Goal: Task Accomplishment & Management: Manage account settings

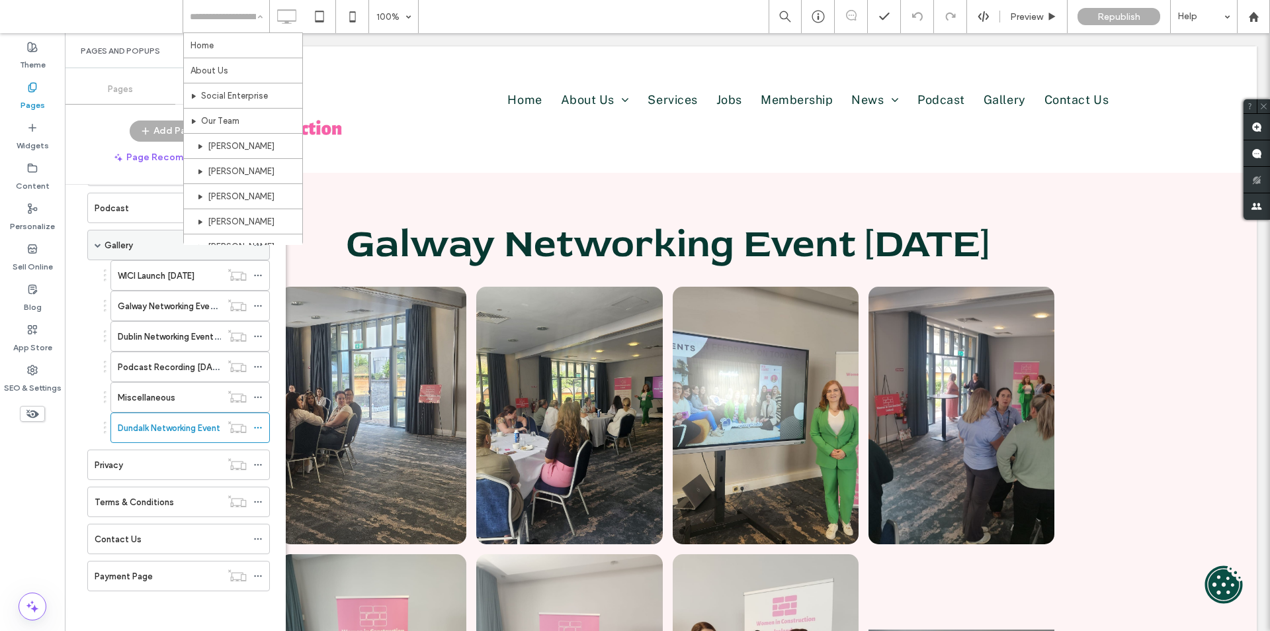
click at [97, 245] on span at bounding box center [98, 245] width 7 height 7
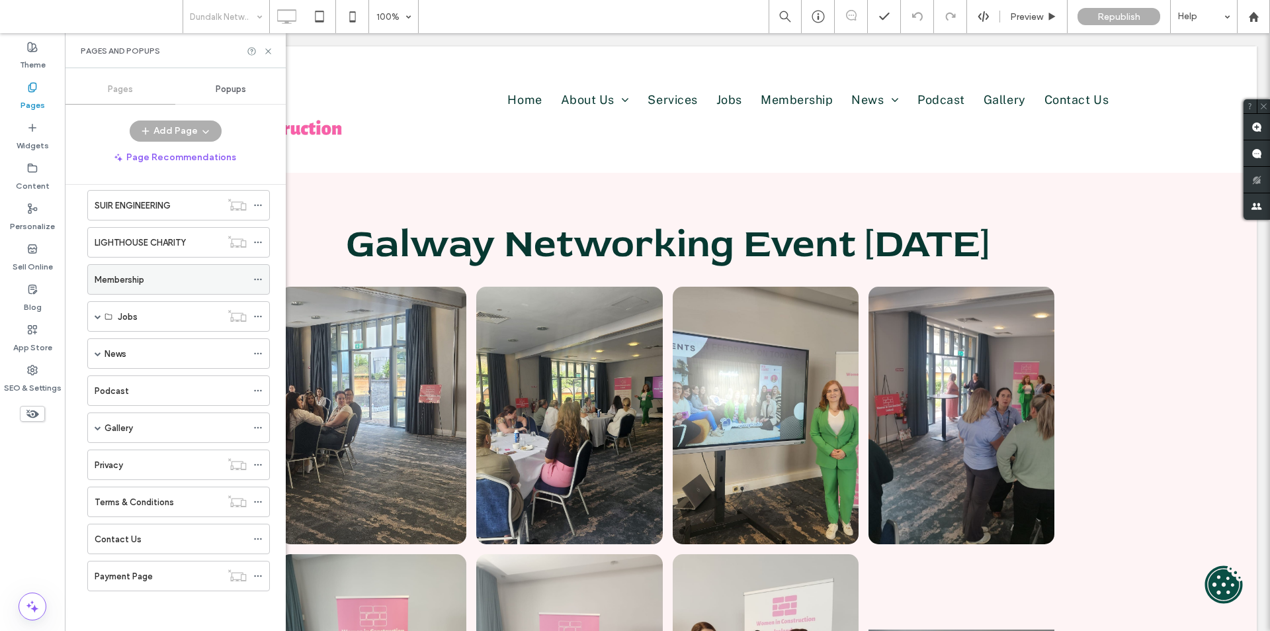
scroll to position [277, 0]
click at [116, 238] on label "LIGHTHOUSE CHARITY" at bounding box center [140, 242] width 91 height 23
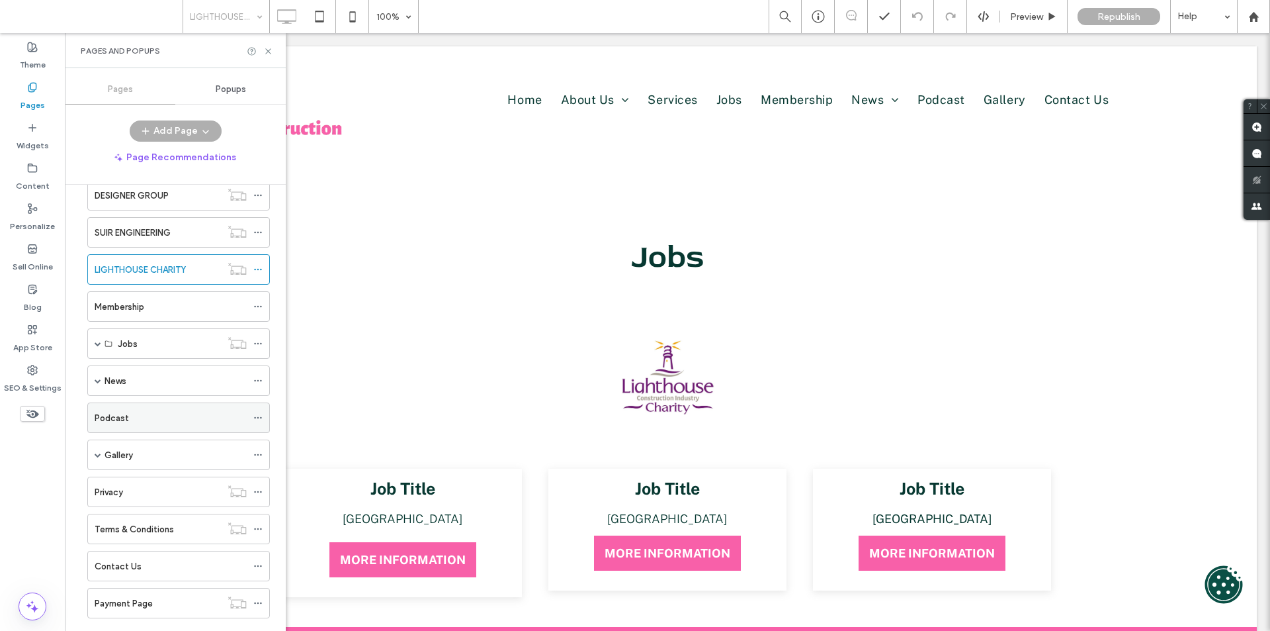
scroll to position [265, 0]
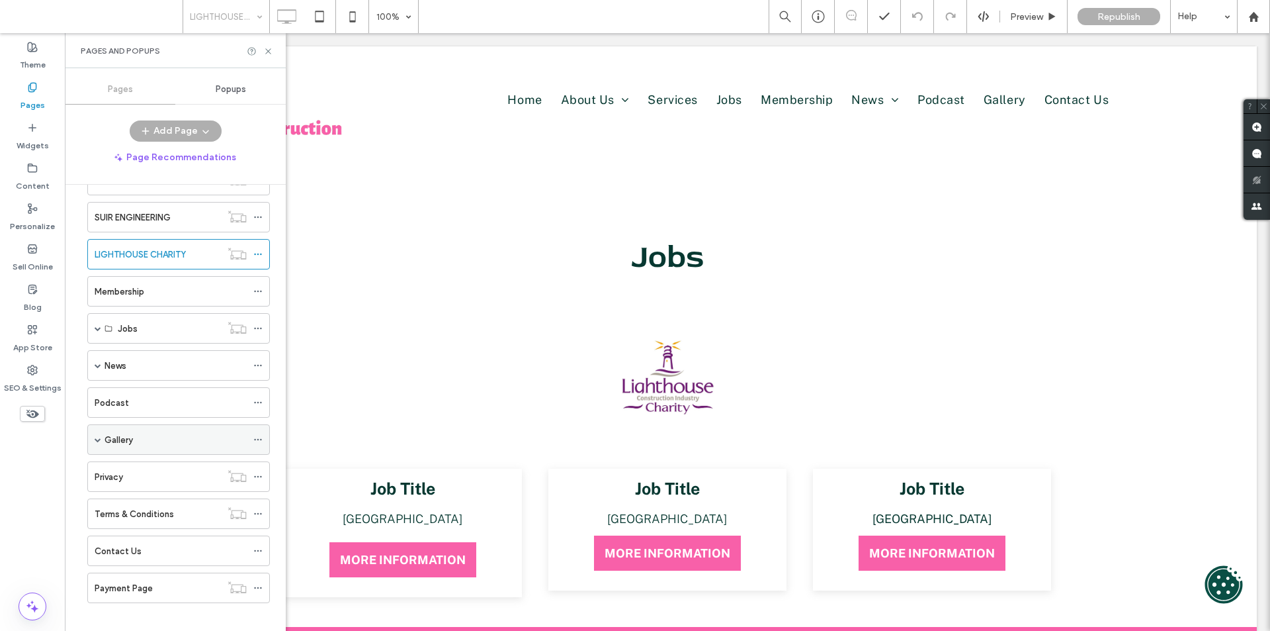
click at [98, 439] on span at bounding box center [98, 439] width 7 height 7
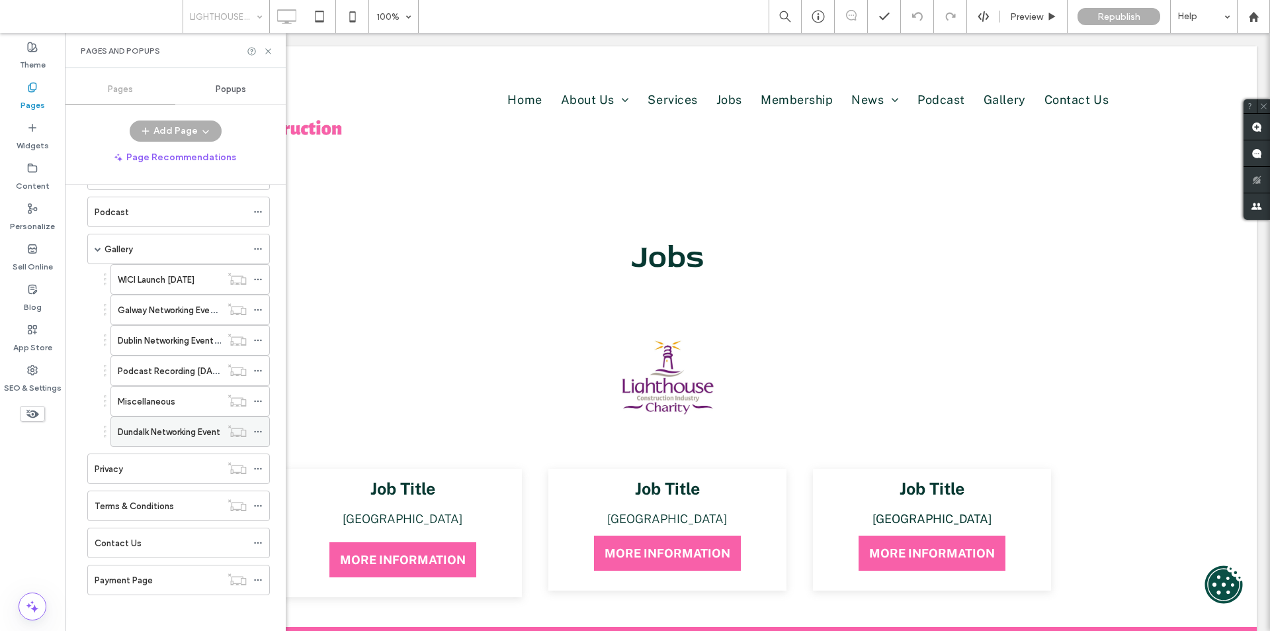
scroll to position [459, 0]
click at [173, 432] on label "Dundalk Networking Event" at bounding box center [169, 427] width 103 height 23
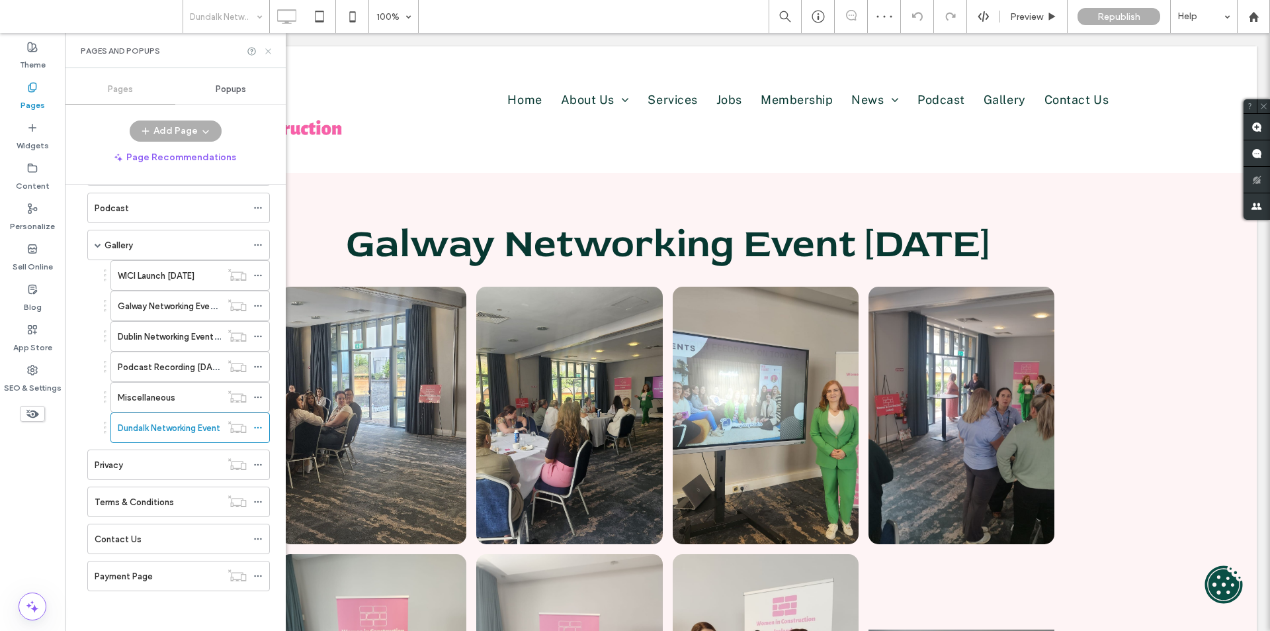
click at [271, 51] on icon at bounding box center [268, 51] width 10 height 10
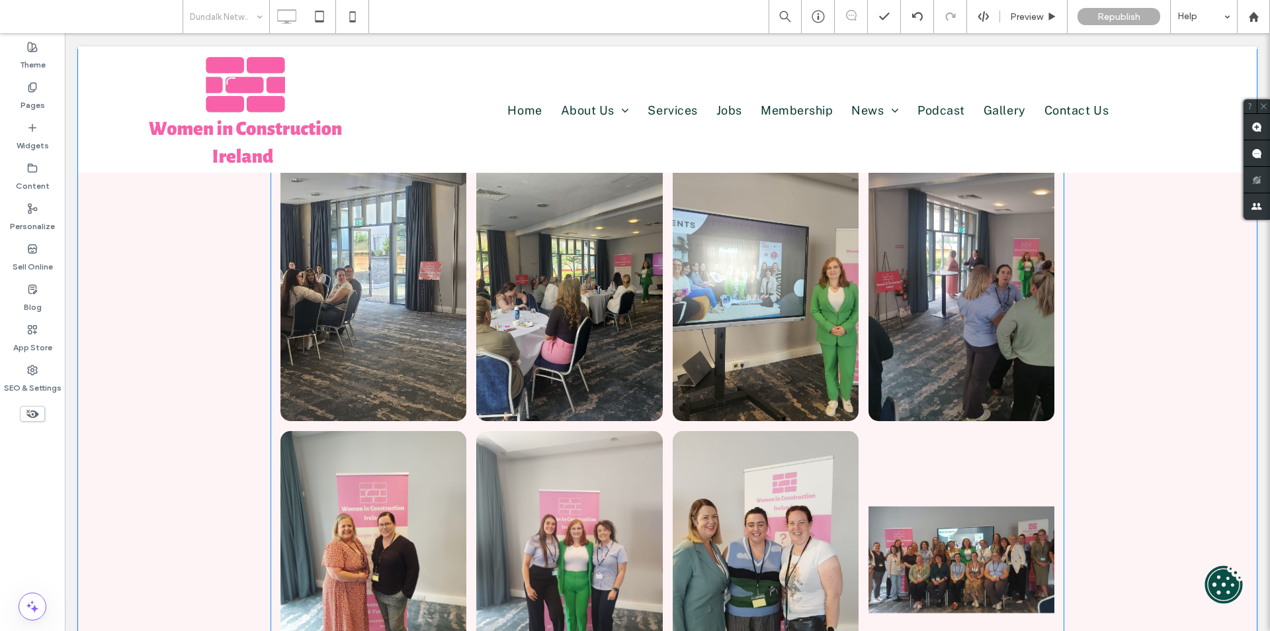
scroll to position [265, 0]
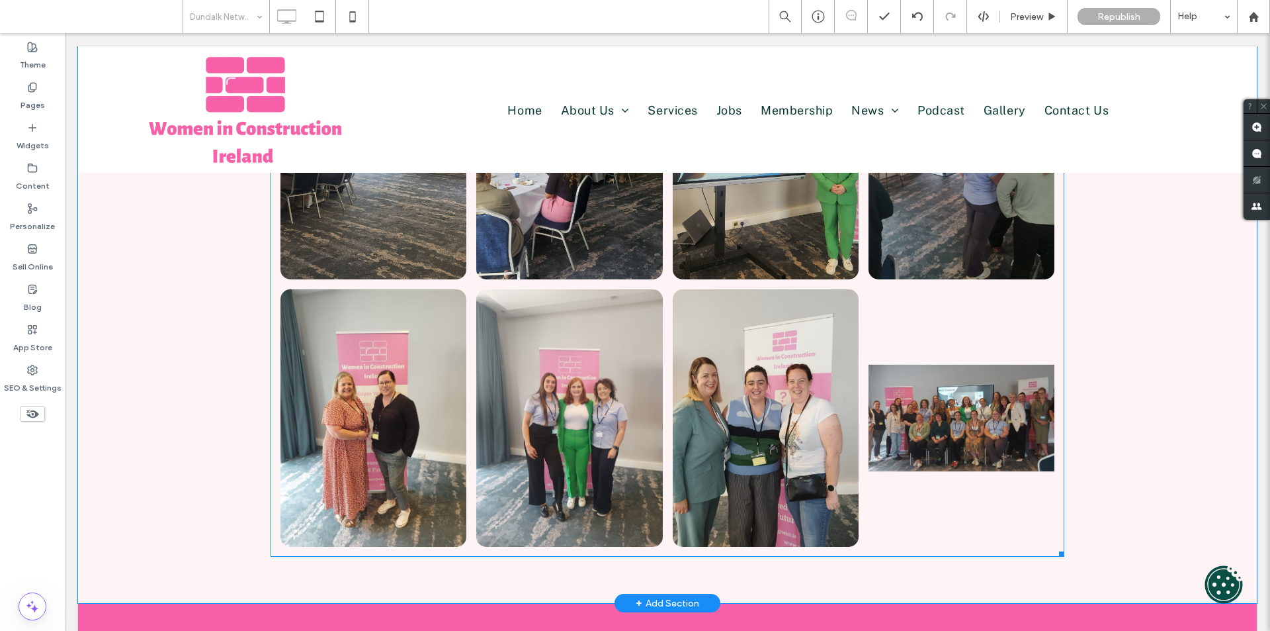
click at [873, 443] on link at bounding box center [962, 417] width 186 height 257
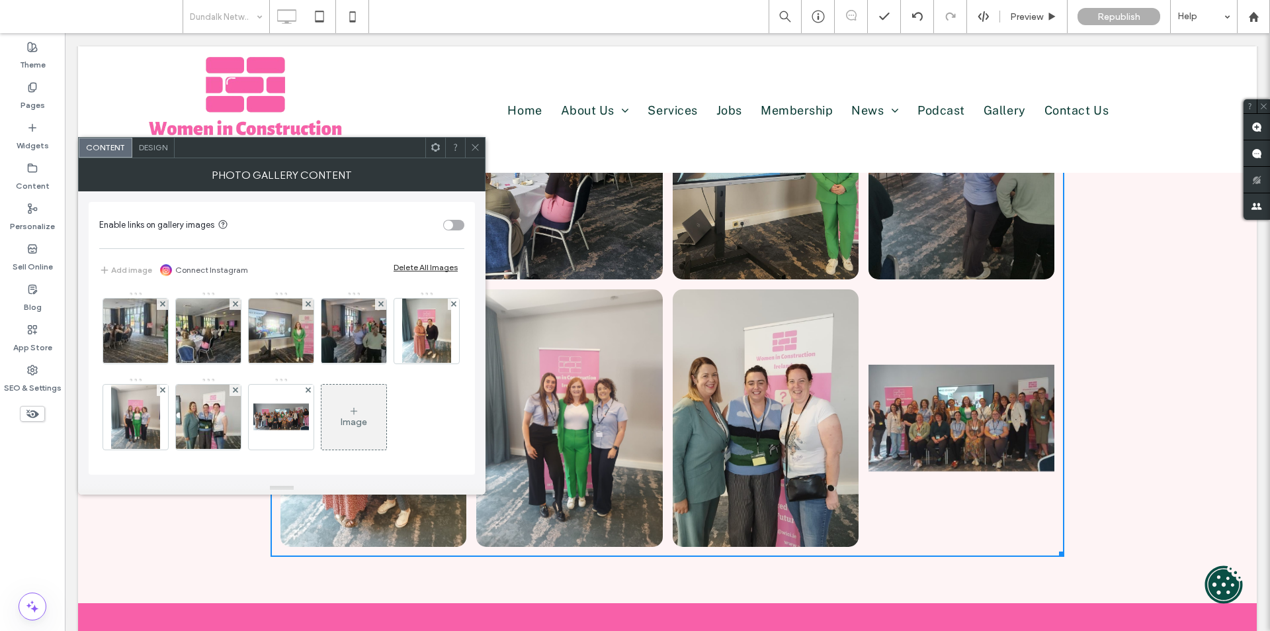
click at [139, 146] on span "Design" at bounding box center [153, 147] width 28 height 10
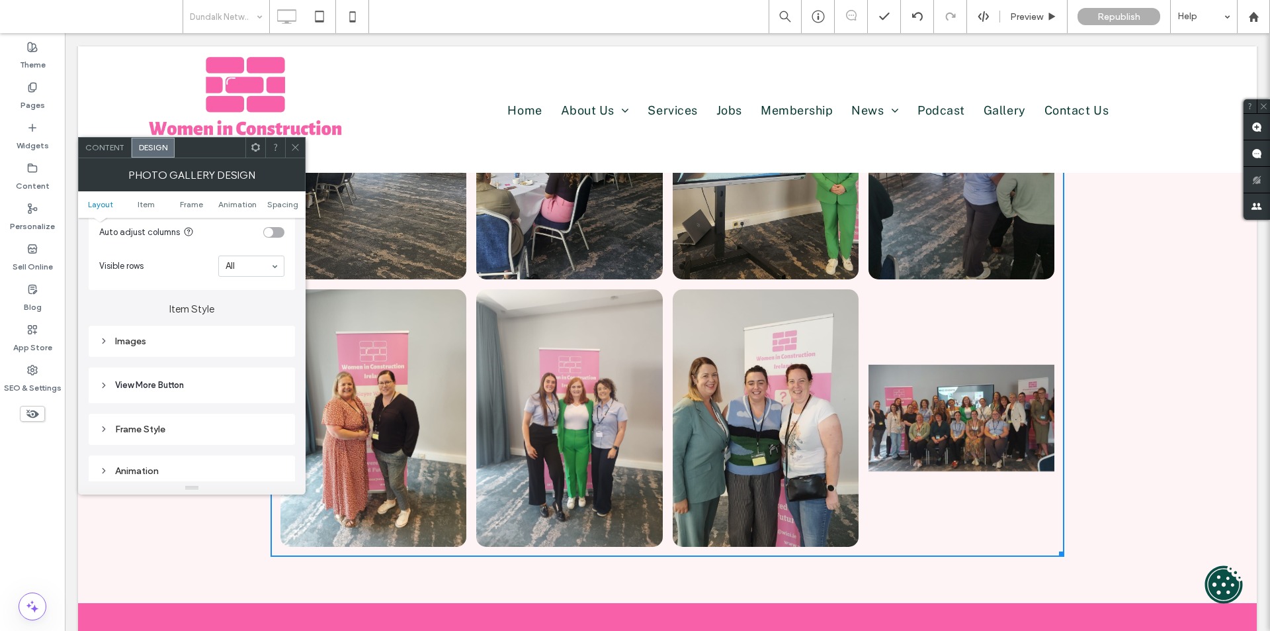
click at [185, 344] on div "Images" at bounding box center [191, 340] width 185 height 11
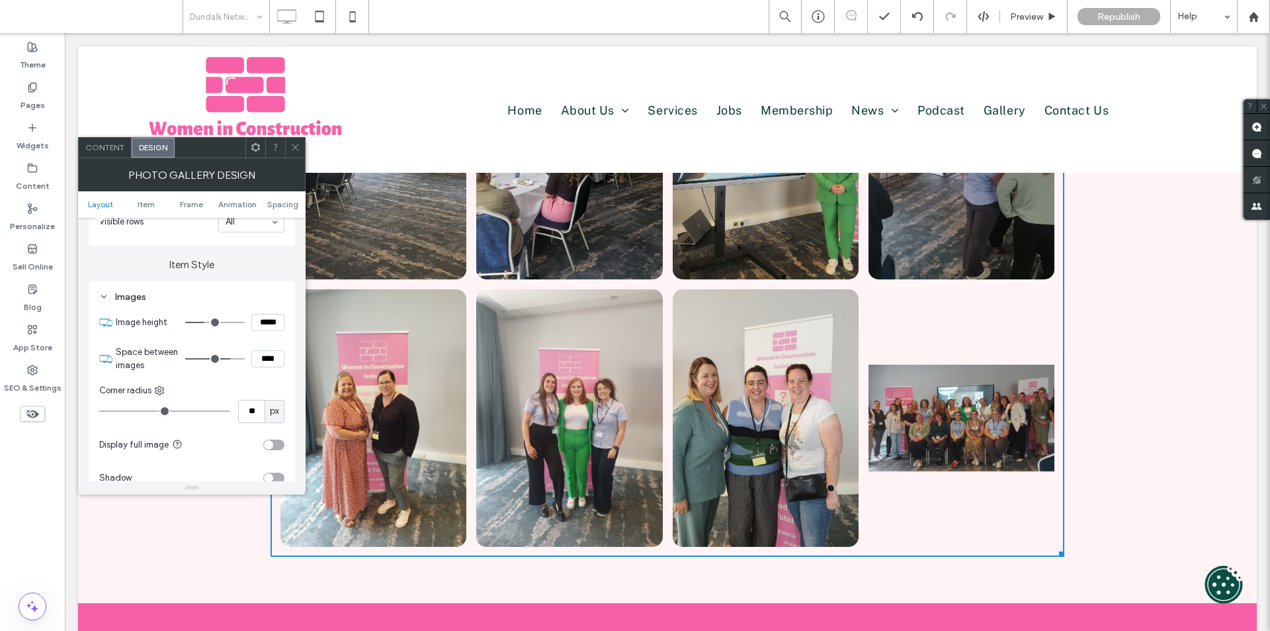
scroll to position [463, 0]
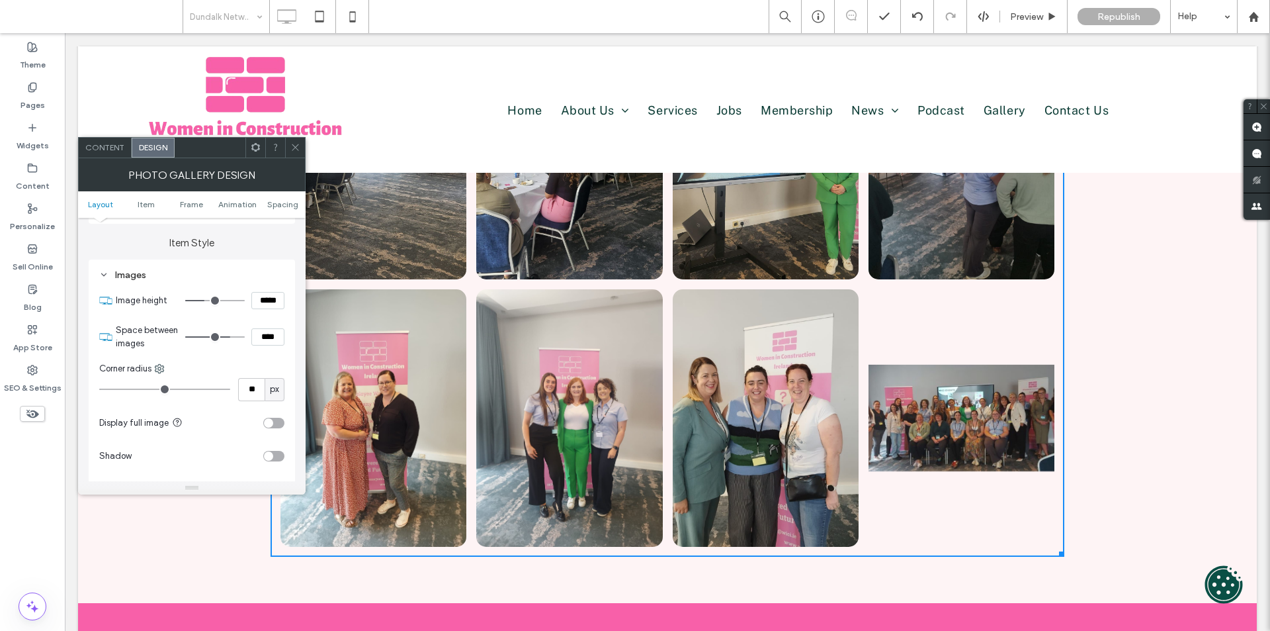
click at [262, 301] on input "*****" at bounding box center [267, 300] width 33 height 17
type input "*****"
type input "***"
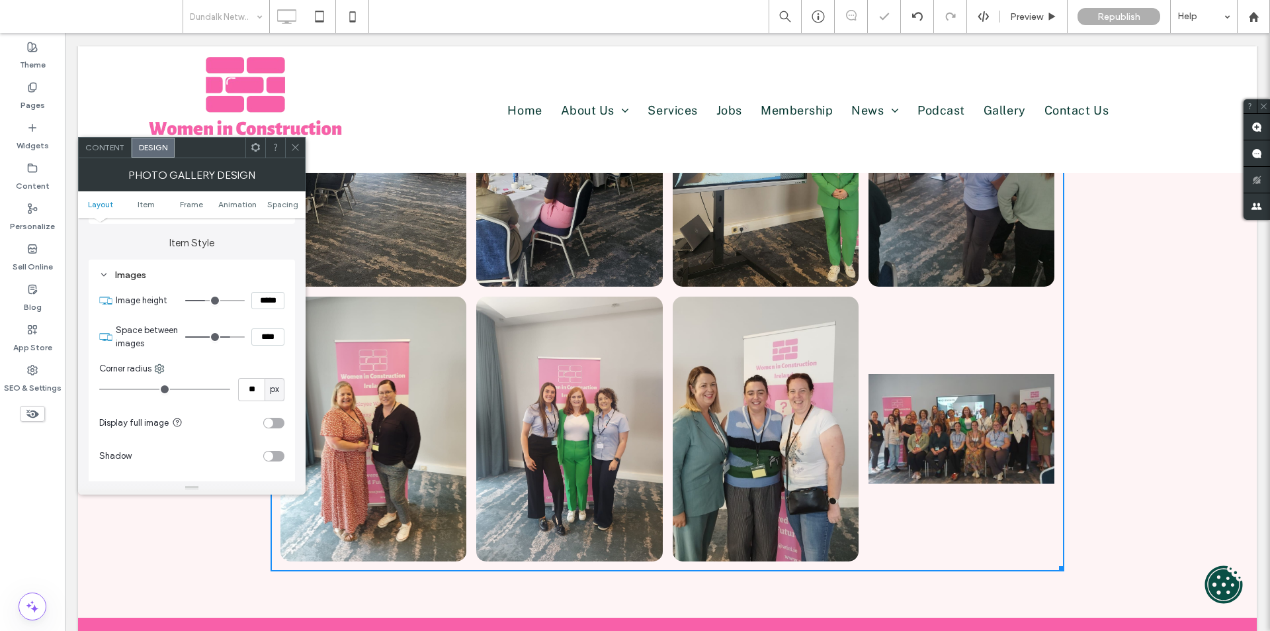
click at [277, 420] on div "toggle" at bounding box center [273, 423] width 21 height 11
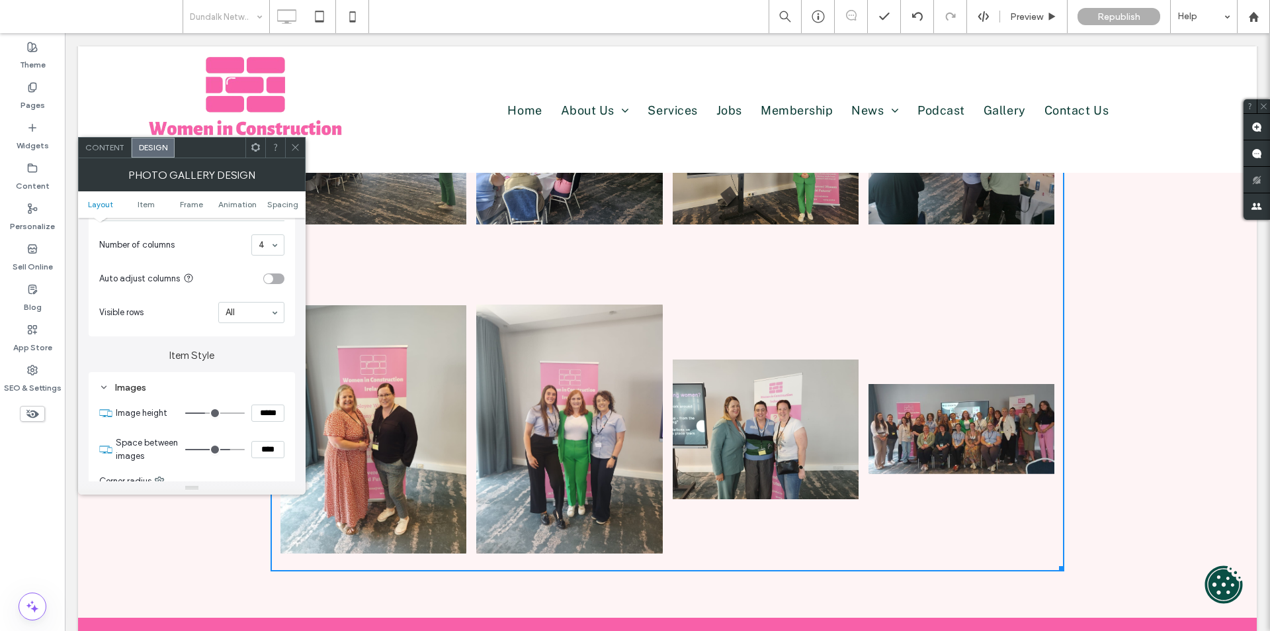
scroll to position [265, 0]
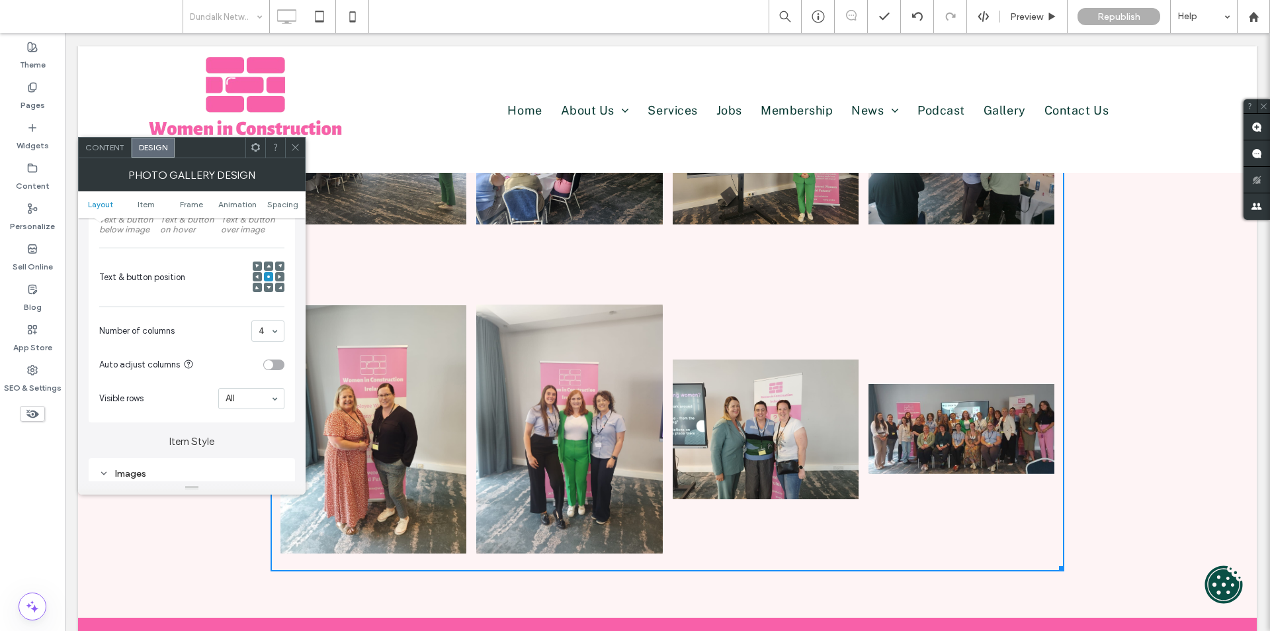
click at [101, 152] on div "Content" at bounding box center [105, 148] width 53 height 20
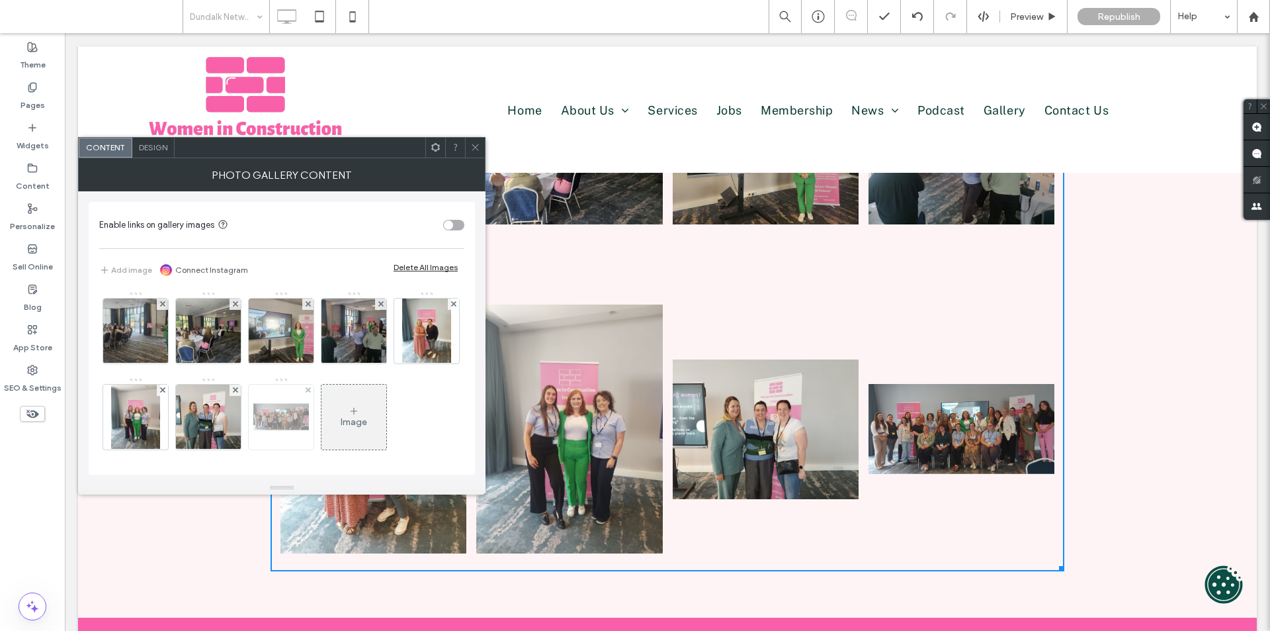
click at [309, 424] on img at bounding box center [281, 416] width 56 height 65
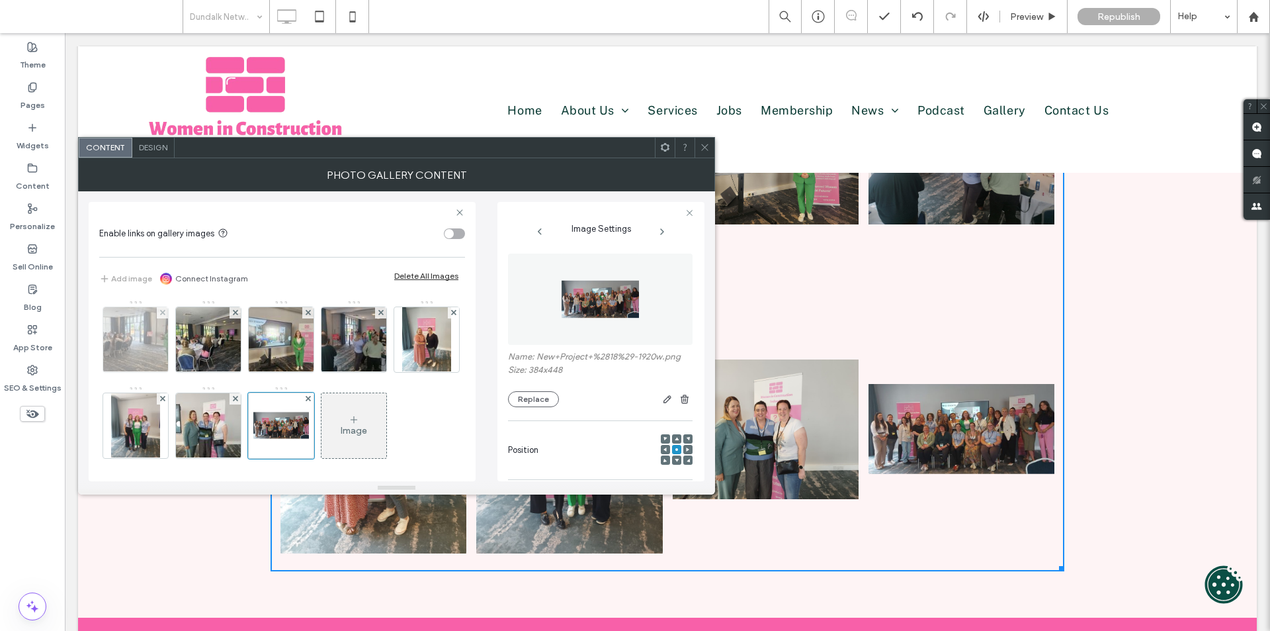
click at [138, 336] on img at bounding box center [136, 339] width 87 height 65
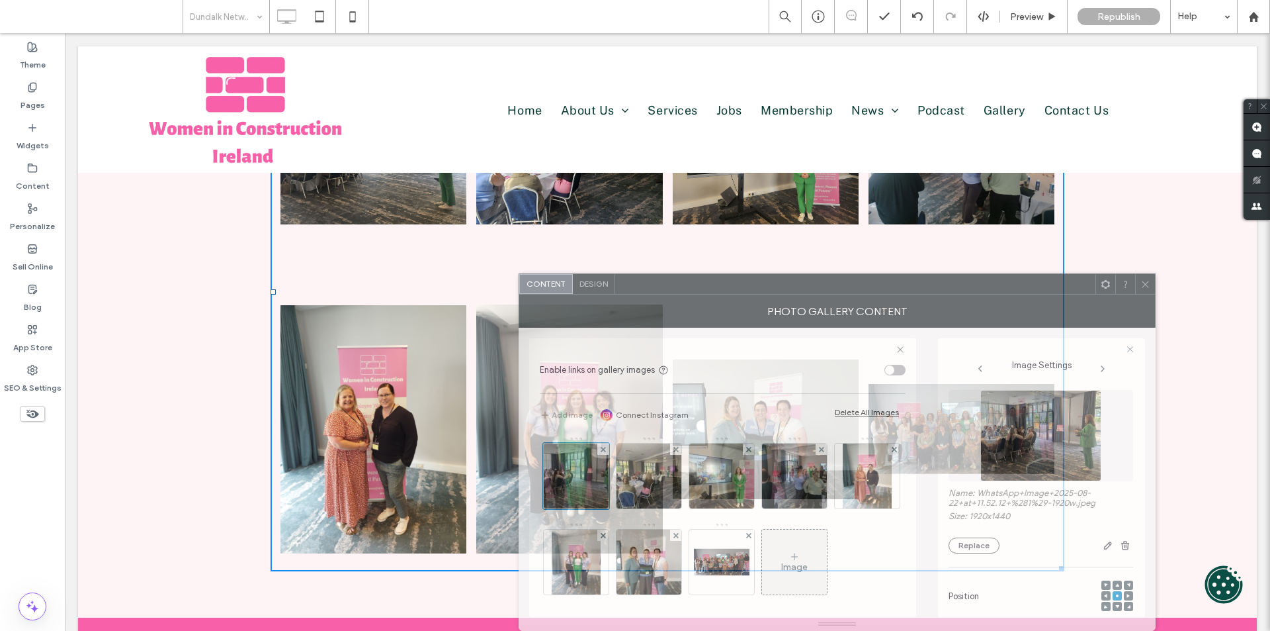
drag, startPoint x: 562, startPoint y: 157, endPoint x: 869, endPoint y: 300, distance: 338.3
click at [895, 300] on div "Content Design Photo Gallery Content Enable links on gallery images Add image C…" at bounding box center [837, 451] width 637 height 357
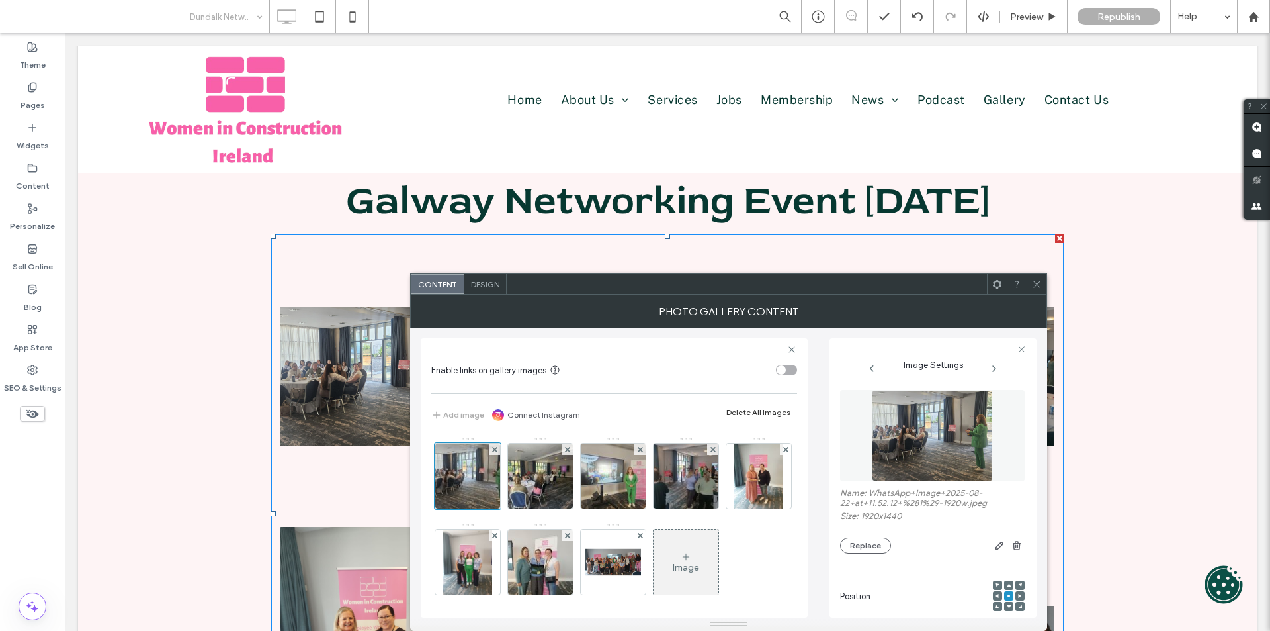
scroll to position [66, 0]
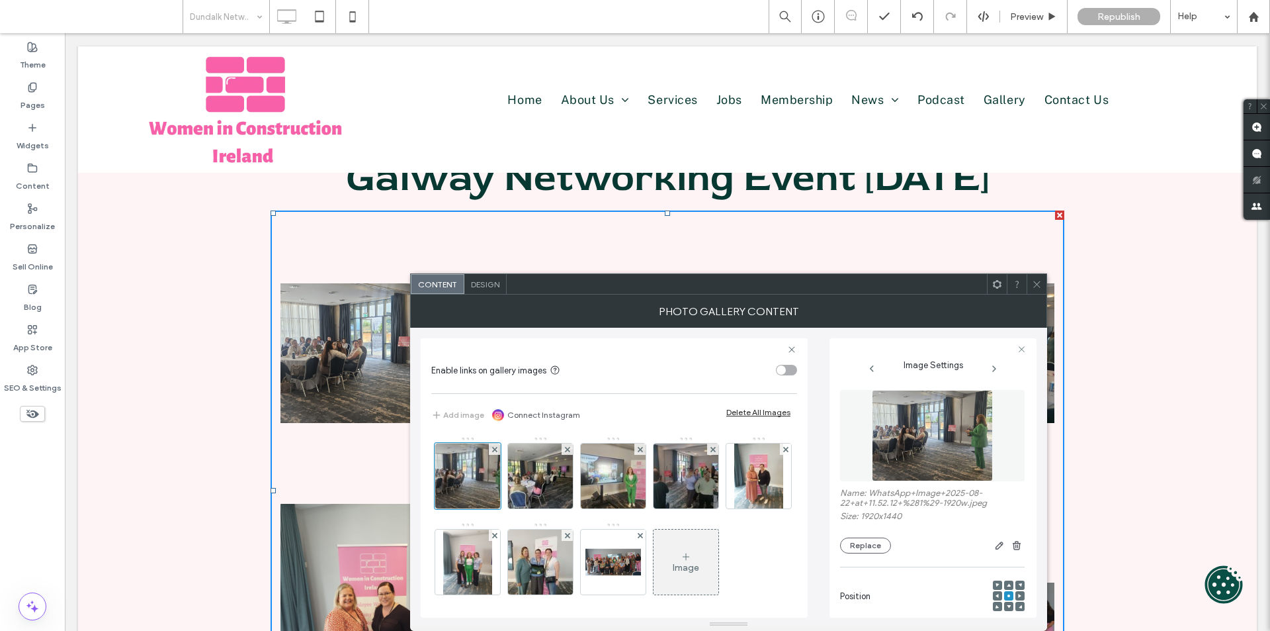
click at [492, 286] on span "Design" at bounding box center [485, 284] width 28 height 10
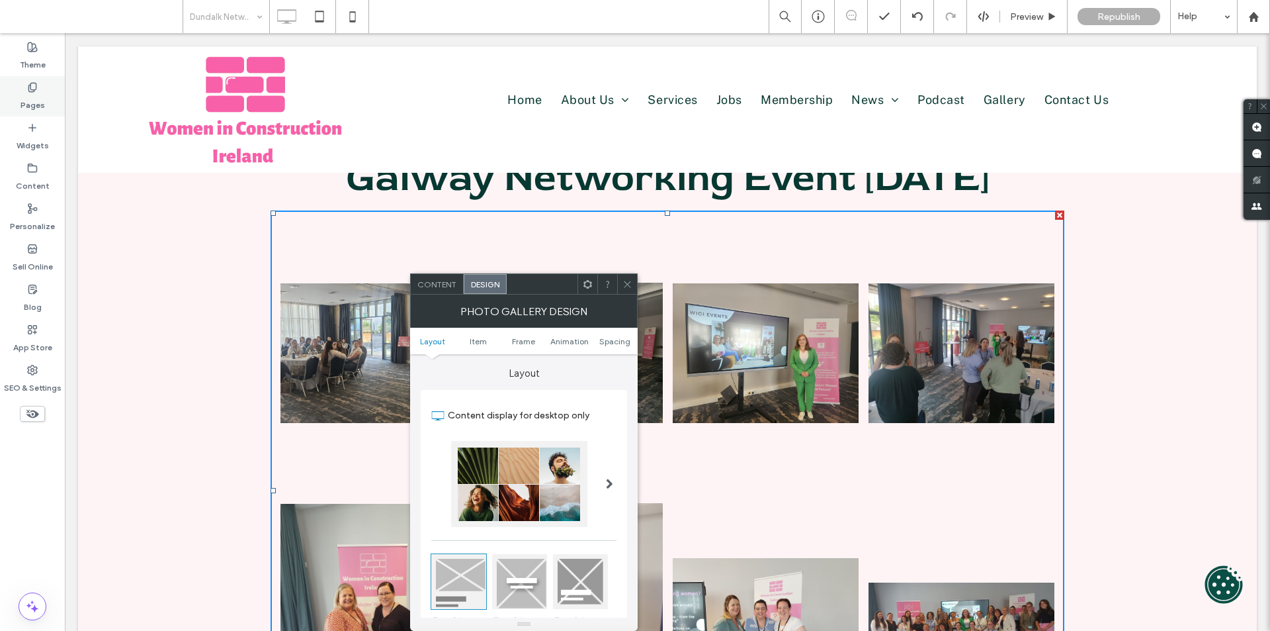
click at [34, 97] on label "Pages" at bounding box center [33, 102] width 24 height 19
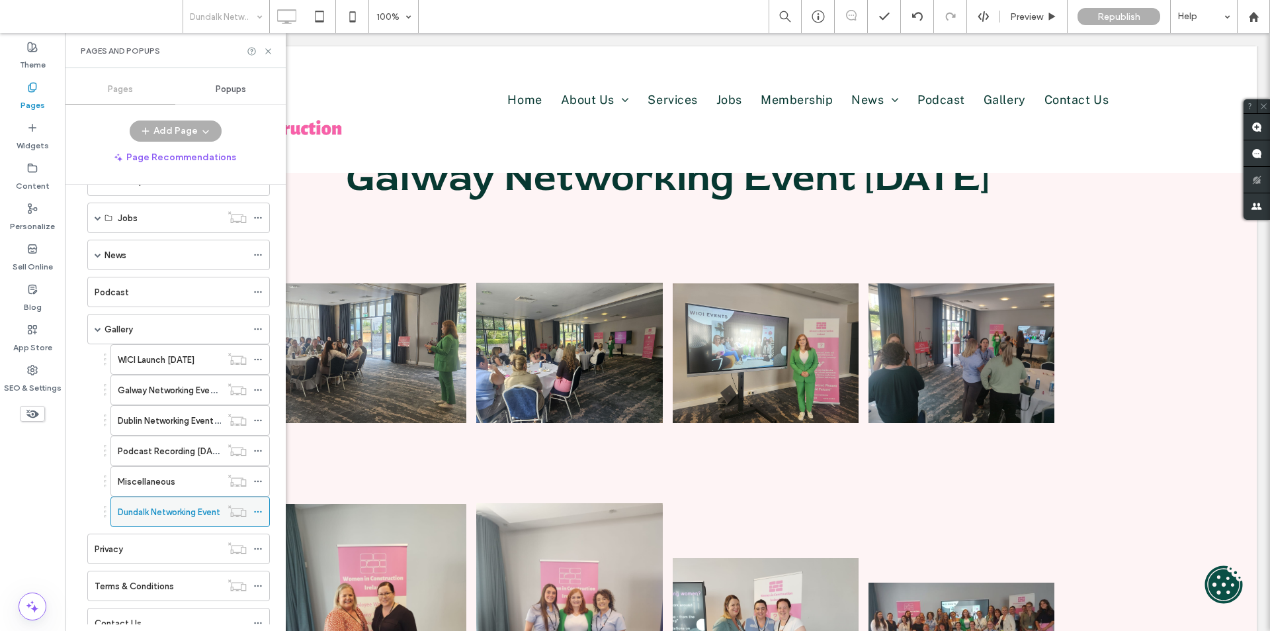
scroll to position [397, 0]
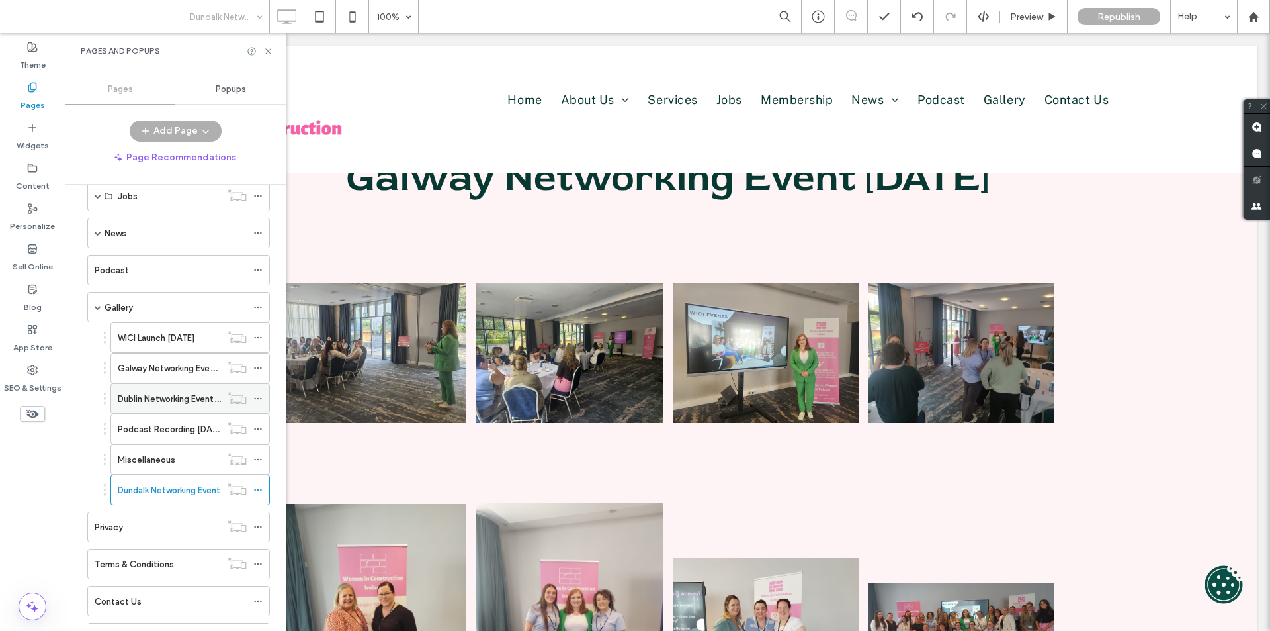
click at [152, 386] on div "Dublin Networking Event [DATE]" at bounding box center [169, 398] width 103 height 29
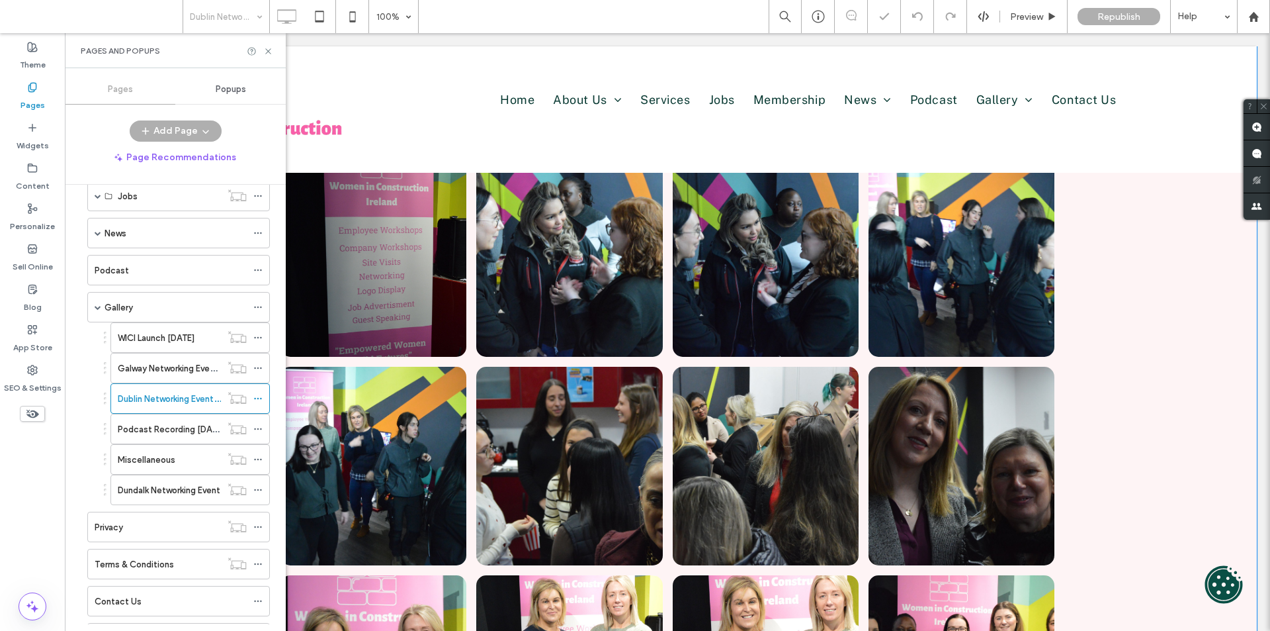
scroll to position [132, 0]
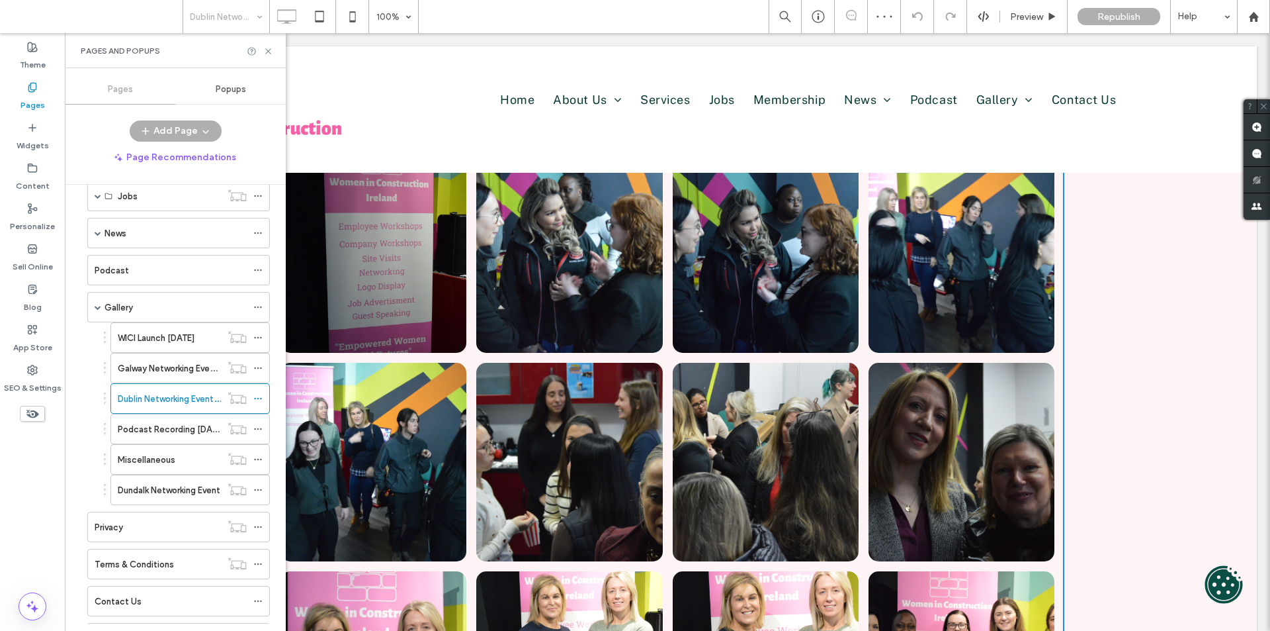
scroll to position [66, 0]
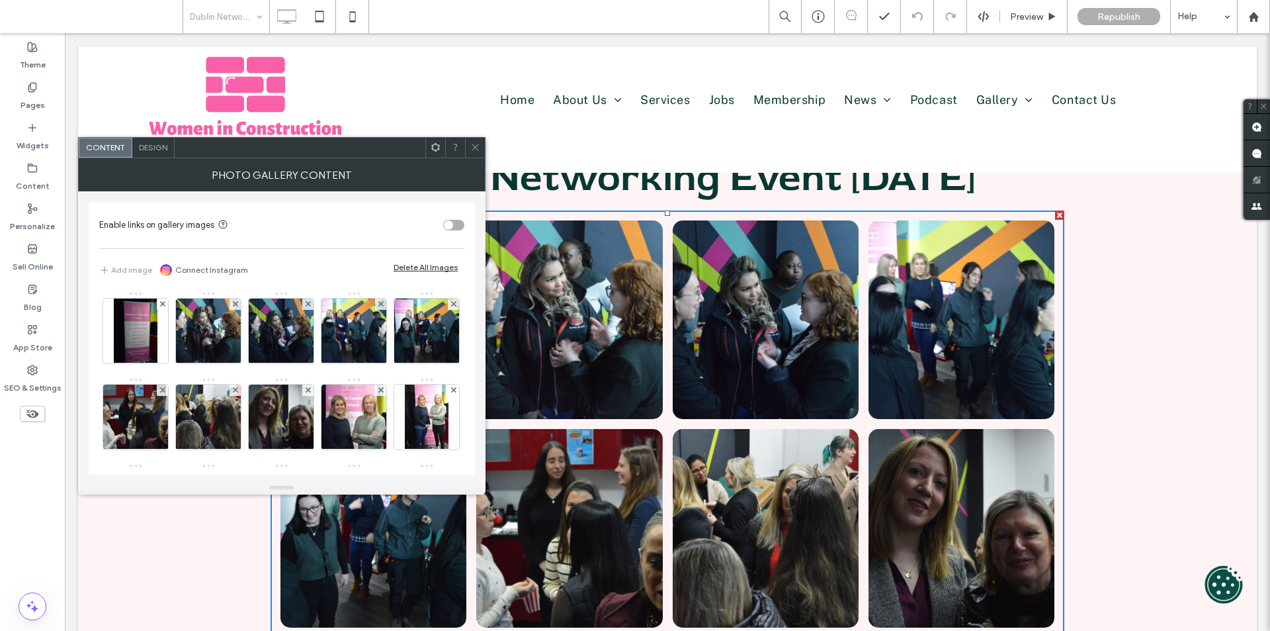
click at [150, 142] on span "Design" at bounding box center [153, 147] width 28 height 10
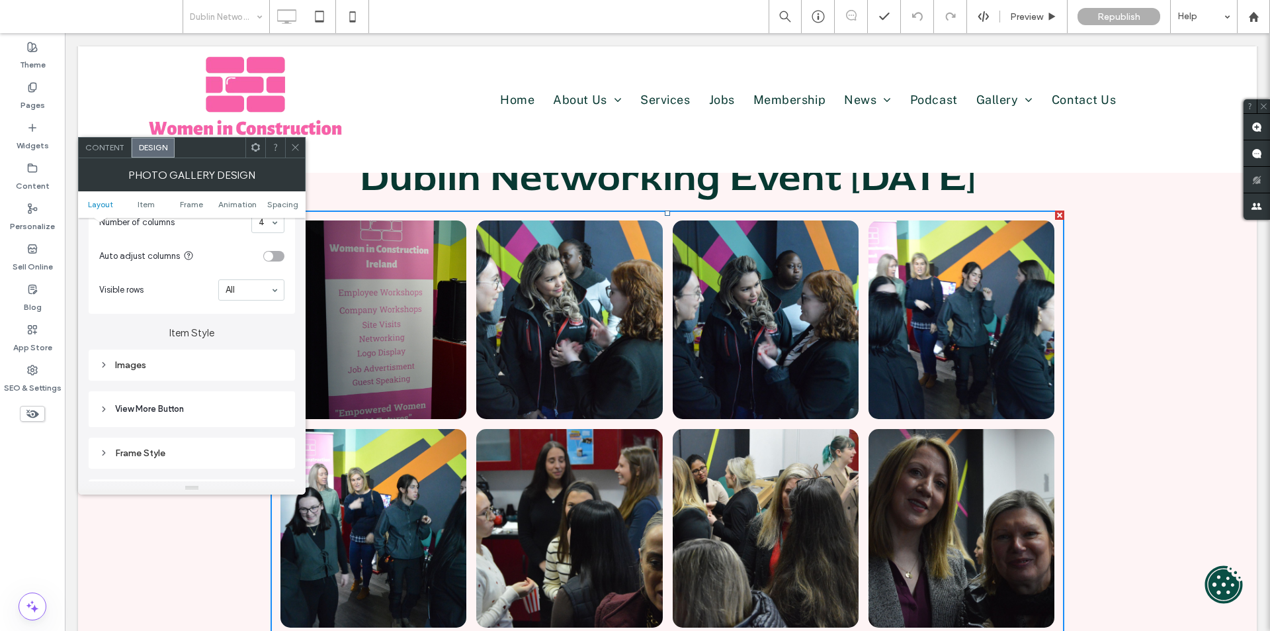
scroll to position [397, 0]
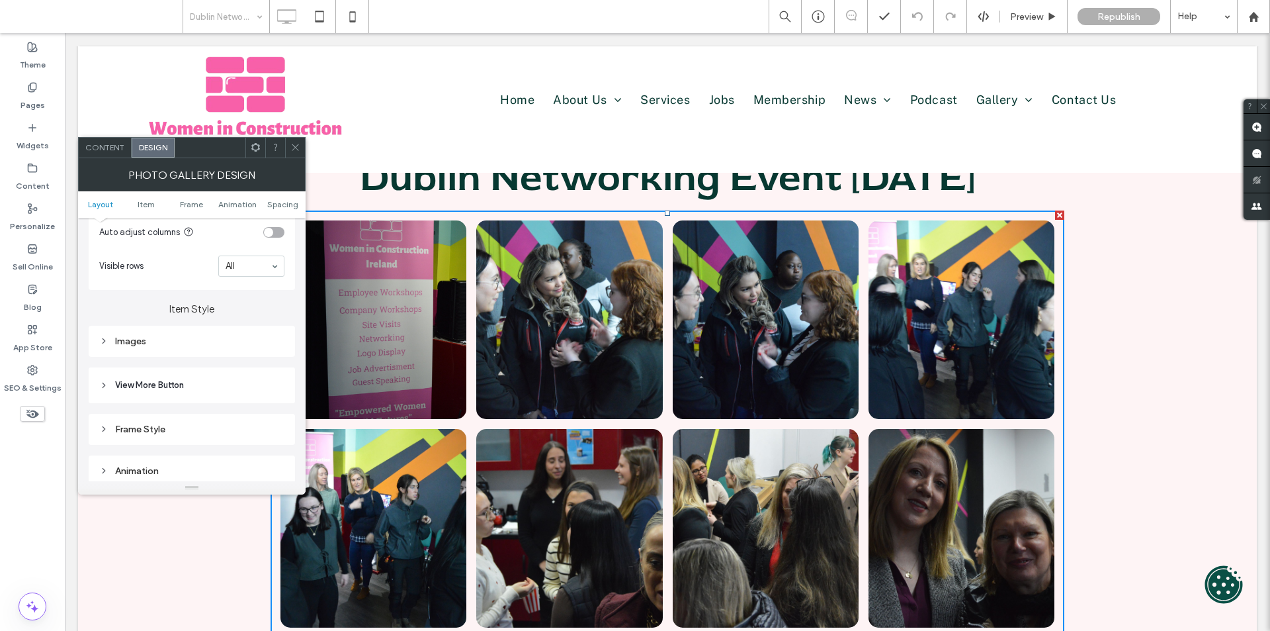
click at [196, 349] on div "Images" at bounding box center [191, 341] width 185 height 18
click at [298, 148] on icon at bounding box center [295, 147] width 10 height 10
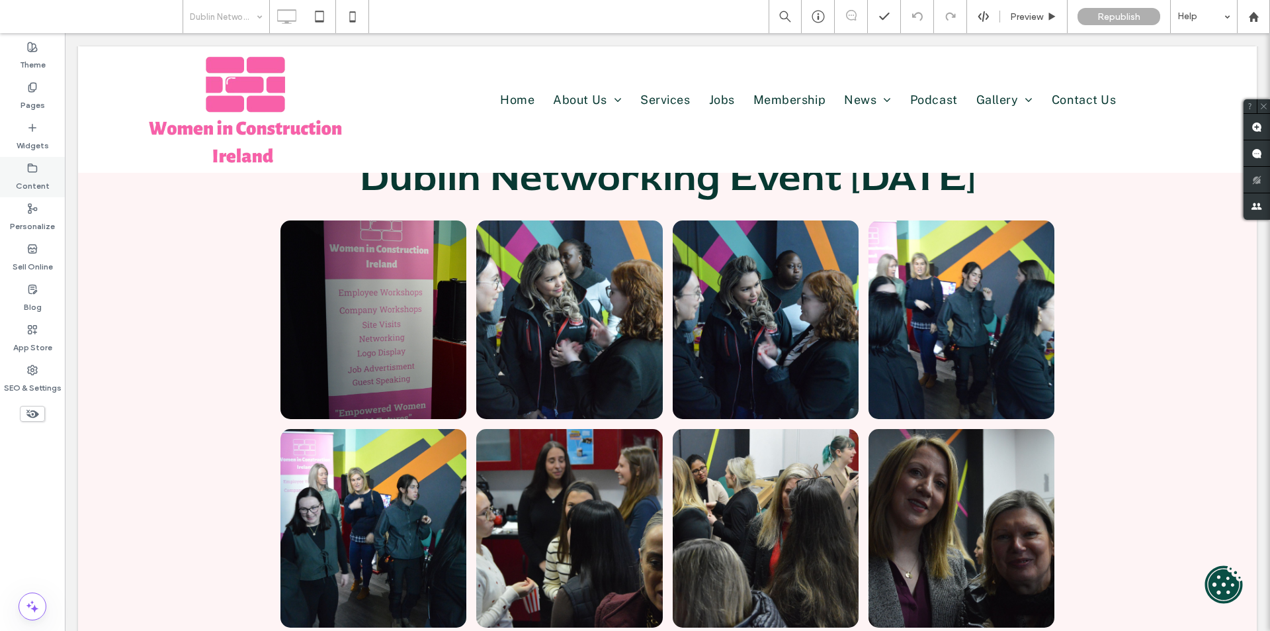
click at [38, 171] on div "Content" at bounding box center [32, 177] width 65 height 40
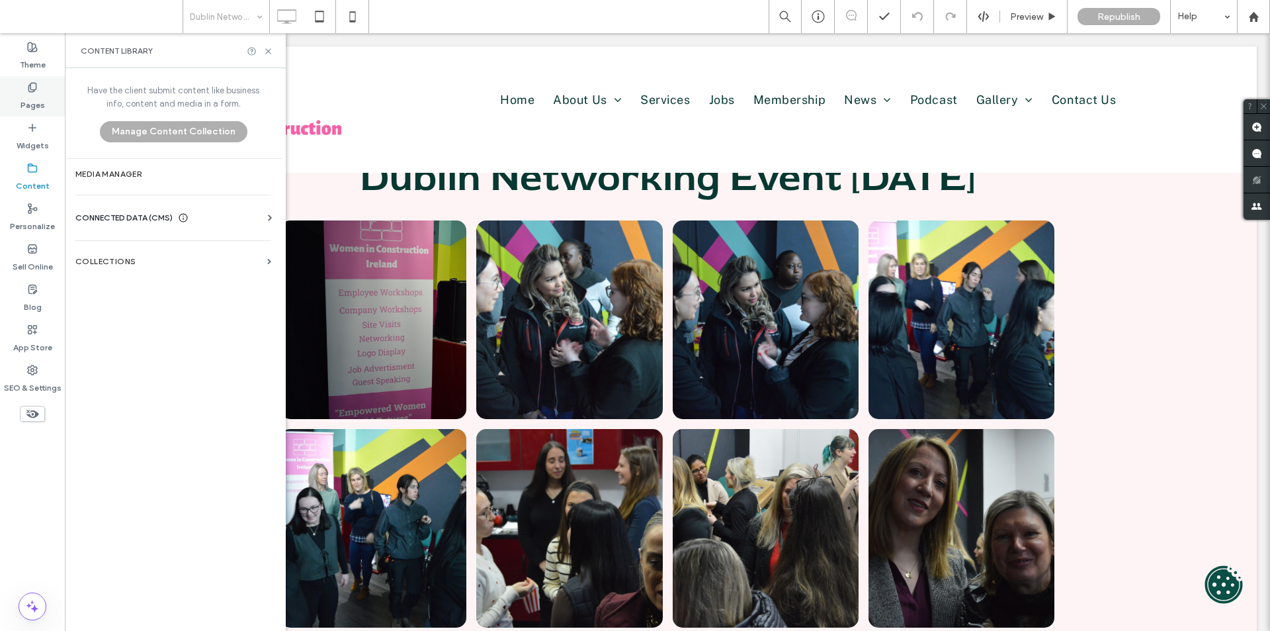
click at [31, 109] on label "Pages" at bounding box center [33, 102] width 24 height 19
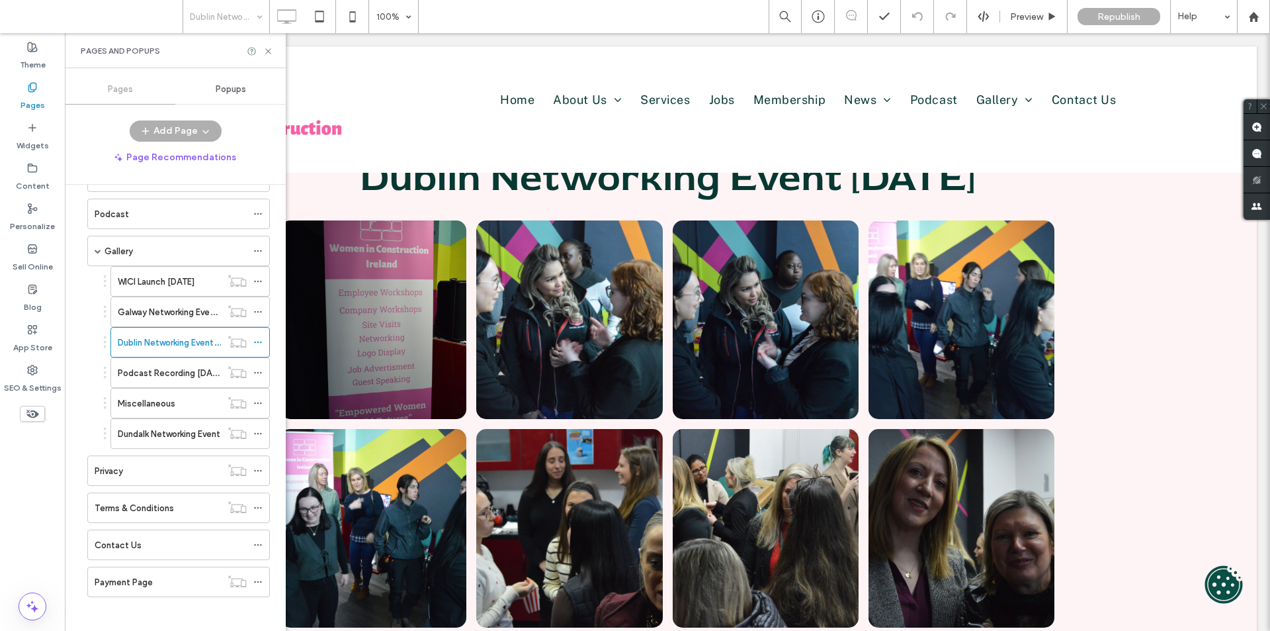
scroll to position [459, 0]
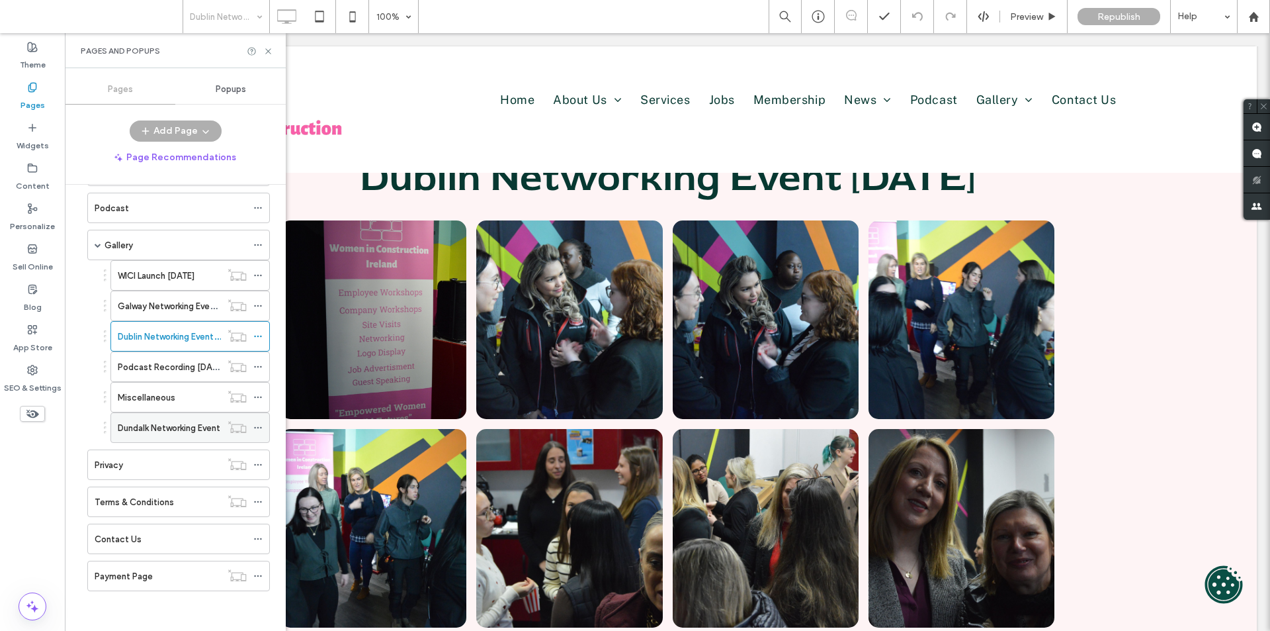
click at [167, 423] on label "Dundalk Networking Event" at bounding box center [169, 427] width 103 height 23
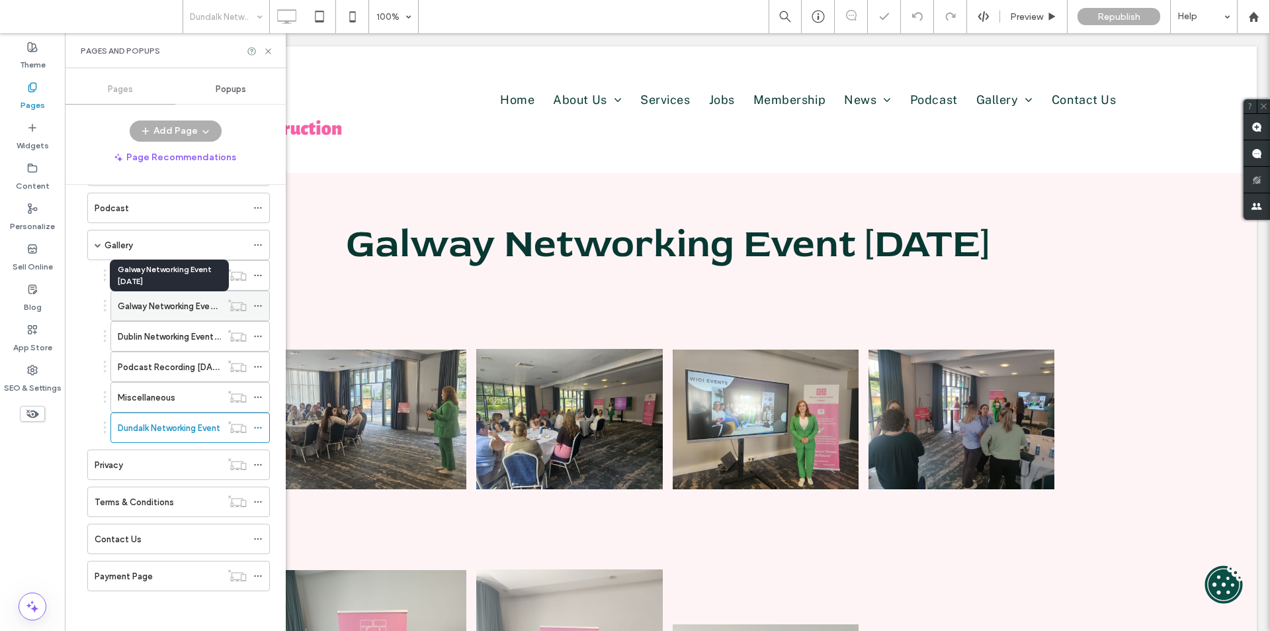
click at [204, 306] on label "Galway Networking Event [DATE]" at bounding box center [183, 305] width 130 height 23
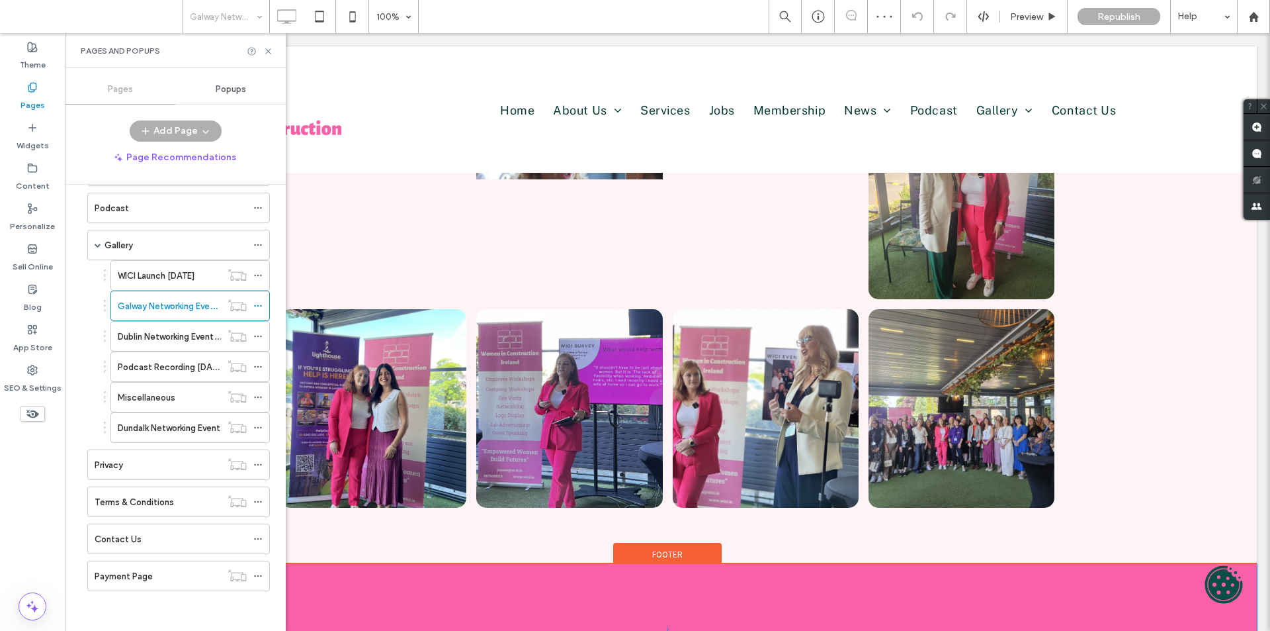
scroll to position [1389, 0]
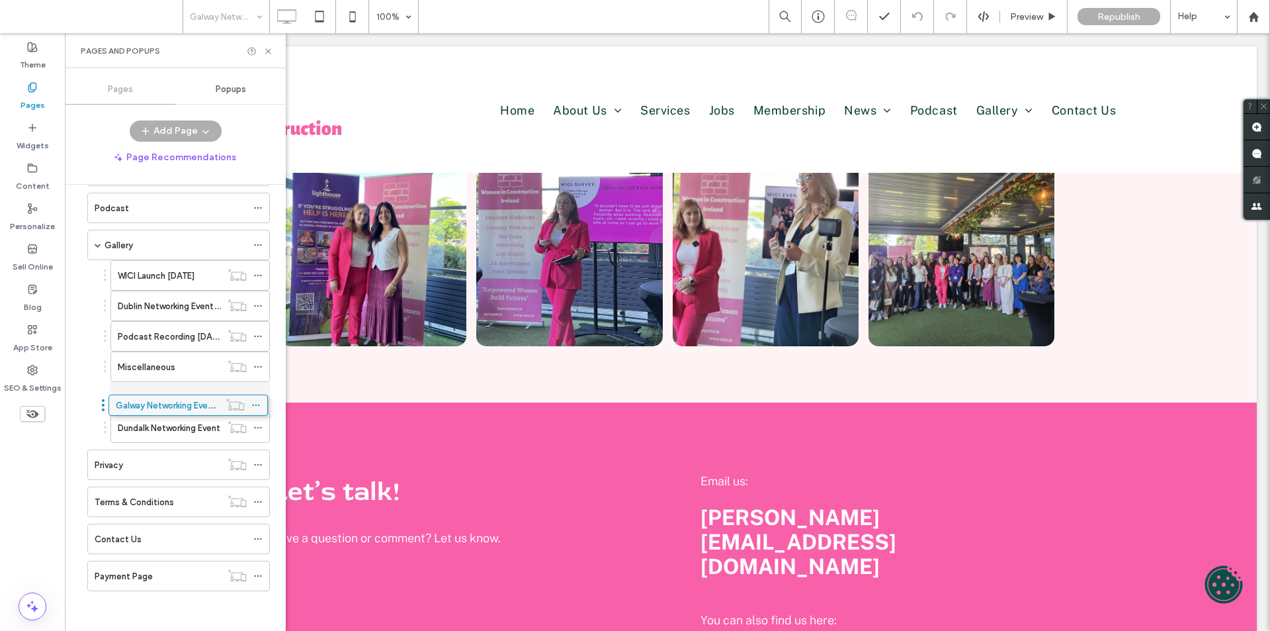
drag, startPoint x: 176, startPoint y: 306, endPoint x: 174, endPoint y: 403, distance: 97.3
click at [161, 337] on label "Podcast Recording [DATE]" at bounding box center [171, 336] width 107 height 23
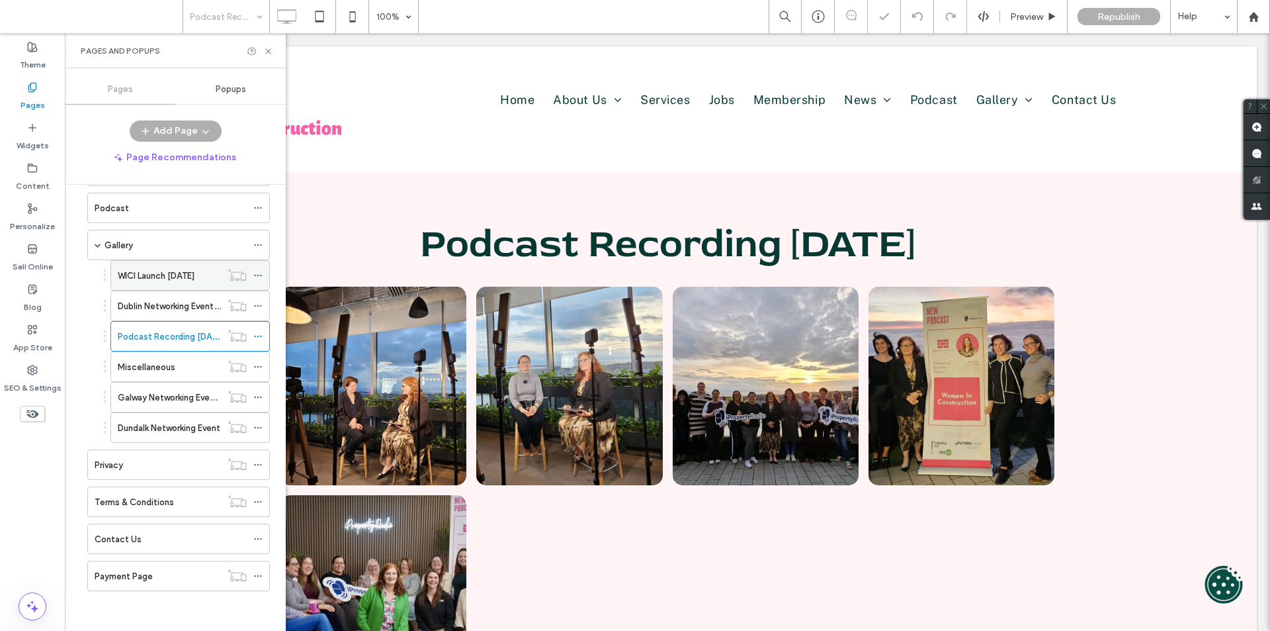
click at [169, 277] on label "WICI Launch [DATE]" at bounding box center [156, 275] width 77 height 23
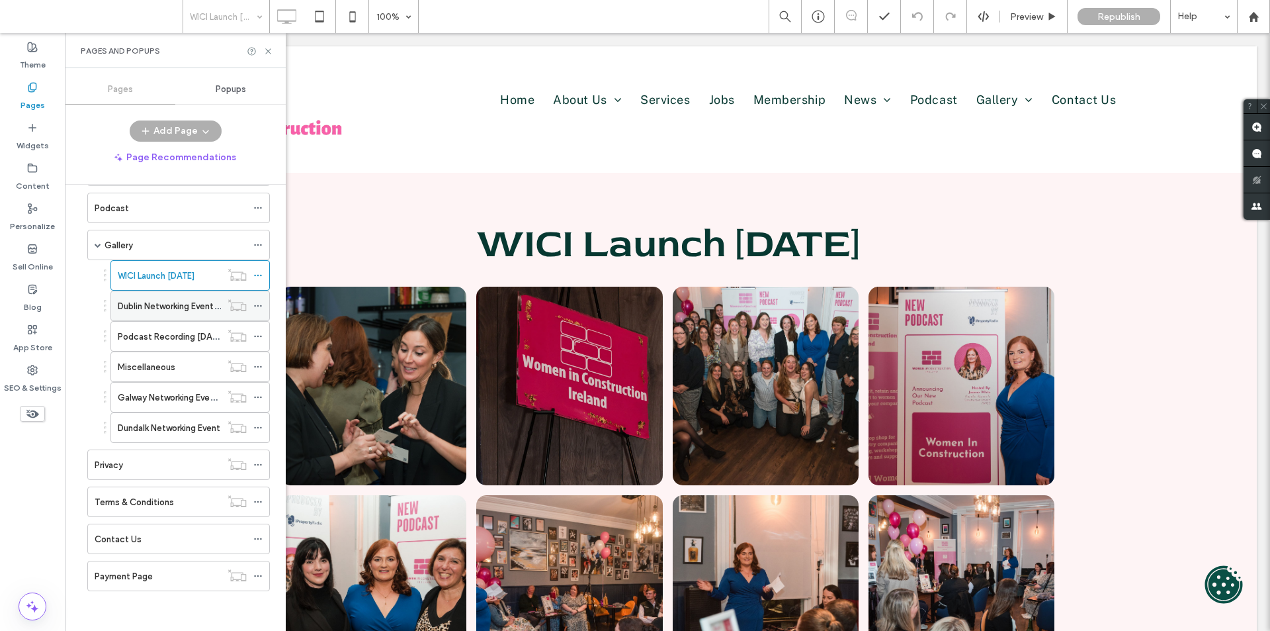
click at [177, 315] on div "Dublin Networking Event [DATE]" at bounding box center [169, 305] width 103 height 29
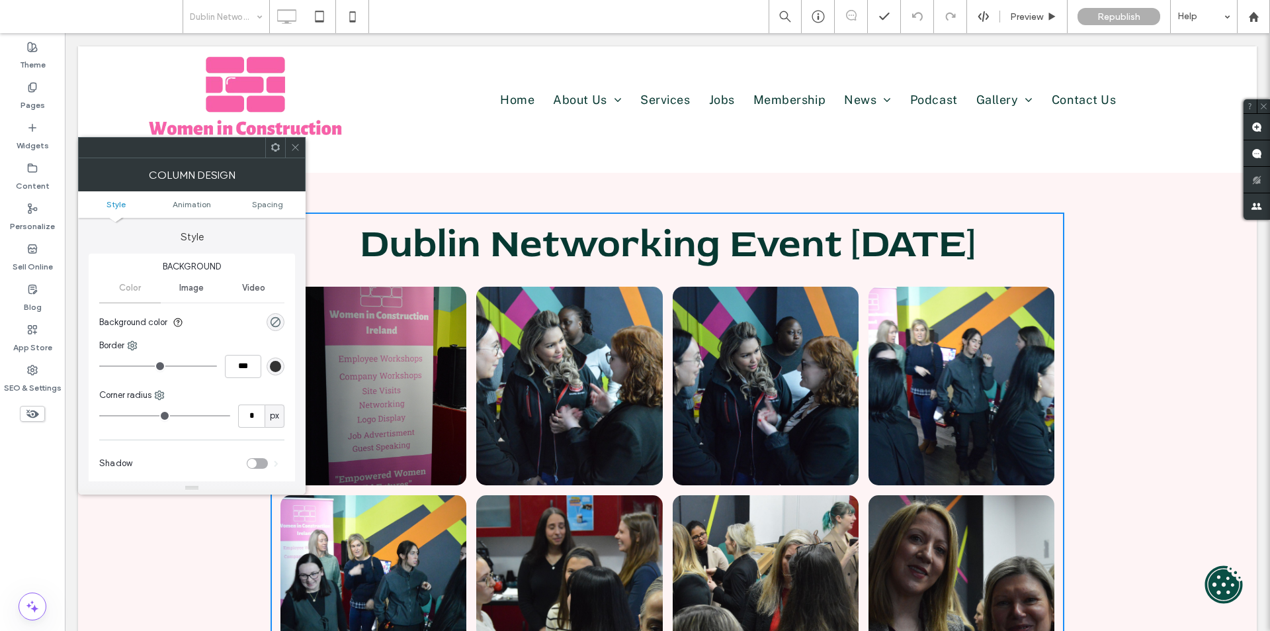
click at [296, 148] on icon at bounding box center [295, 147] width 10 height 10
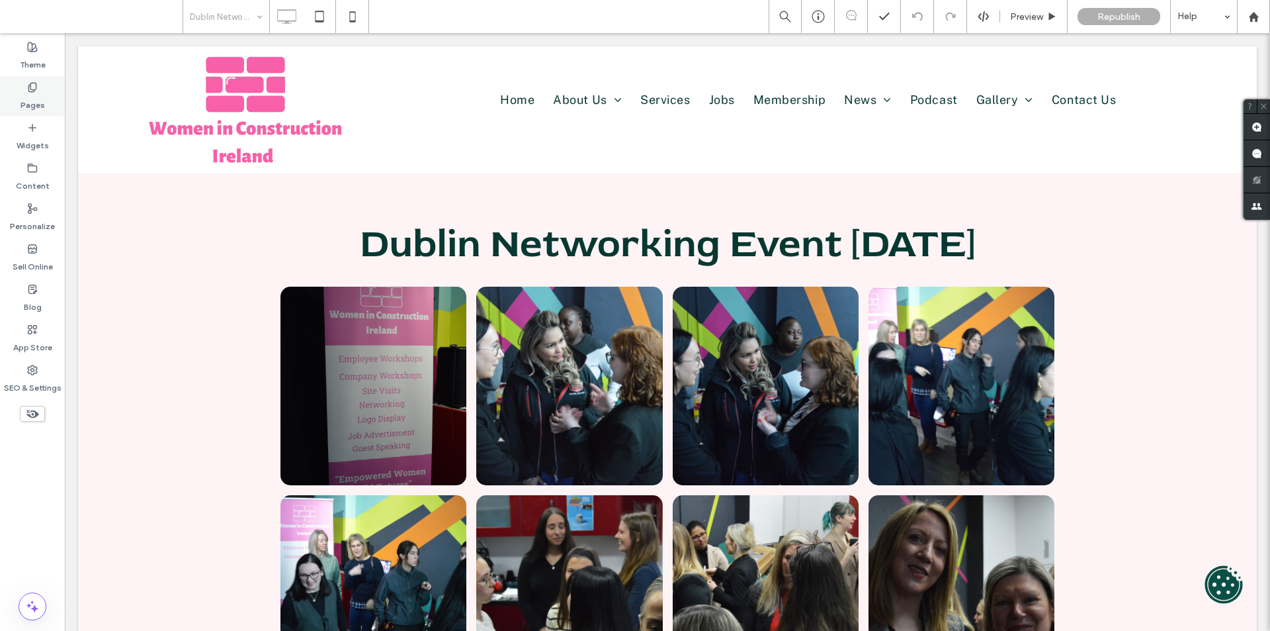
click at [43, 101] on label "Pages" at bounding box center [33, 102] width 24 height 19
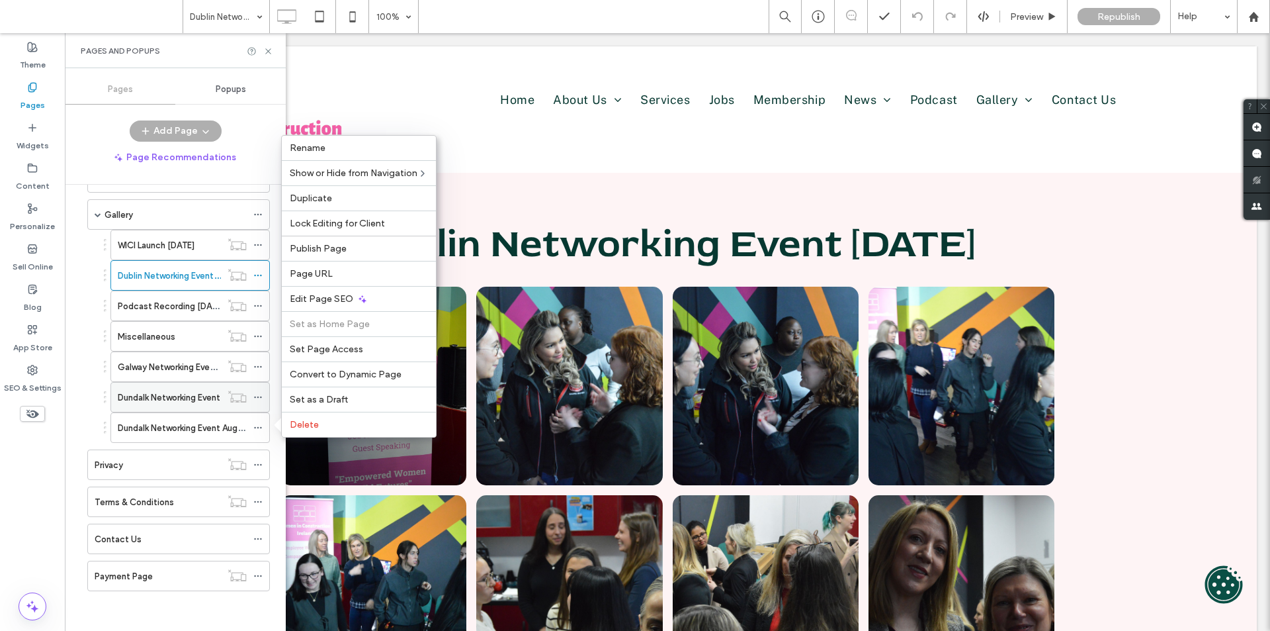
click at [167, 400] on label "Dundalk Networking Event" at bounding box center [169, 397] width 103 height 23
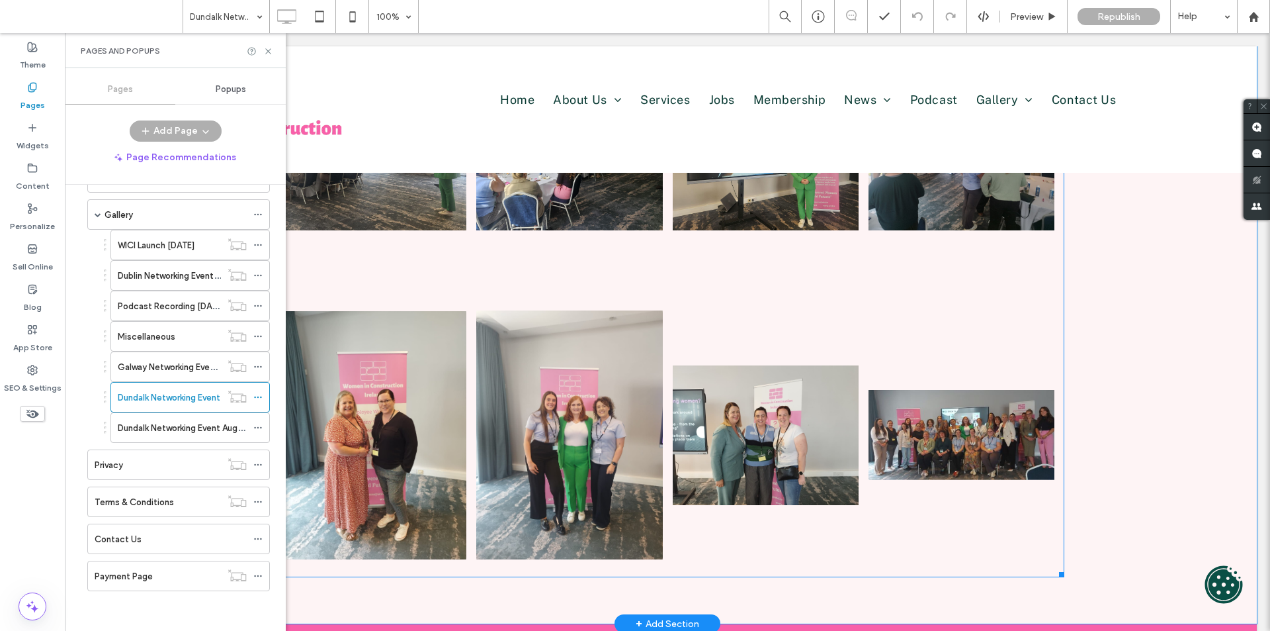
scroll to position [265, 0]
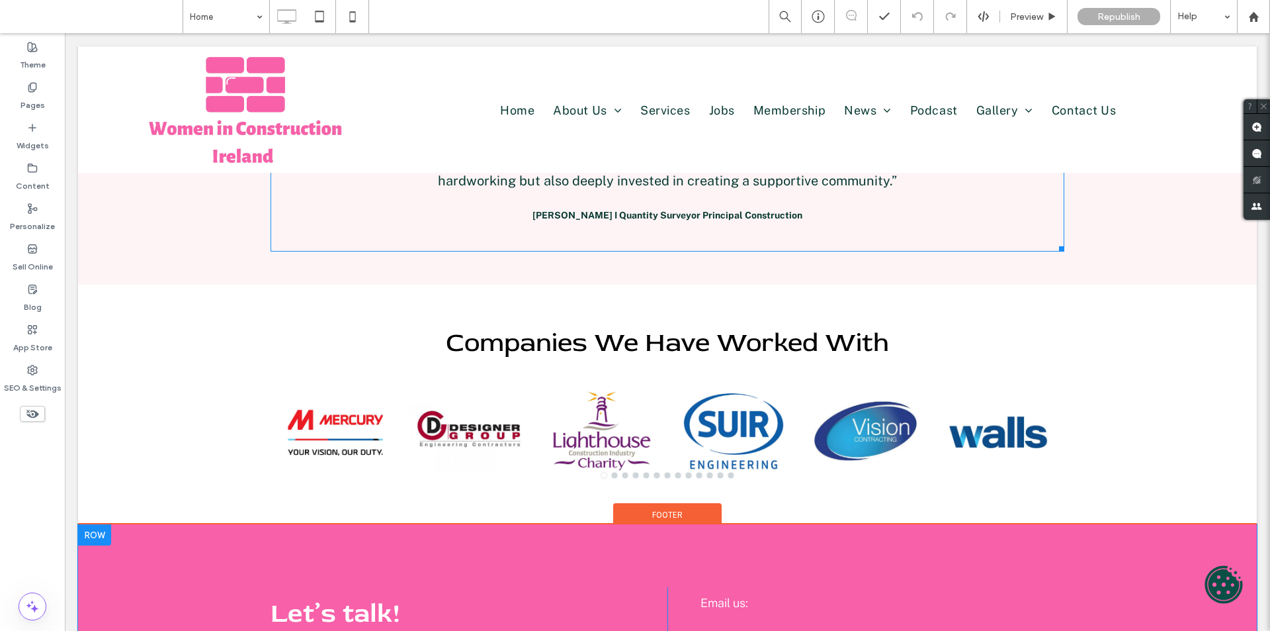
scroll to position [2514, 0]
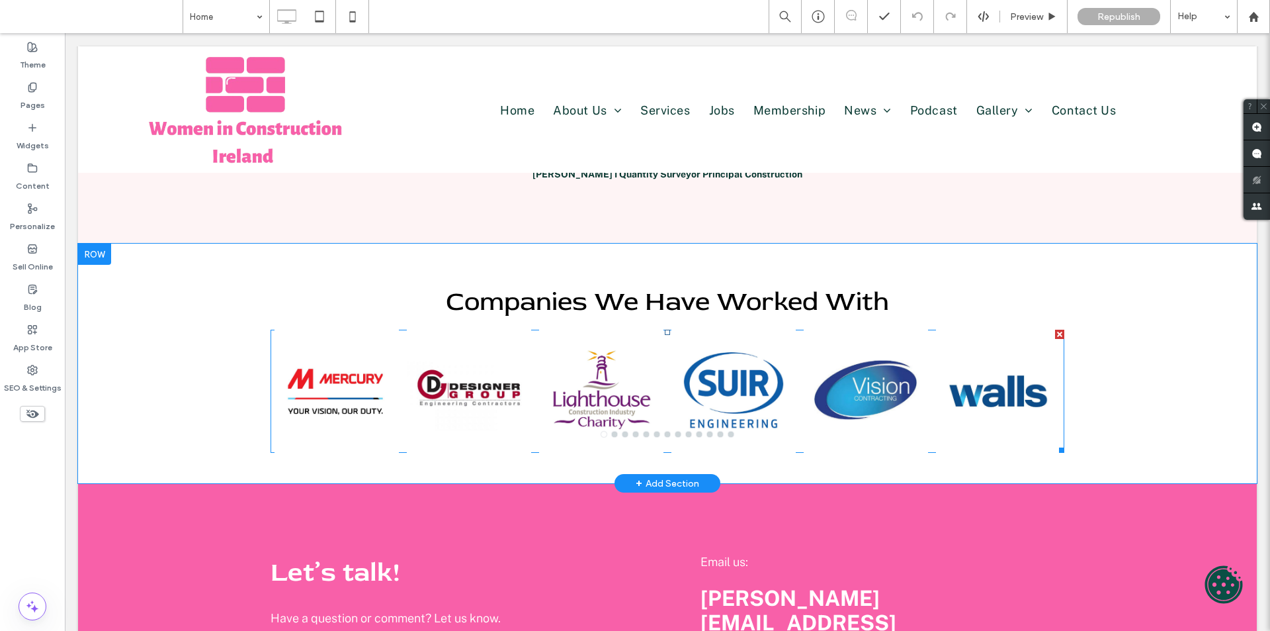
click at [702, 369] on div at bounding box center [734, 399] width 124 height 60
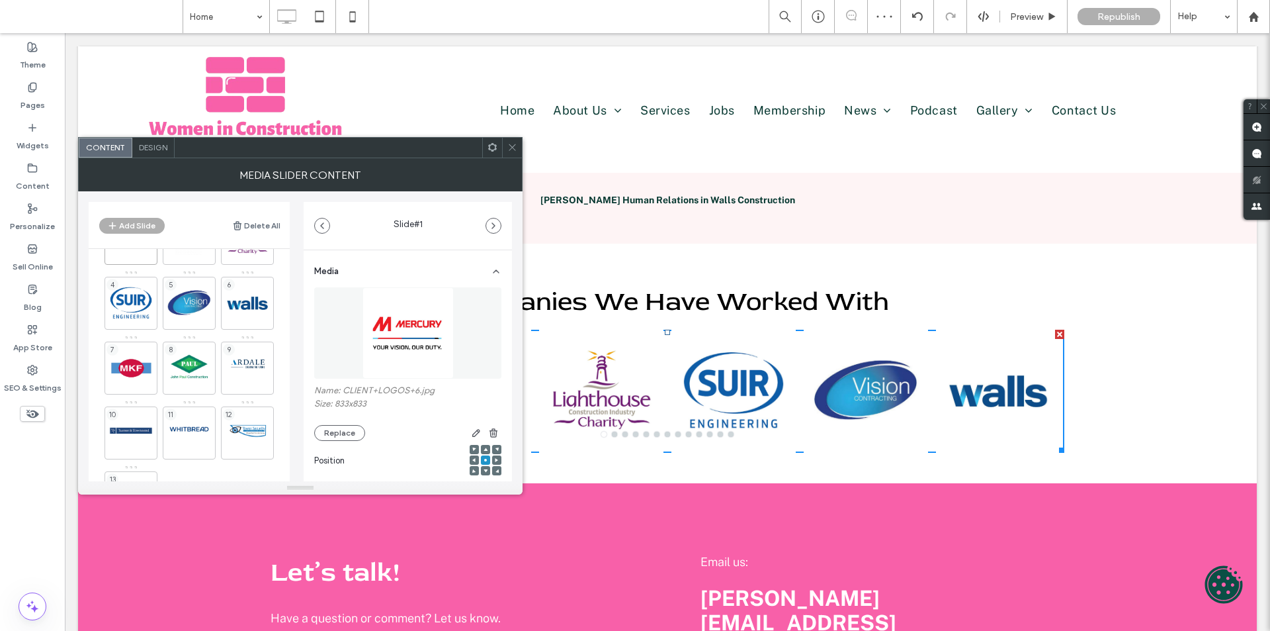
scroll to position [0, 0]
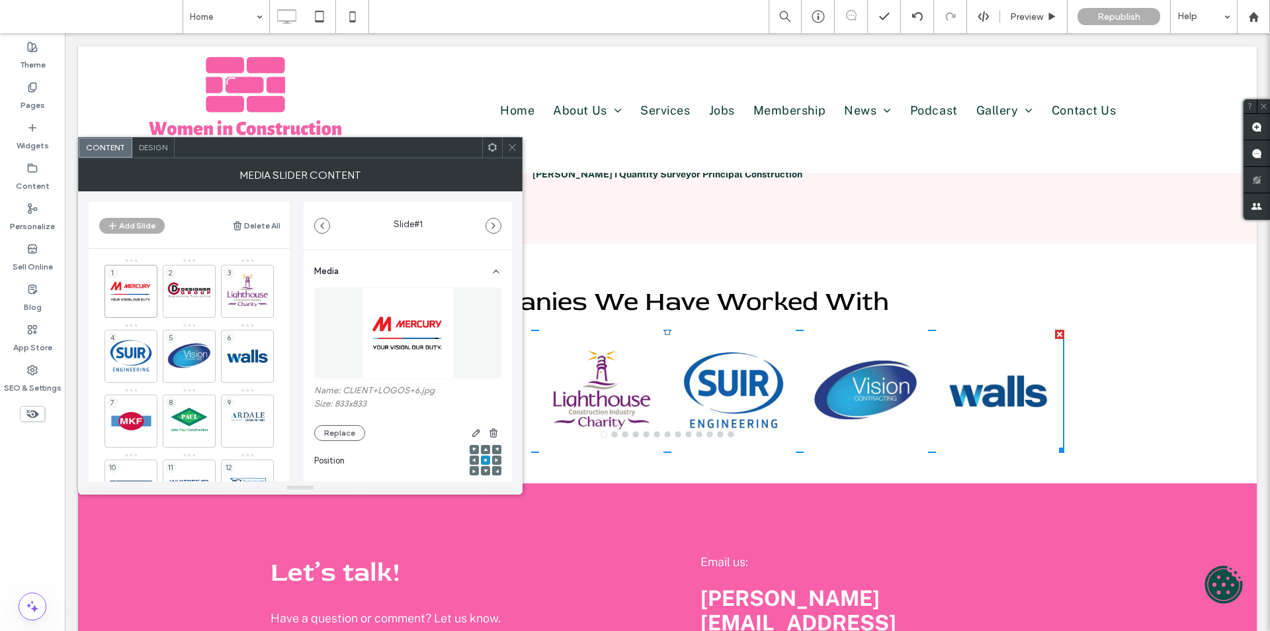
click at [513, 145] on icon at bounding box center [512, 147] width 10 height 10
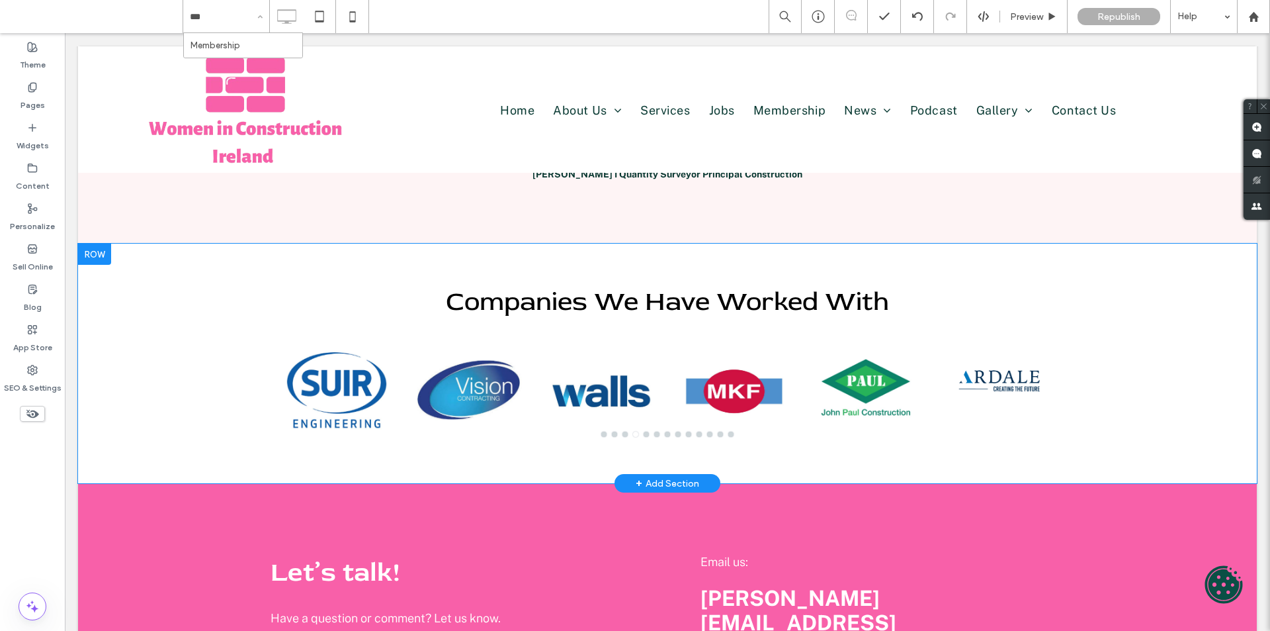
type input "****"
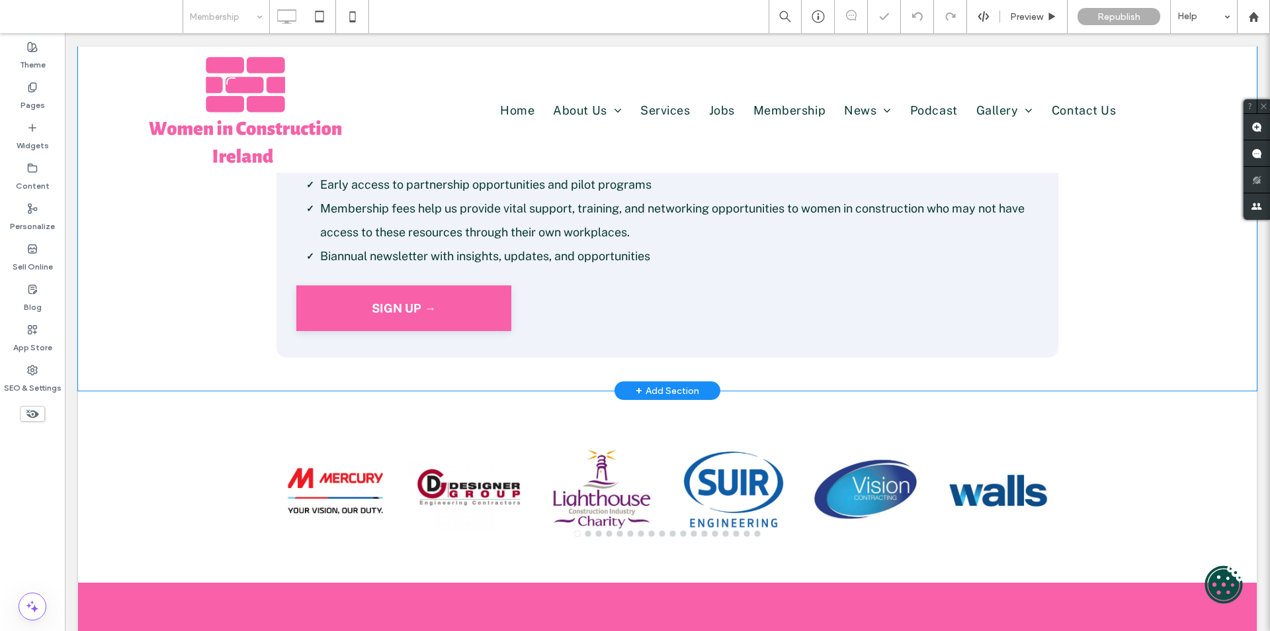
scroll to position [728, 0]
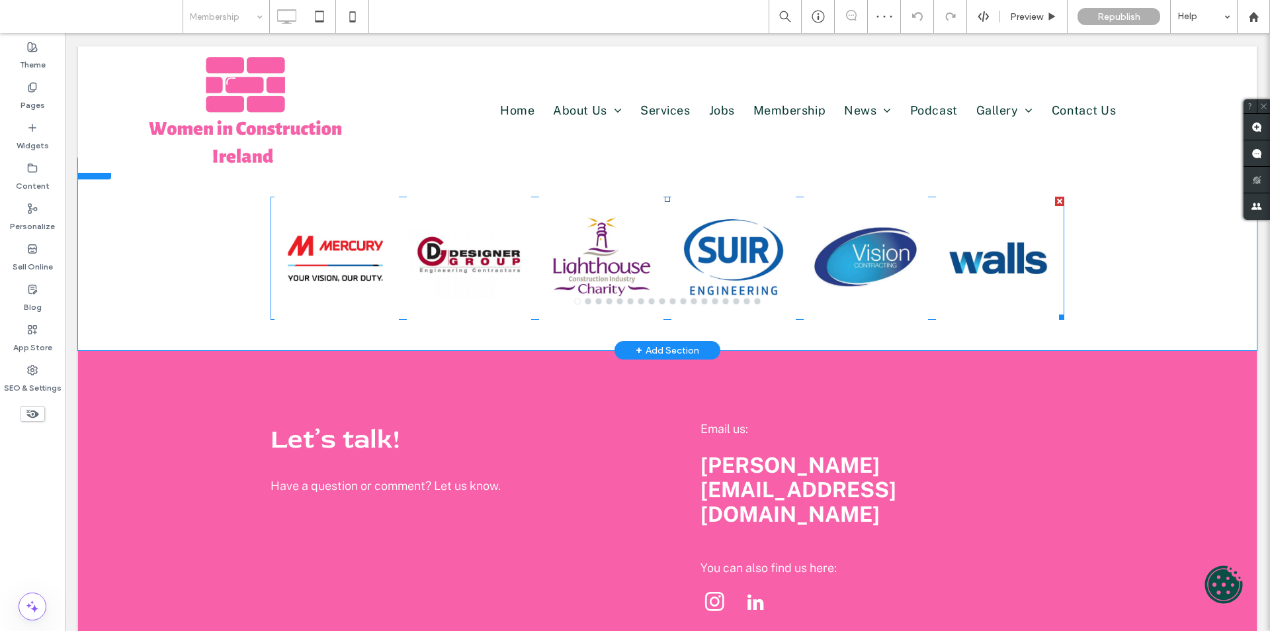
click at [680, 273] on div at bounding box center [734, 266] width 124 height 60
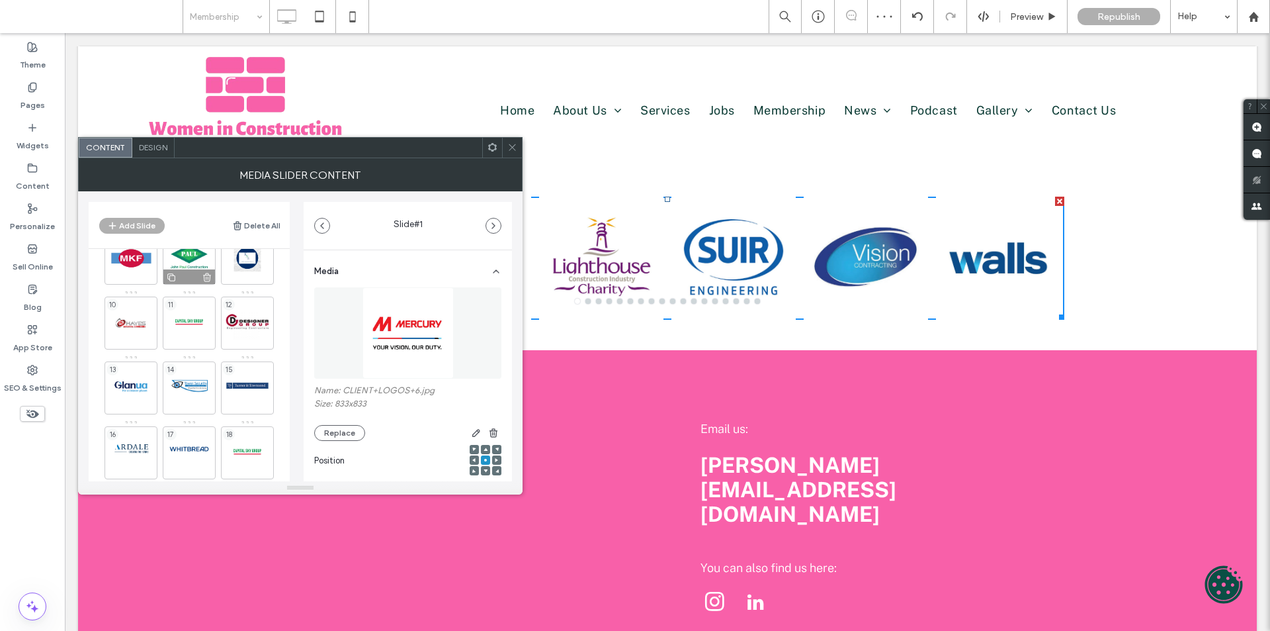
scroll to position [184, 0]
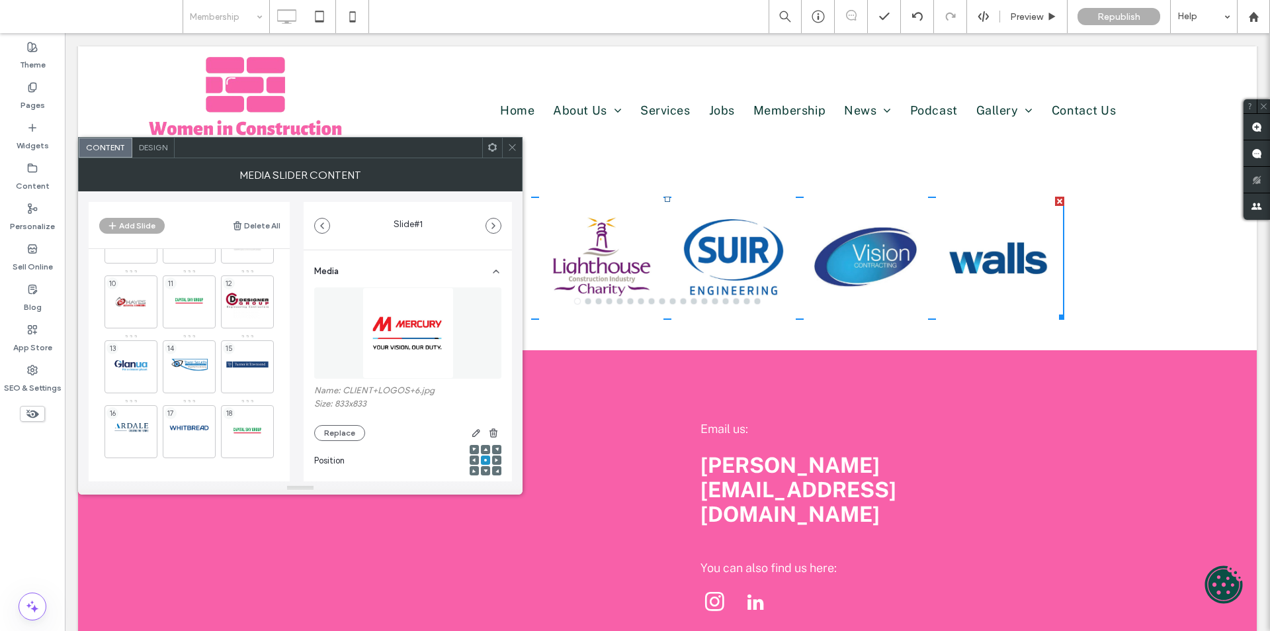
click at [508, 148] on icon at bounding box center [512, 147] width 10 height 10
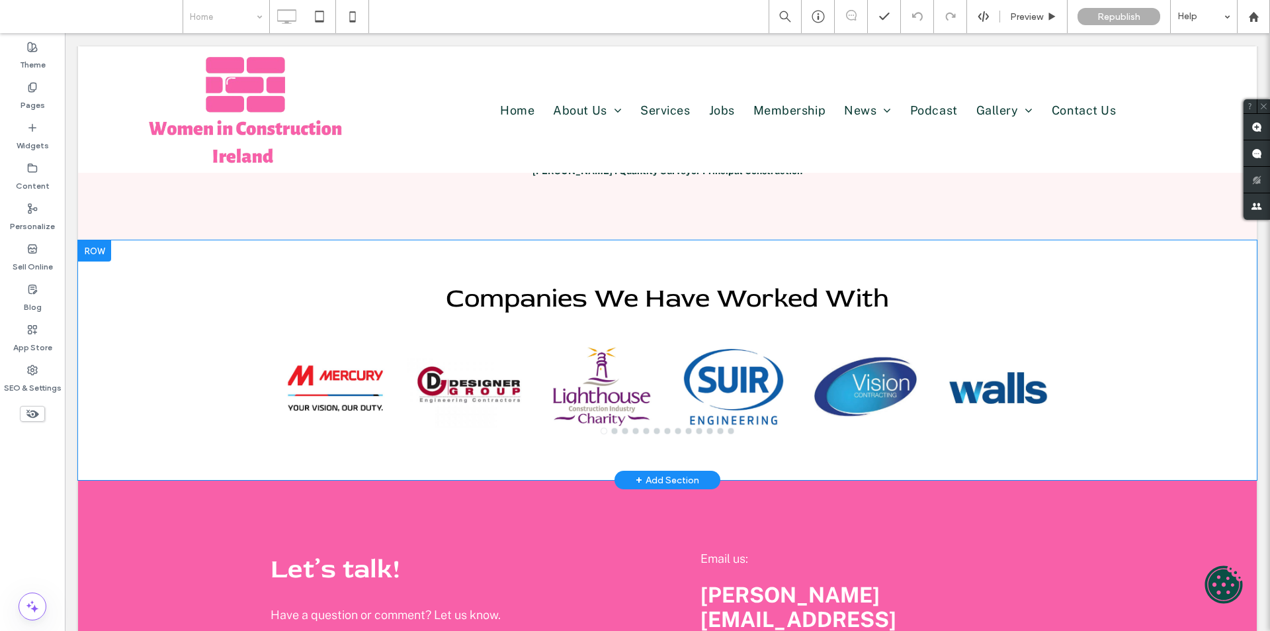
scroll to position [2514, 0]
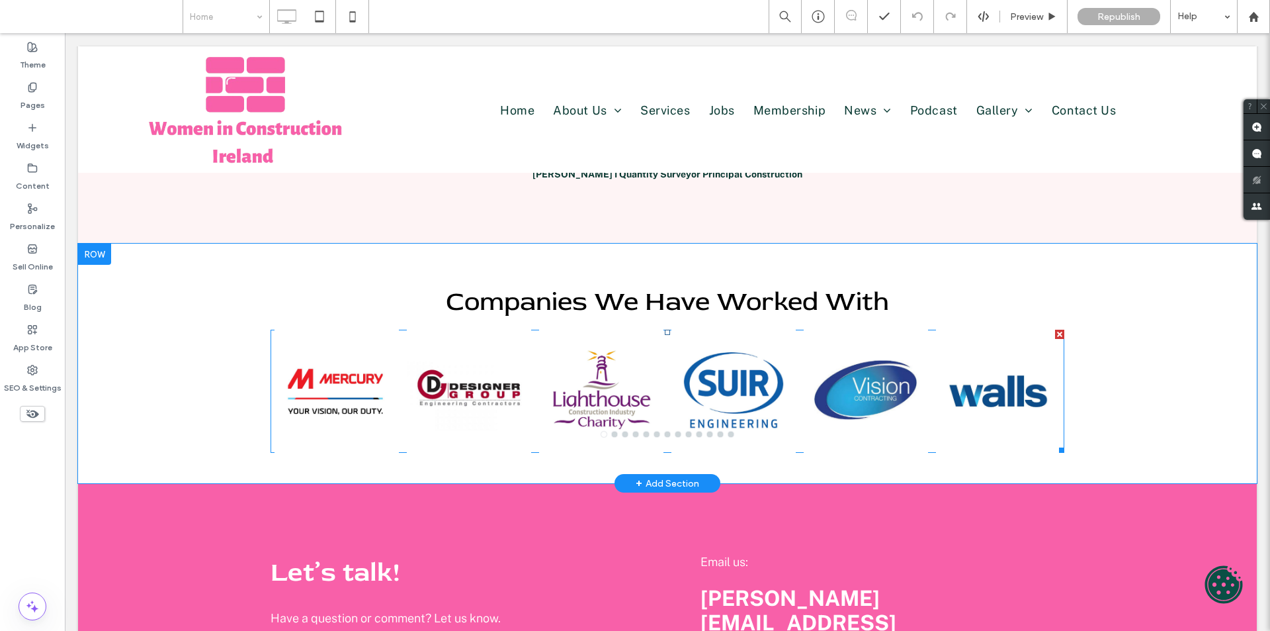
click at [580, 369] on div at bounding box center [601, 399] width 124 height 60
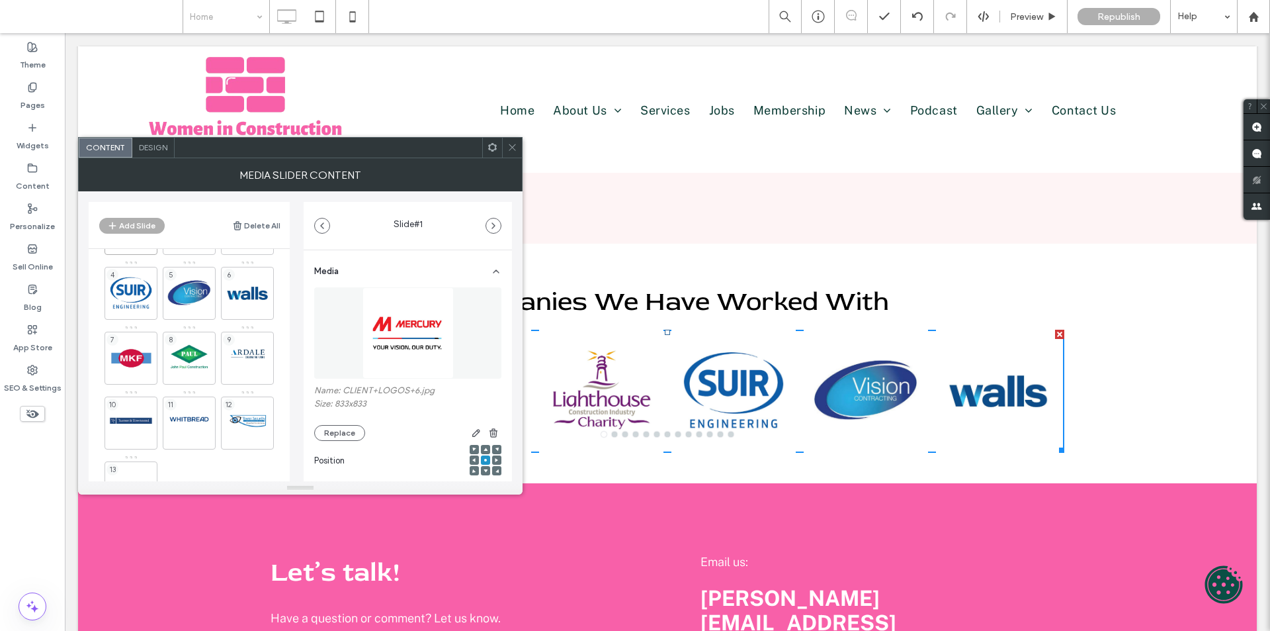
scroll to position [0, 0]
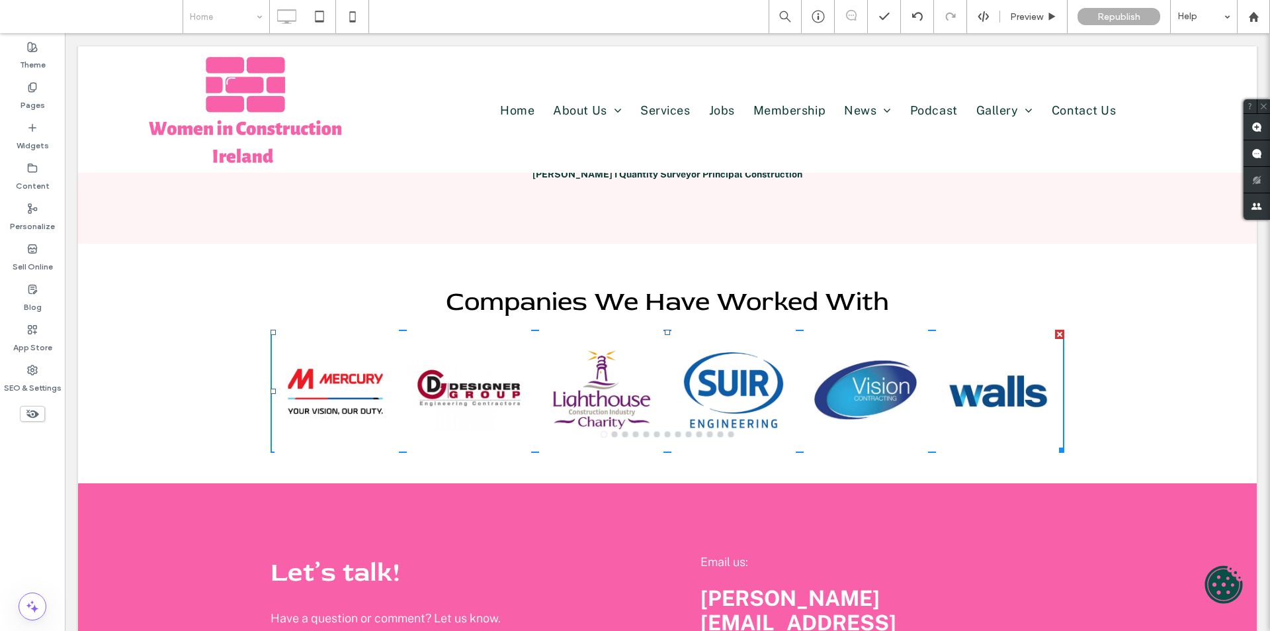
click at [512, 148] on div at bounding box center [667, 109] width 1179 height 126
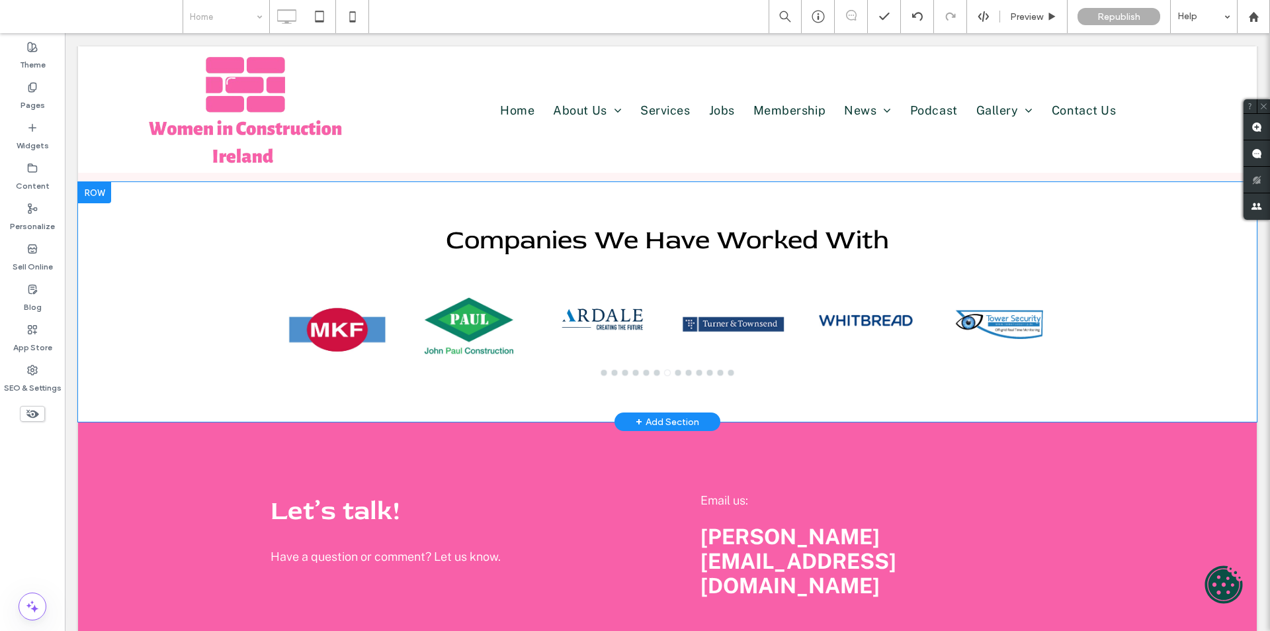
scroll to position [2580, 0]
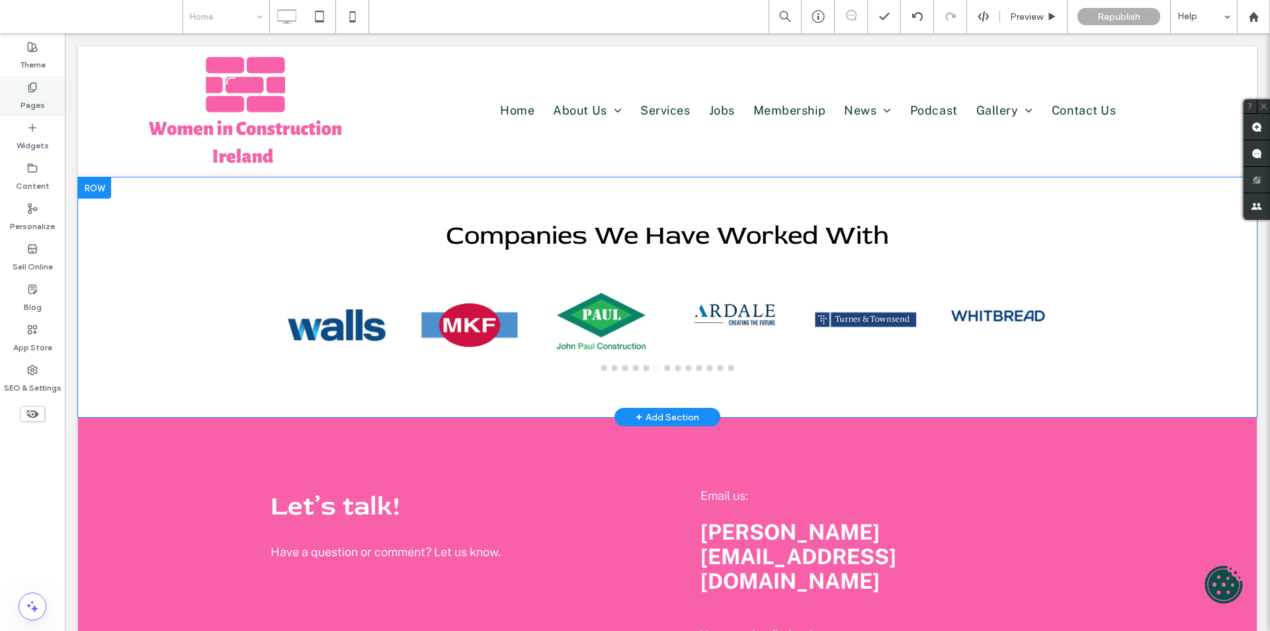
click at [32, 109] on label "Pages" at bounding box center [33, 102] width 24 height 19
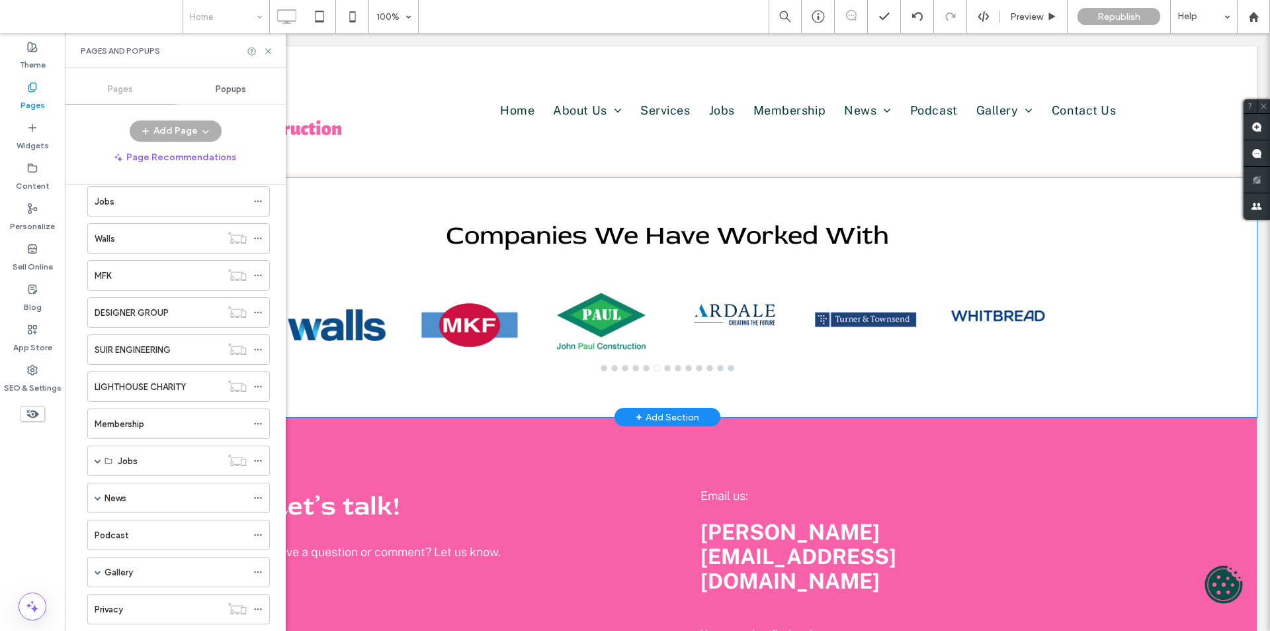
scroll to position [198, 0]
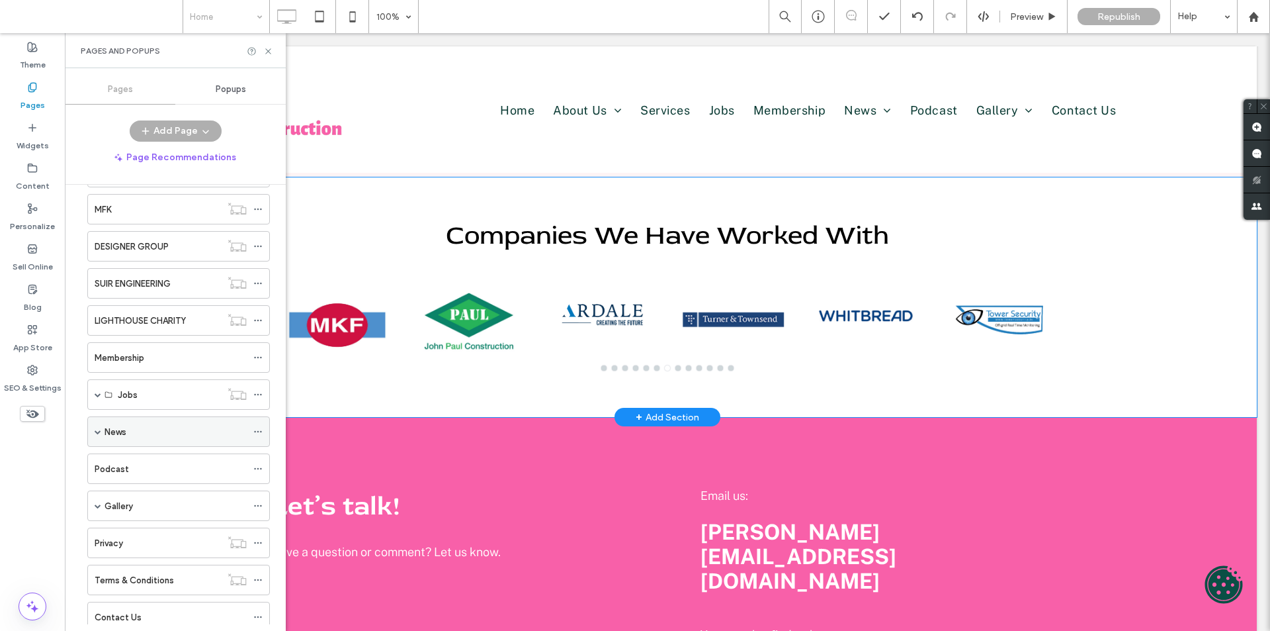
click at [98, 431] on span at bounding box center [98, 431] width 7 height 7
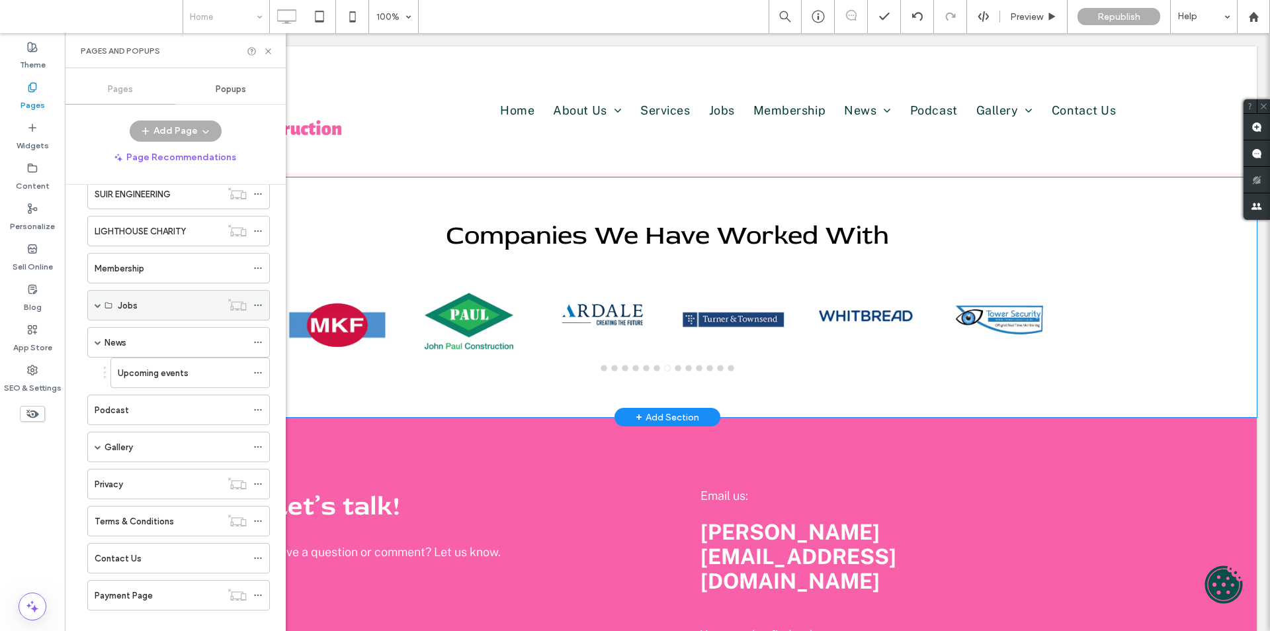
scroll to position [307, 0]
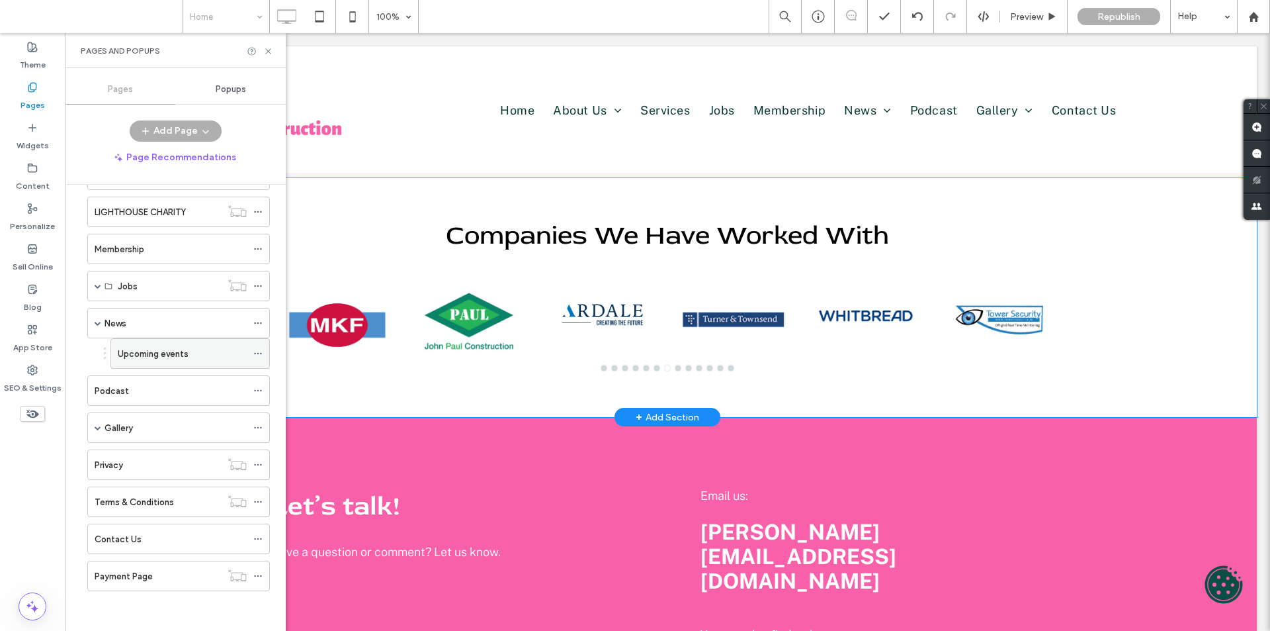
click at [186, 355] on label "Upcoming events" at bounding box center [153, 353] width 71 height 23
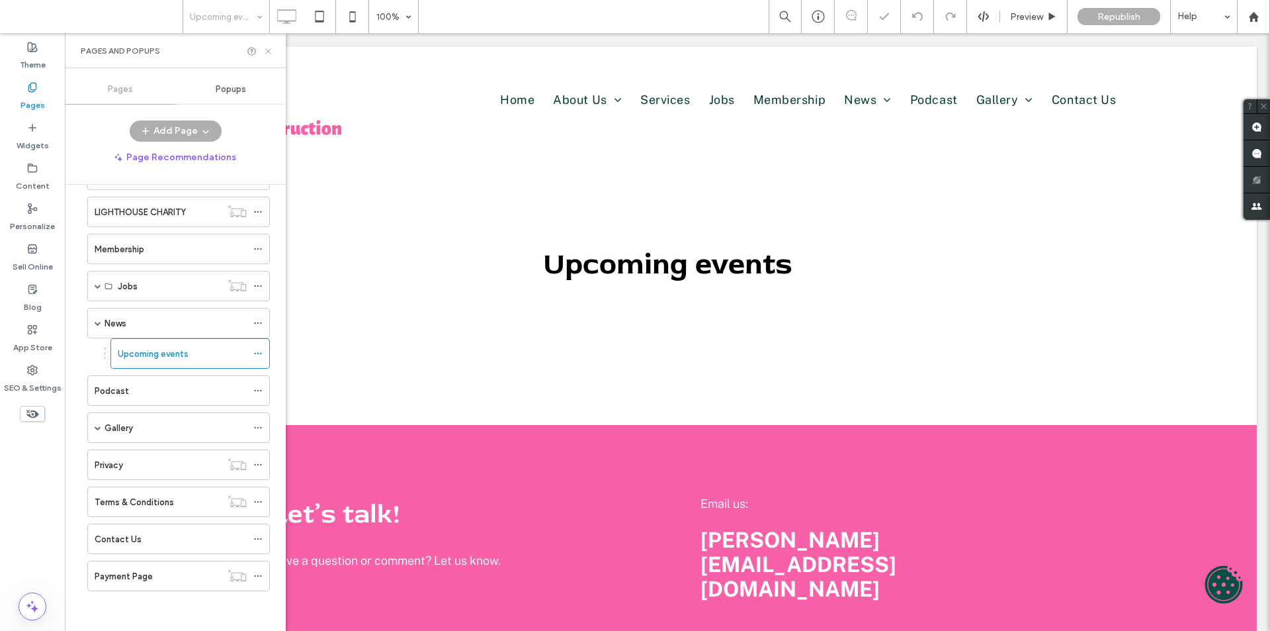
click at [267, 50] on use at bounding box center [267, 50] width 5 height 5
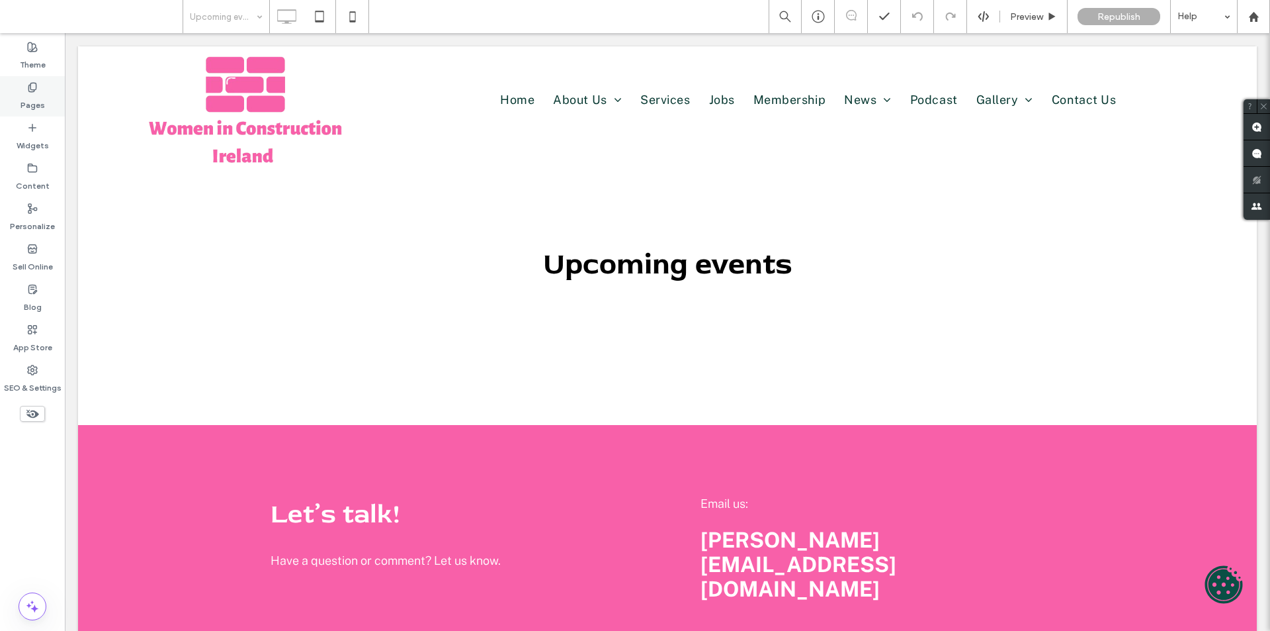
click at [30, 101] on label "Pages" at bounding box center [33, 102] width 24 height 19
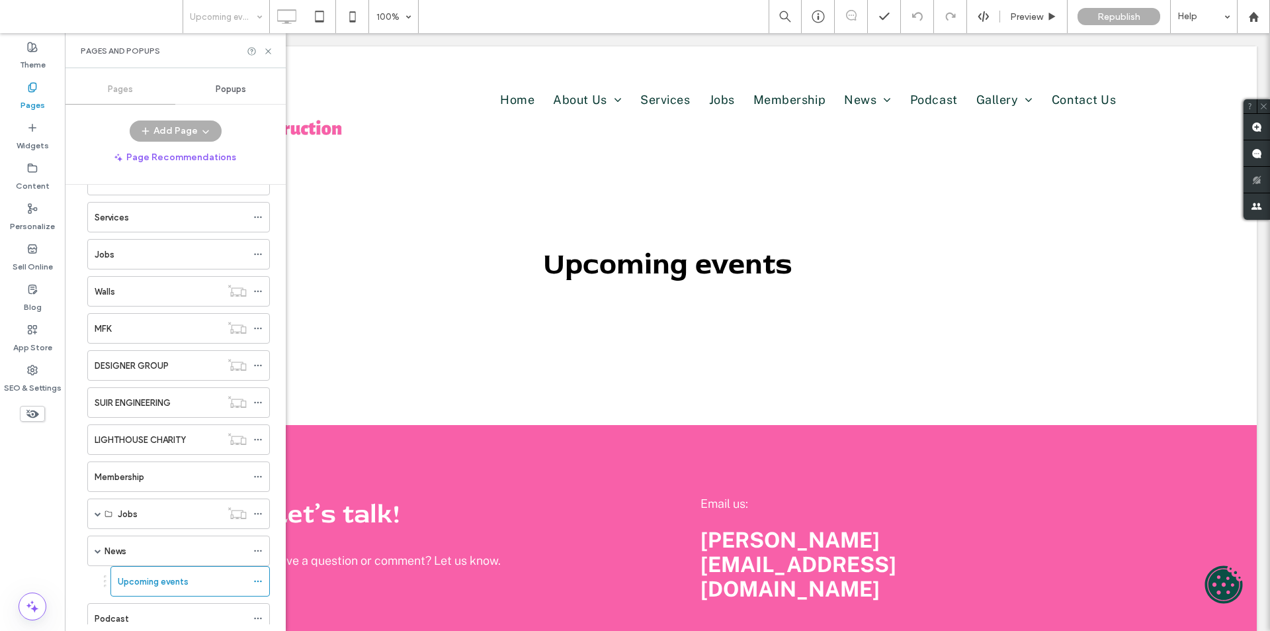
scroll to position [307, 0]
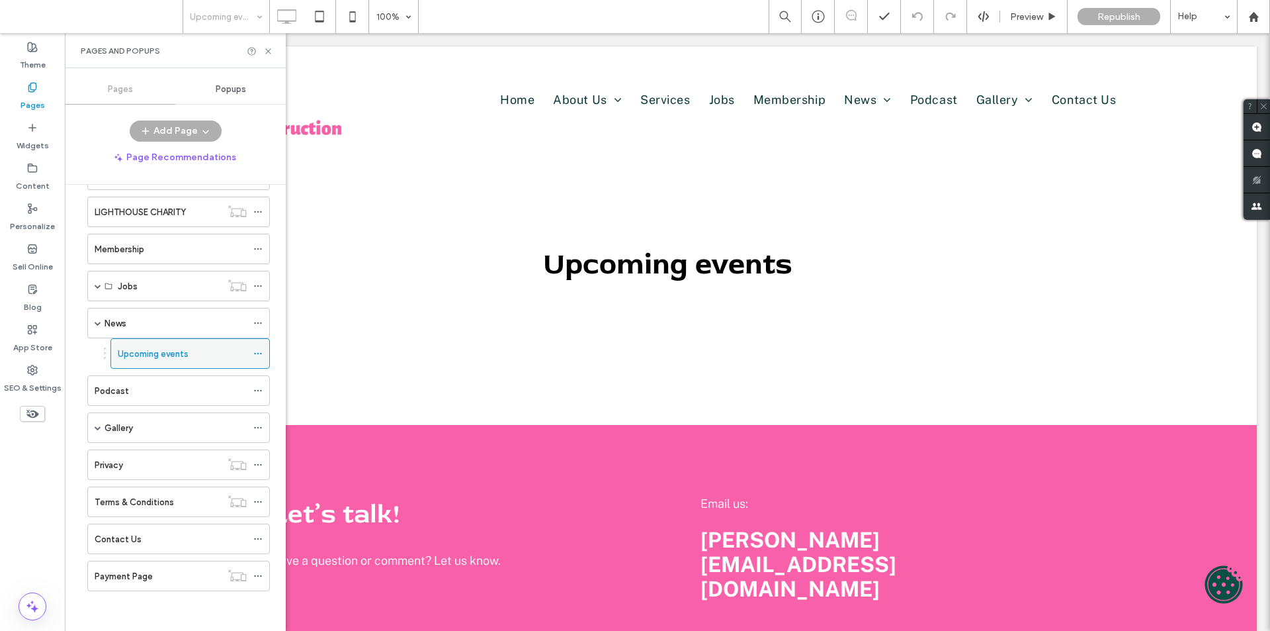
click at [259, 353] on use at bounding box center [257, 354] width 7 height 2
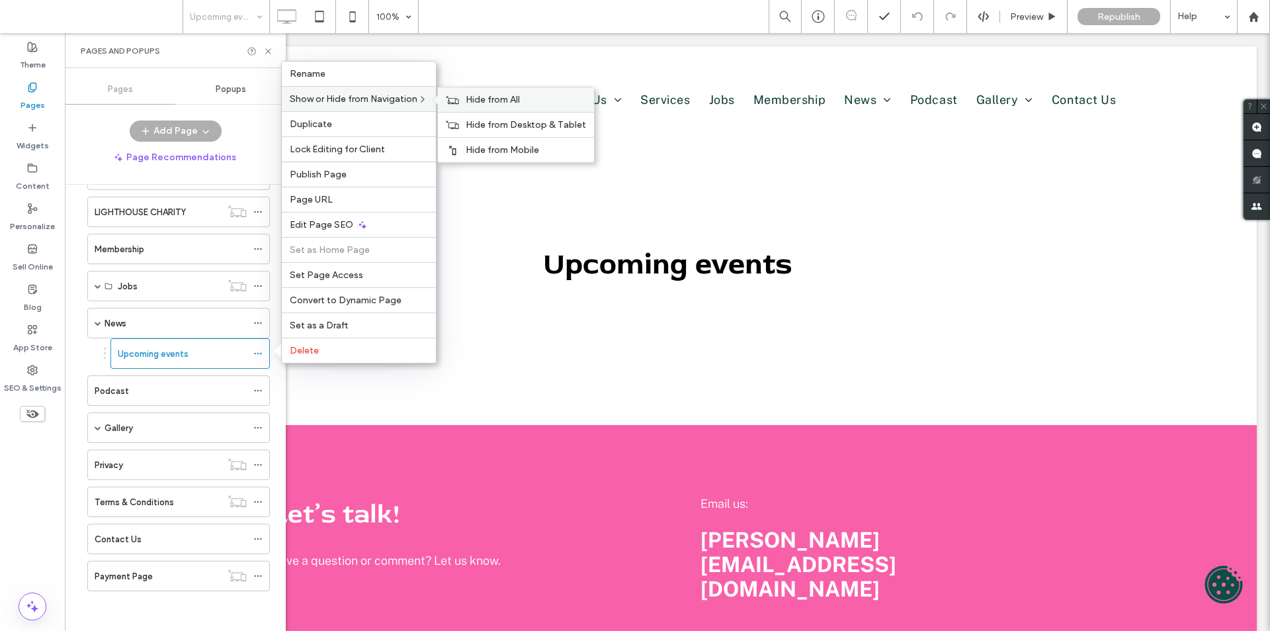
click at [466, 101] on div "Hide from All" at bounding box center [516, 99] width 156 height 24
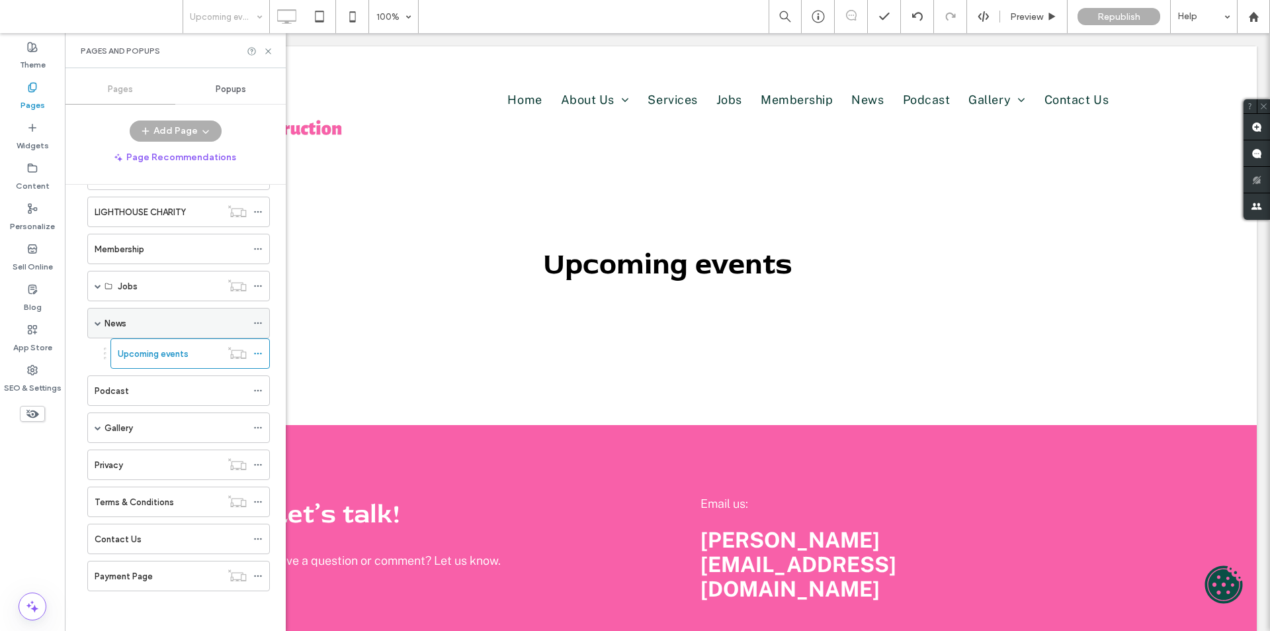
click at [97, 325] on span at bounding box center [98, 323] width 7 height 7
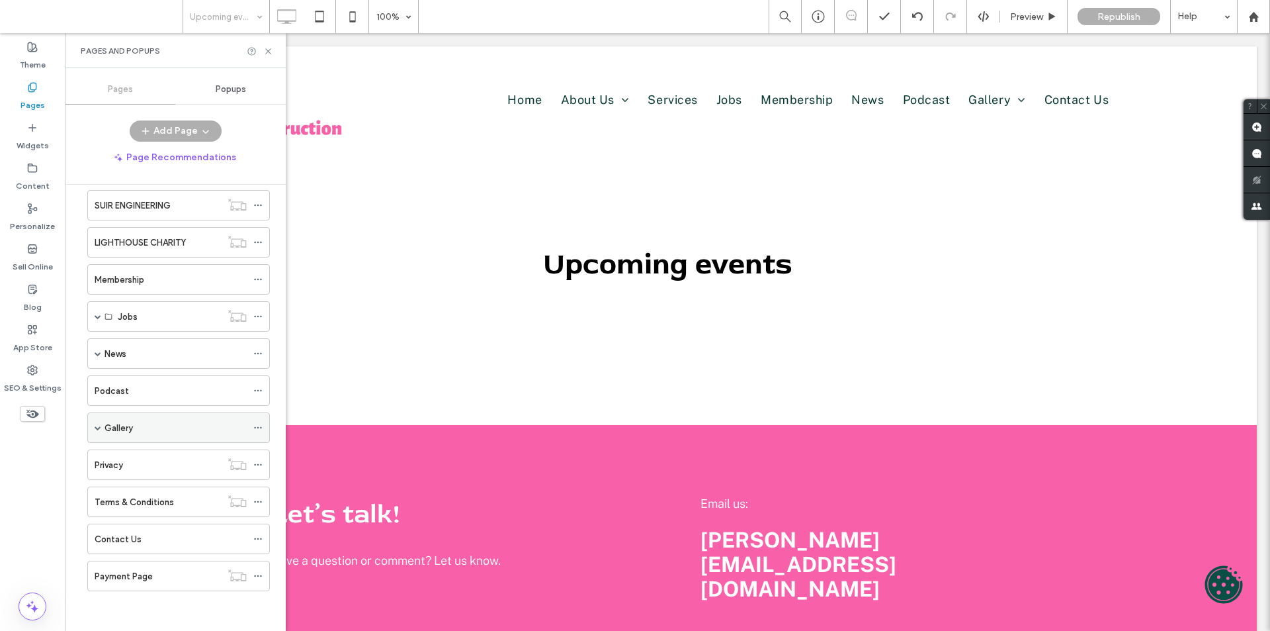
click at [98, 426] on span at bounding box center [98, 427] width 7 height 7
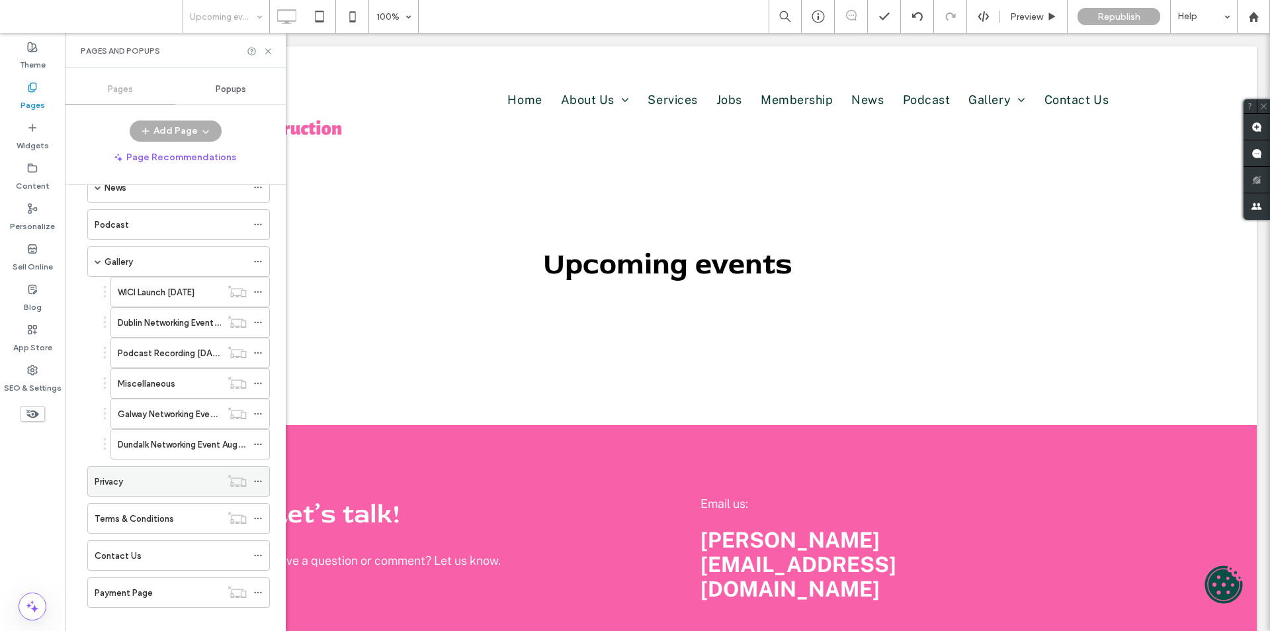
scroll to position [459, 0]
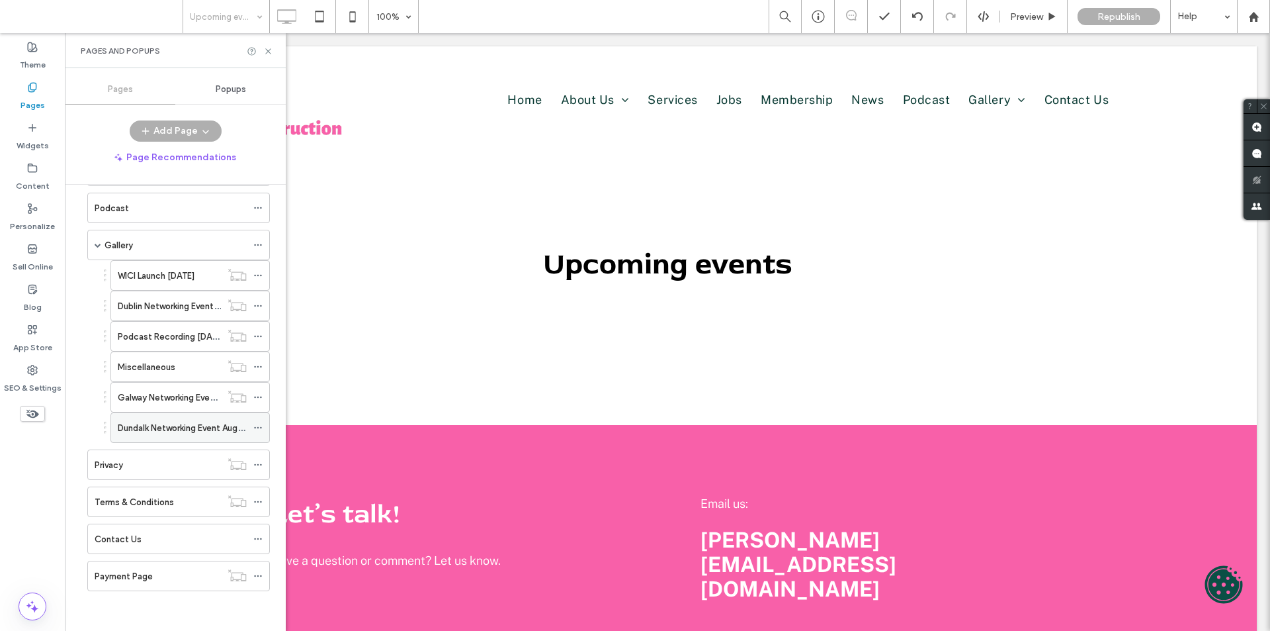
click at [198, 428] on label "Dundalk Networking Event August" at bounding box center [184, 427] width 133 height 23
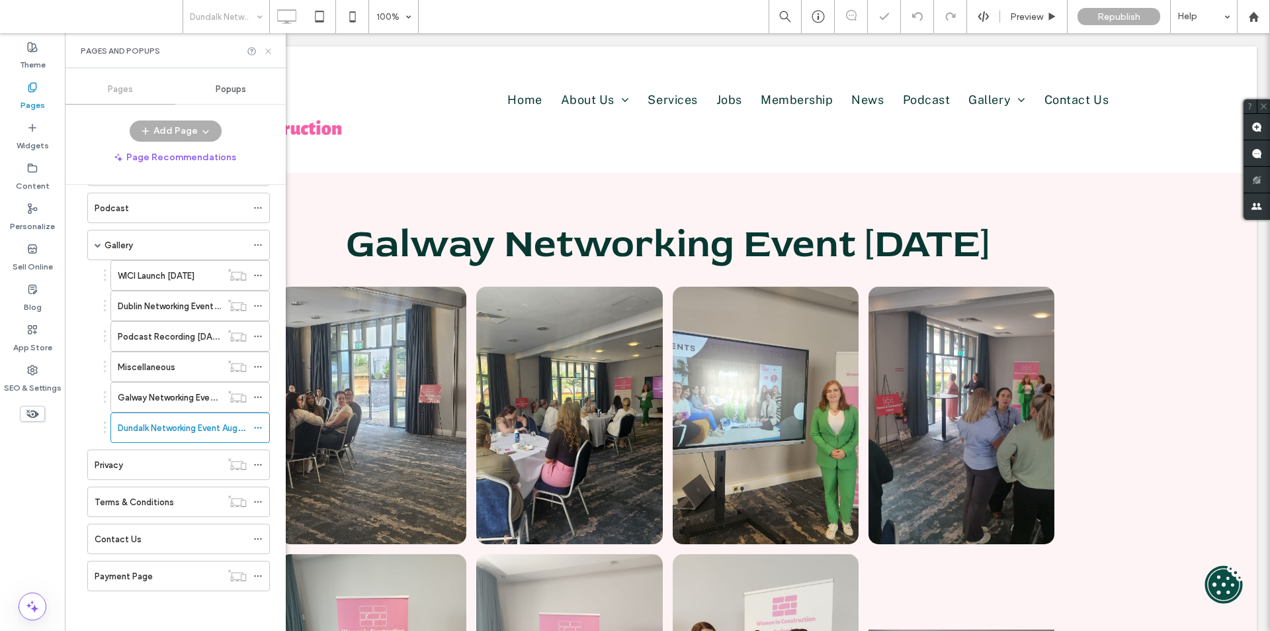
click at [269, 48] on icon at bounding box center [268, 51] width 10 height 10
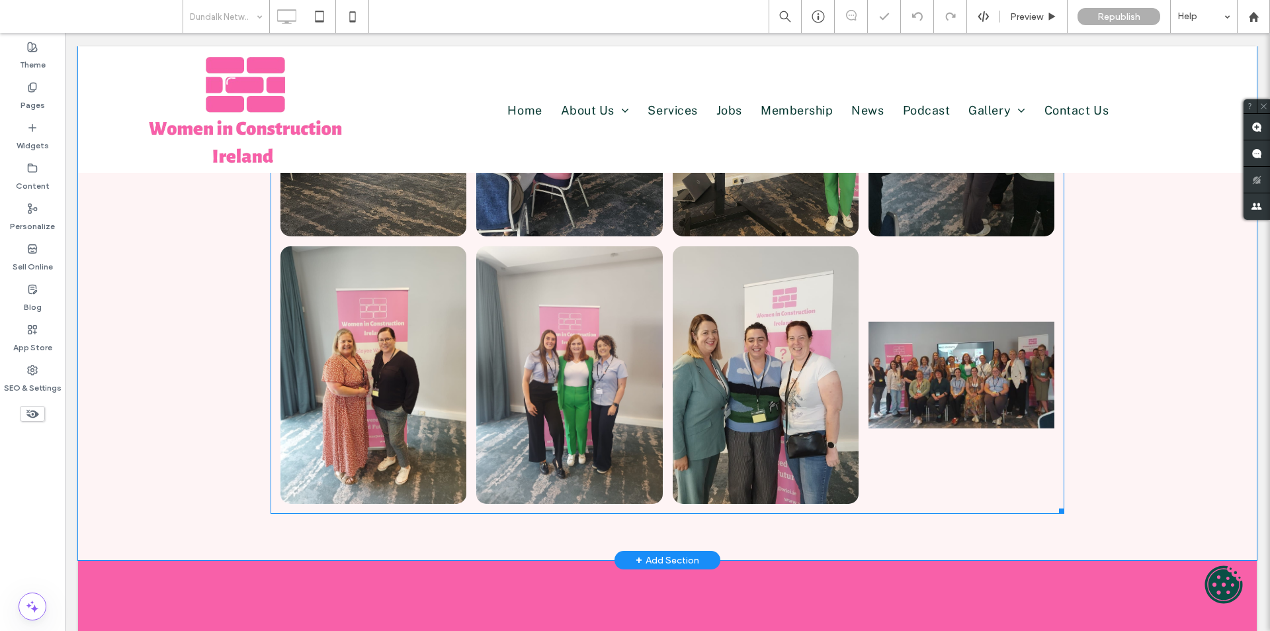
scroll to position [331, 0]
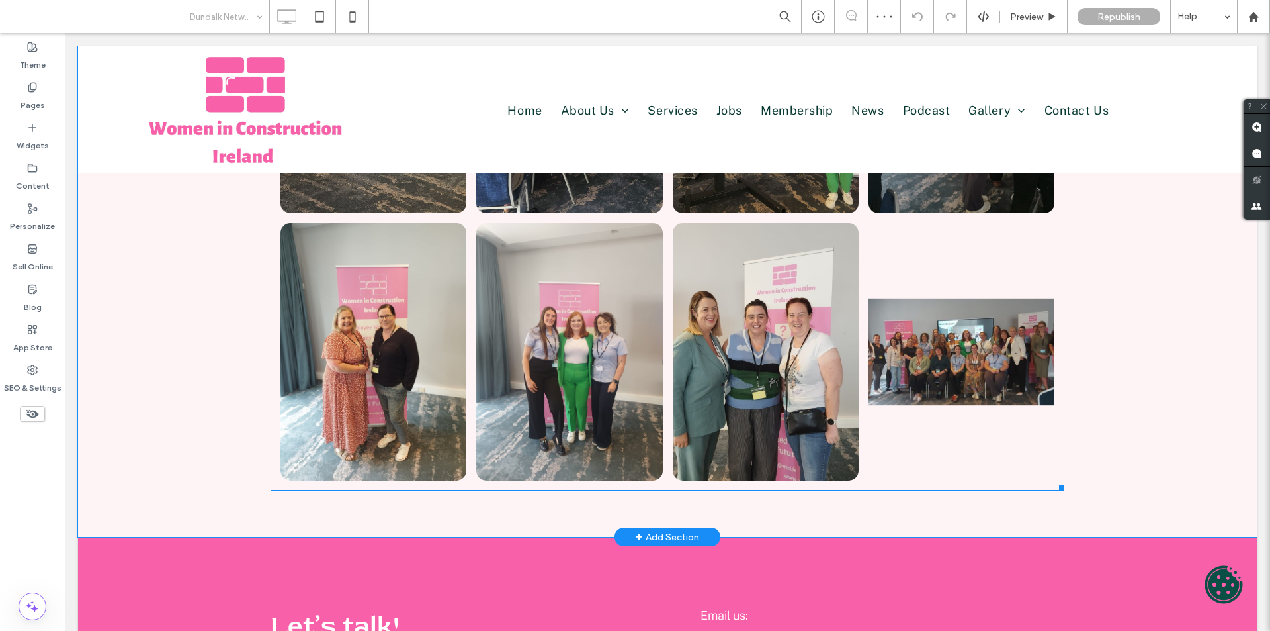
click at [966, 441] on link at bounding box center [962, 351] width 186 height 257
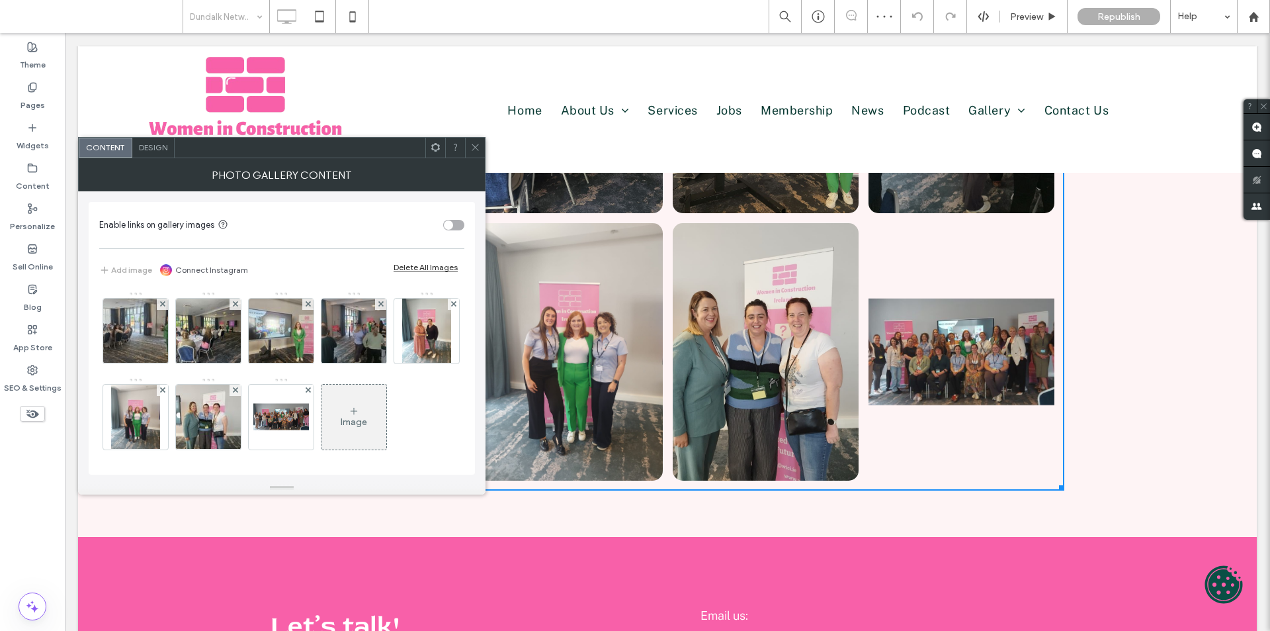
click at [150, 147] on span "Design" at bounding box center [153, 147] width 28 height 10
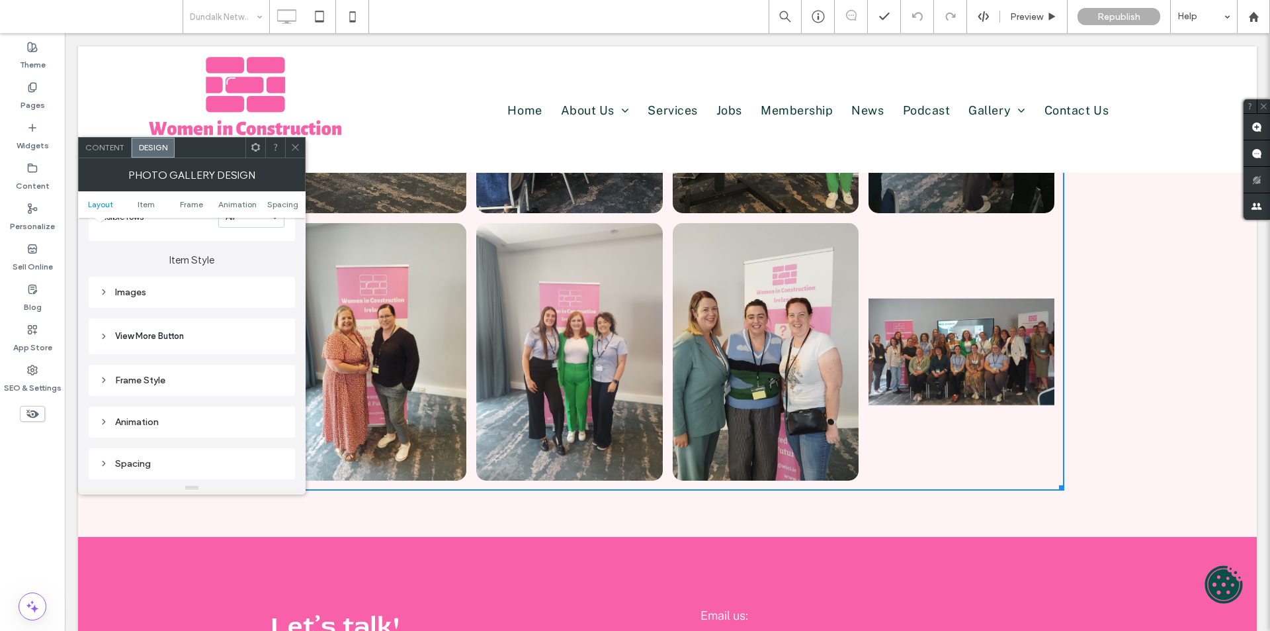
scroll to position [463, 0]
click at [132, 271] on div "Images" at bounding box center [191, 274] width 185 height 11
click at [258, 297] on input "*****" at bounding box center [267, 300] width 33 height 17
type input "*****"
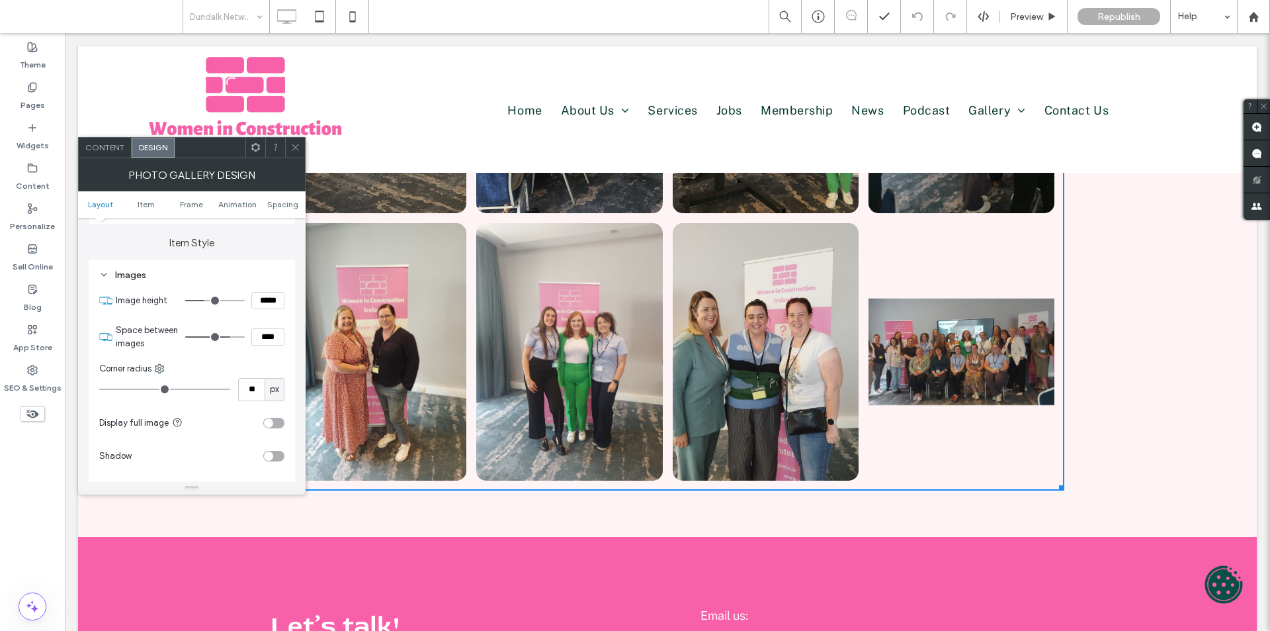
type input "***"
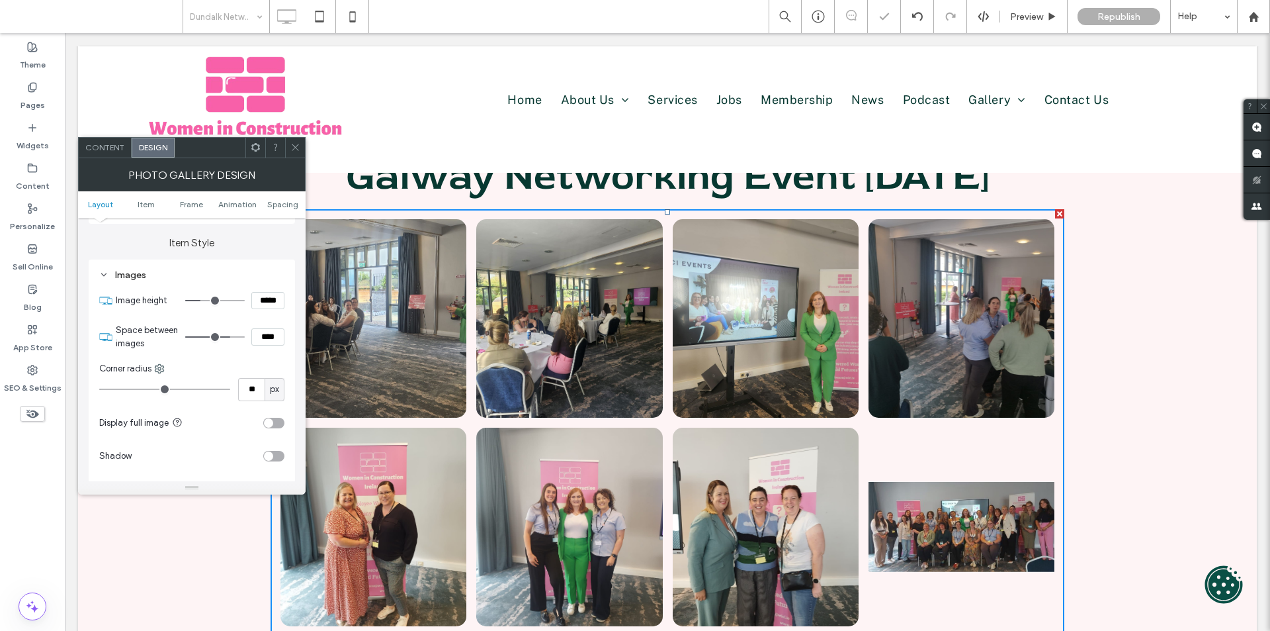
scroll to position [66, 0]
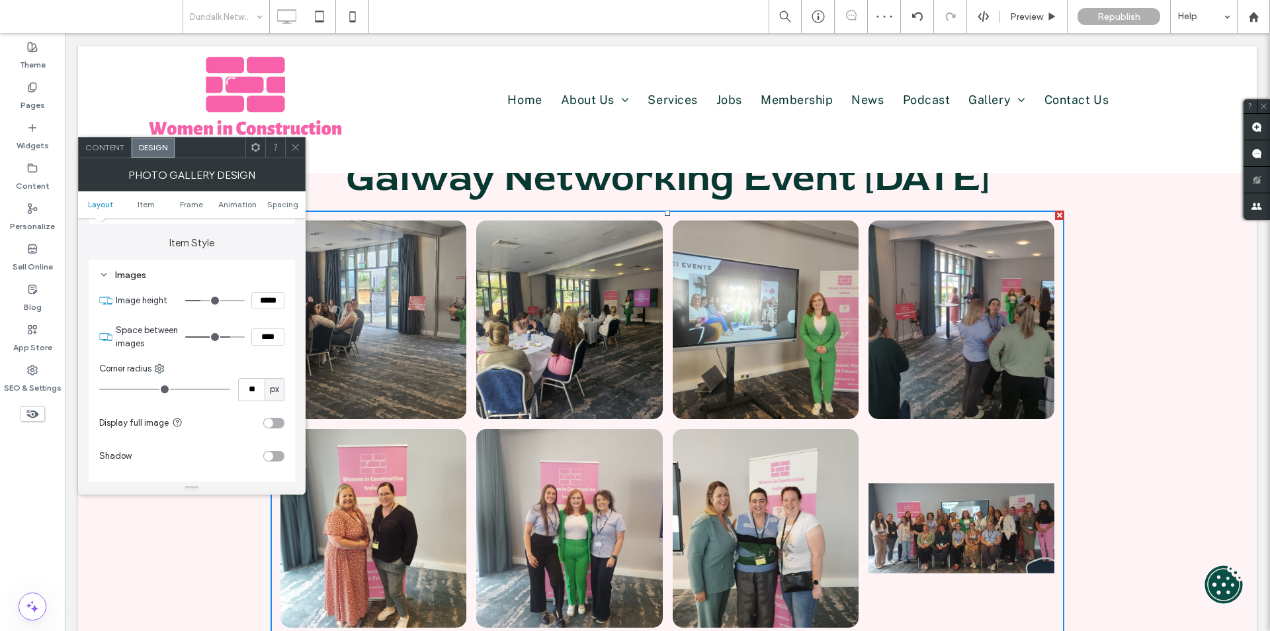
click at [292, 144] on icon at bounding box center [295, 147] width 10 height 10
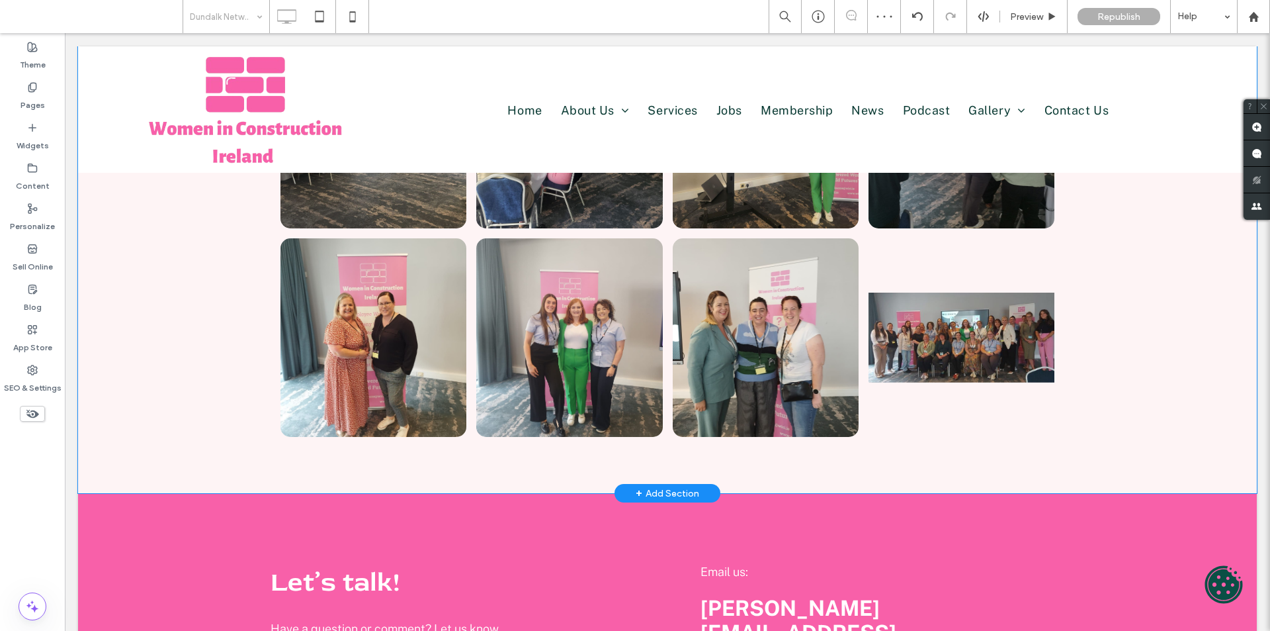
scroll to position [265, 0]
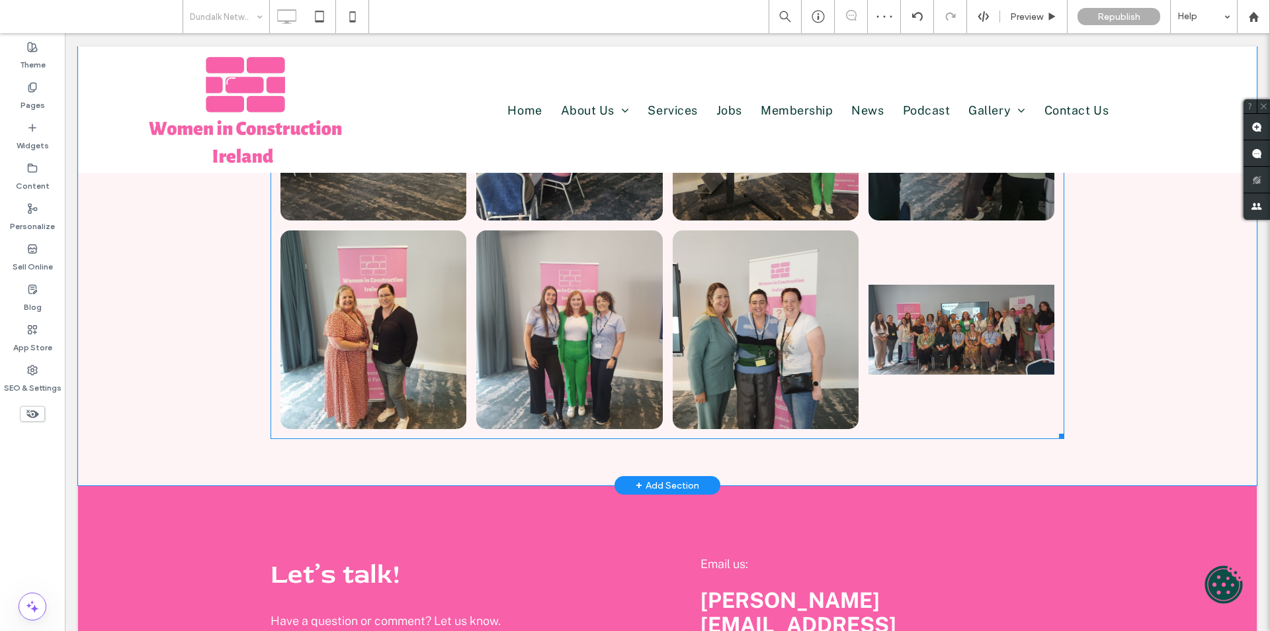
click at [942, 388] on link at bounding box center [962, 329] width 186 height 198
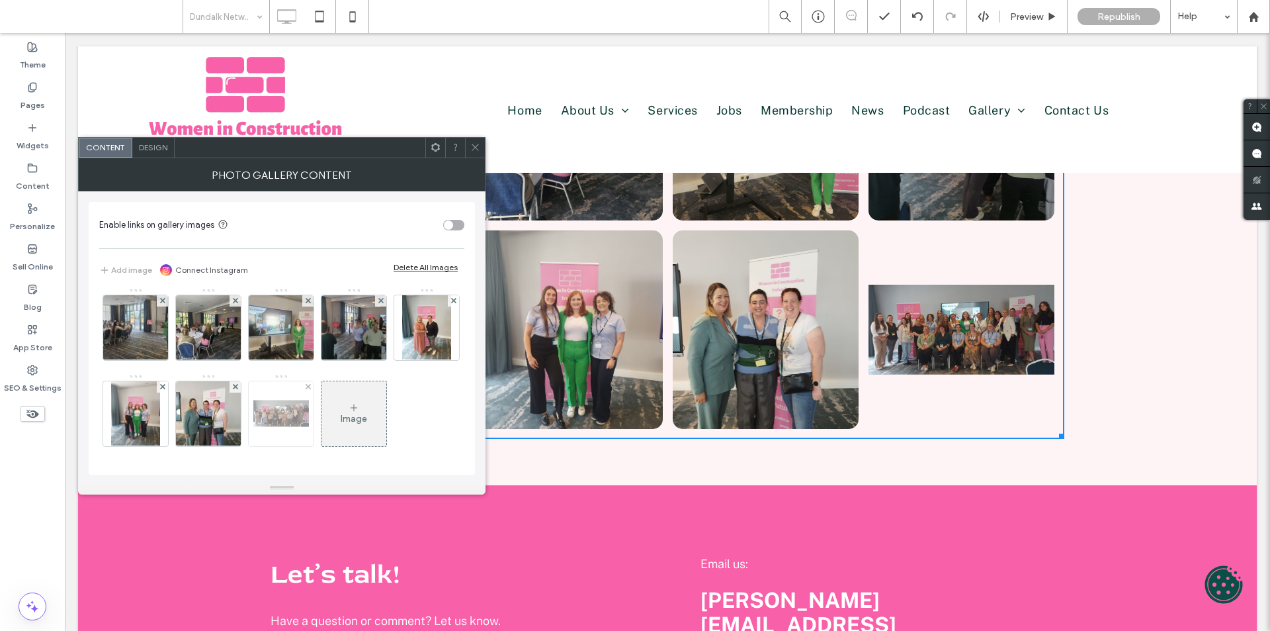
scroll to position [66, 0]
click at [474, 151] on icon at bounding box center [475, 147] width 10 height 10
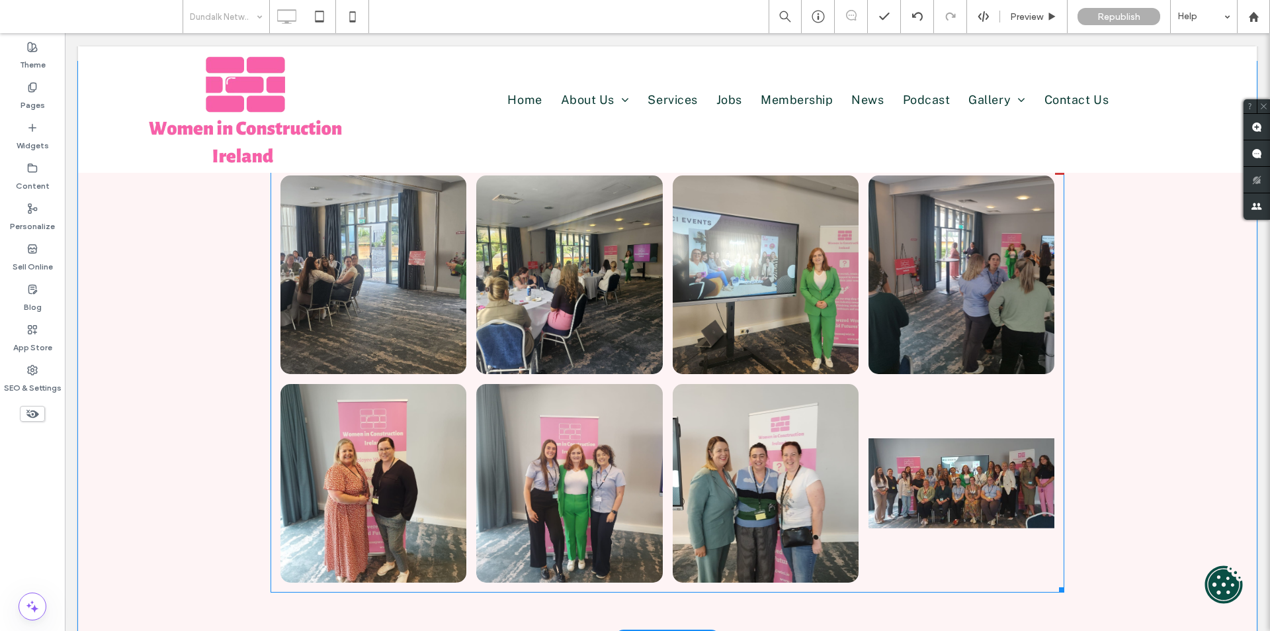
scroll to position [198, 0]
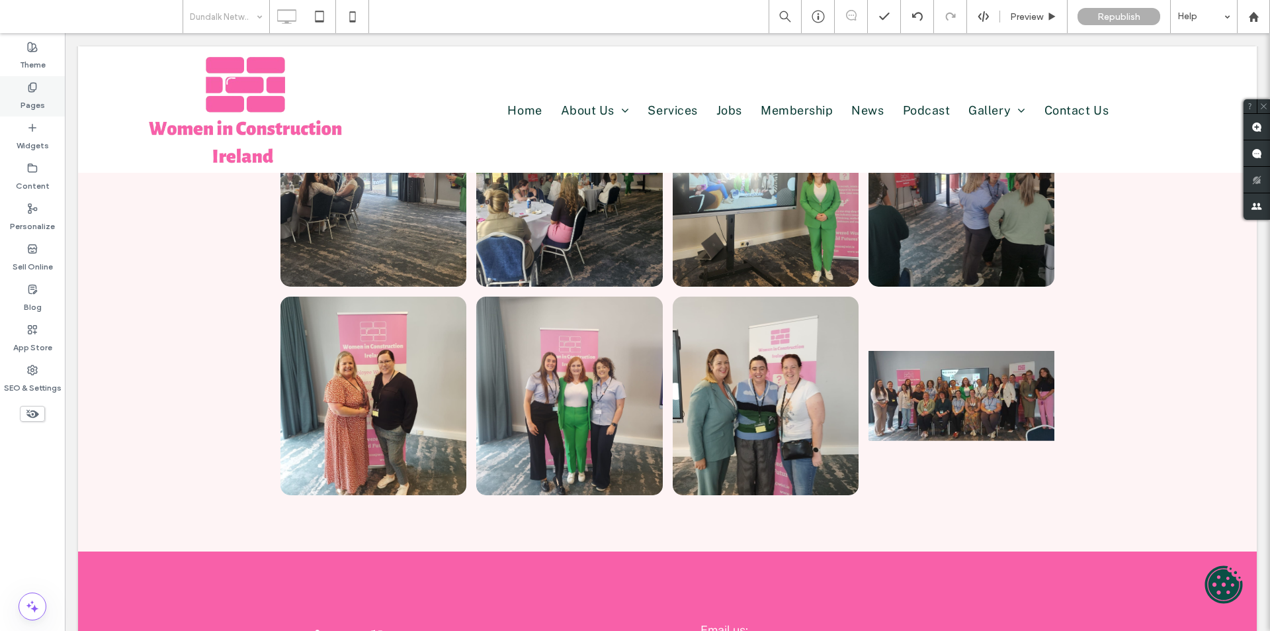
click at [31, 105] on label "Pages" at bounding box center [33, 102] width 24 height 19
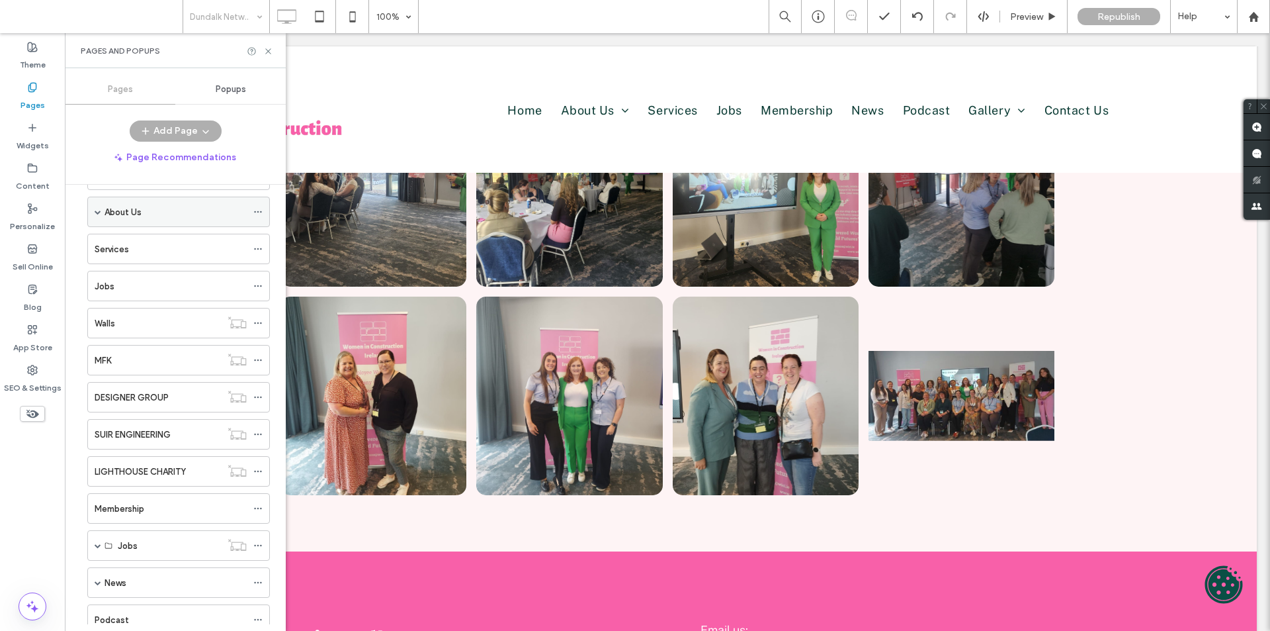
scroll to position [0, 0]
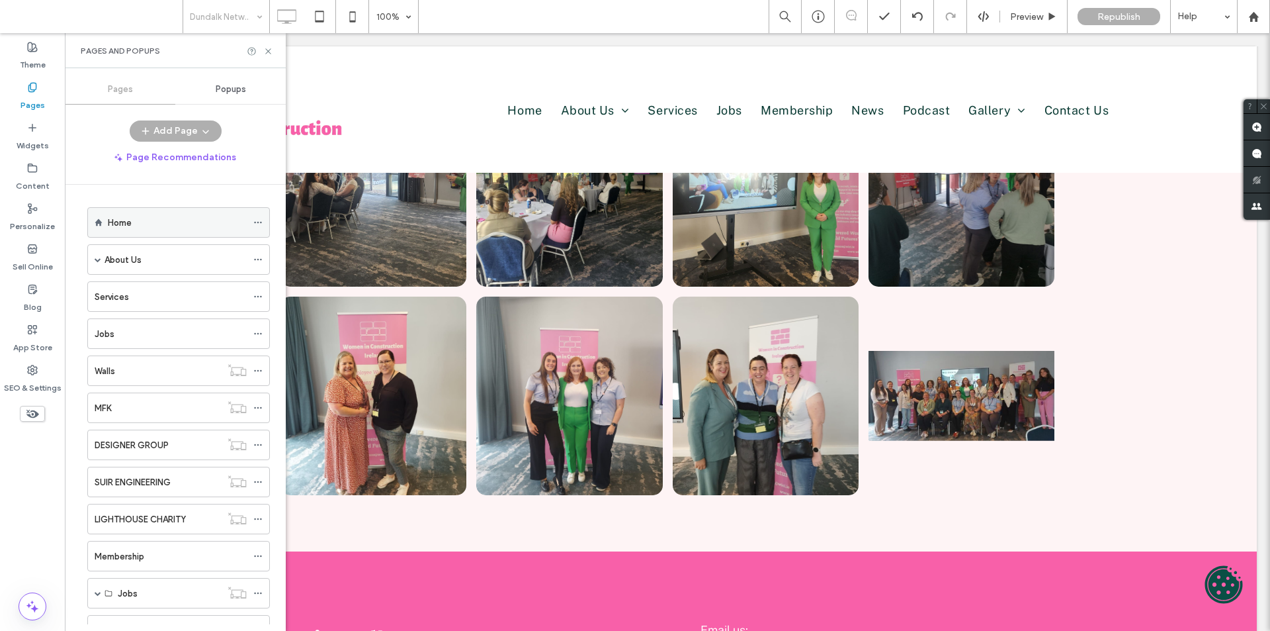
click at [160, 218] on div "Home" at bounding box center [177, 223] width 139 height 14
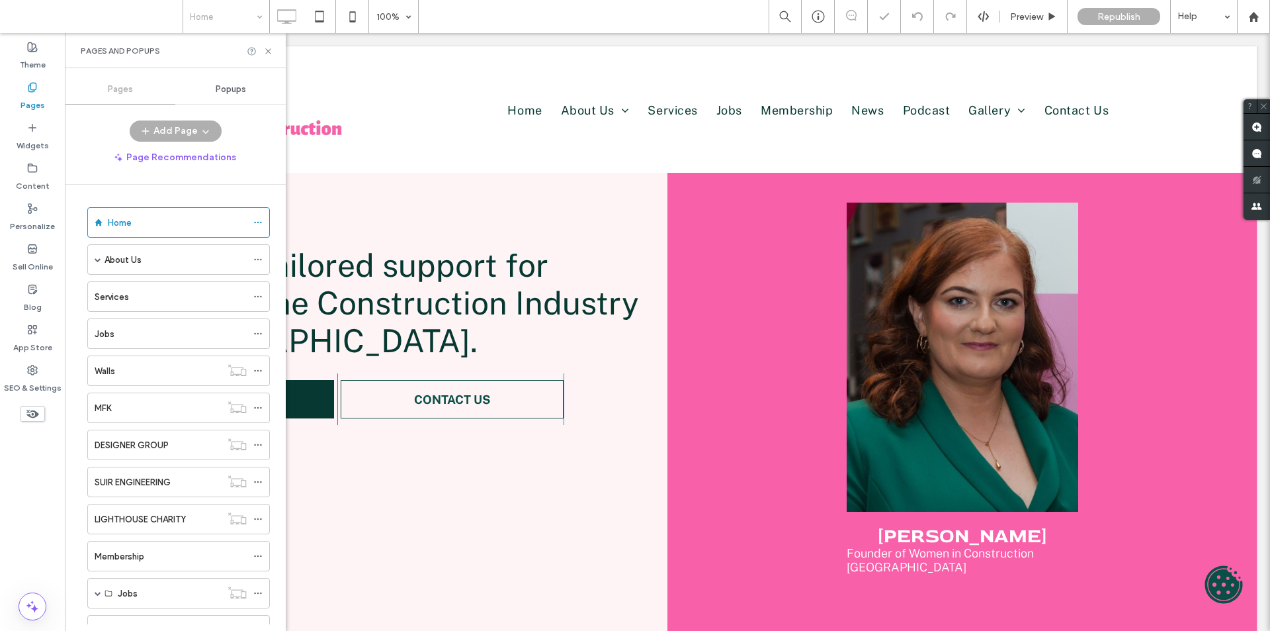
scroll to position [331, 0]
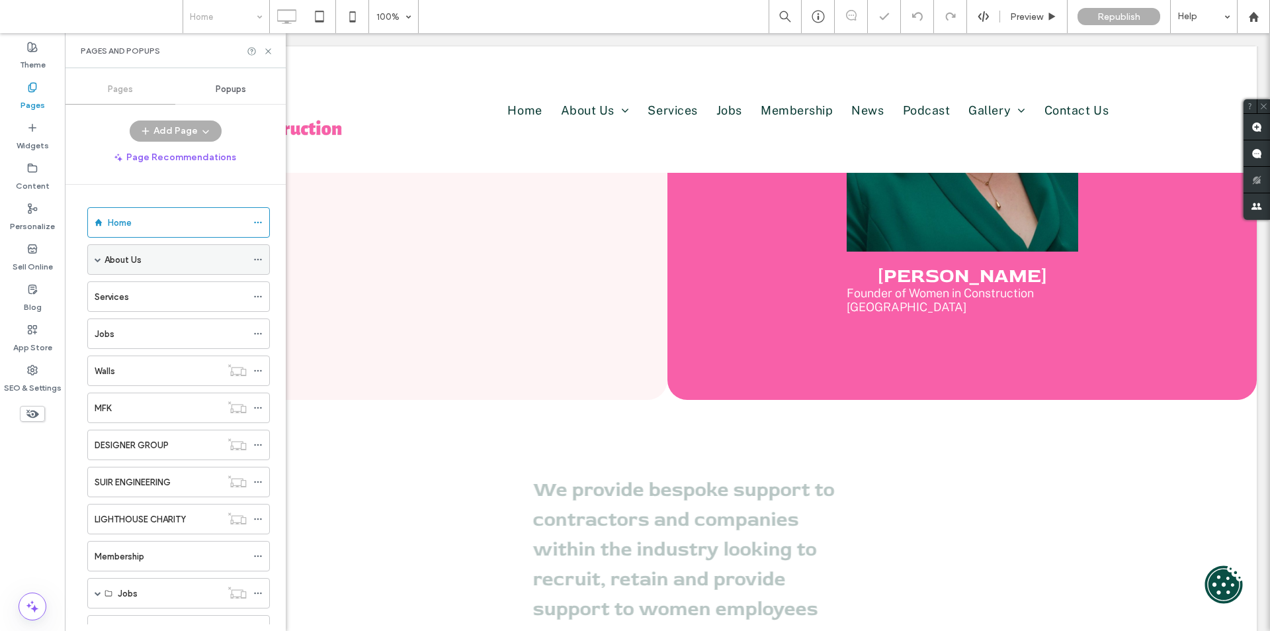
click at [165, 263] on div "About Us" at bounding box center [176, 260] width 142 height 14
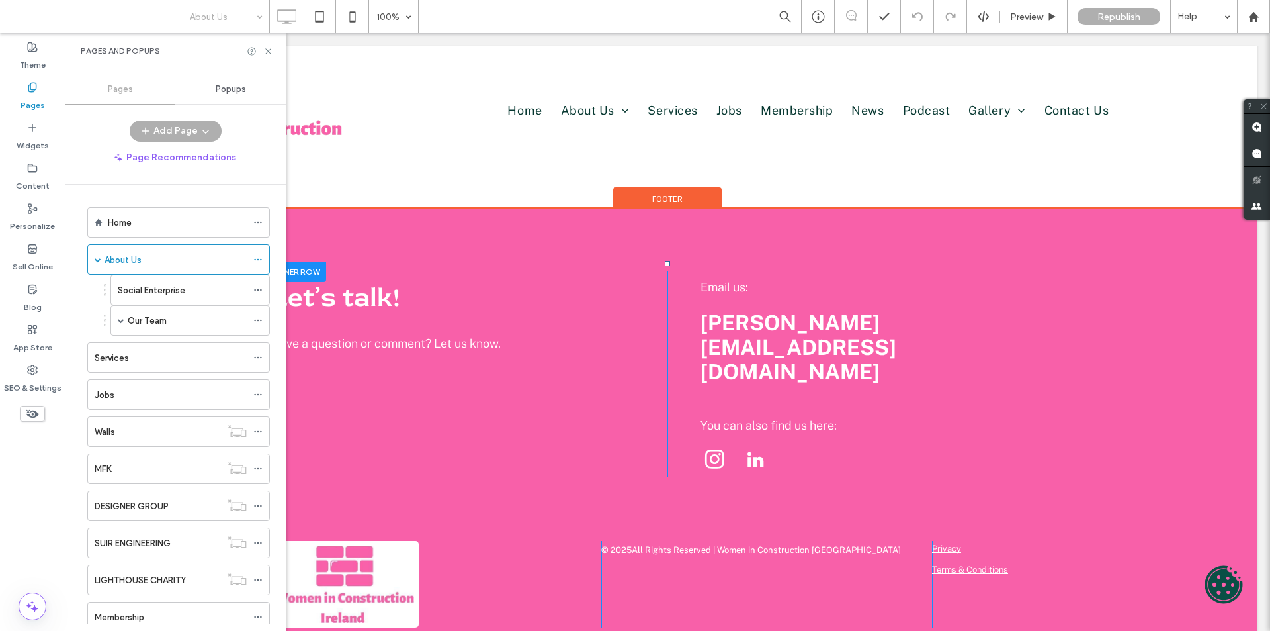
scroll to position [2369, 0]
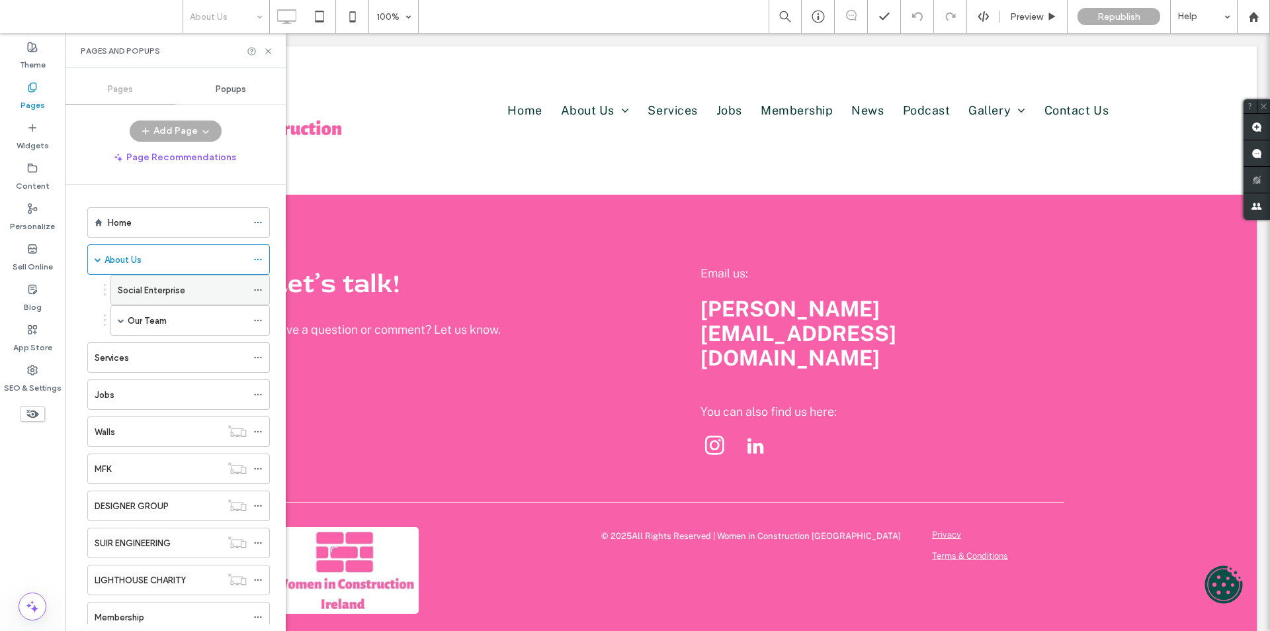
click at [167, 282] on div "Social Enterprise" at bounding box center [182, 289] width 129 height 29
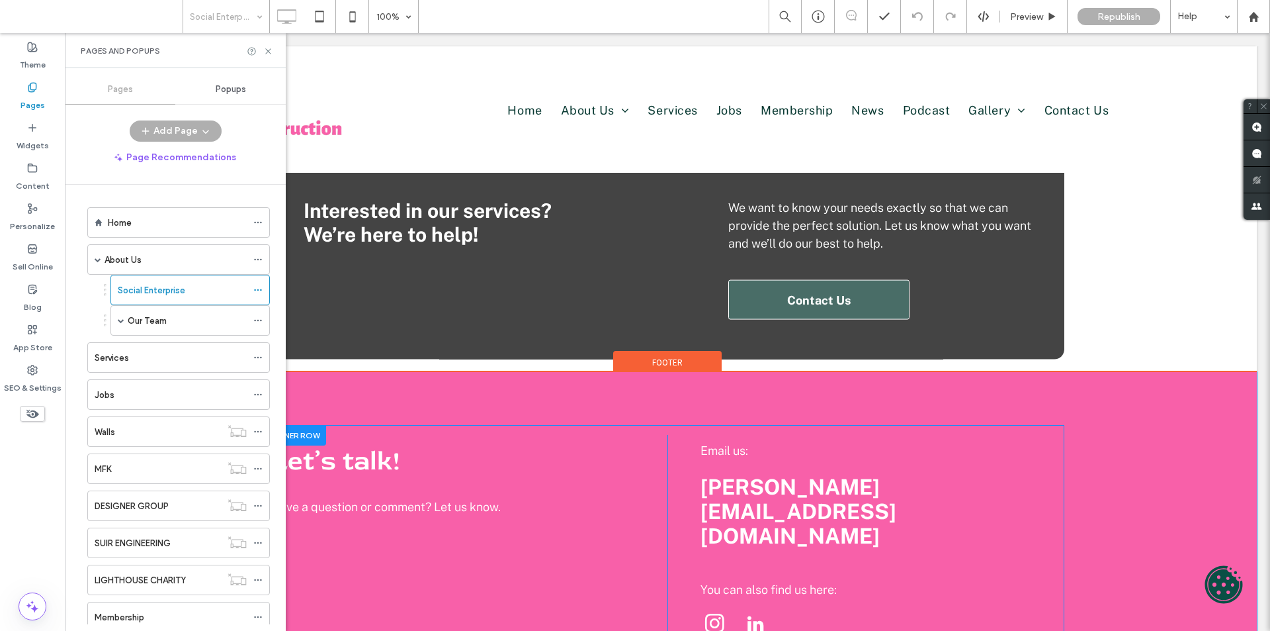
scroll to position [2185, 0]
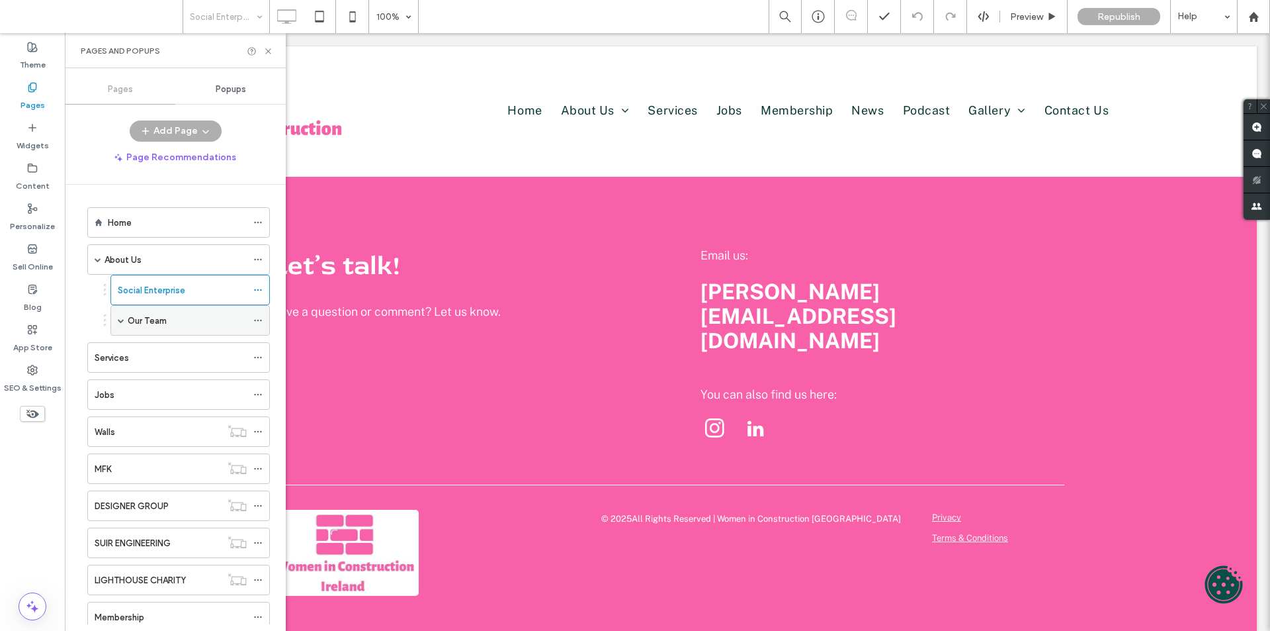
click at [143, 326] on label "Our Team" at bounding box center [147, 320] width 39 height 23
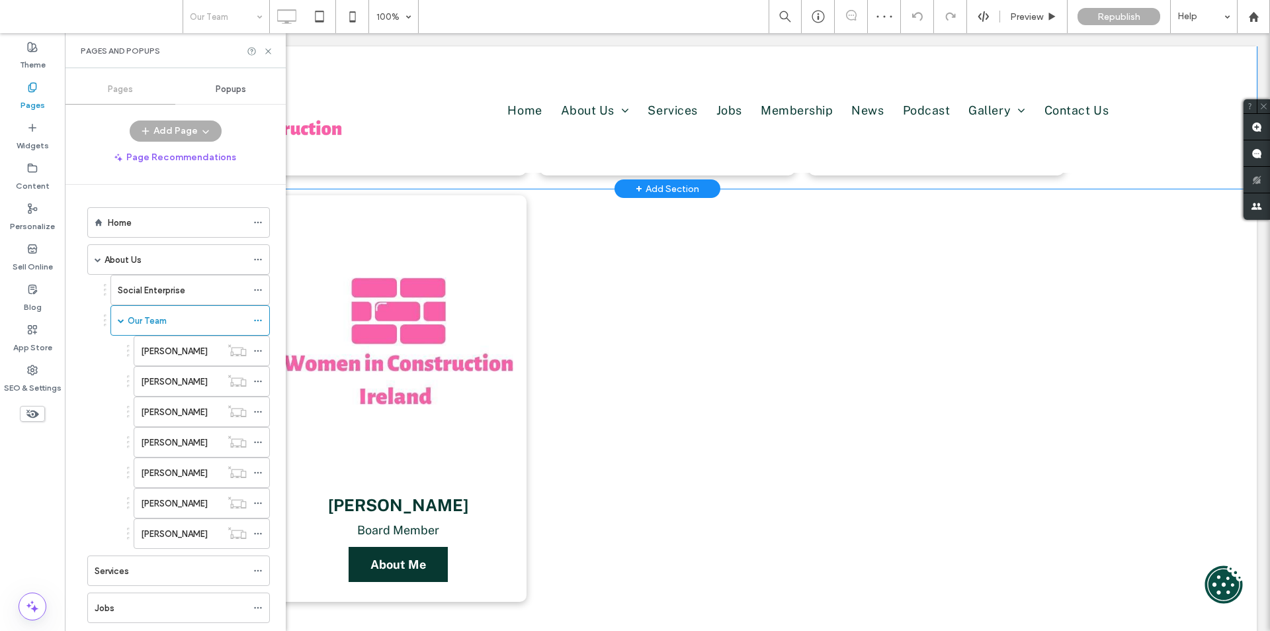
scroll to position [1588, 0]
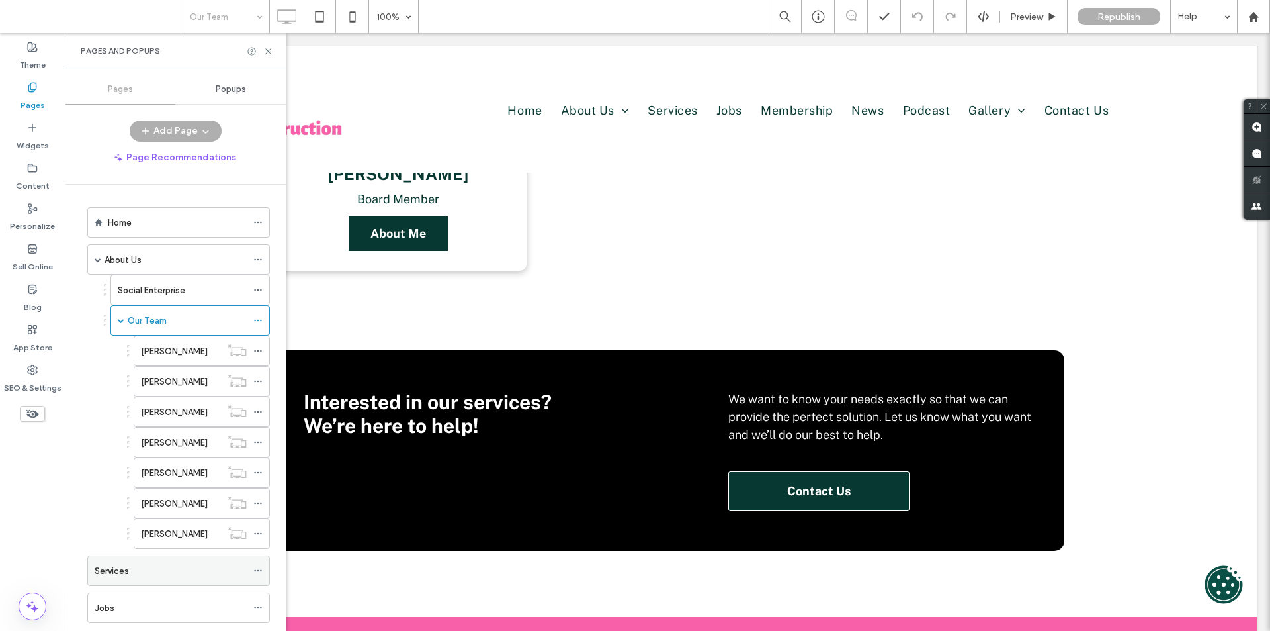
click at [153, 572] on div "Services" at bounding box center [171, 571] width 152 height 14
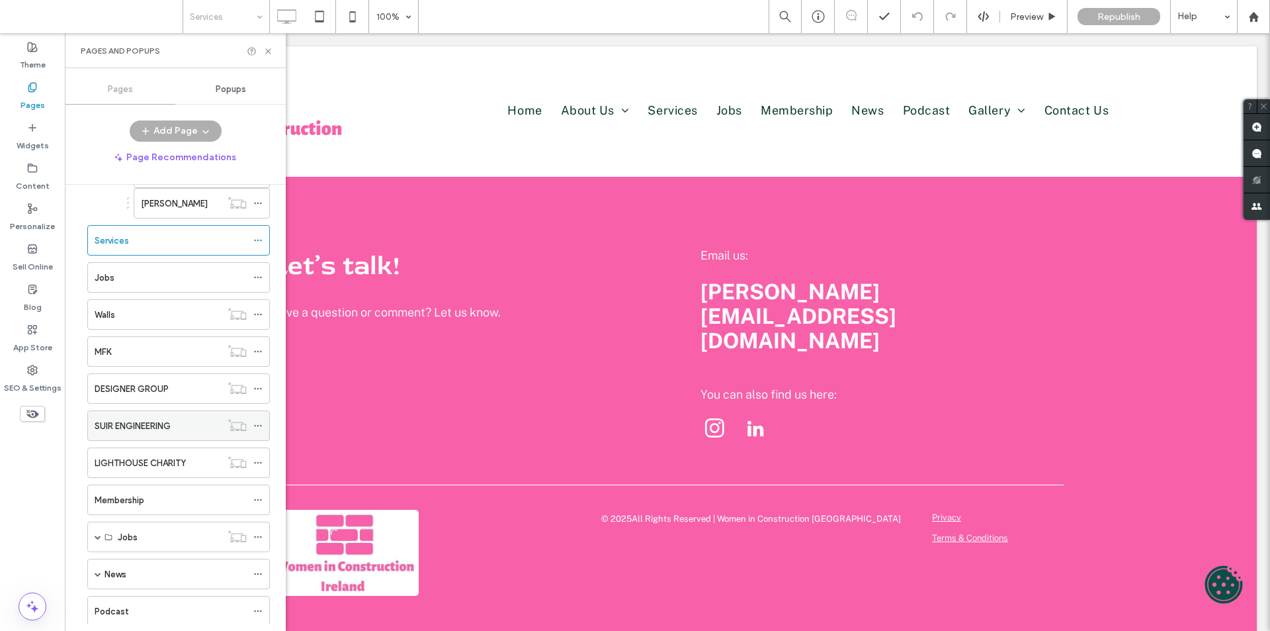
scroll to position [331, 0]
click at [130, 261] on div "Jobs" at bounding box center [178, 276] width 183 height 30
click at [136, 282] on div "Jobs" at bounding box center [171, 277] width 152 height 14
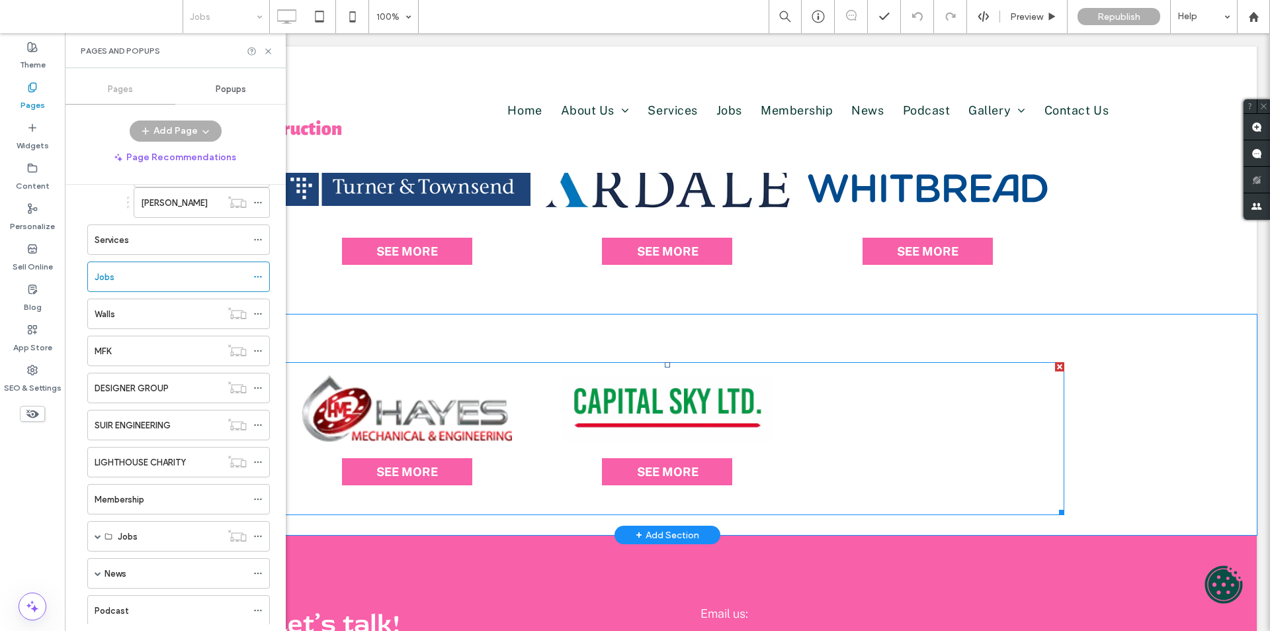
scroll to position [1191, 0]
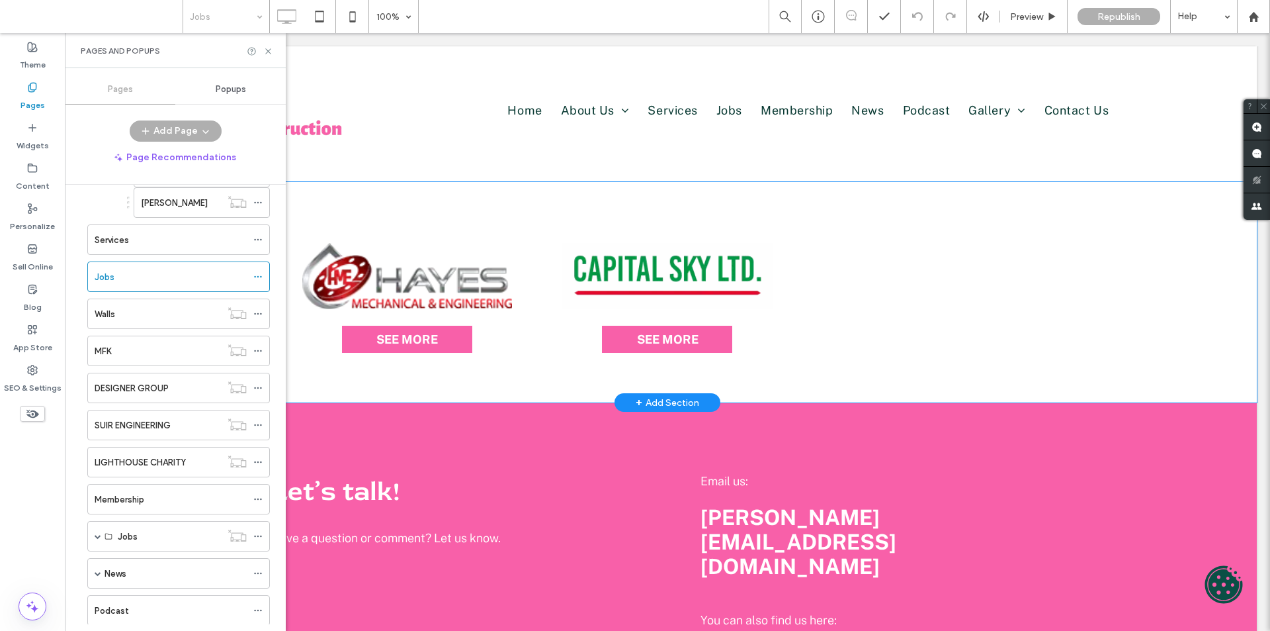
click at [1191, 371] on div "SEE MORE SEE MORE SEE MORE Click To Paste Row + Add Section" at bounding box center [667, 292] width 1179 height 220
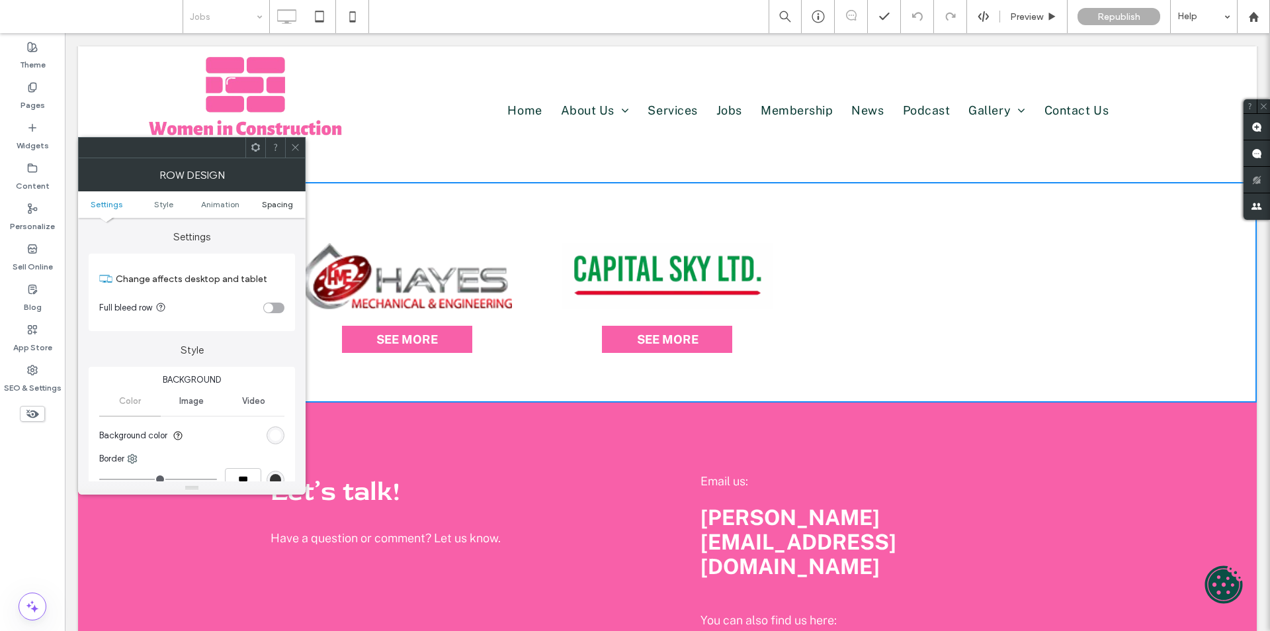
click at [274, 208] on span "Spacing" at bounding box center [277, 204] width 31 height 10
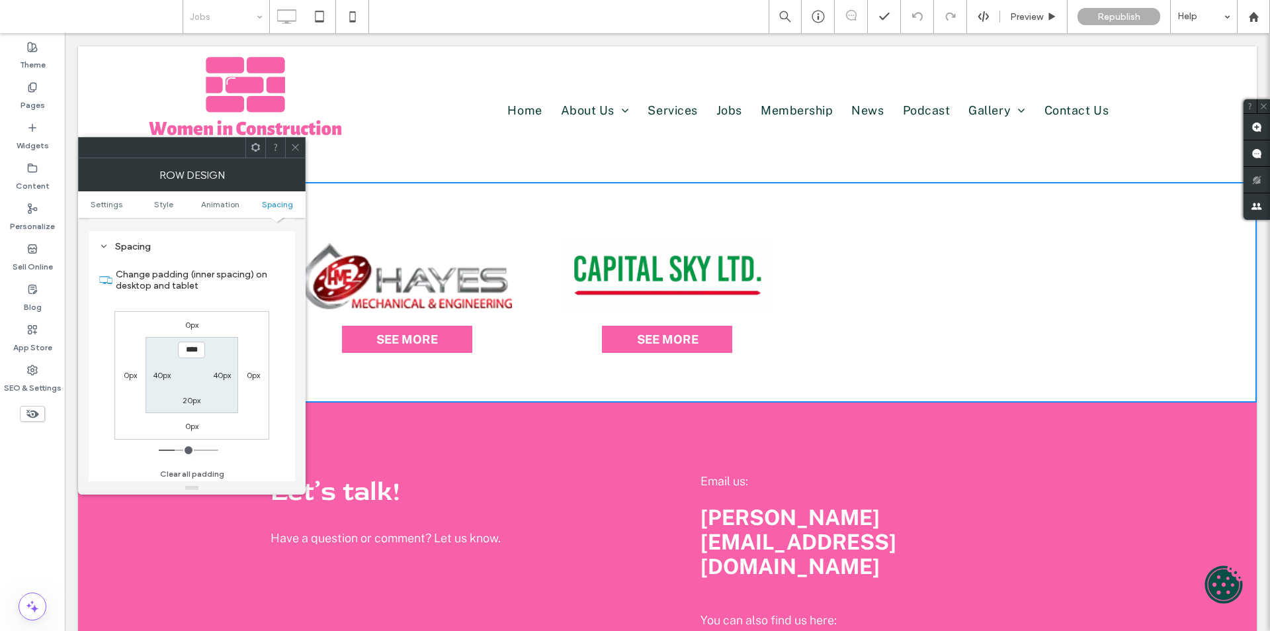
scroll to position [374, 0]
click at [193, 400] on label "20px" at bounding box center [192, 397] width 18 height 10
type input "**"
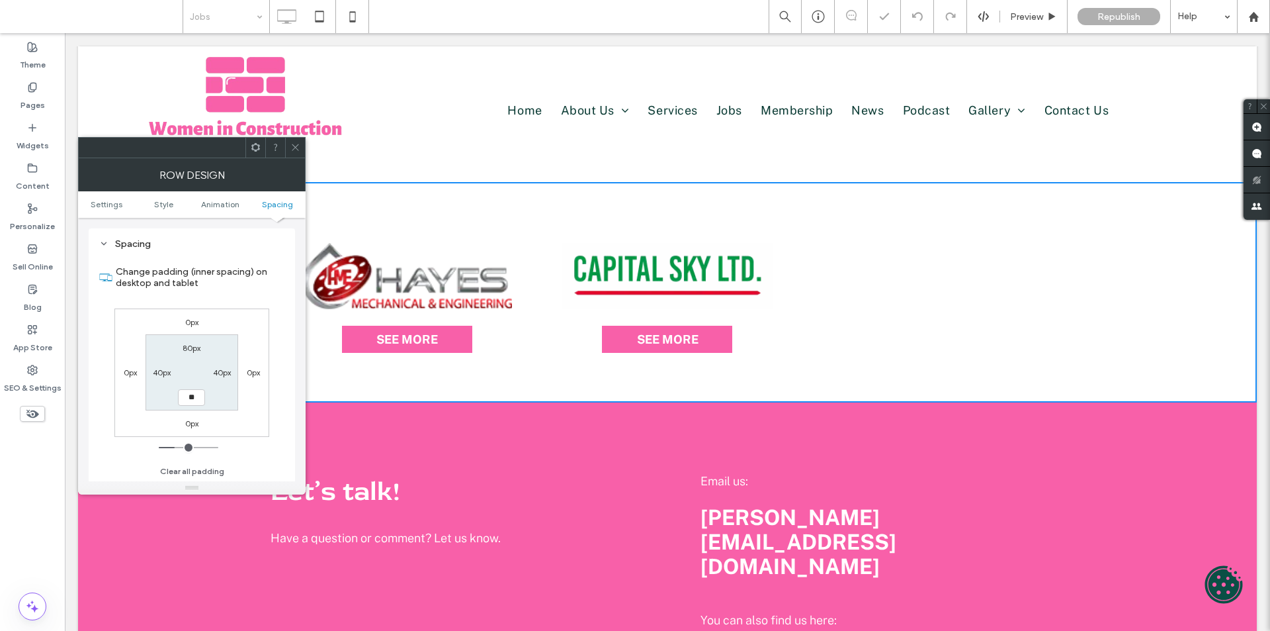
type input "****"
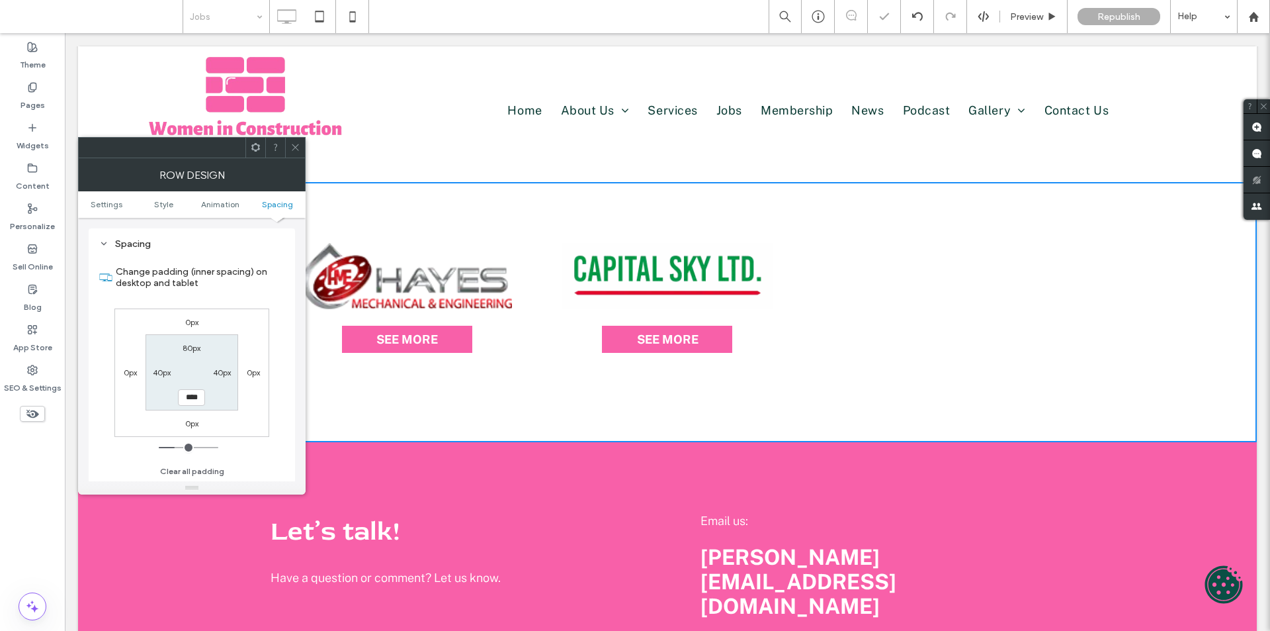
click at [296, 147] on icon at bounding box center [295, 147] width 10 height 10
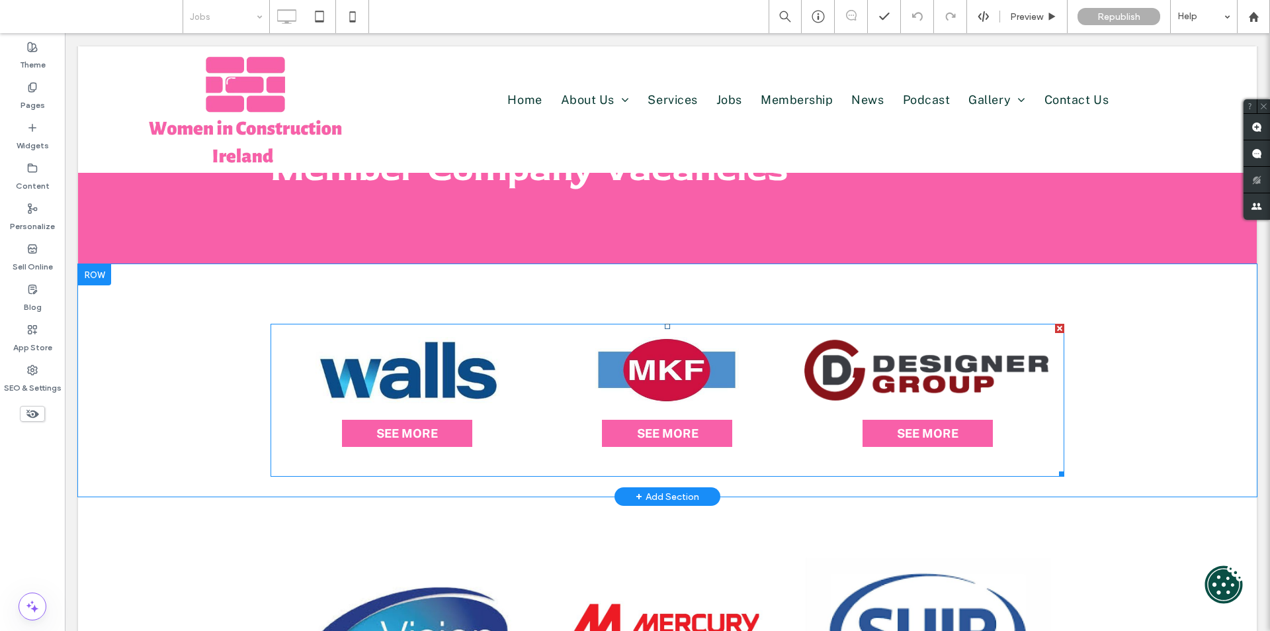
scroll to position [132, 0]
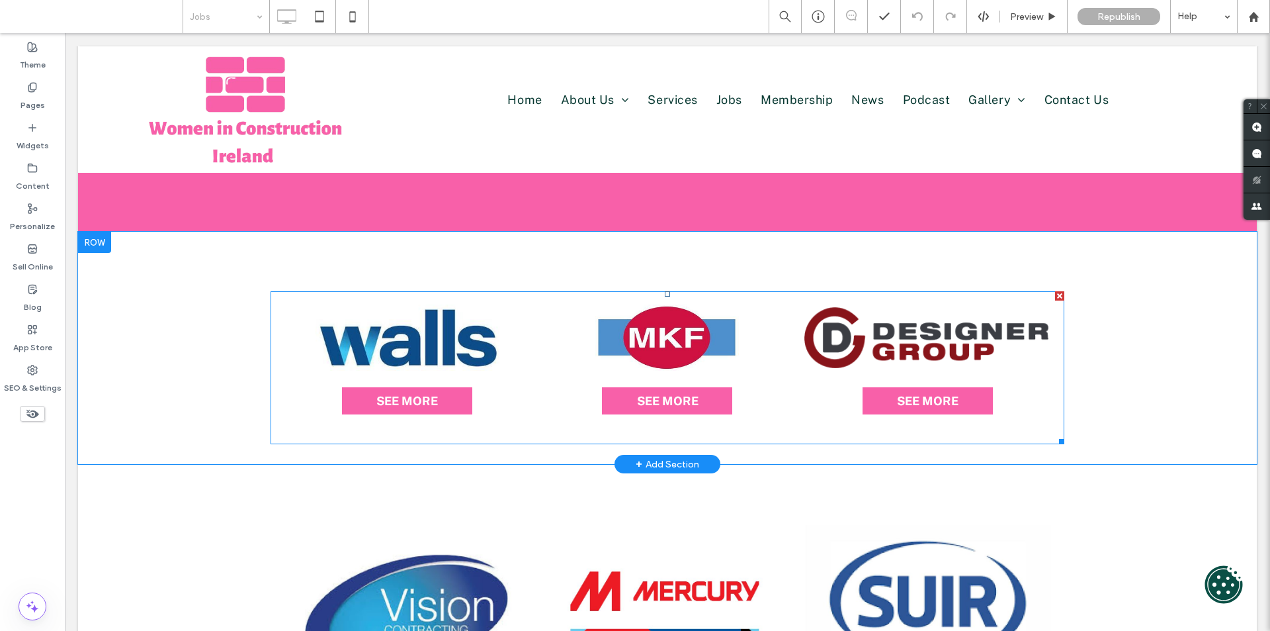
click at [598, 350] on link at bounding box center [667, 337] width 247 height 66
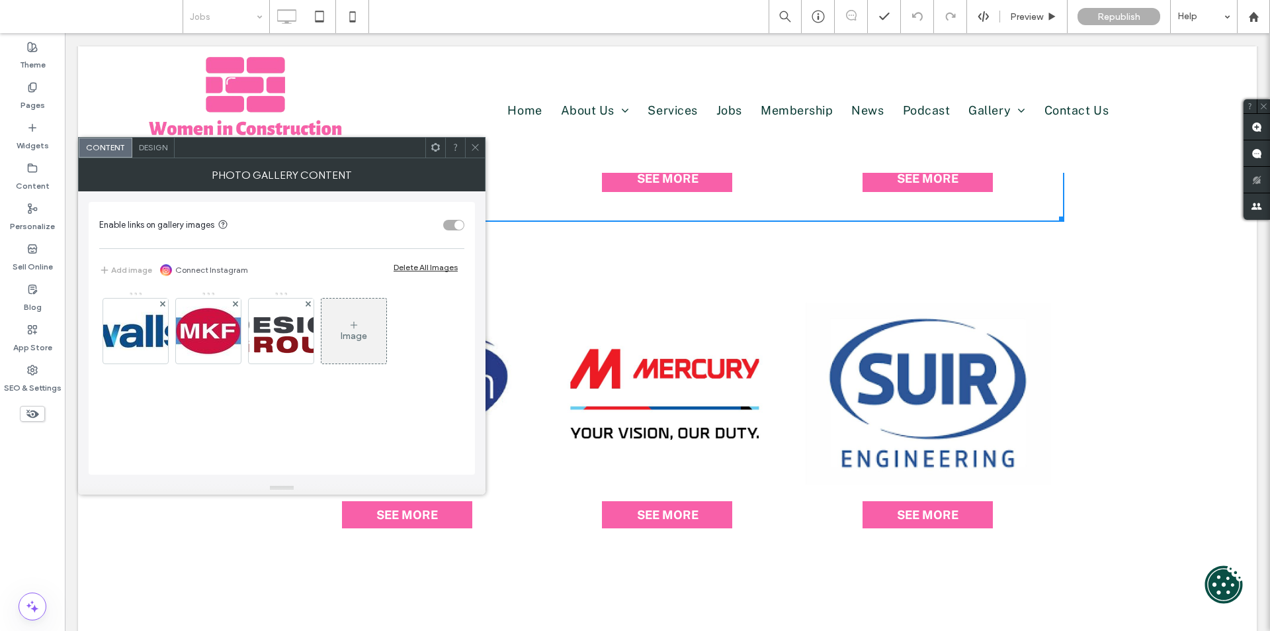
scroll to position [397, 0]
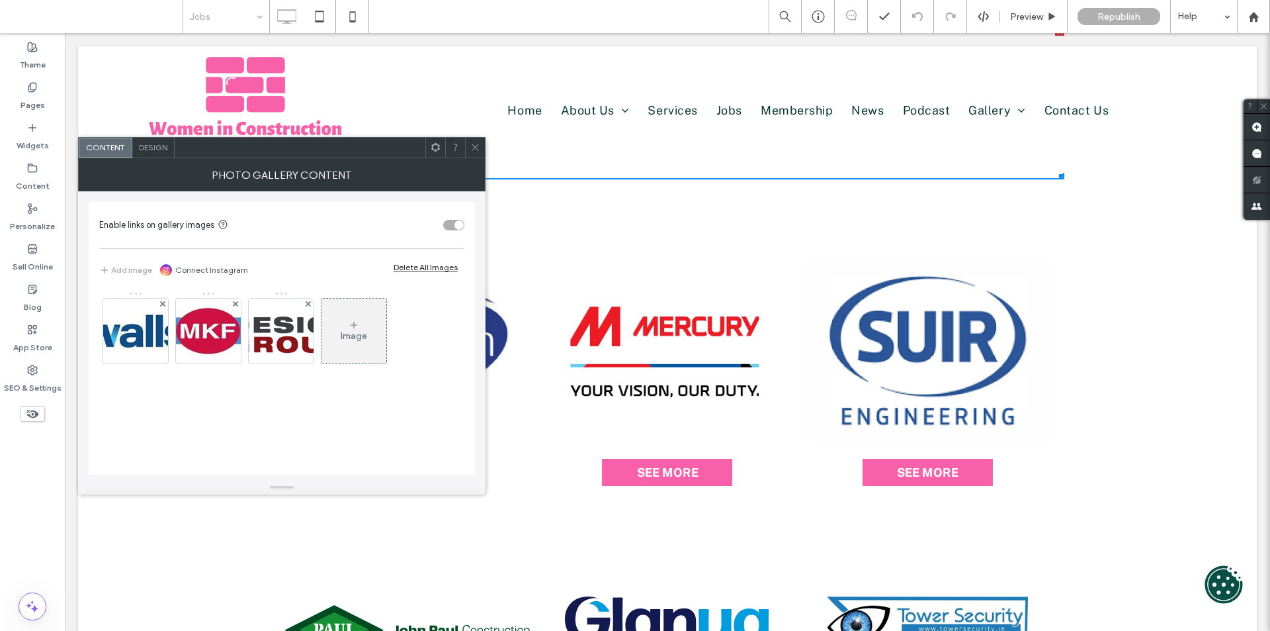
click at [473, 142] on span at bounding box center [475, 148] width 10 height 20
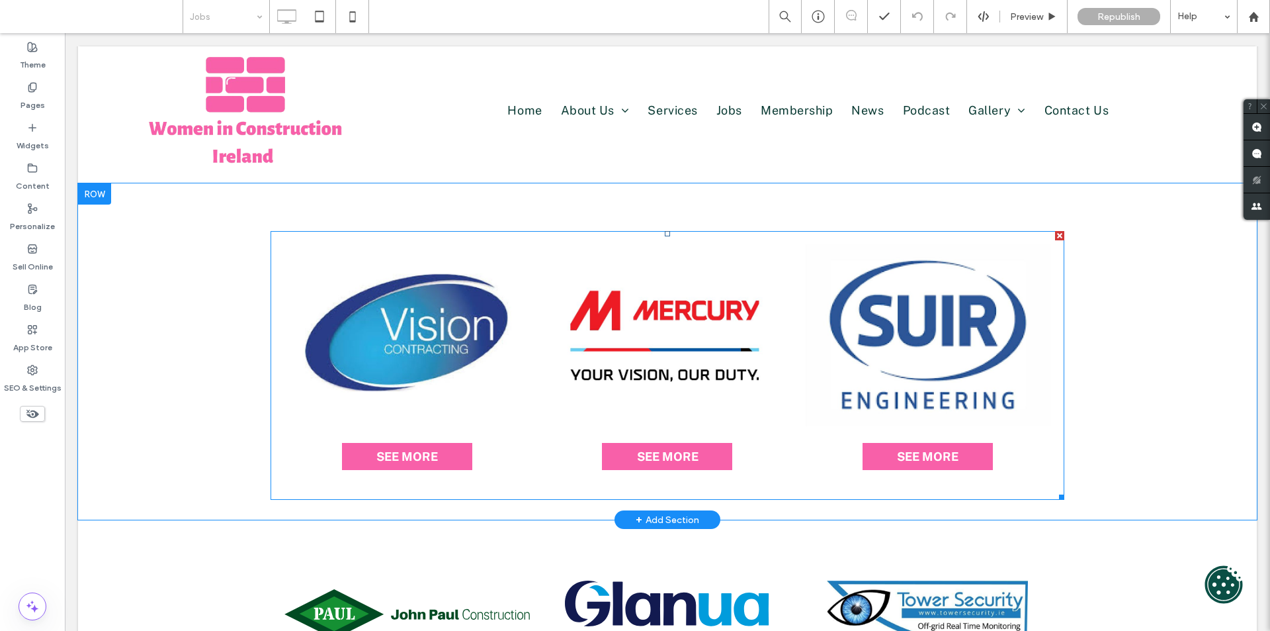
scroll to position [463, 0]
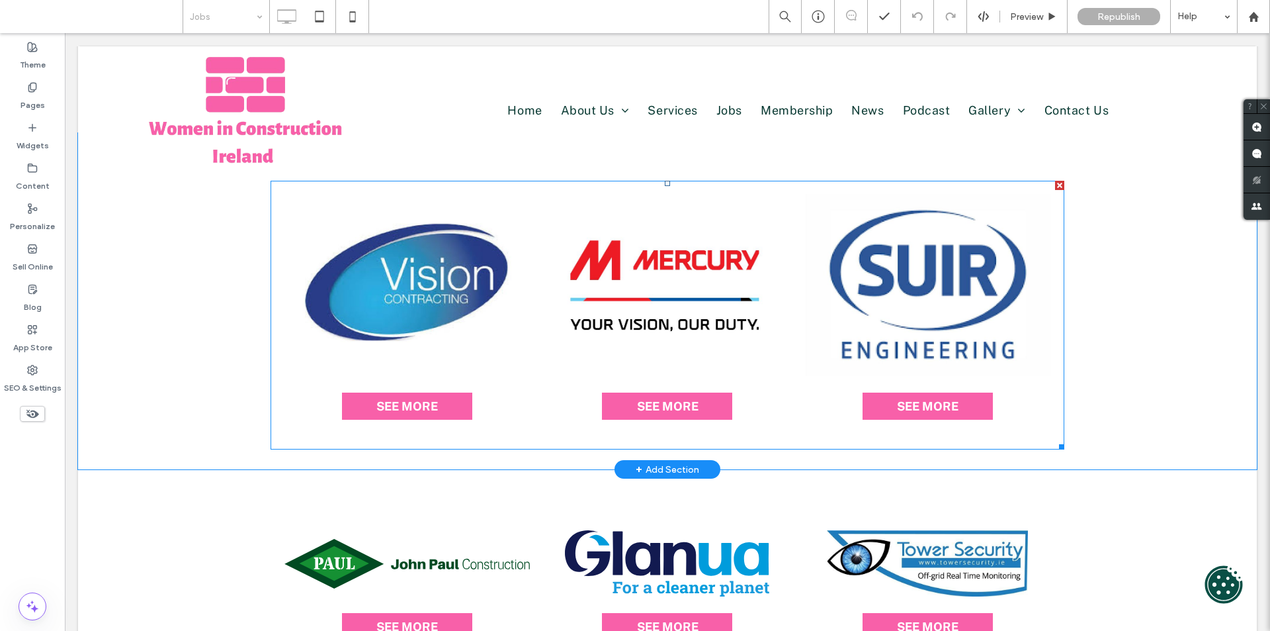
click at [569, 319] on link at bounding box center [667, 285] width 247 height 182
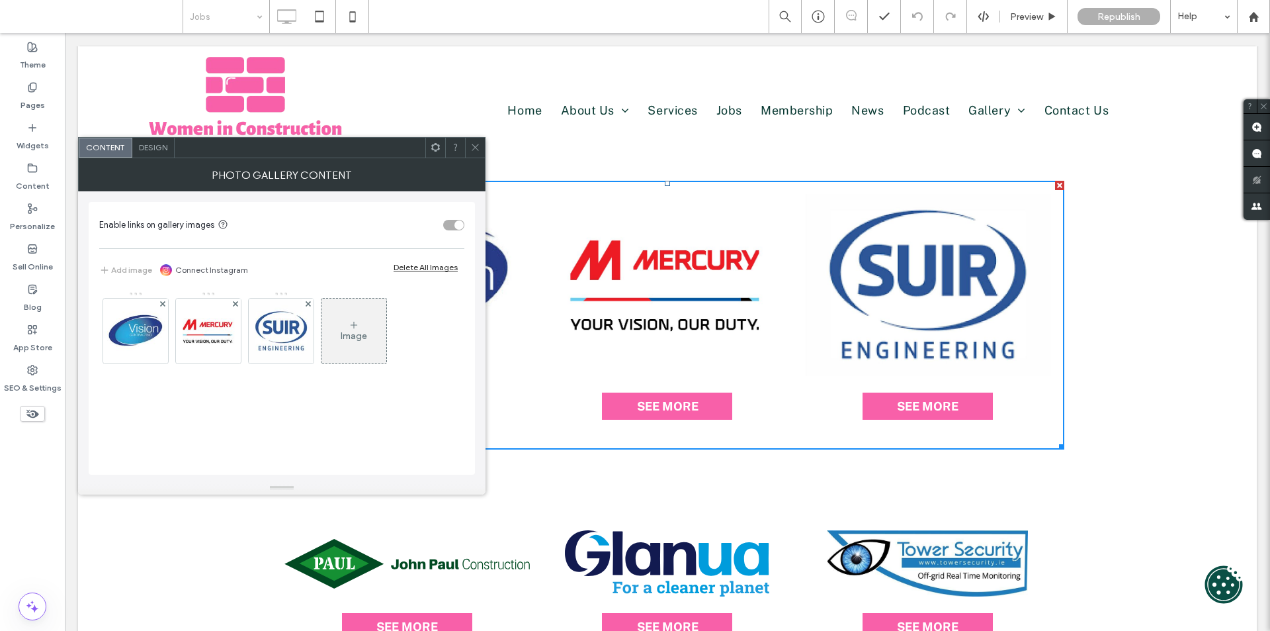
click at [472, 150] on use at bounding box center [475, 147] width 7 height 7
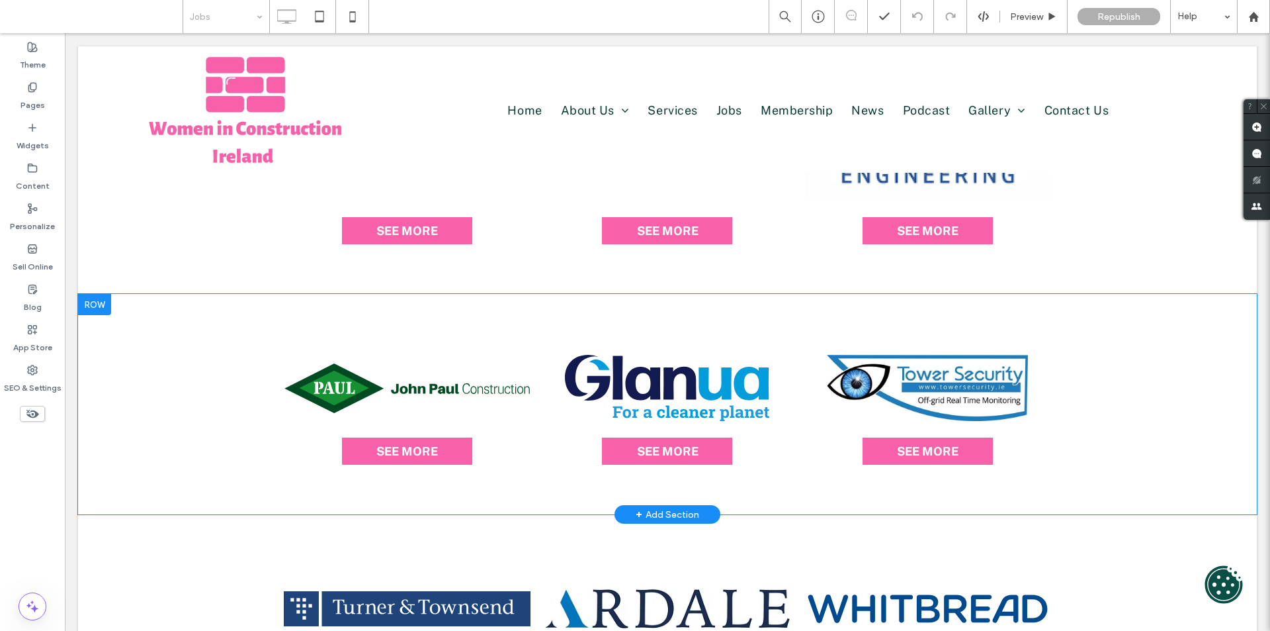
scroll to position [662, 0]
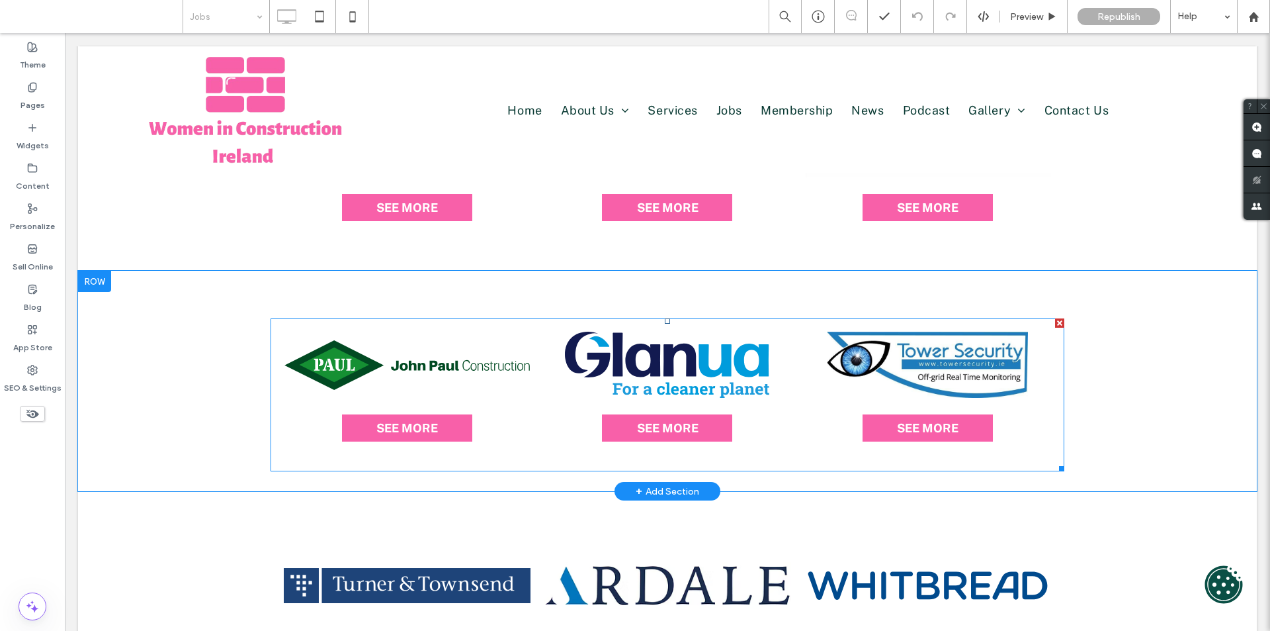
click at [733, 355] on link at bounding box center [667, 364] width 247 height 66
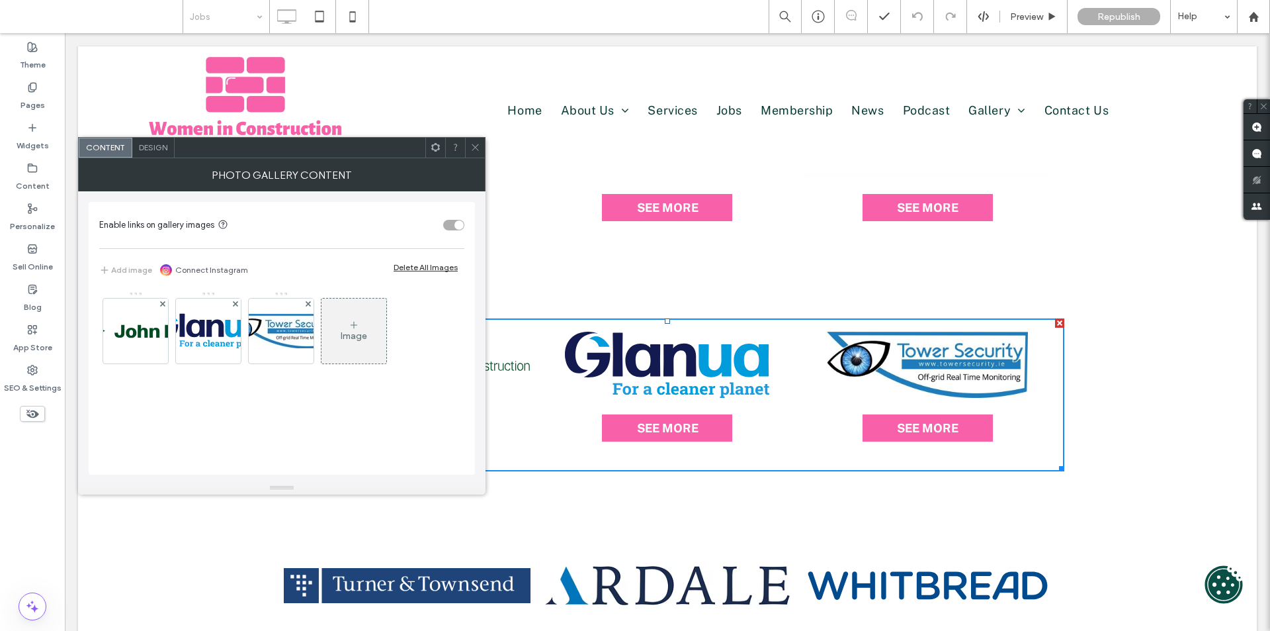
click at [472, 147] on icon at bounding box center [475, 147] width 10 height 10
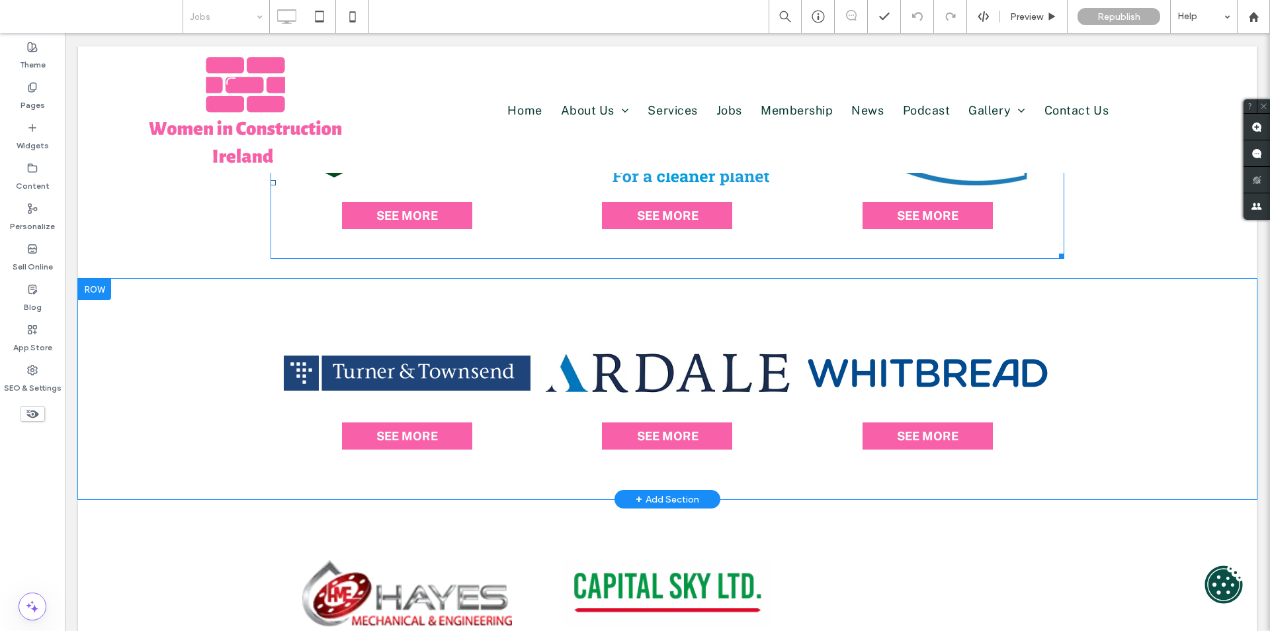
scroll to position [926, 0]
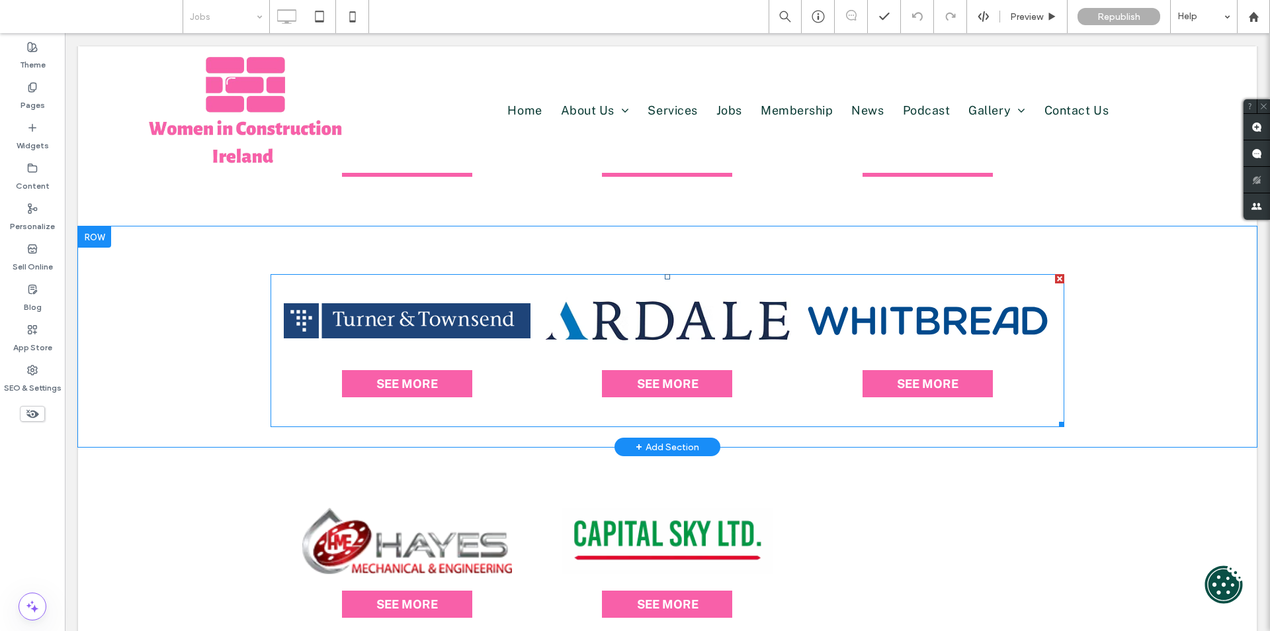
click at [568, 341] on link at bounding box center [667, 320] width 247 height 66
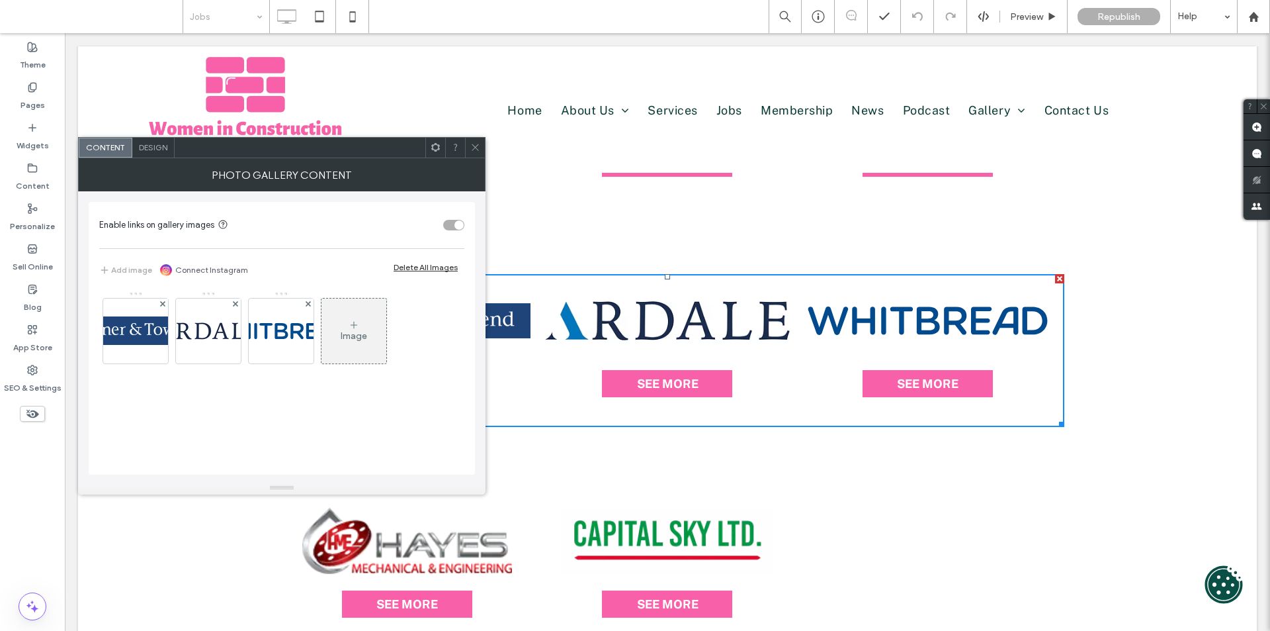
click at [474, 148] on icon at bounding box center [475, 147] width 10 height 10
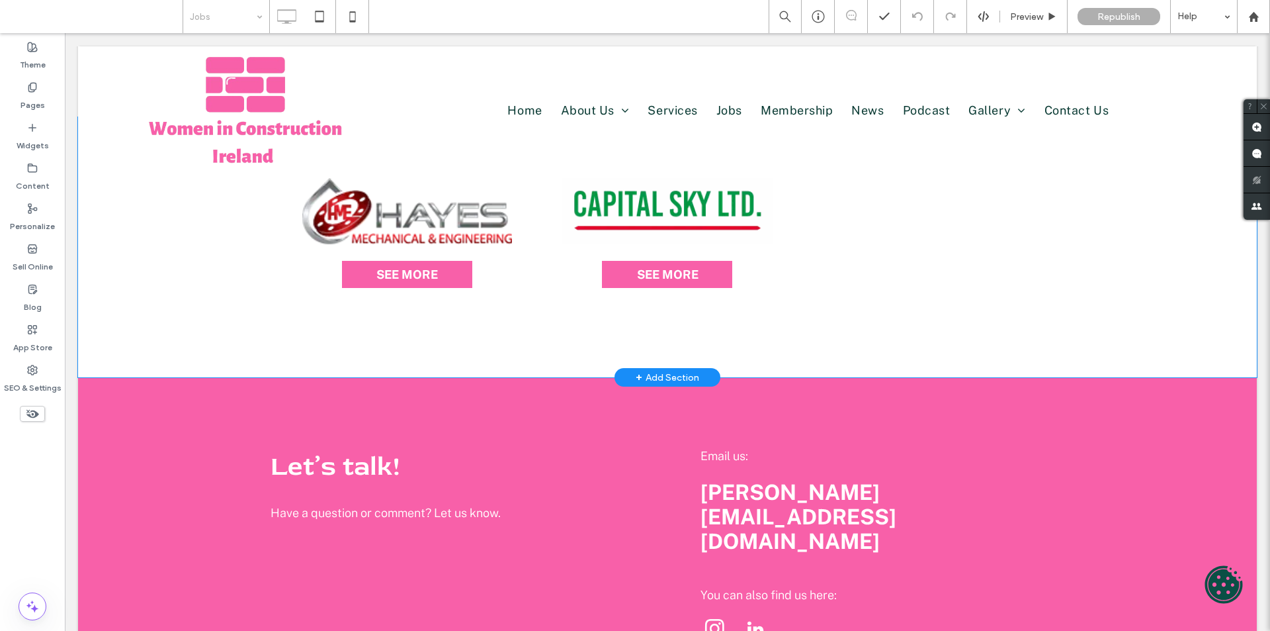
scroll to position [1257, 0]
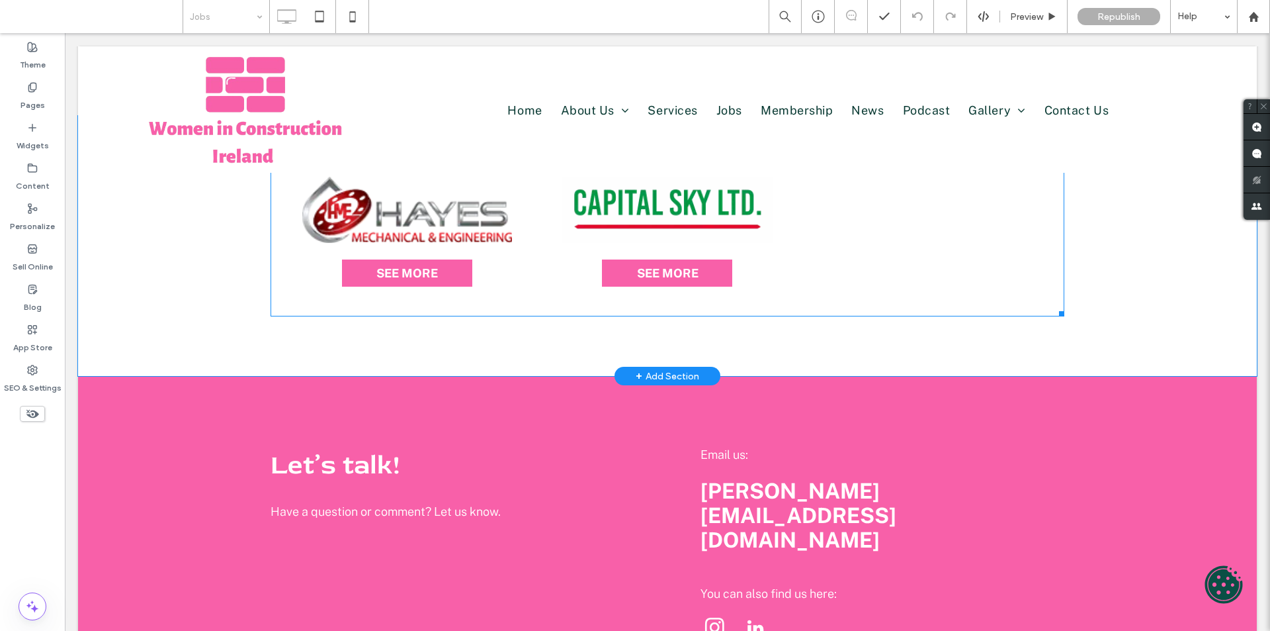
click at [511, 235] on link at bounding box center [407, 210] width 247 height 66
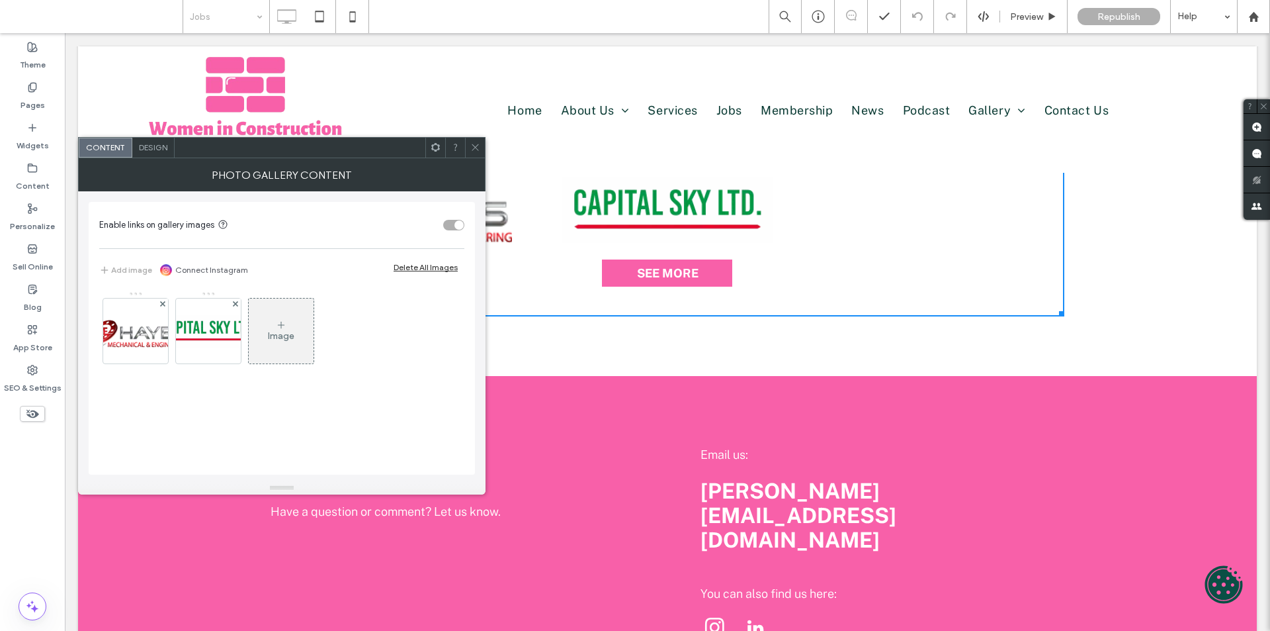
click at [480, 142] on div at bounding box center [475, 148] width 20 height 20
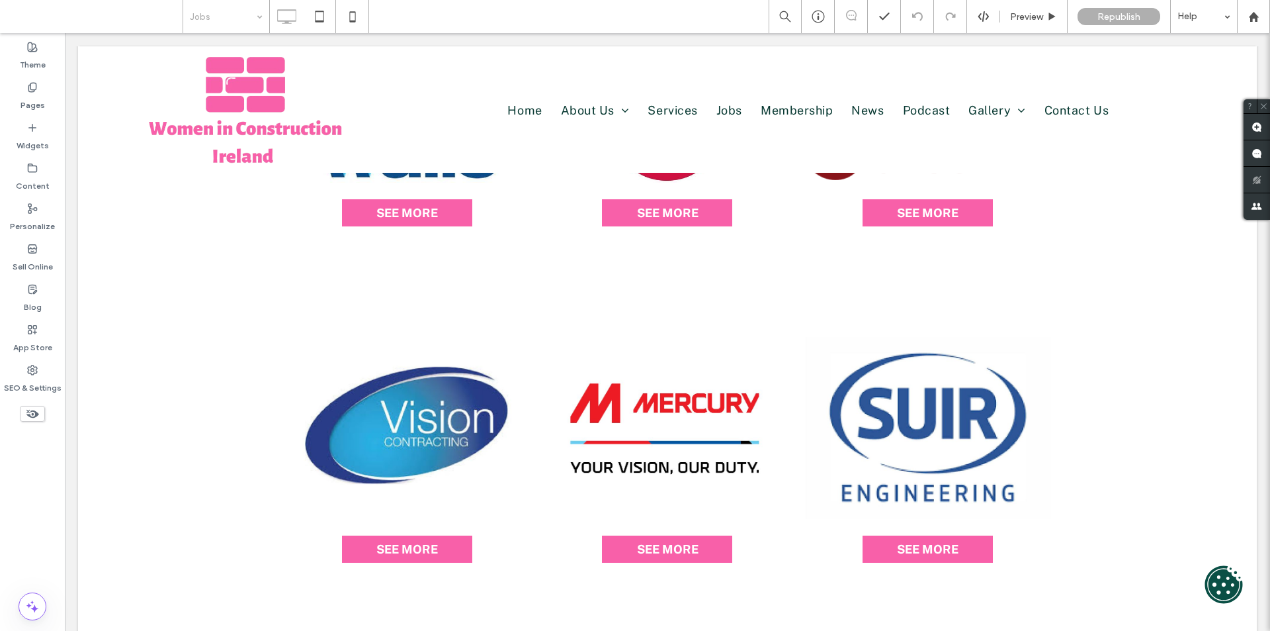
scroll to position [132, 0]
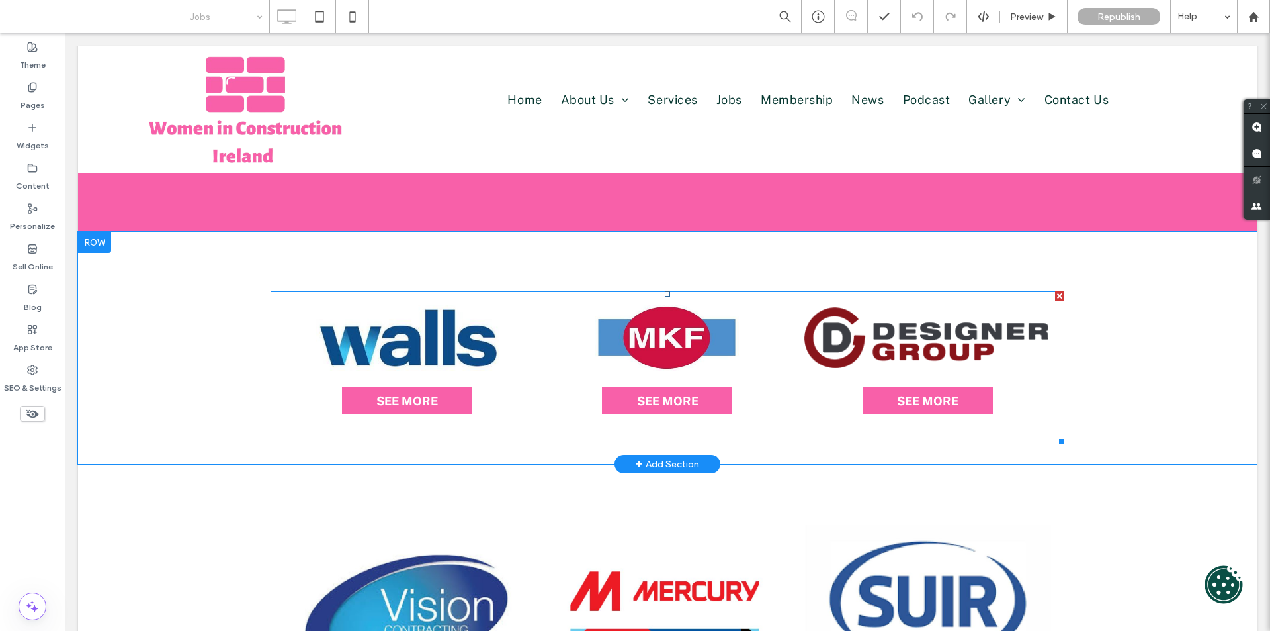
click at [502, 337] on link at bounding box center [407, 337] width 247 height 66
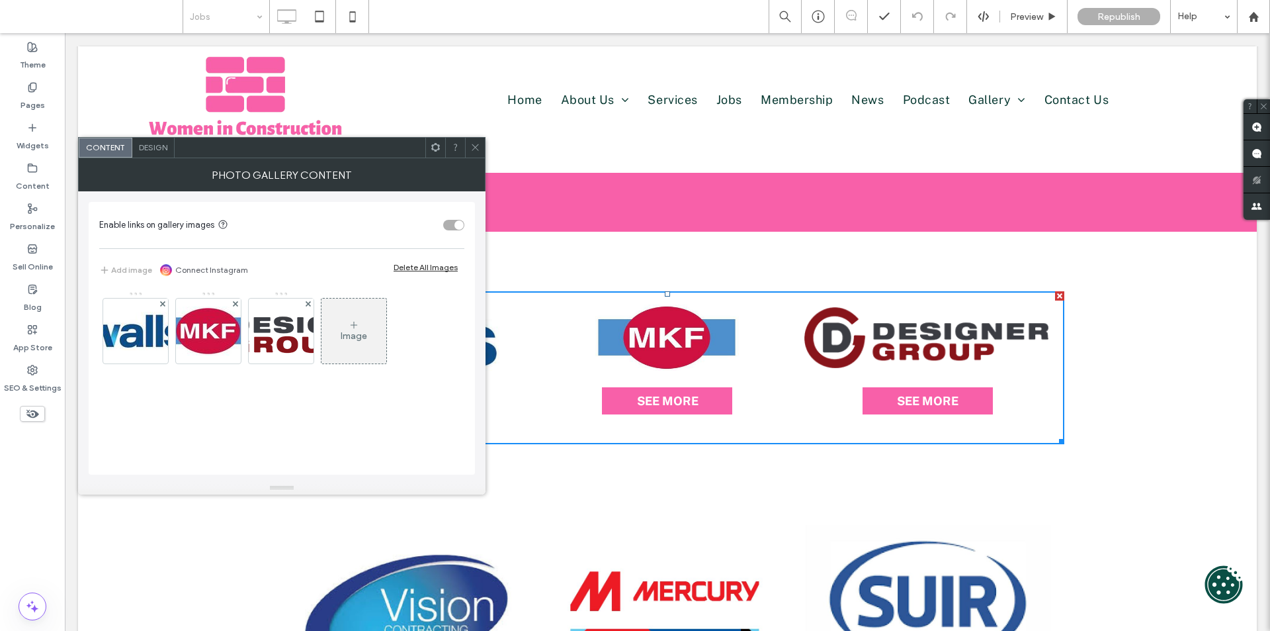
click at [479, 149] on icon at bounding box center [475, 147] width 10 height 10
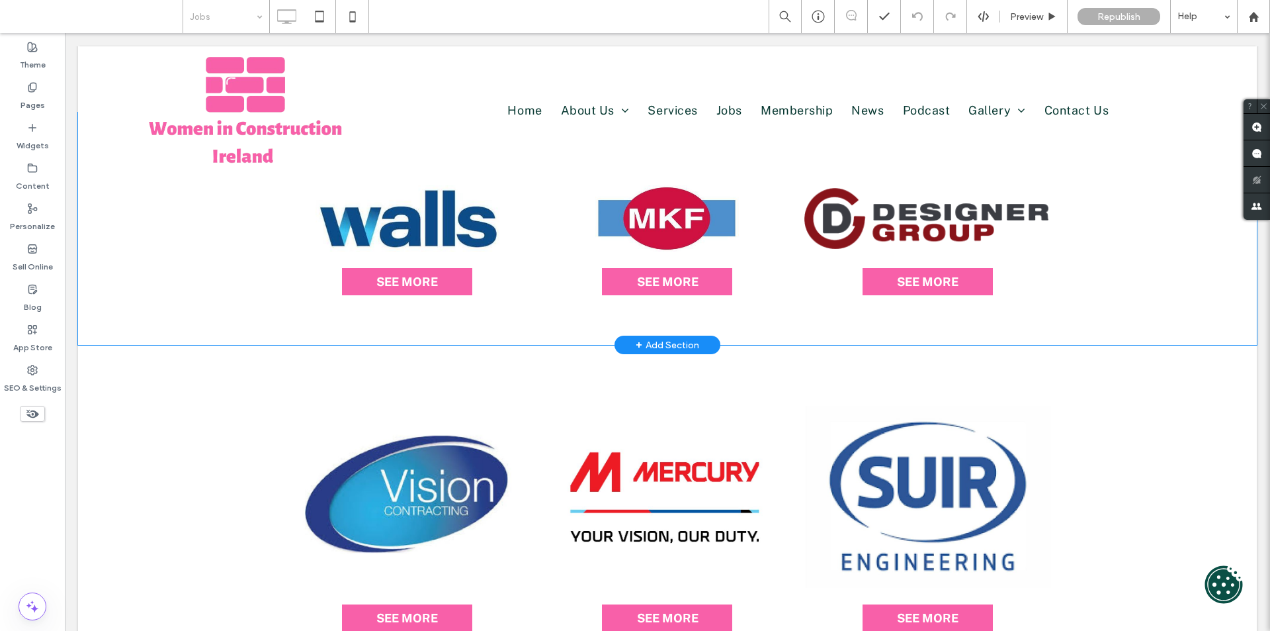
scroll to position [265, 0]
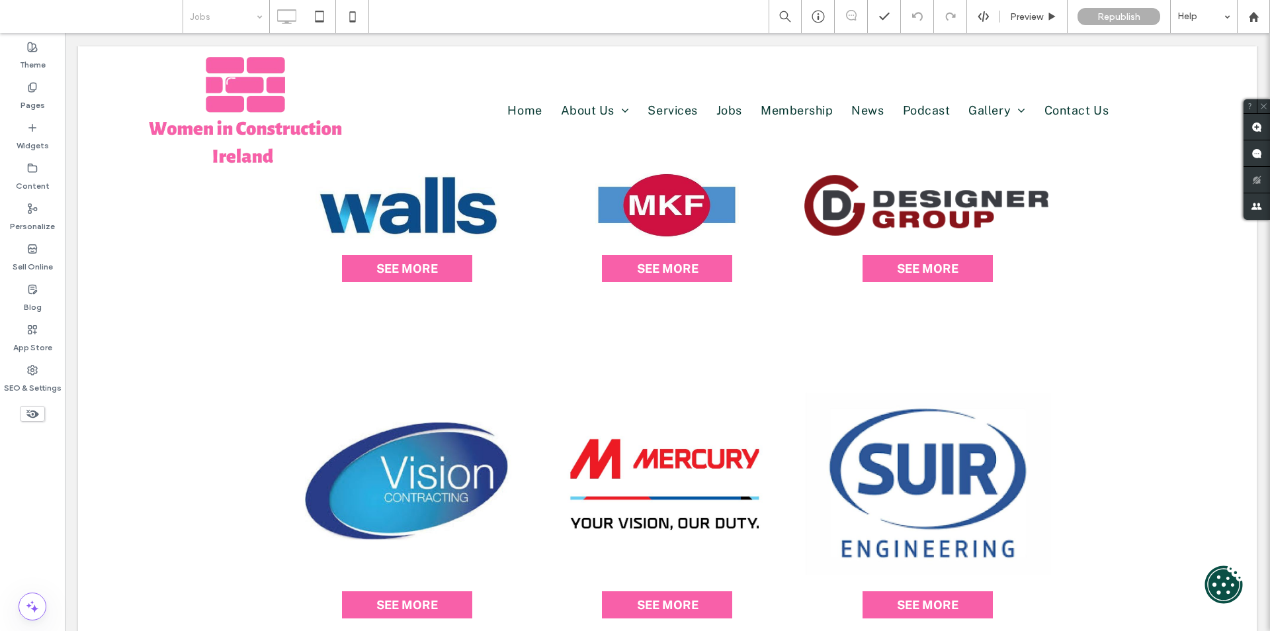
click at [32, 412] on icon at bounding box center [32, 413] width 15 height 15
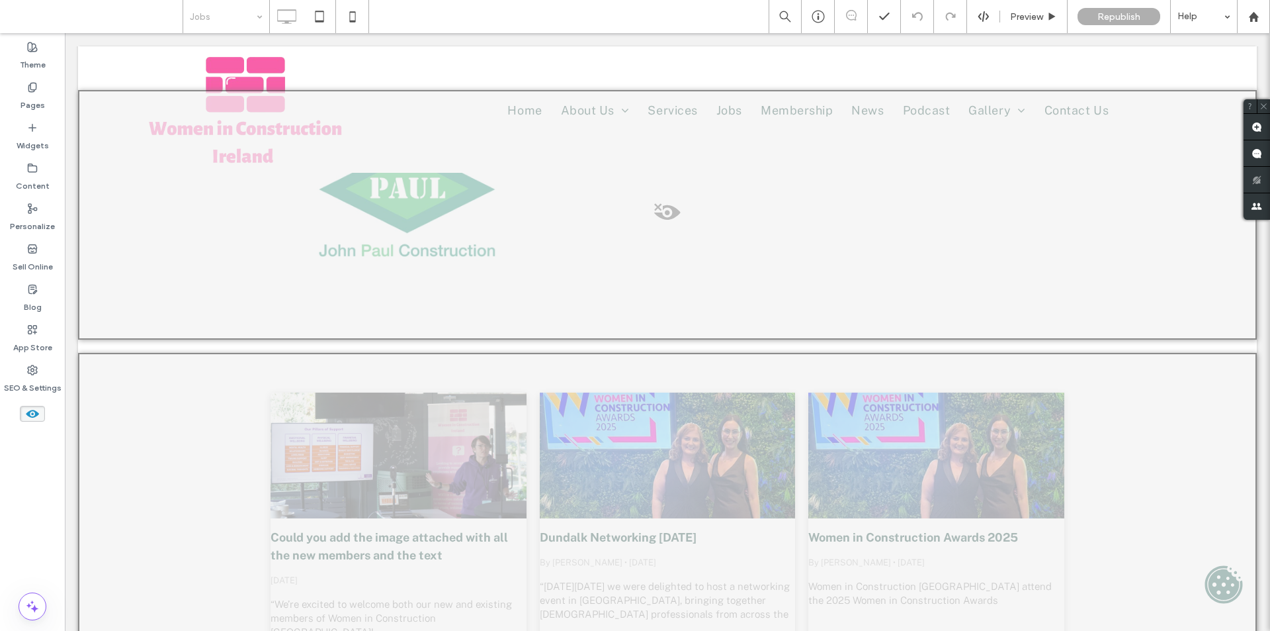
scroll to position [1389, 0]
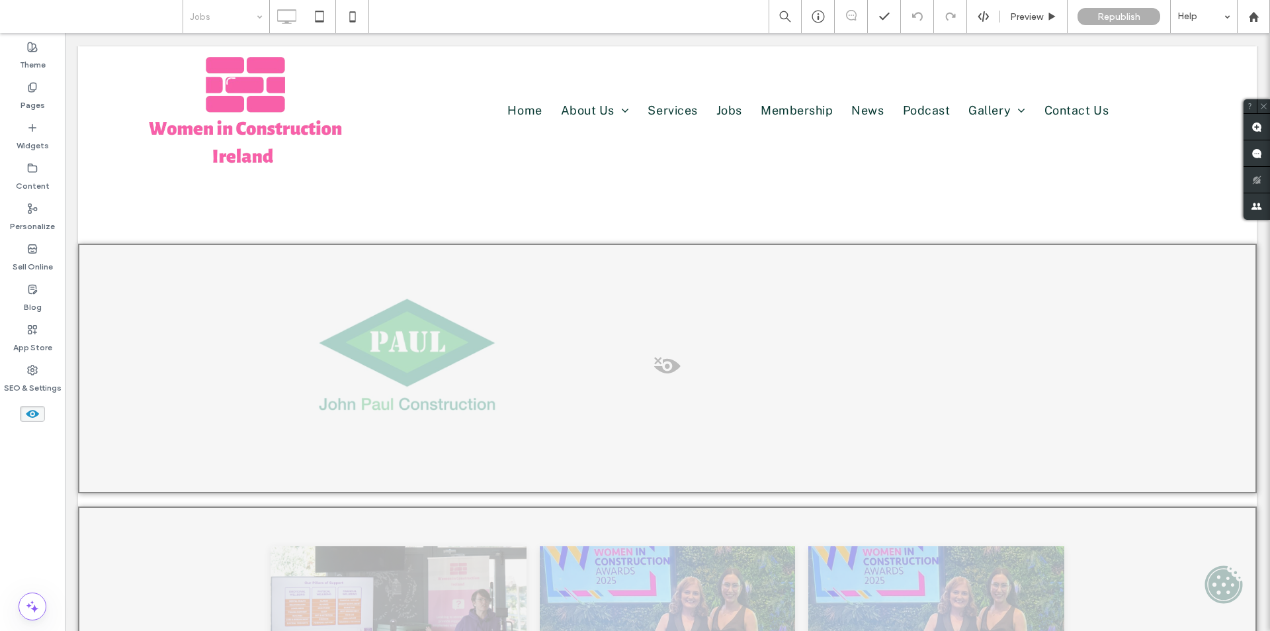
click at [30, 419] on icon at bounding box center [32, 413] width 15 height 15
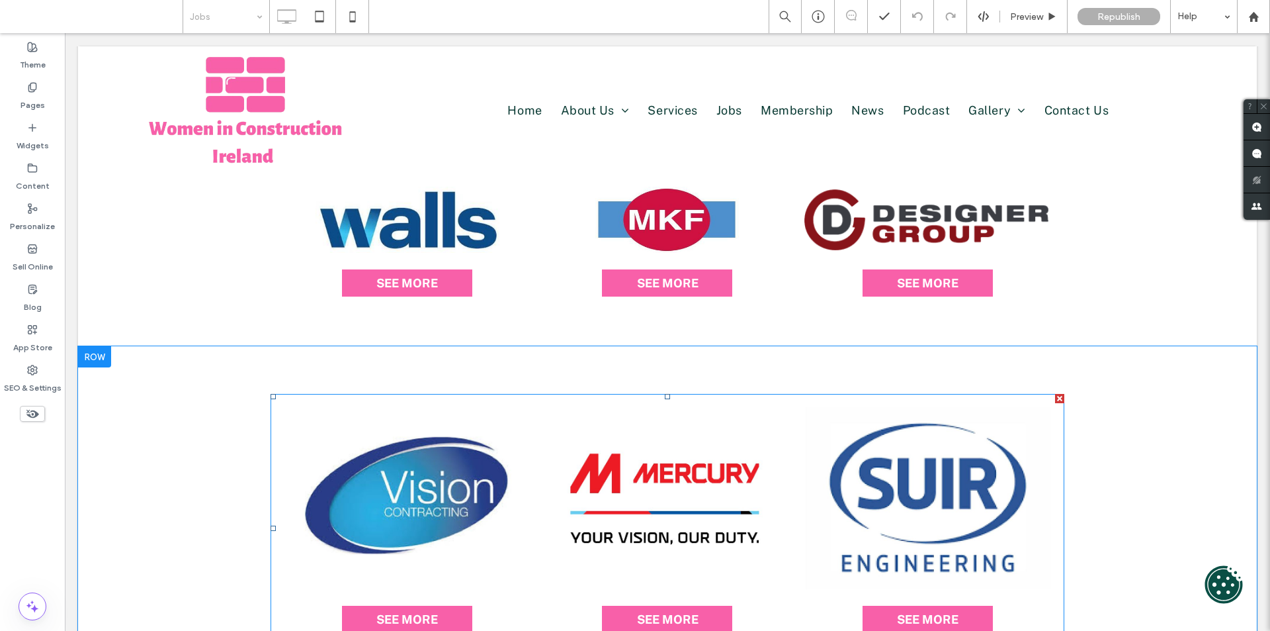
scroll to position [529, 0]
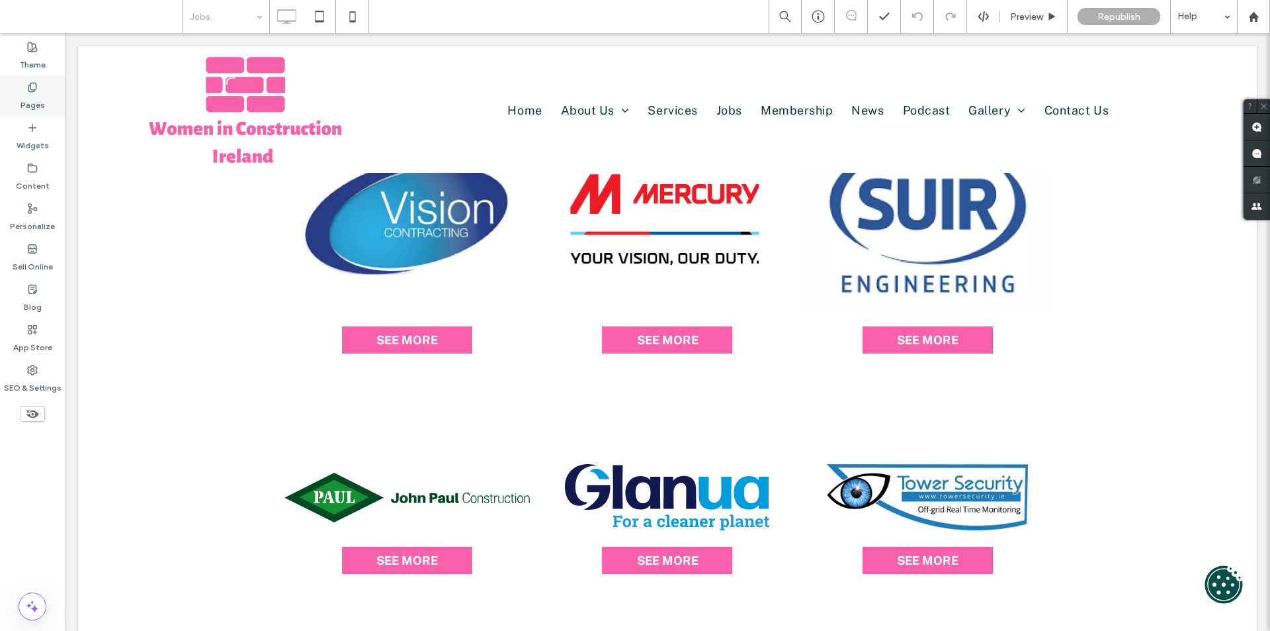
click at [34, 90] on use at bounding box center [31, 87] width 7 height 9
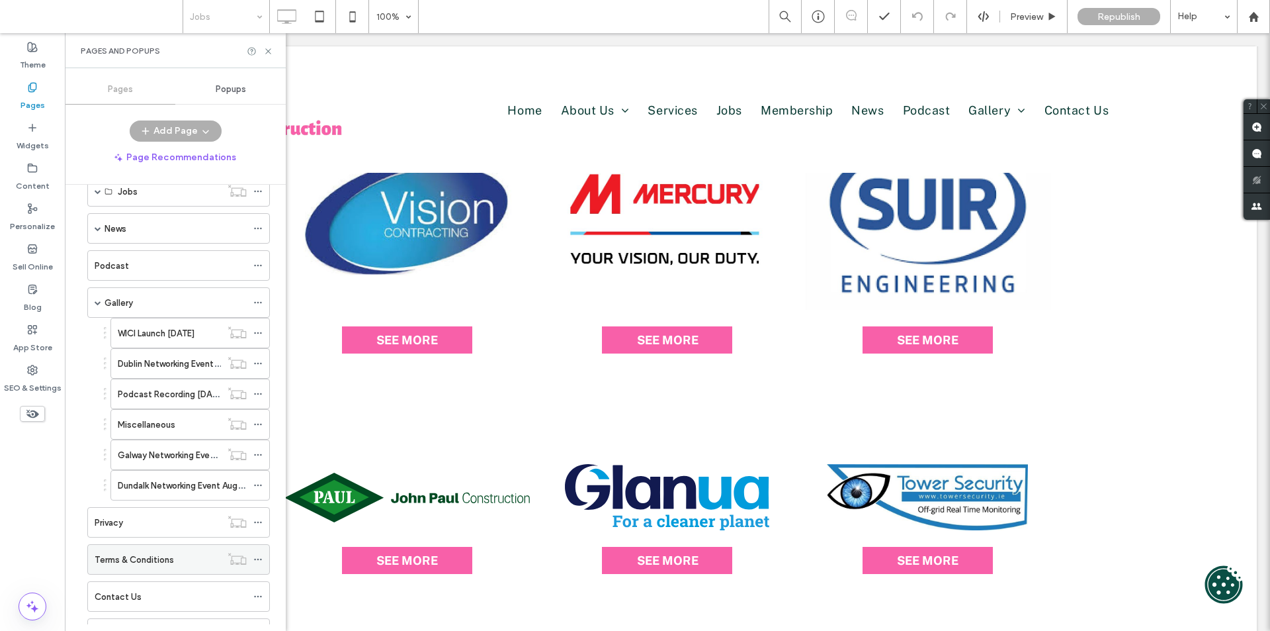
scroll to position [728, 0]
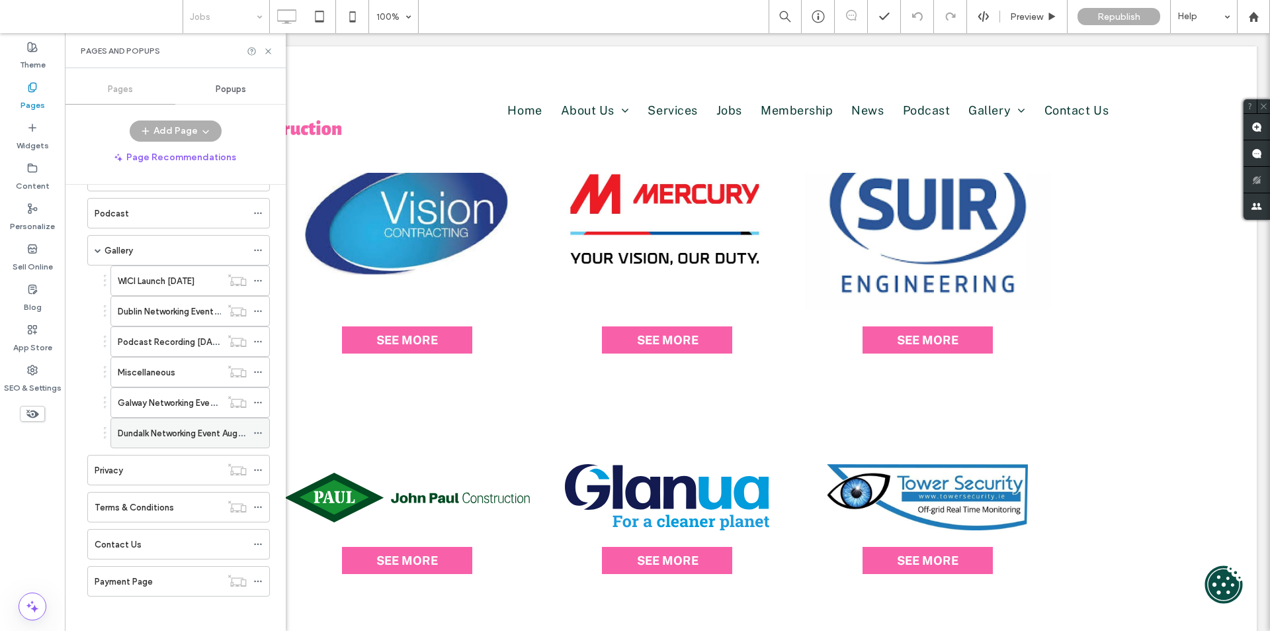
click at [182, 439] on label "Dundalk Networking Event August" at bounding box center [184, 432] width 133 height 23
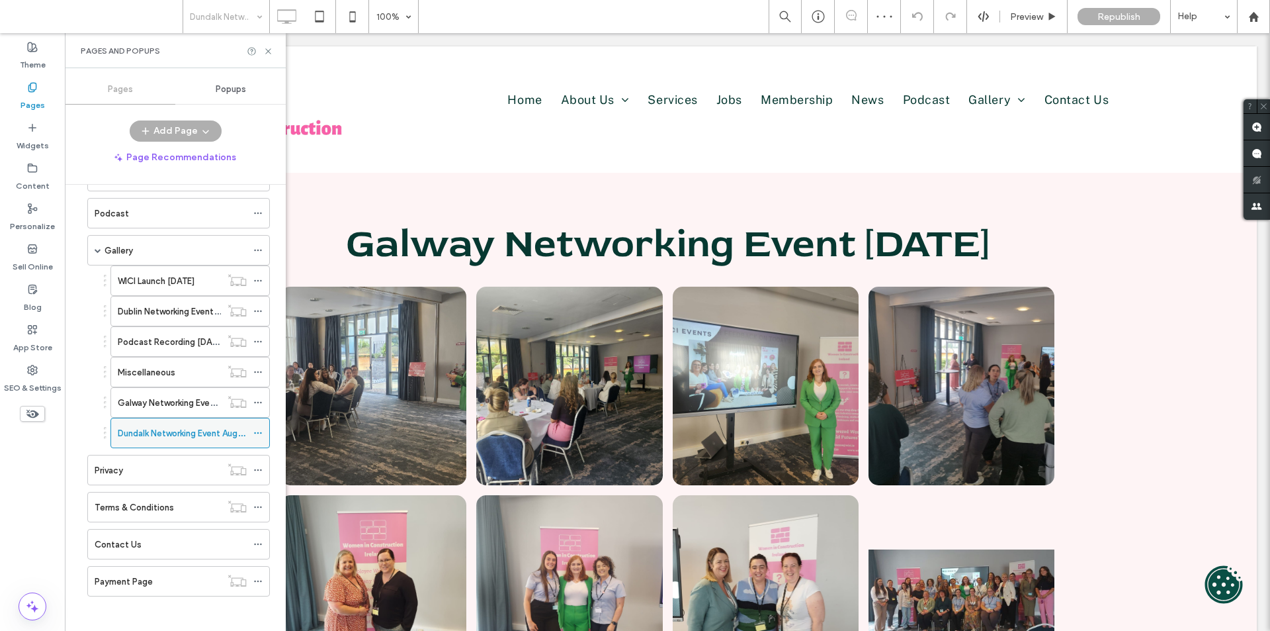
click at [261, 434] on icon at bounding box center [257, 432] width 9 height 9
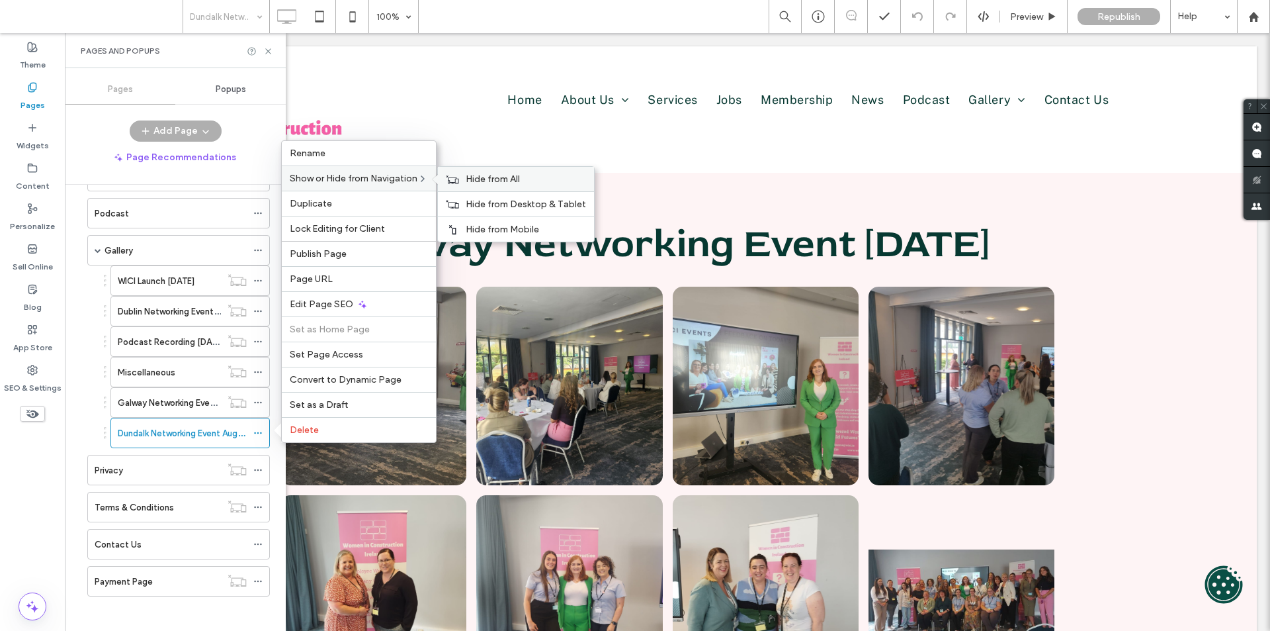
click at [504, 181] on span "Hide from All" at bounding box center [493, 178] width 54 height 11
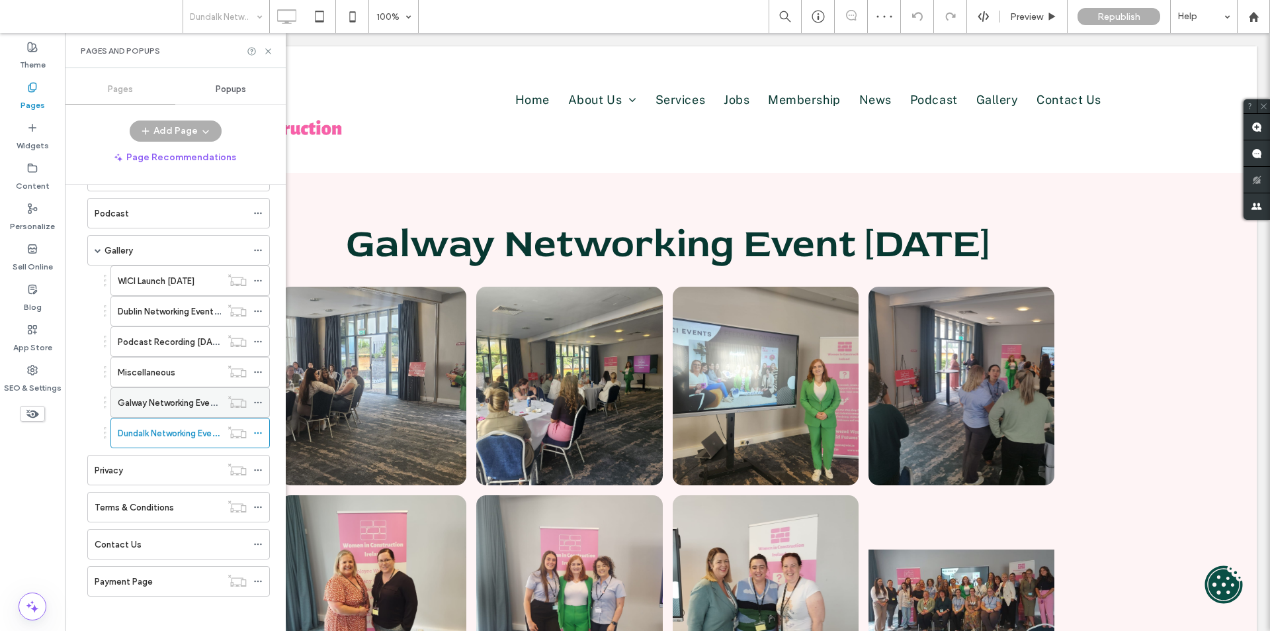
click at [192, 388] on div "Galway Networking Event [DATE]" at bounding box center [169, 402] width 103 height 29
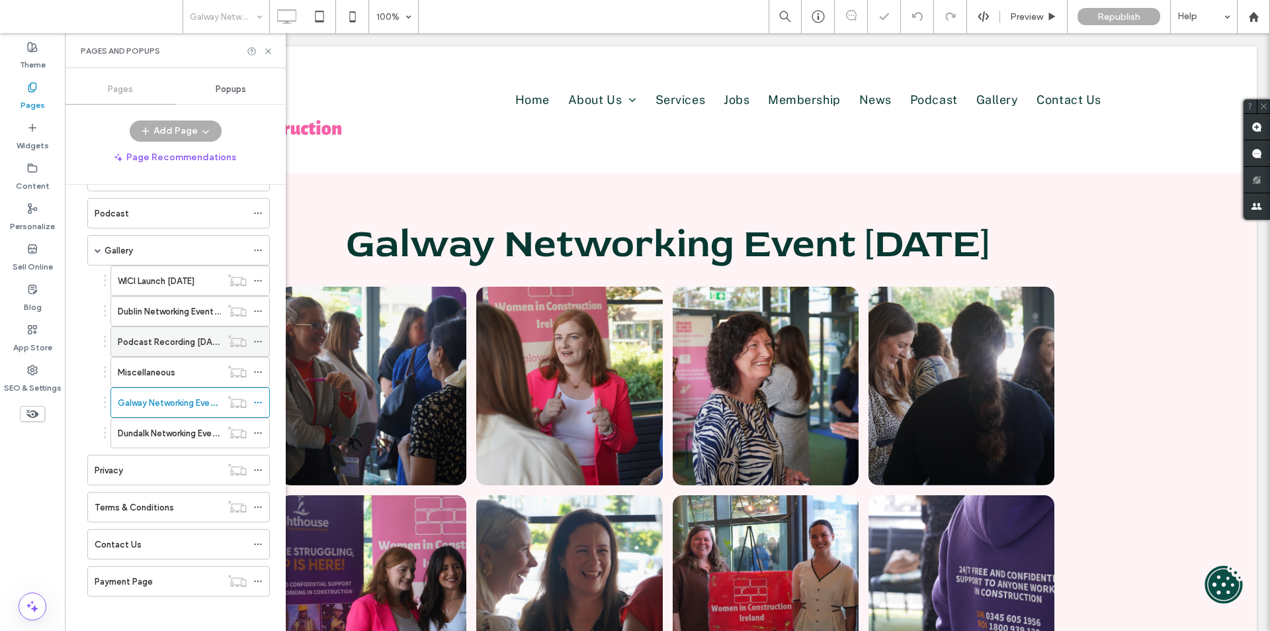
click at [153, 343] on label "Podcast Recording [DATE]" at bounding box center [171, 341] width 107 height 23
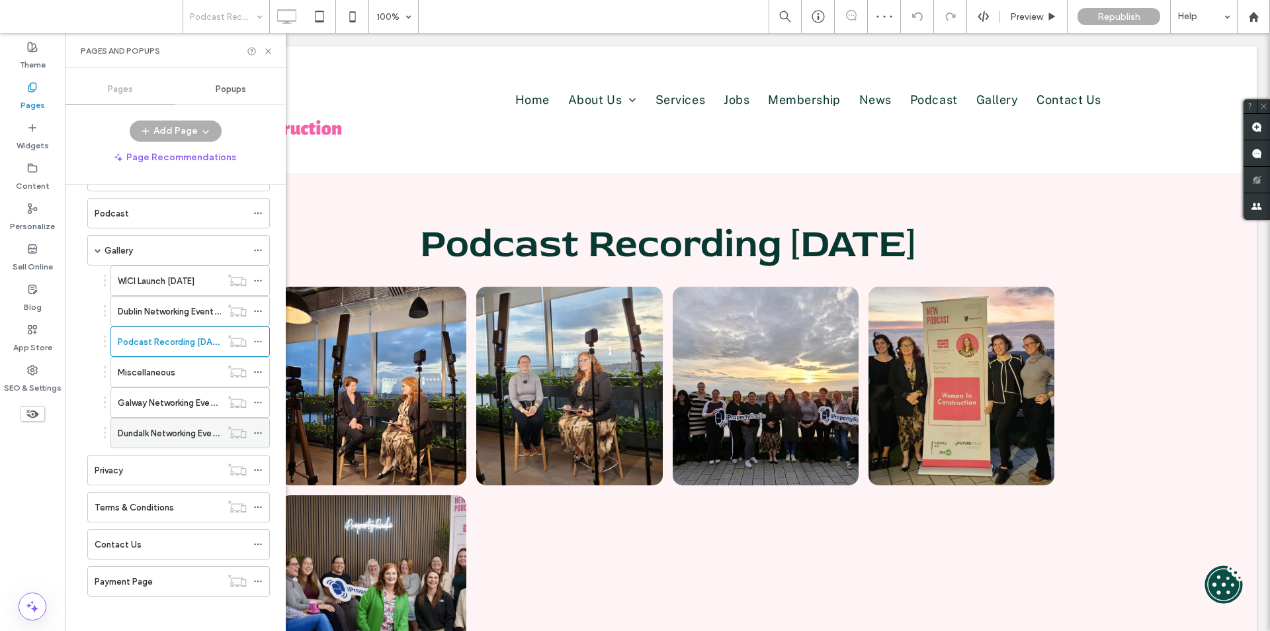
click at [171, 427] on label "Dundalk Networking Event August" at bounding box center [184, 432] width 133 height 23
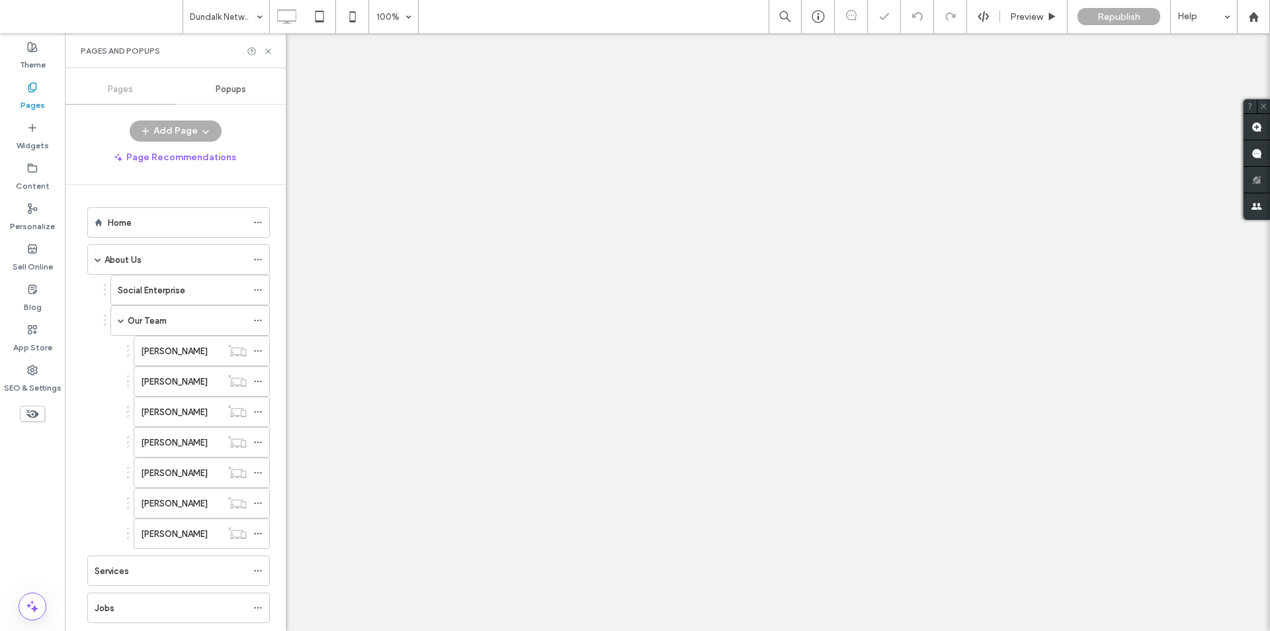
click at [266, 45] on div "Pages and Popups" at bounding box center [175, 50] width 221 height 35
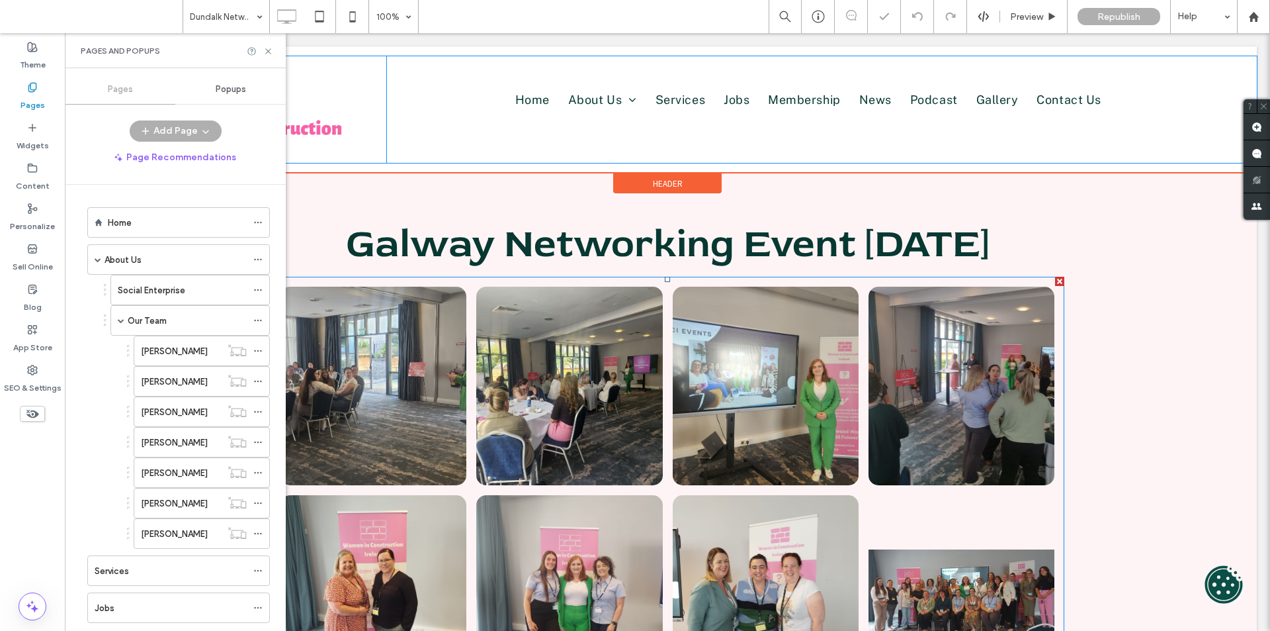
scroll to position [728, 0]
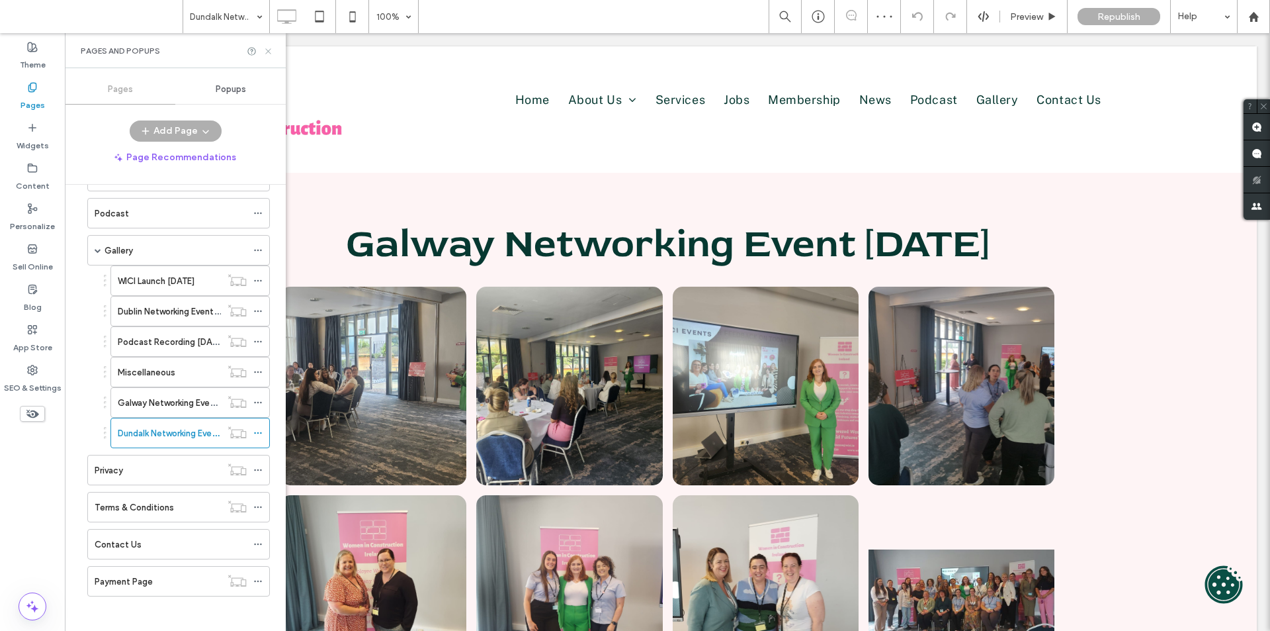
click at [268, 52] on icon at bounding box center [268, 51] width 10 height 10
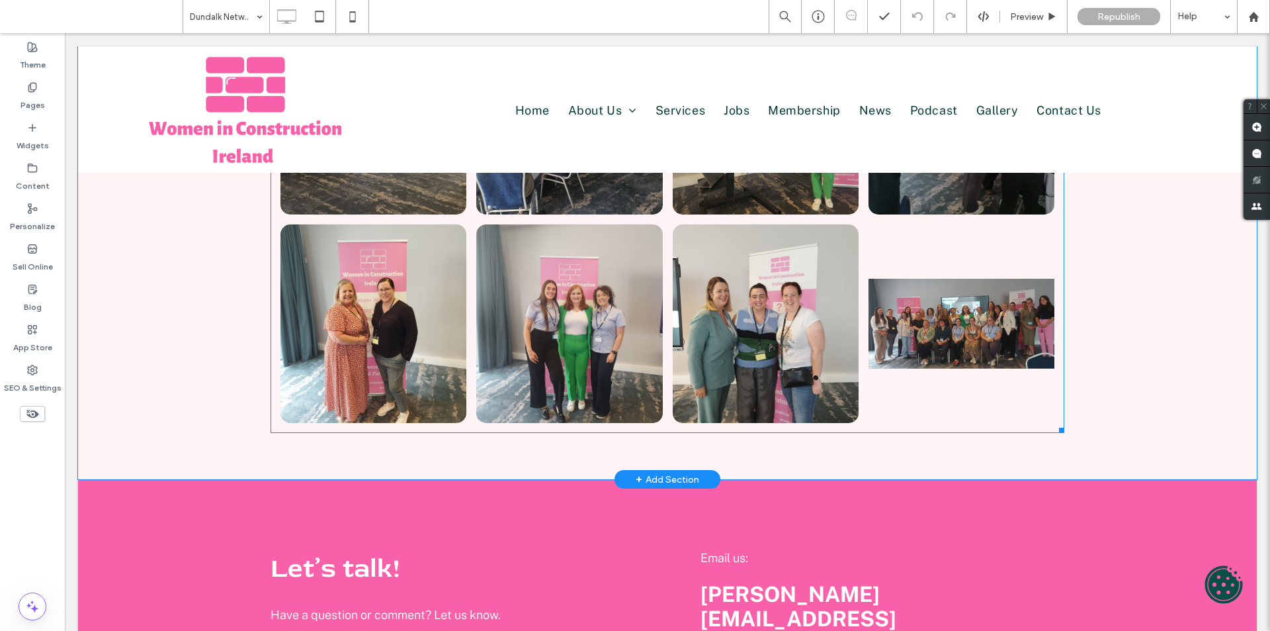
scroll to position [301, 0]
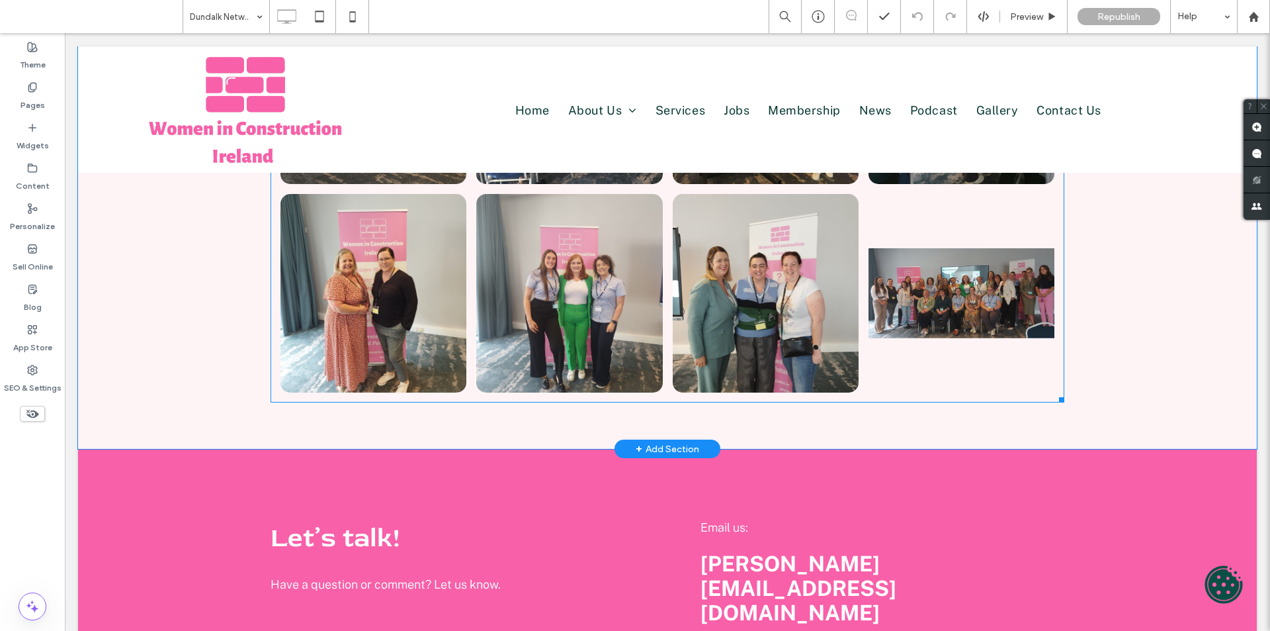
click at [869, 330] on link at bounding box center [962, 293] width 186 height 198
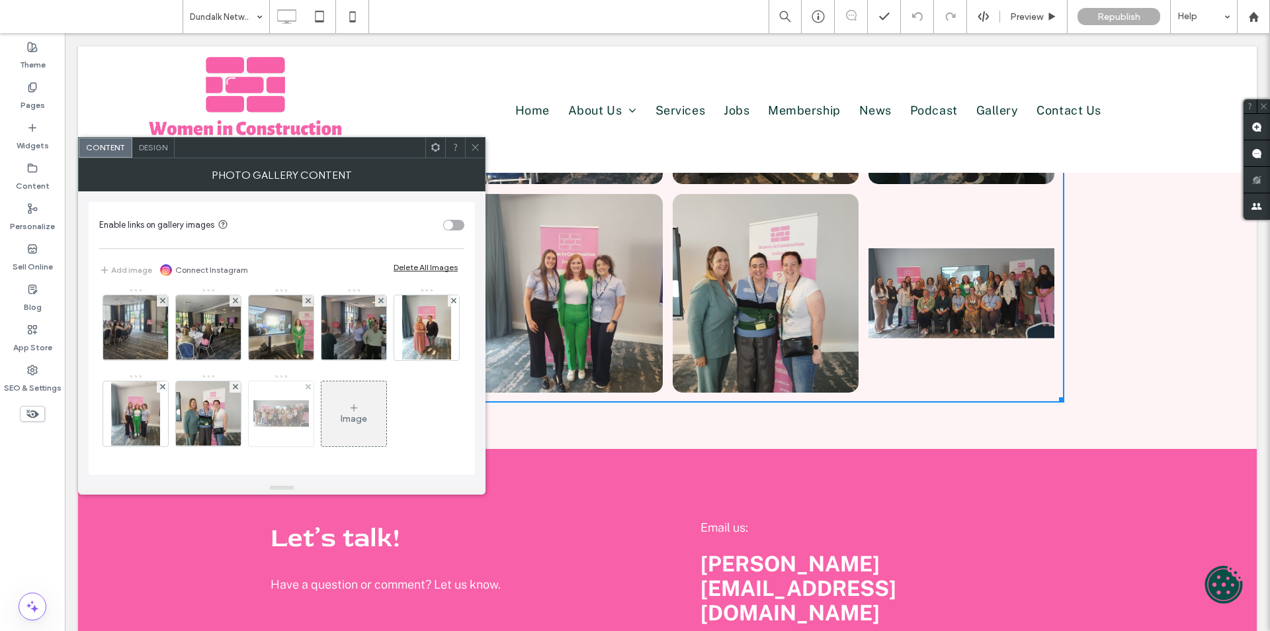
scroll to position [66, 0]
click at [309, 381] on img at bounding box center [281, 413] width 56 height 65
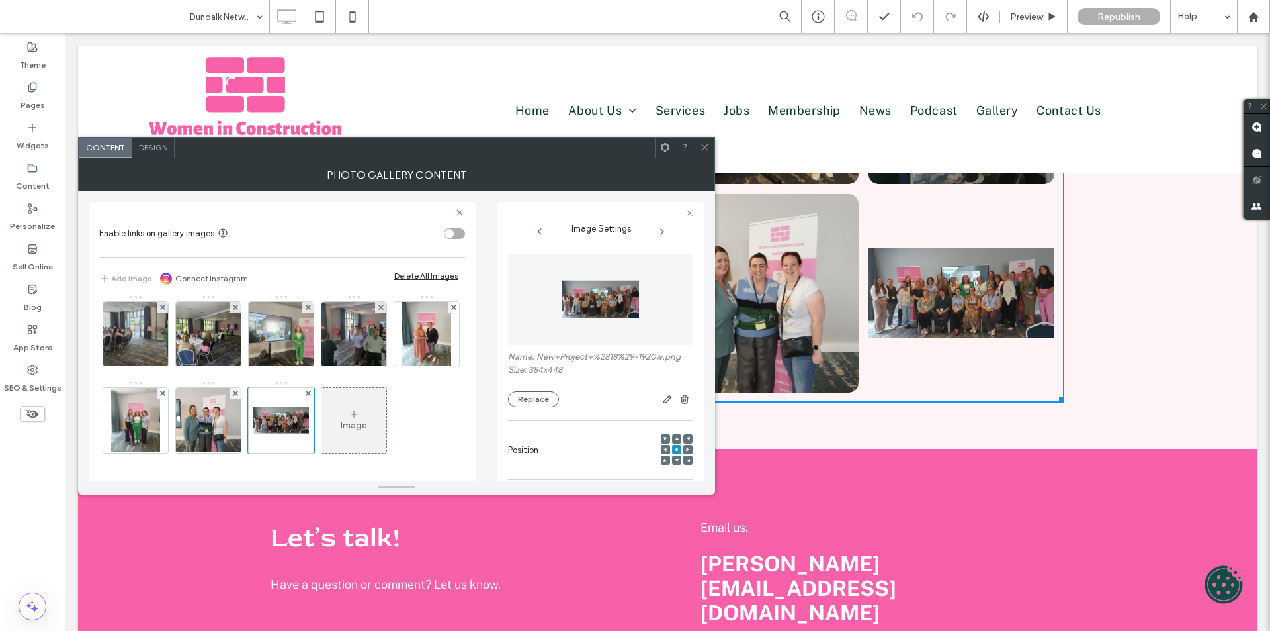
click at [592, 320] on img at bounding box center [600, 298] width 79 height 91
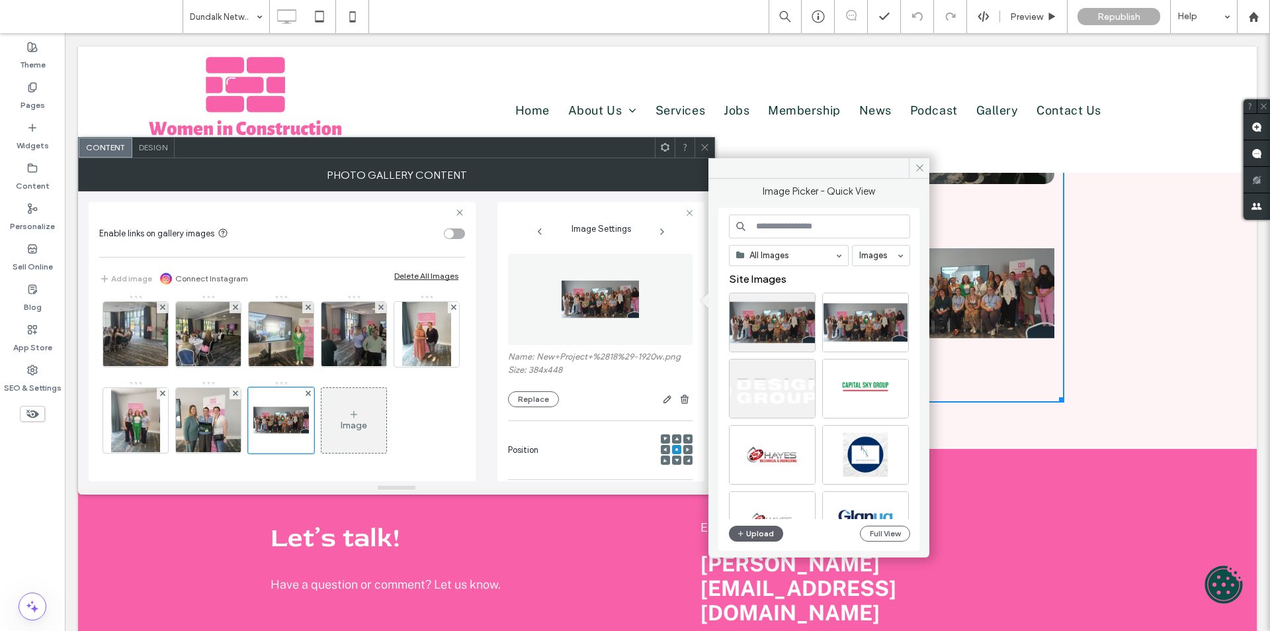
click at [706, 146] on use at bounding box center [704, 147] width 7 height 7
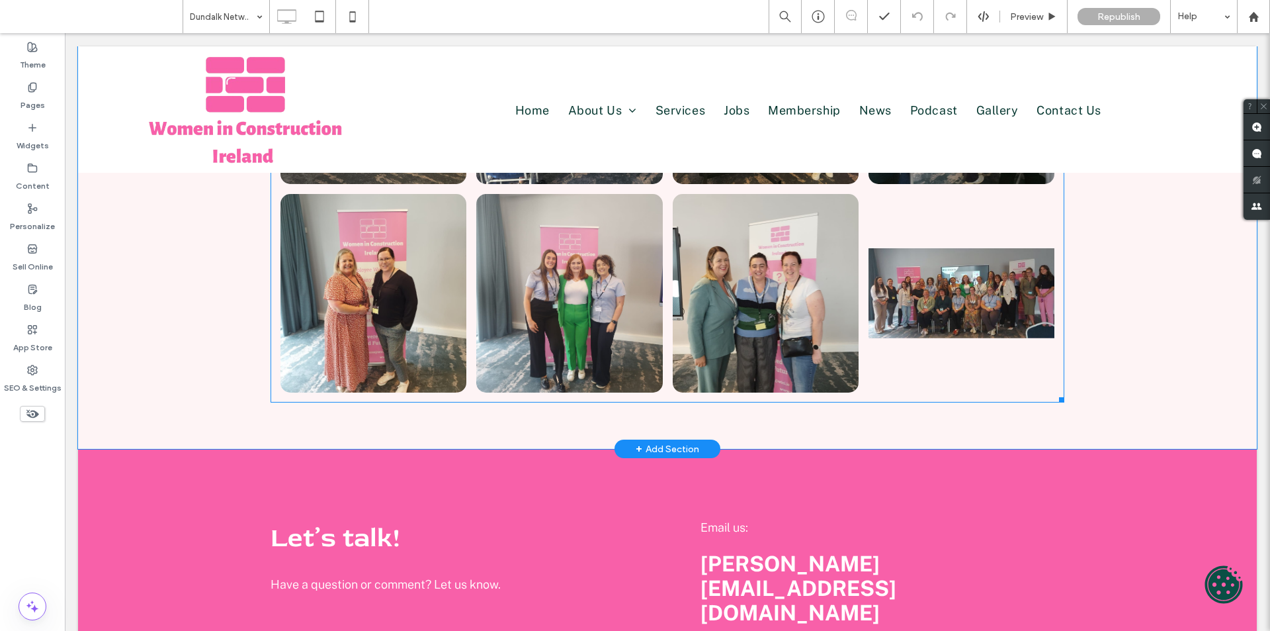
click at [951, 365] on link at bounding box center [962, 293] width 186 height 198
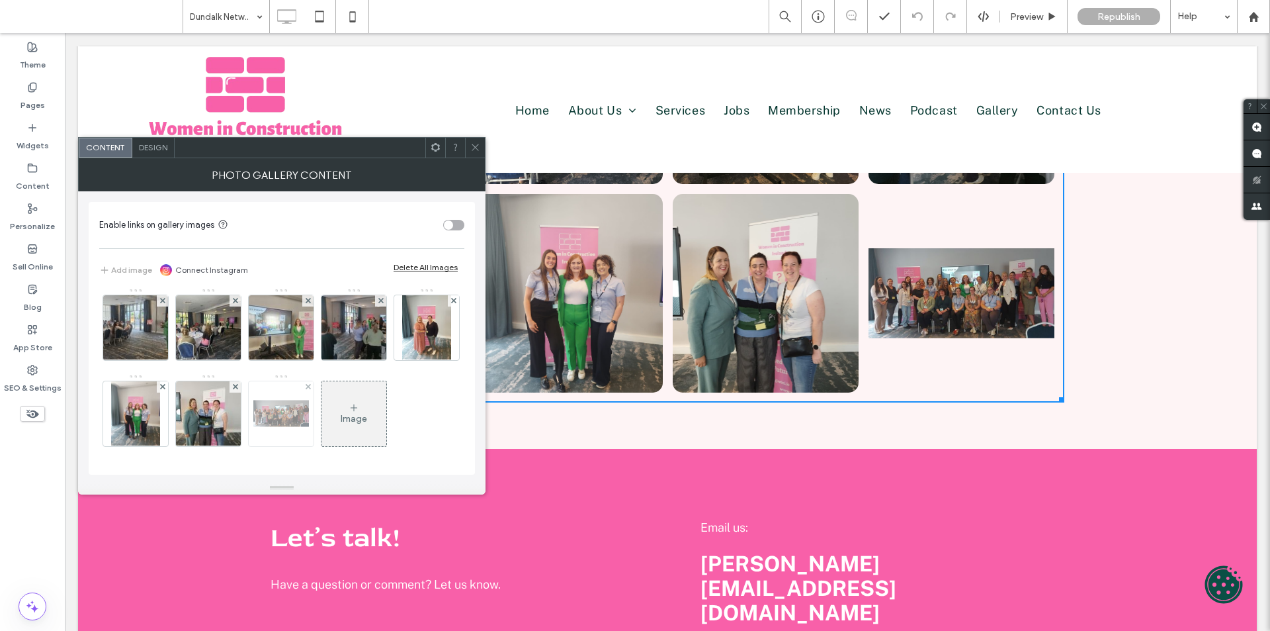
click at [309, 381] on img at bounding box center [281, 413] width 56 height 65
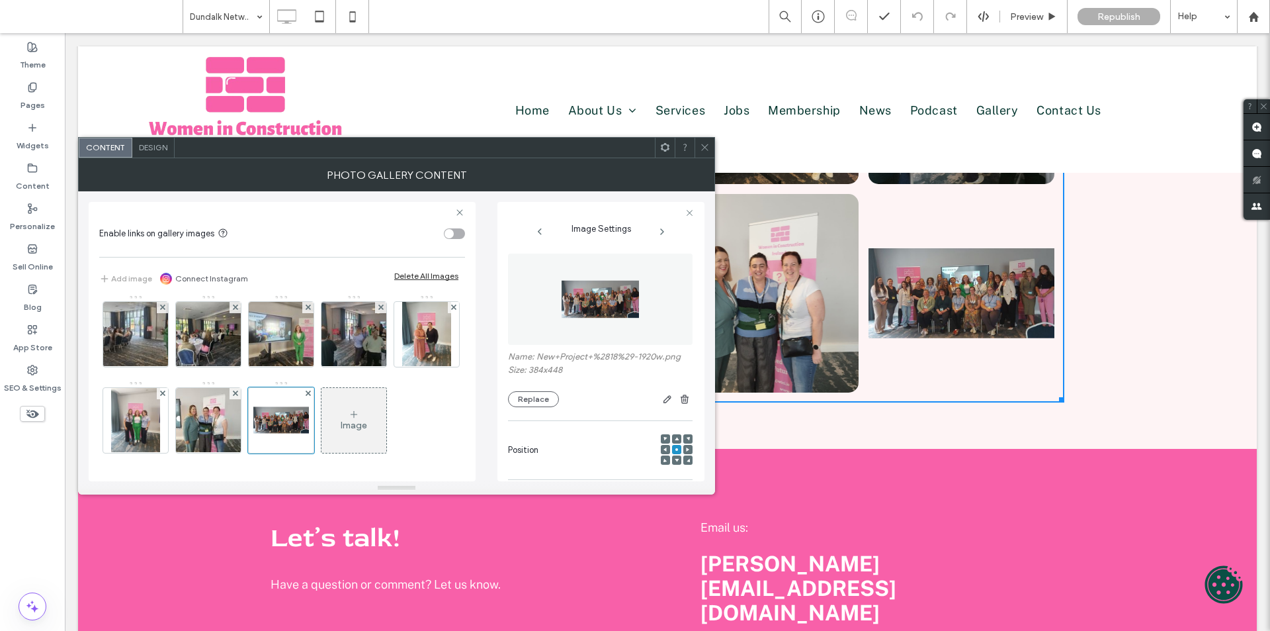
click at [581, 309] on img at bounding box center [600, 298] width 79 height 91
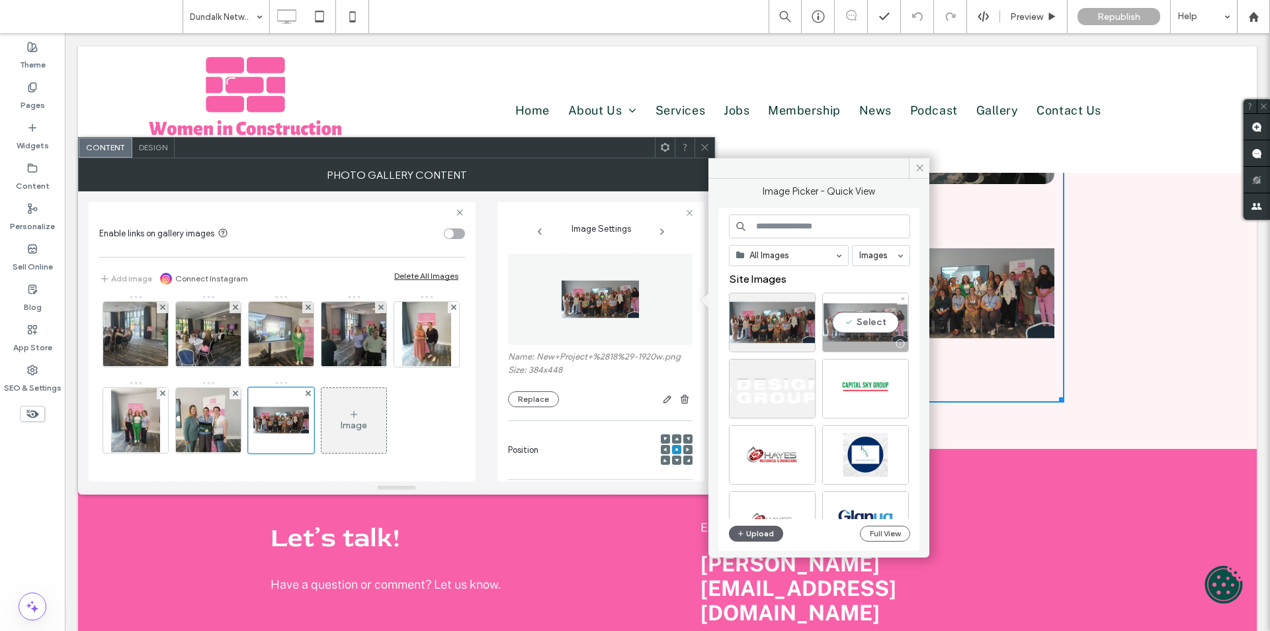
click at [842, 316] on div "Select" at bounding box center [865, 322] width 87 height 60
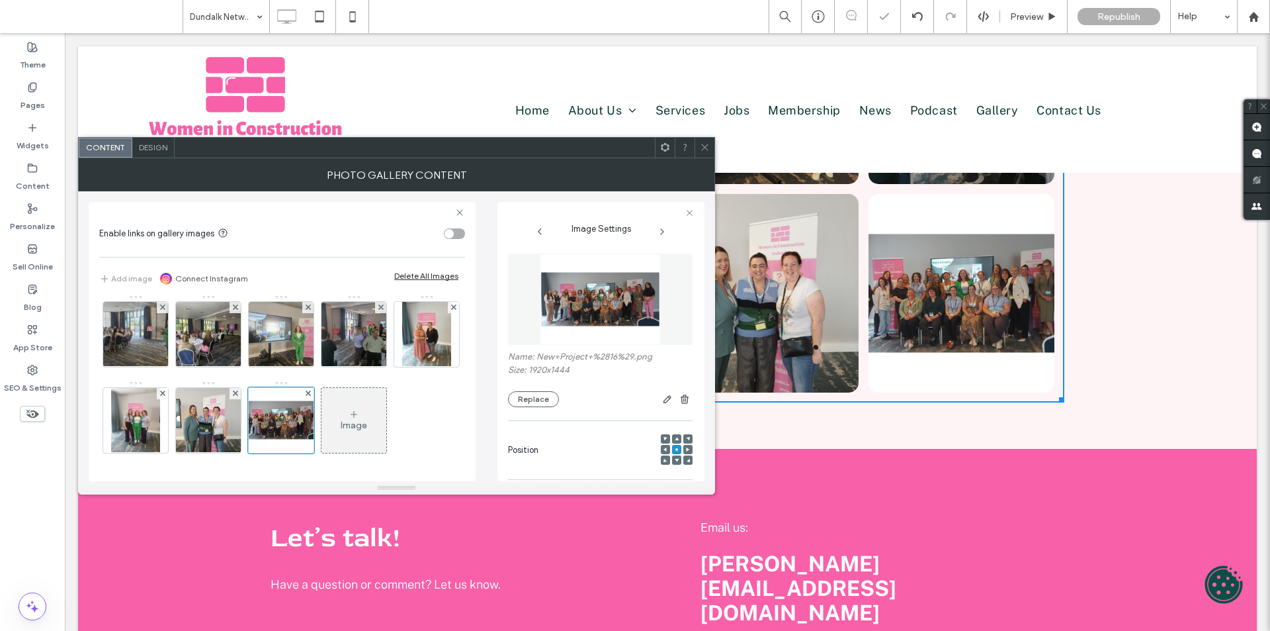
click at [159, 147] on span "Design" at bounding box center [153, 147] width 28 height 10
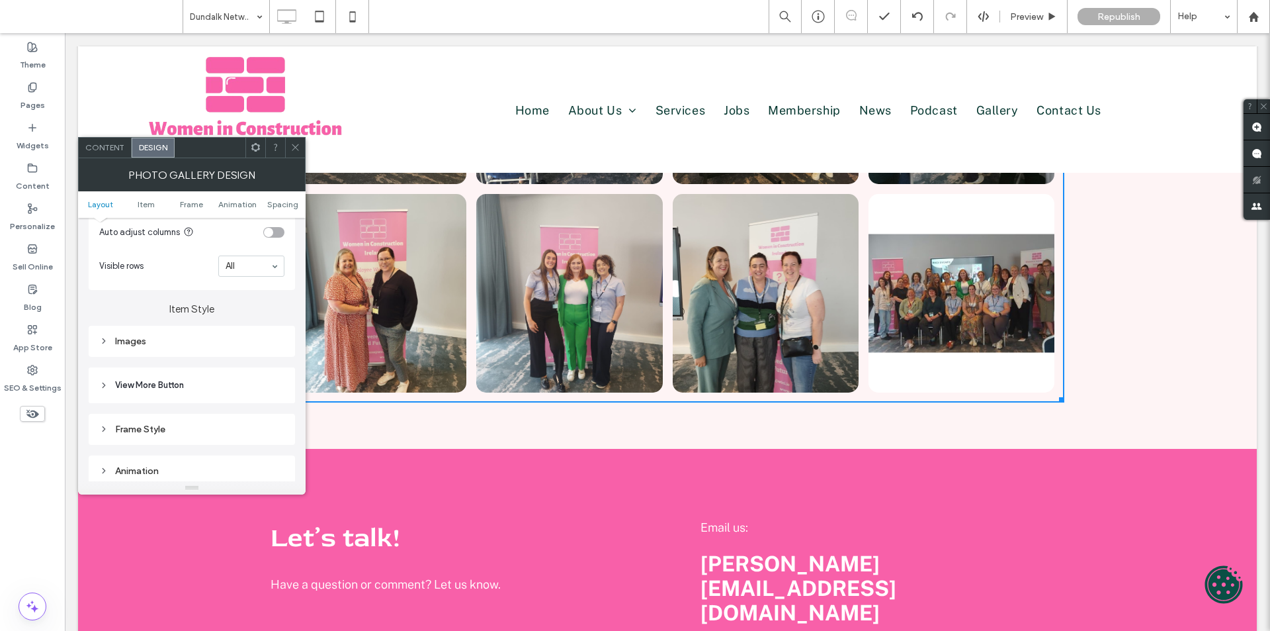
click at [157, 342] on div "Images" at bounding box center [191, 340] width 185 height 11
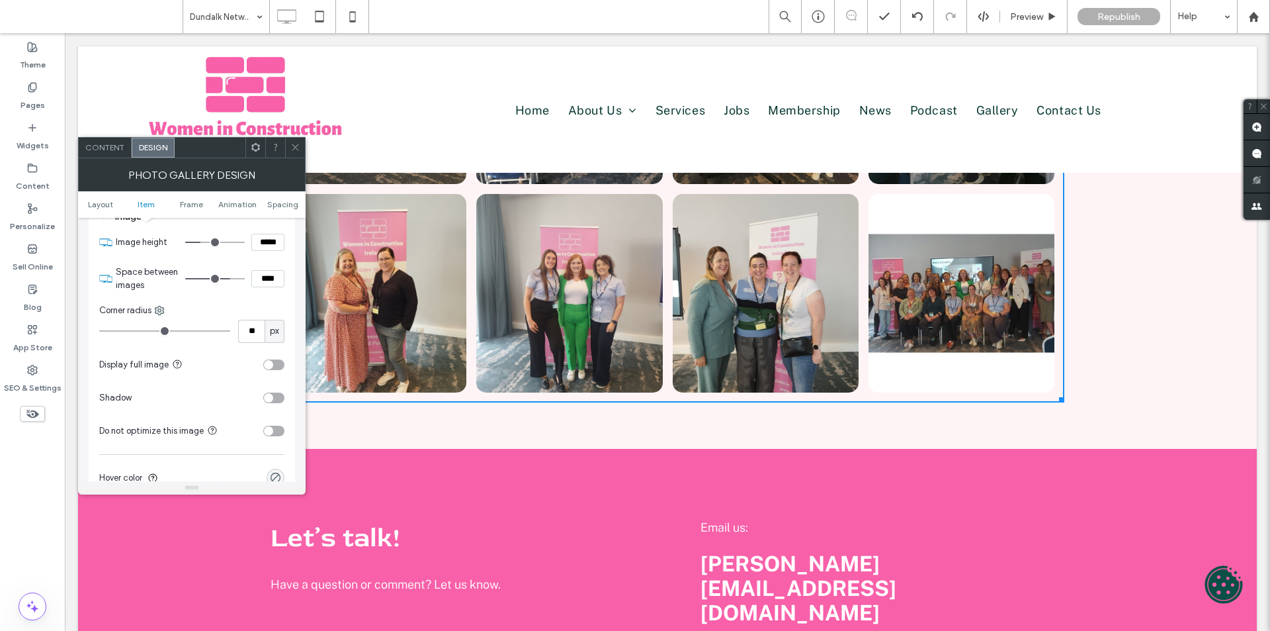
scroll to position [529, 0]
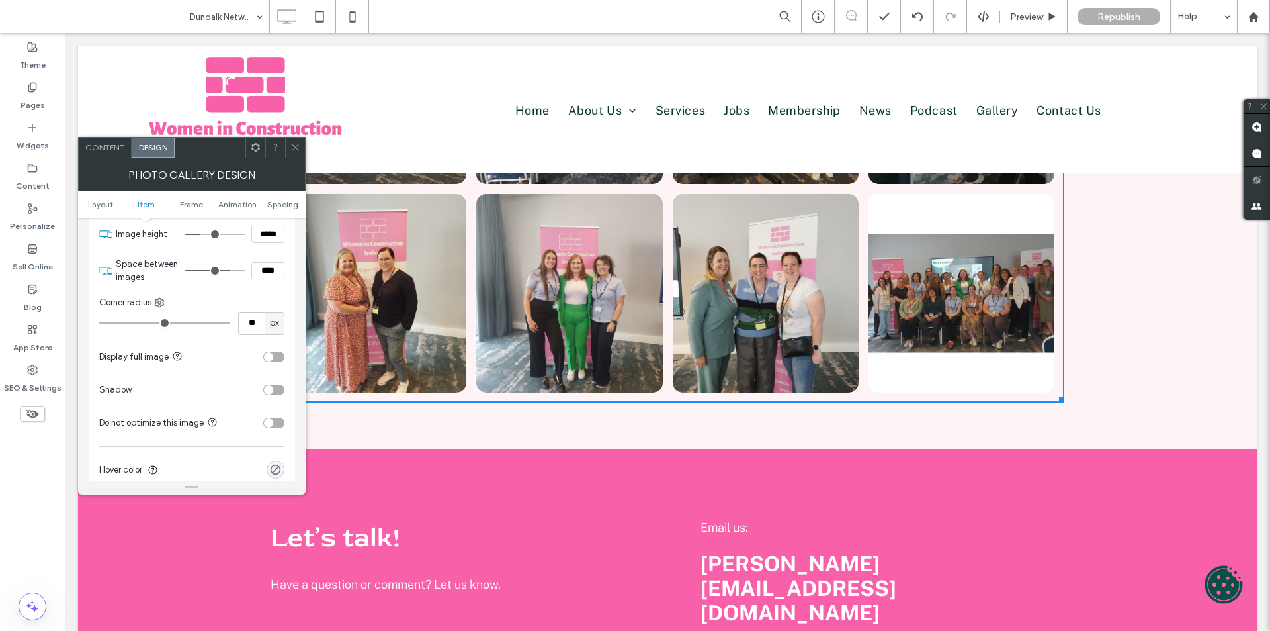
click at [271, 356] on div "toggle" at bounding box center [268, 356] width 9 height 9
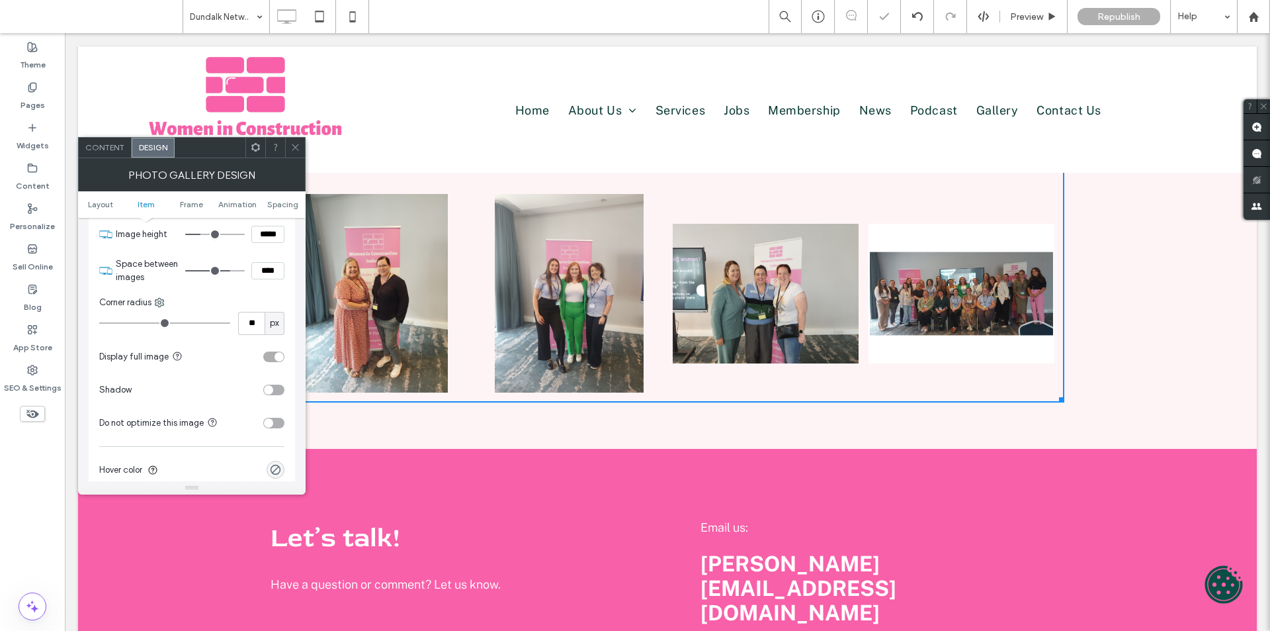
click at [271, 356] on div "toggle" at bounding box center [273, 356] width 21 height 11
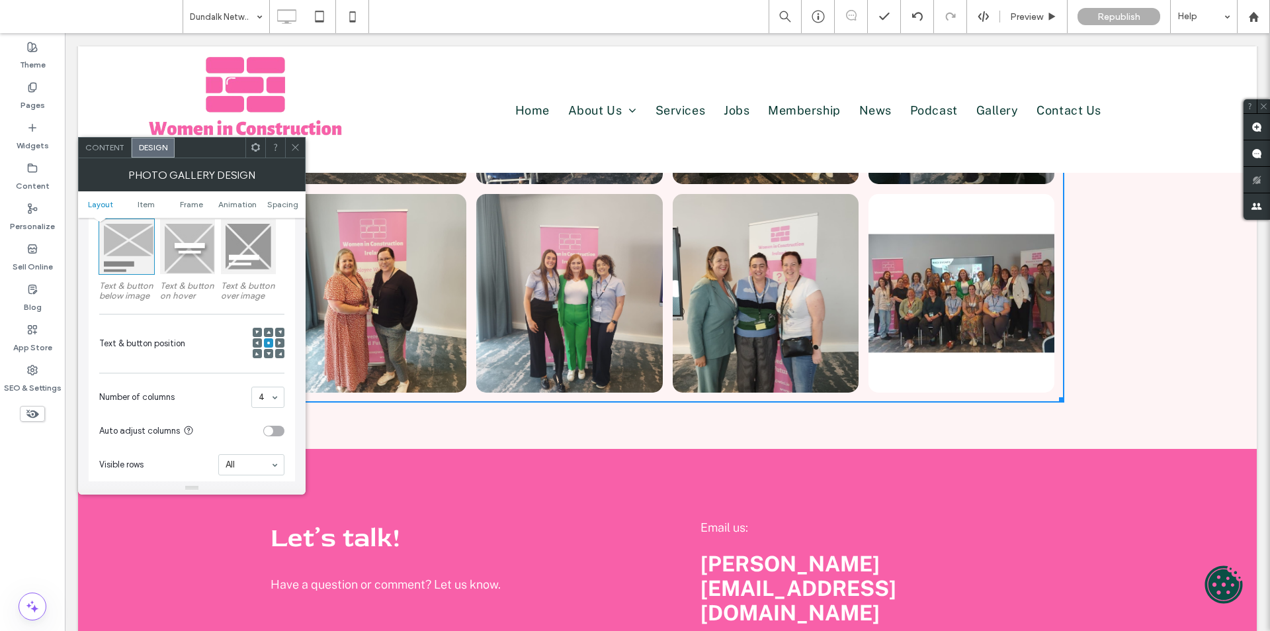
scroll to position [0, 0]
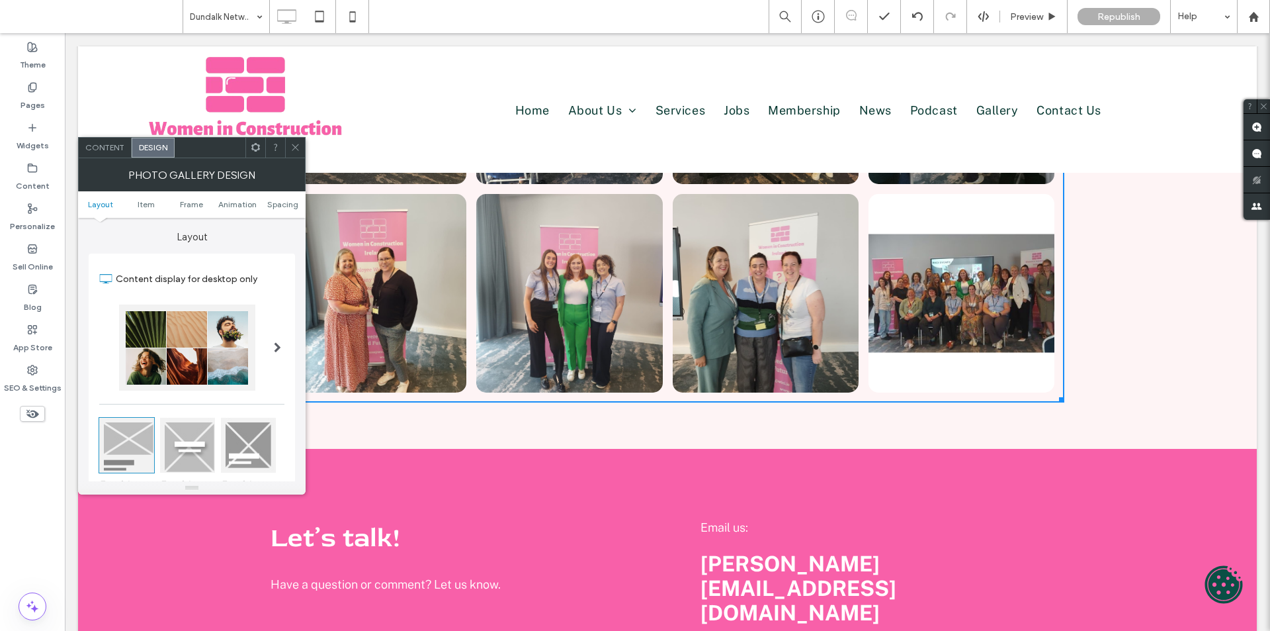
click at [103, 152] on div "Content" at bounding box center [105, 148] width 53 height 20
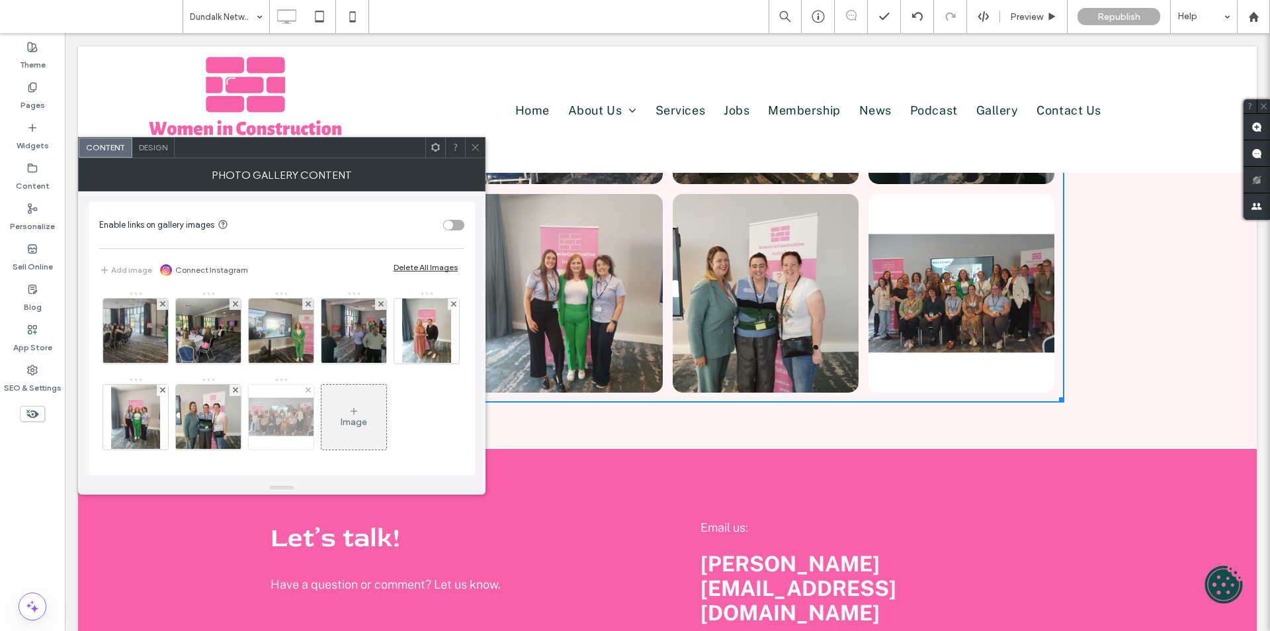
click at [324, 439] on img at bounding box center [281, 416] width 86 height 65
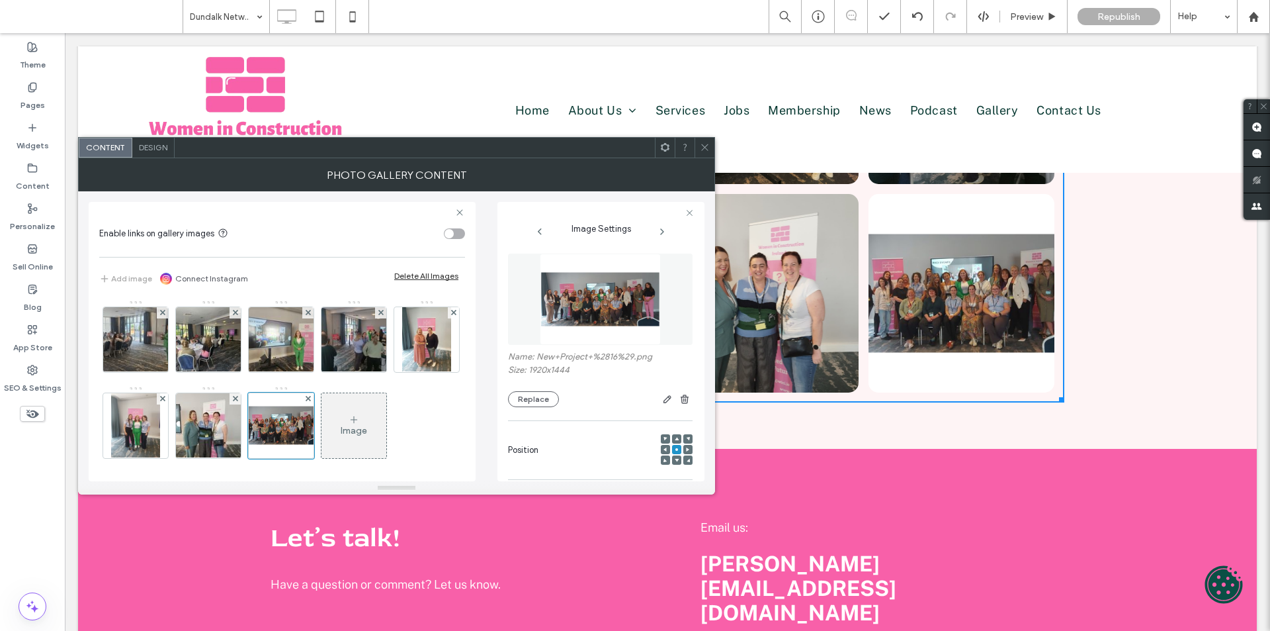
click at [247, 435] on div "Image" at bounding box center [281, 386] width 365 height 172
click at [252, 435] on img at bounding box center [208, 425] width 87 height 65
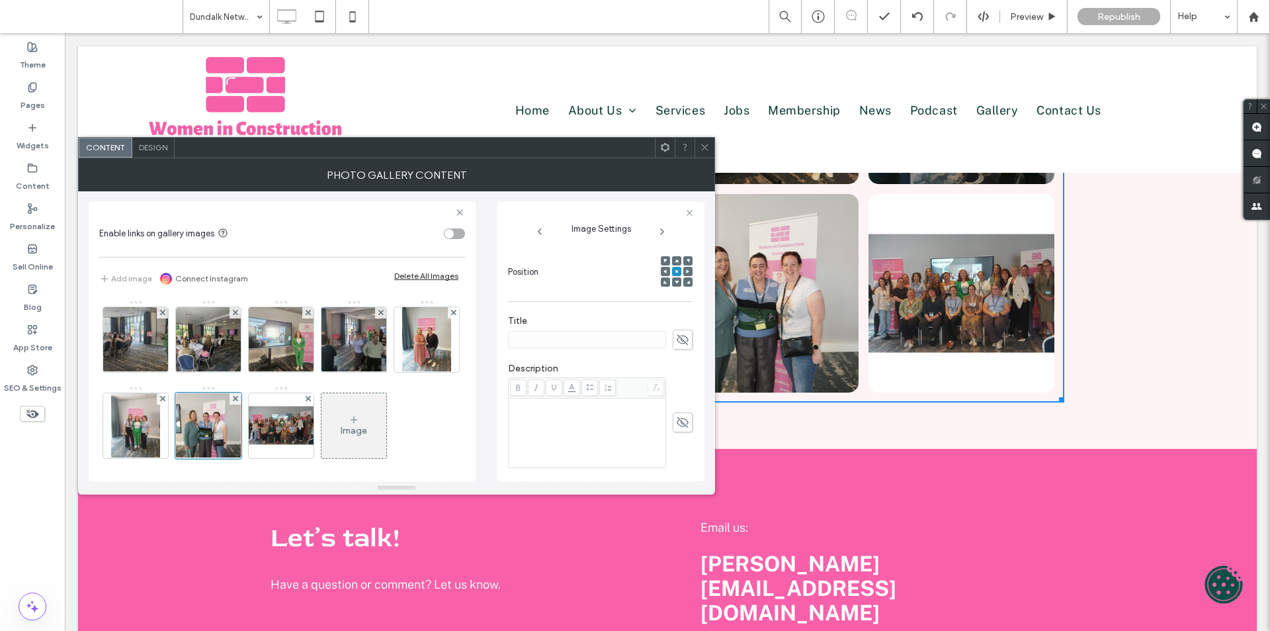
scroll to position [198, 0]
click at [707, 147] on icon at bounding box center [705, 147] width 10 height 10
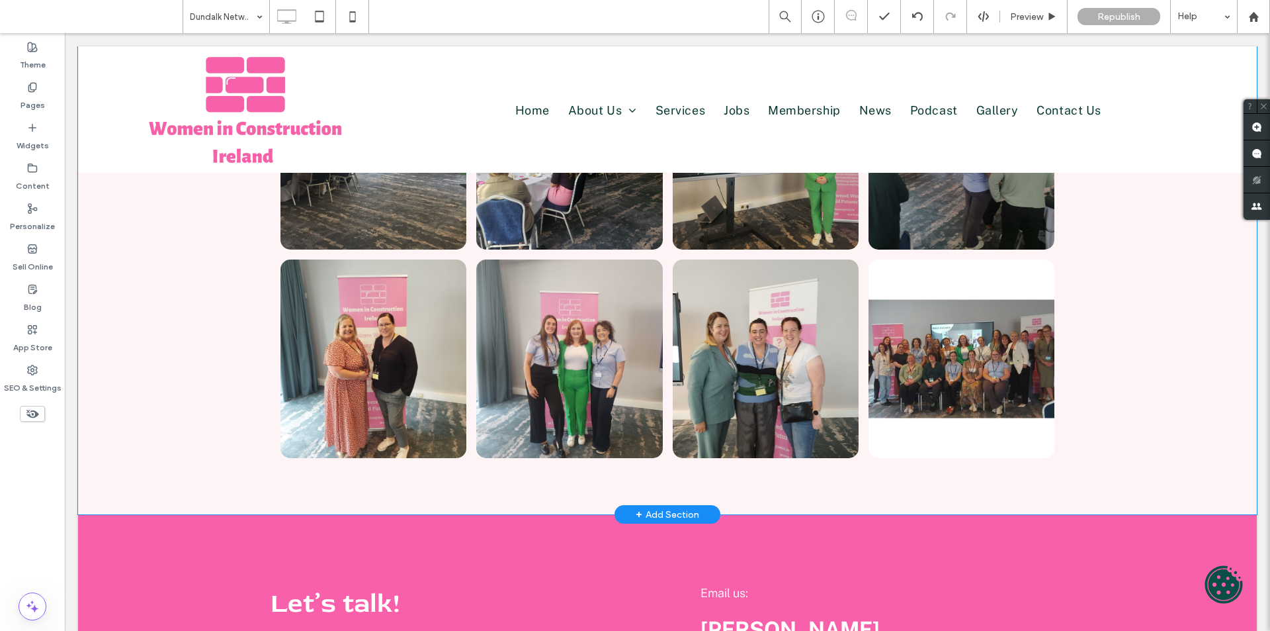
scroll to position [235, 0]
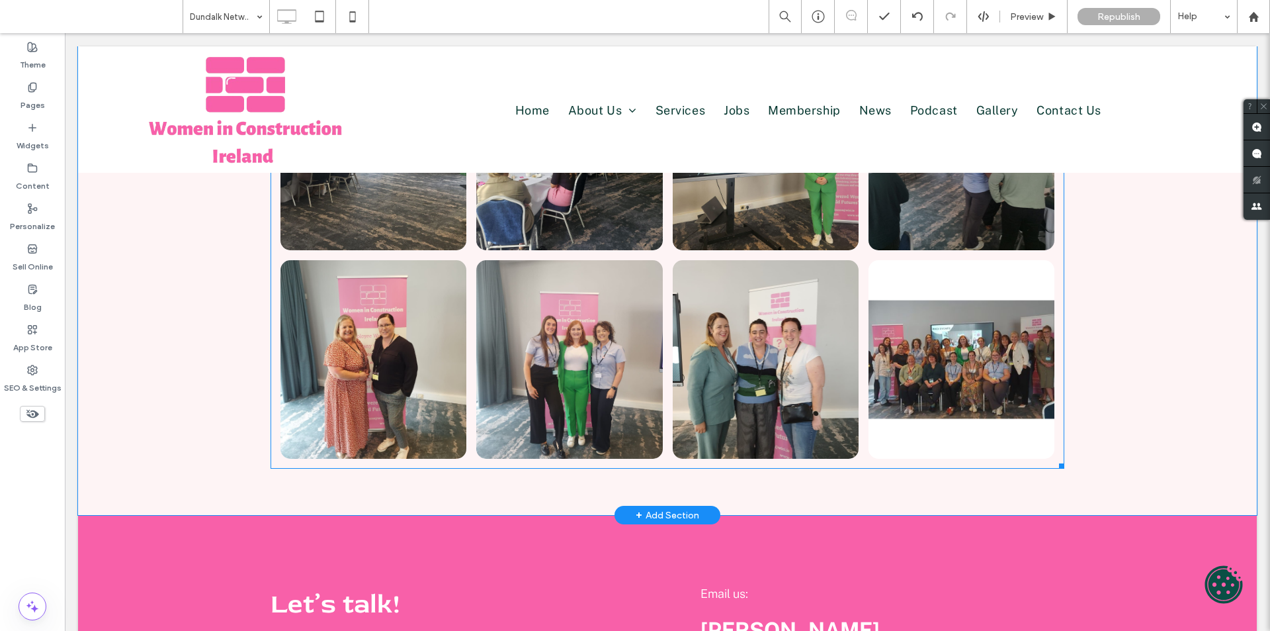
click at [429, 355] on link at bounding box center [374, 359] width 186 height 198
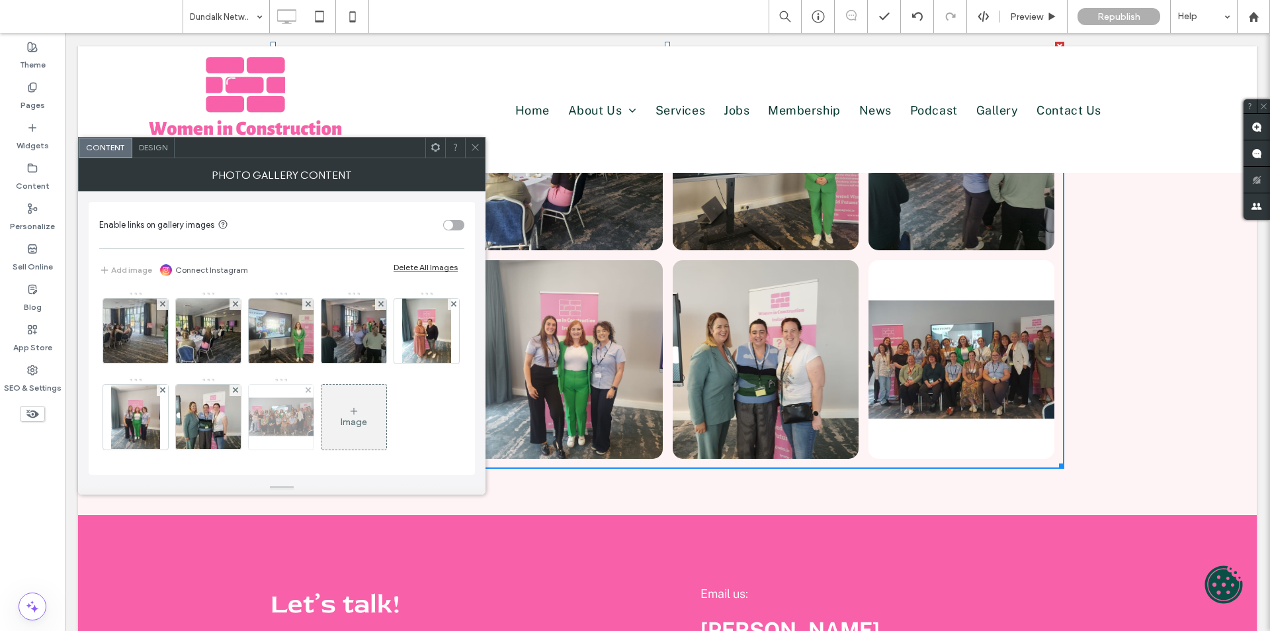
click at [324, 417] on img at bounding box center [281, 416] width 86 height 65
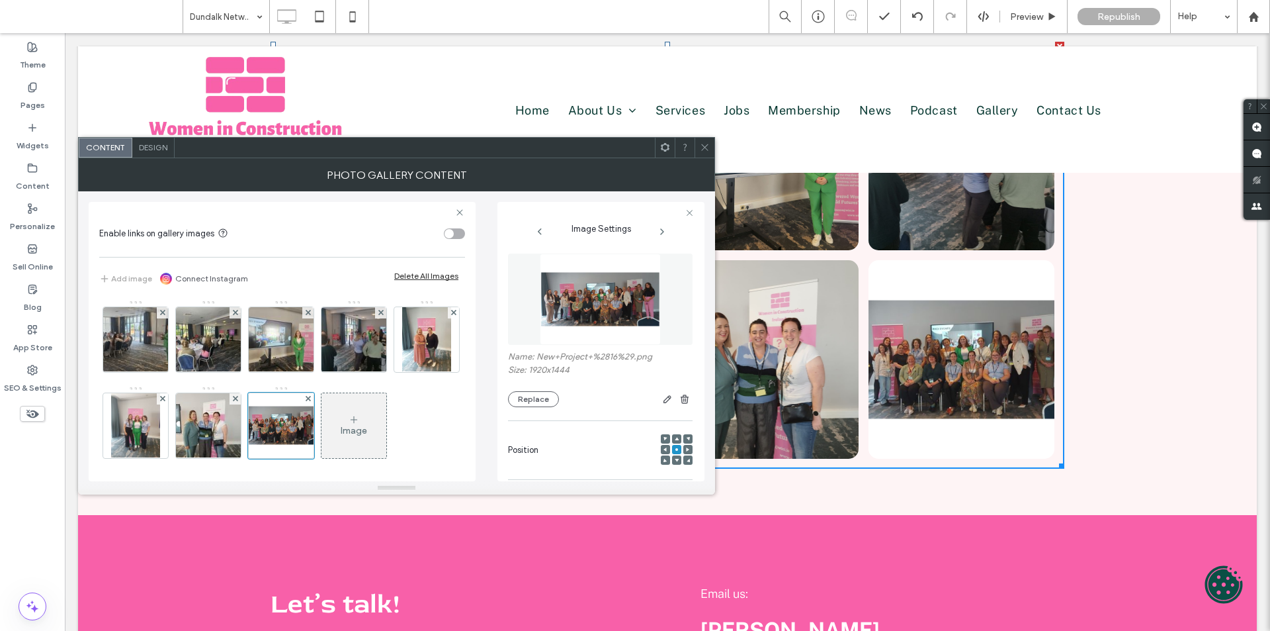
click at [565, 328] on img at bounding box center [600, 298] width 121 height 91
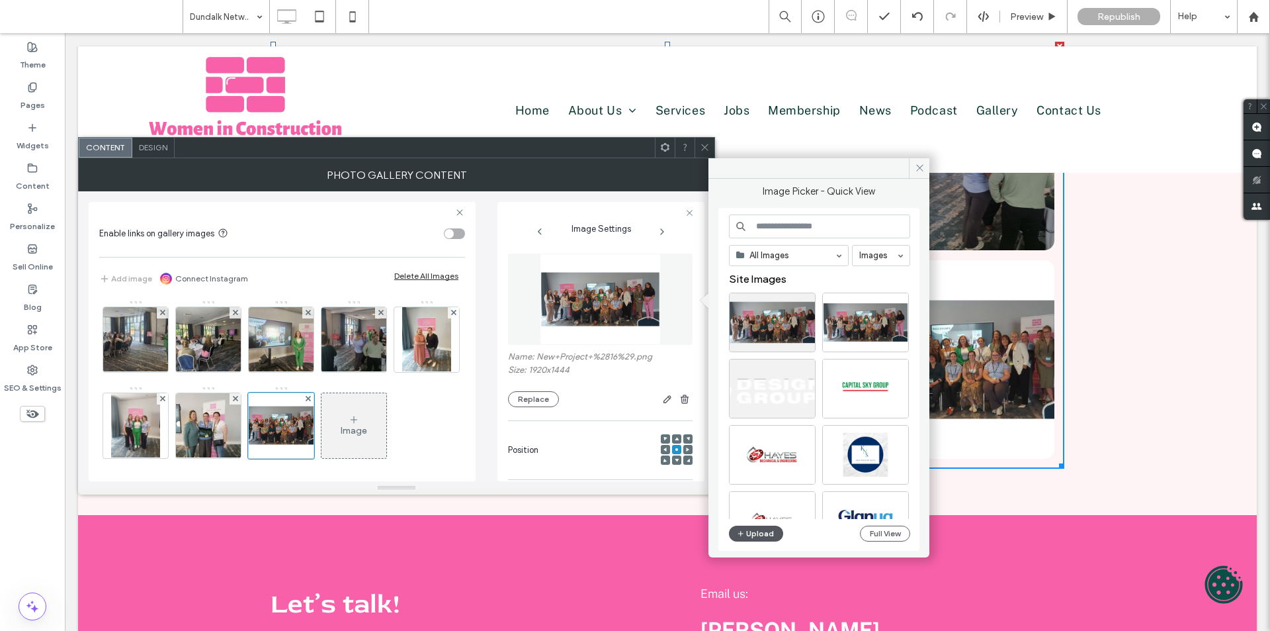
click at [760, 538] on button "Upload" at bounding box center [756, 533] width 54 height 16
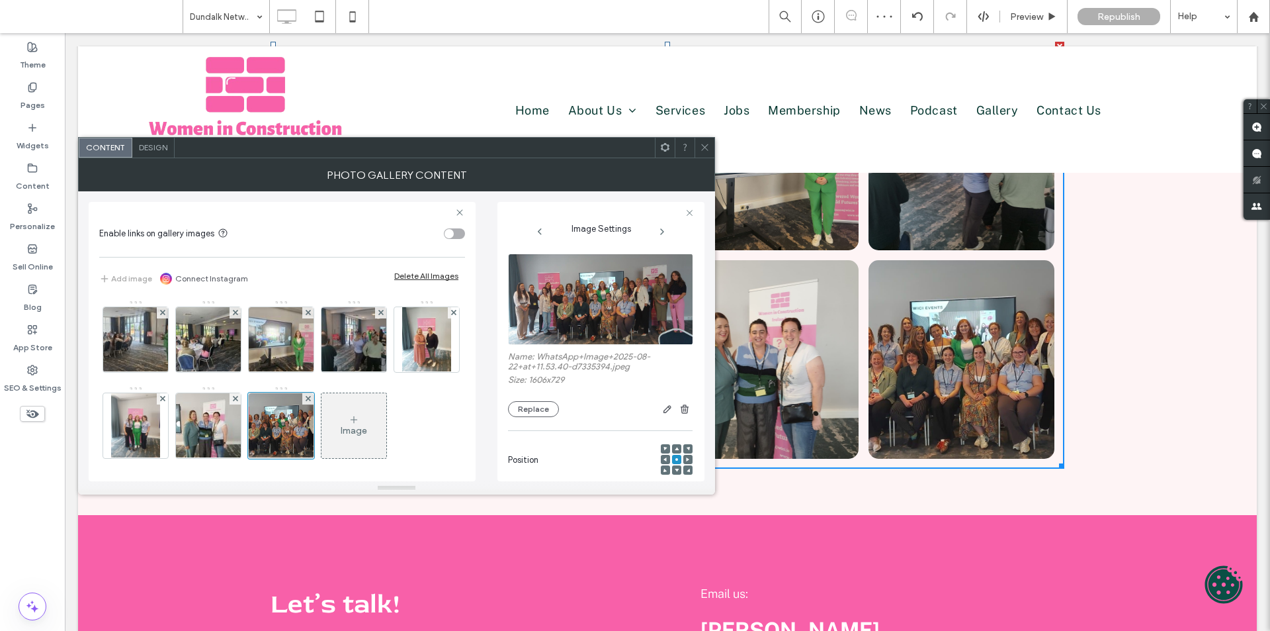
click at [700, 148] on icon at bounding box center [705, 147] width 10 height 10
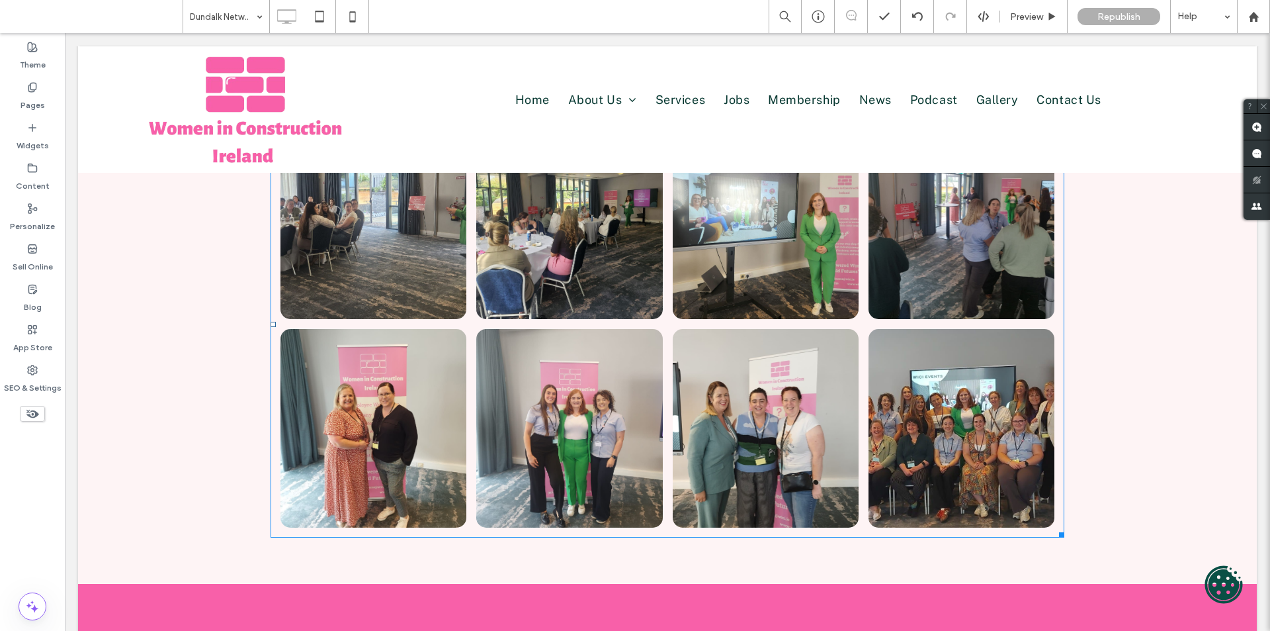
scroll to position [198, 0]
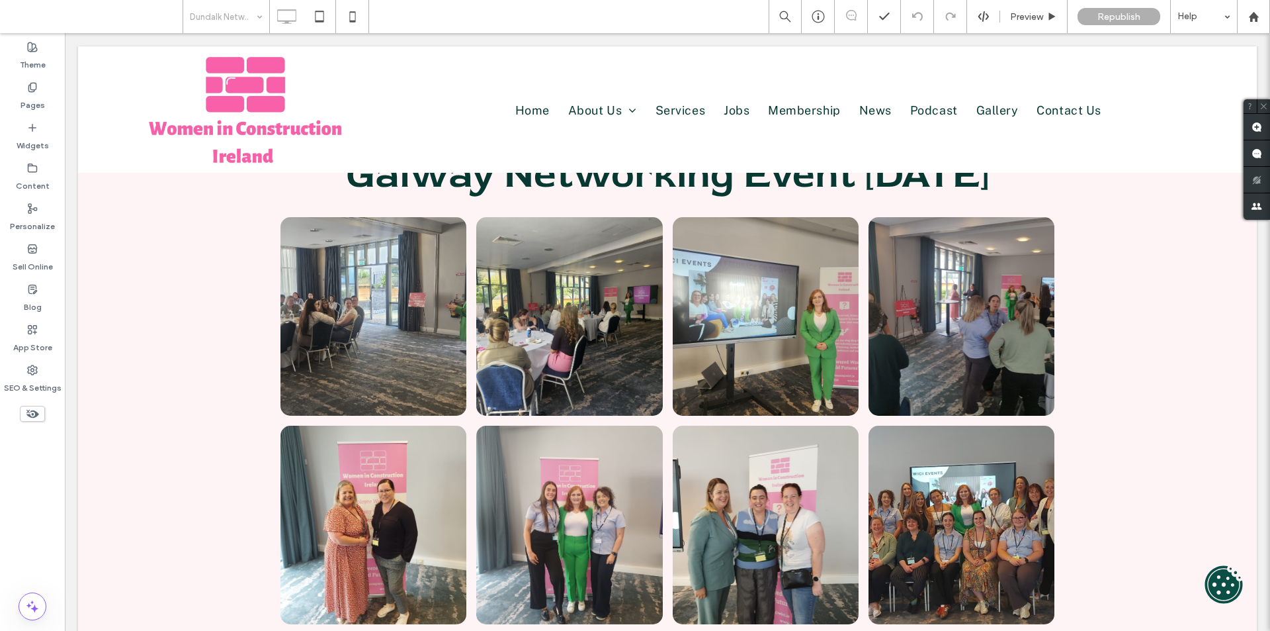
scroll to position [198, 0]
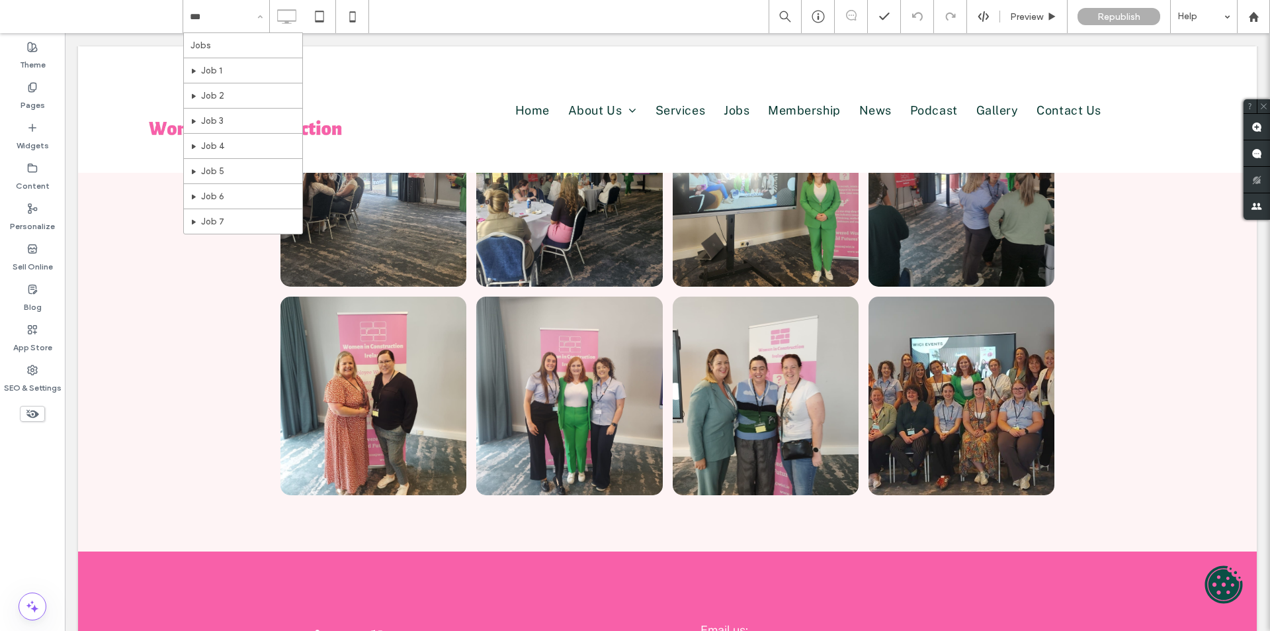
type input "****"
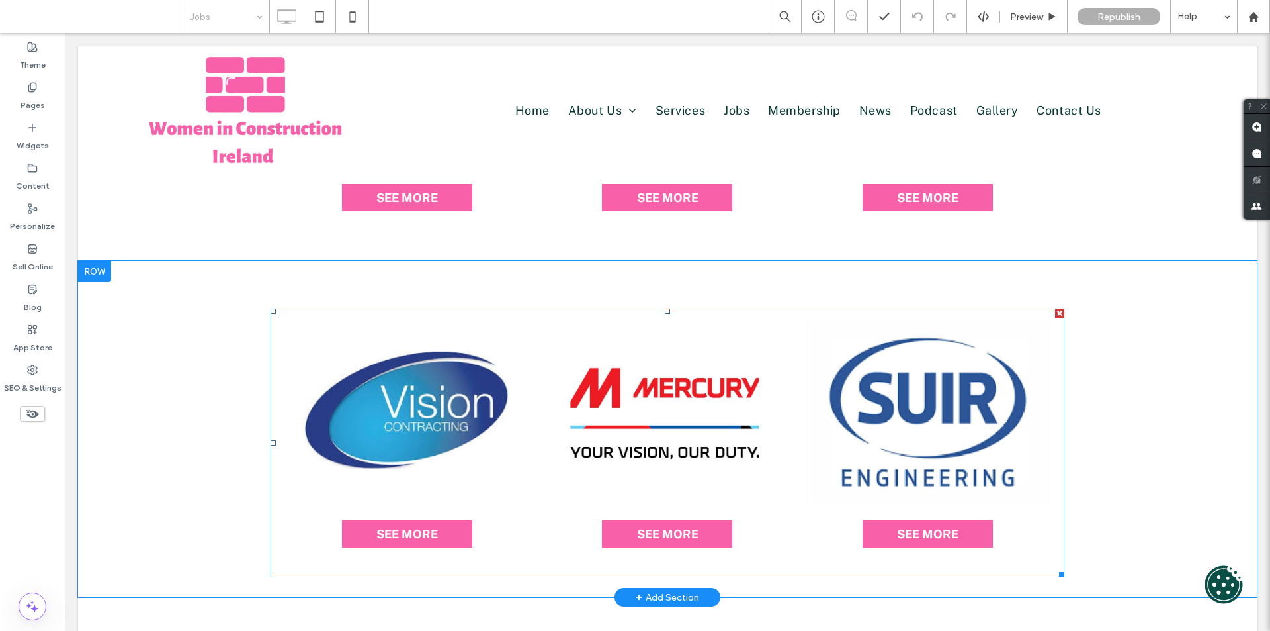
scroll to position [331, 0]
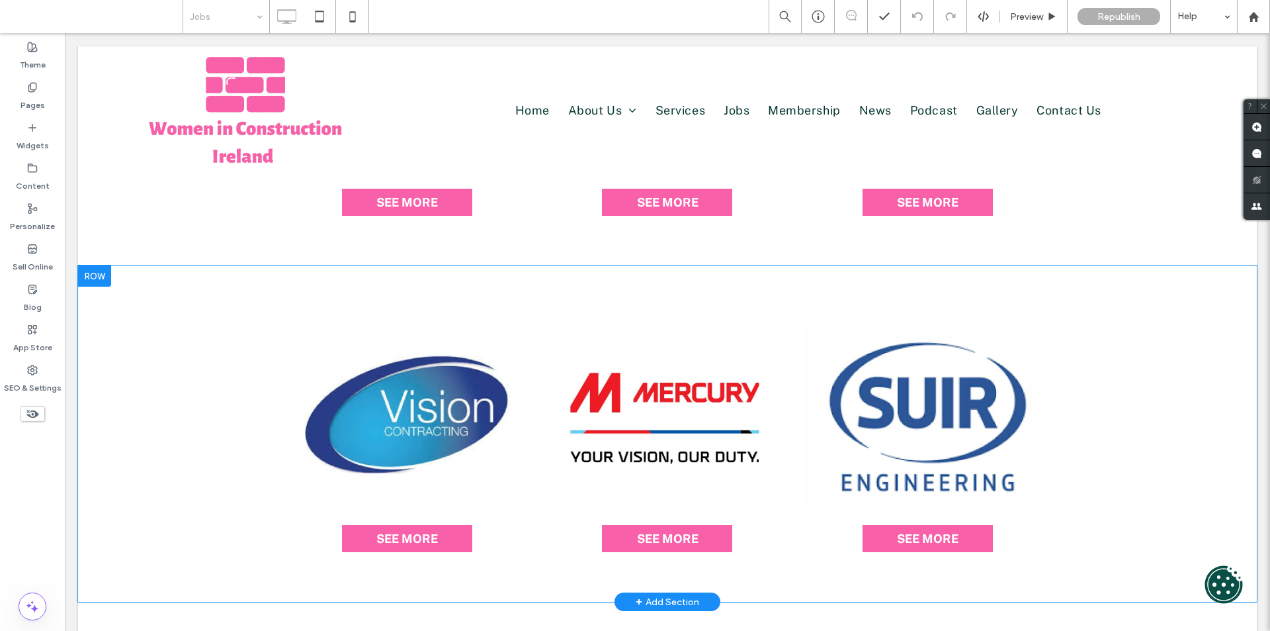
click at [568, 295] on div "SEE MORE SEE MORE SEE MORE SEE MORE Click To Paste Row + Add Section" at bounding box center [667, 433] width 1179 height 336
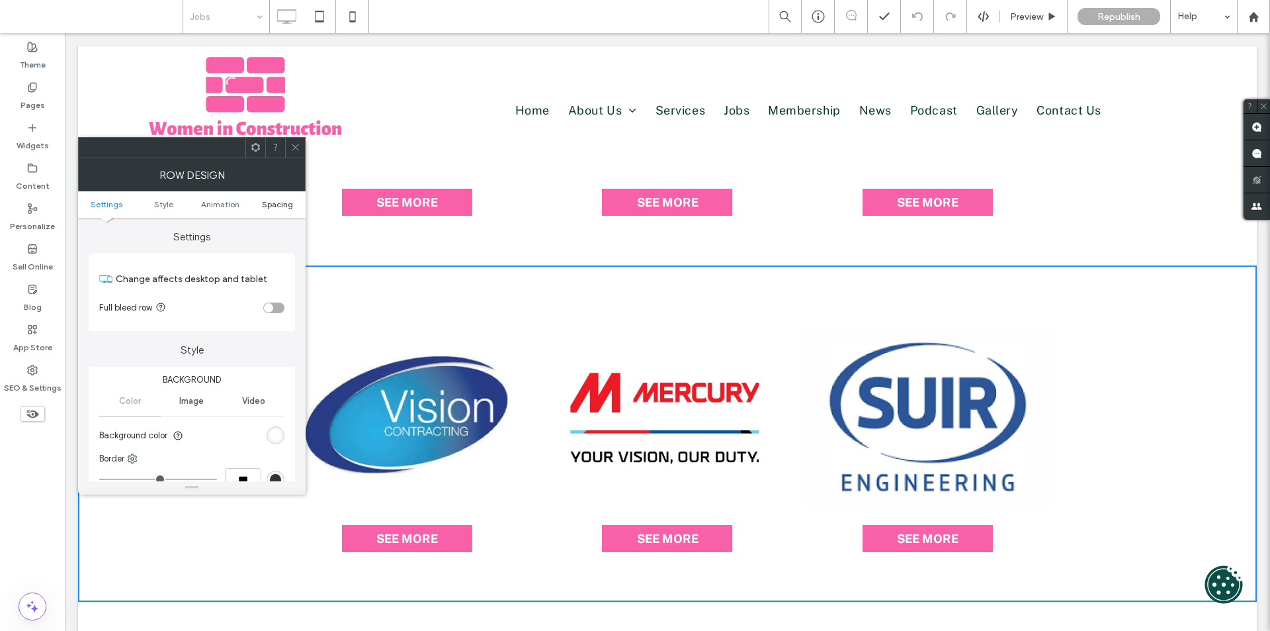
click at [274, 202] on span "Spacing" at bounding box center [277, 204] width 31 height 10
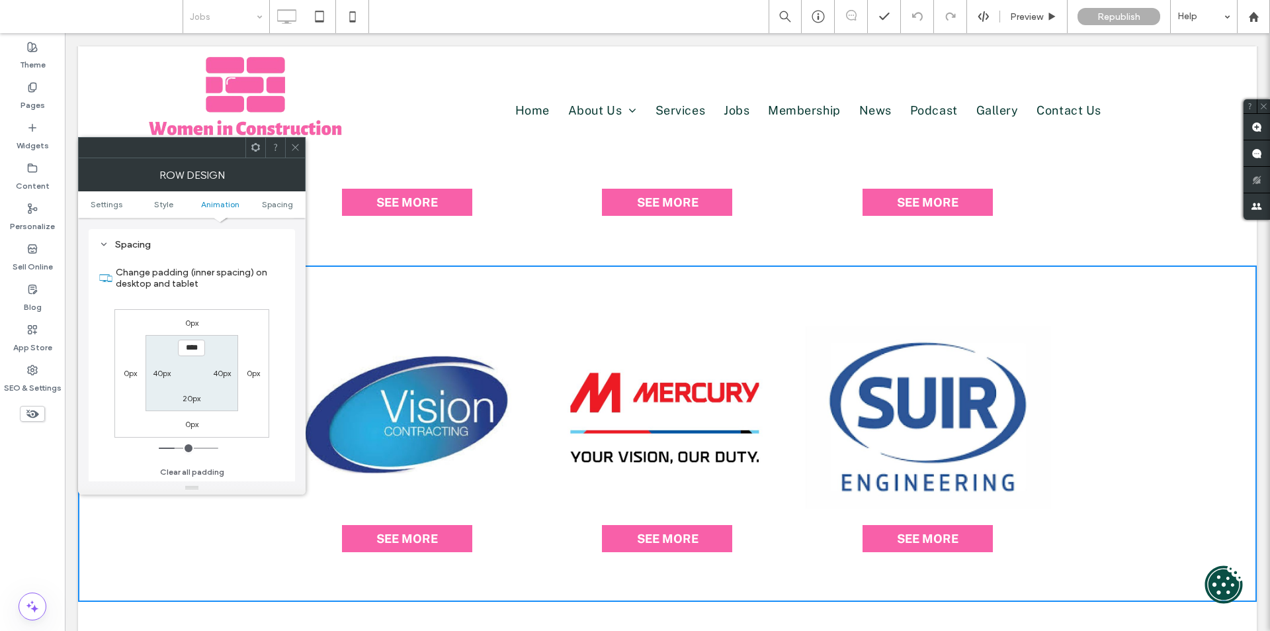
scroll to position [374, 0]
drag, startPoint x: 290, startPoint y: 149, endPoint x: 361, endPoint y: 170, distance: 73.9
click at [290, 149] on icon at bounding box center [295, 147] width 10 height 10
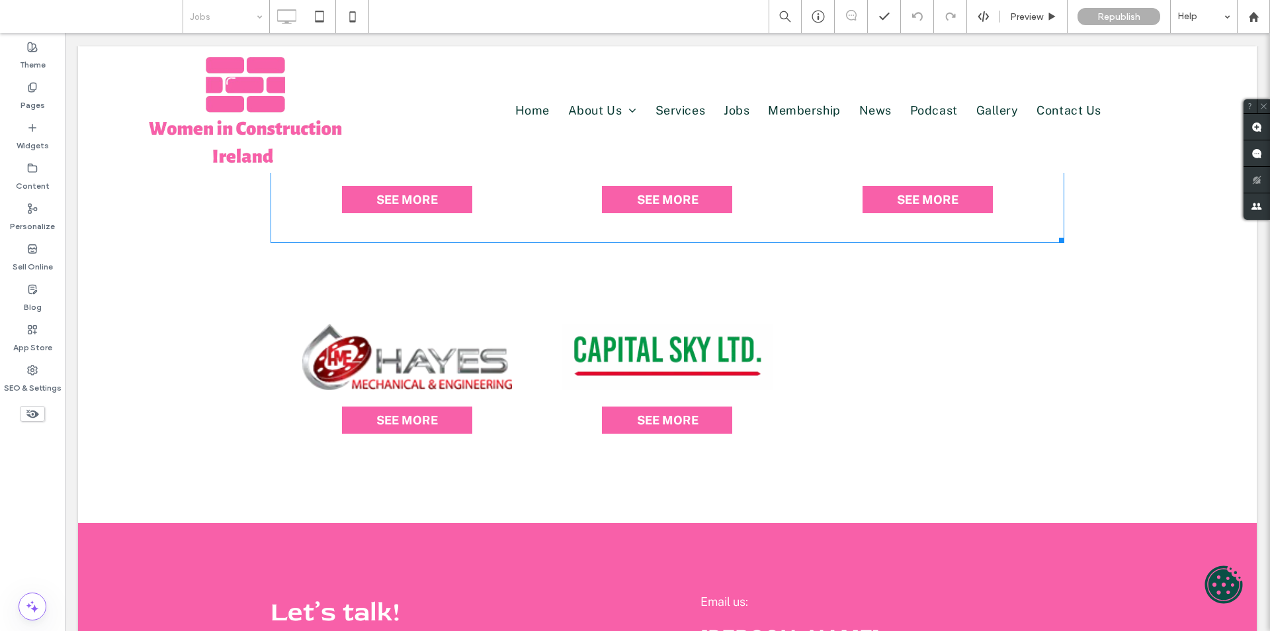
scroll to position [1191, 0]
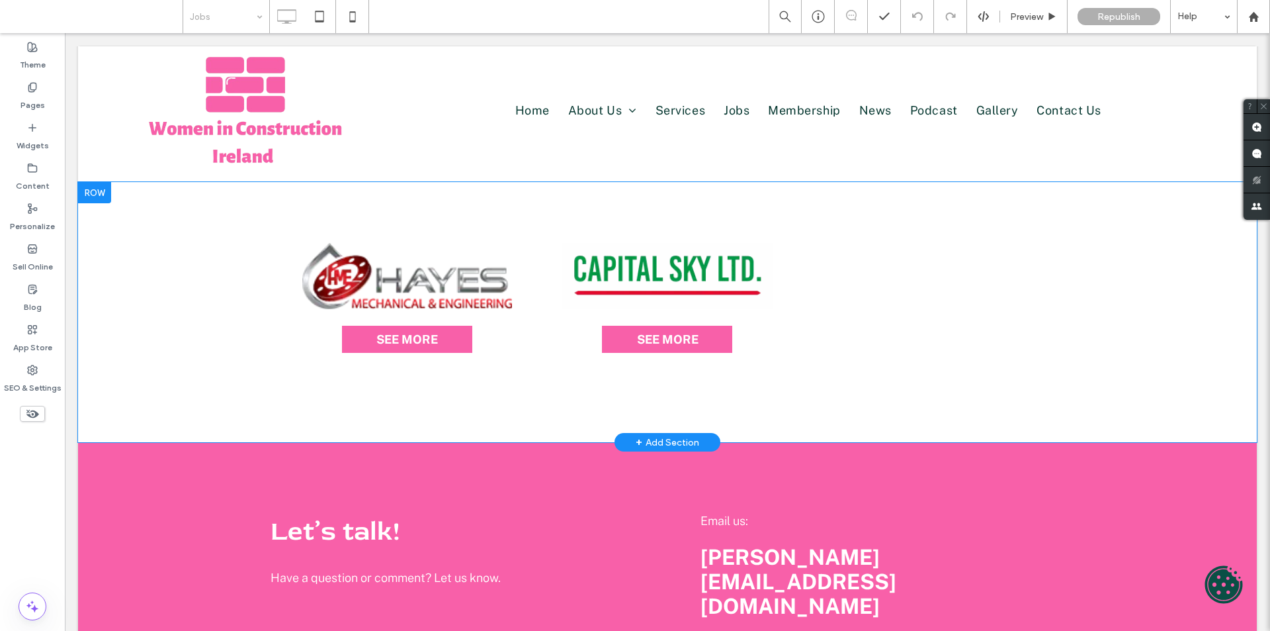
click at [159, 304] on div "SEE MORE SEE MORE SEE MORE Click To Paste Row + Add Section" at bounding box center [667, 312] width 1179 height 260
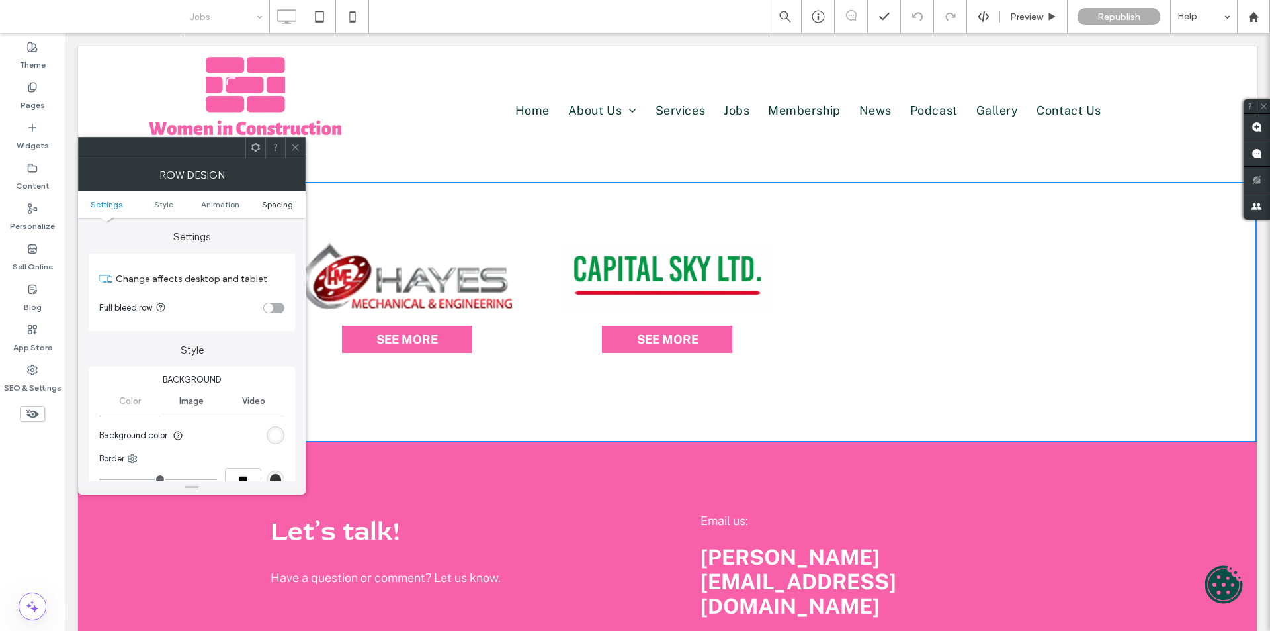
click at [279, 206] on span "Spacing" at bounding box center [277, 204] width 31 height 10
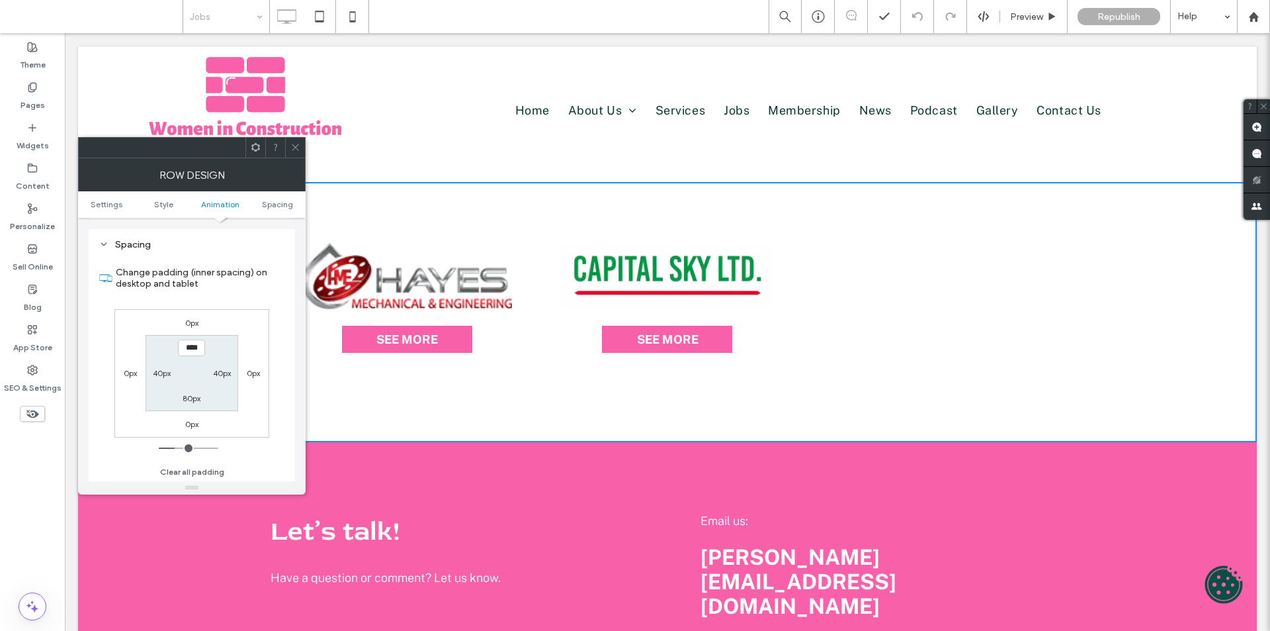
scroll to position [374, 0]
click at [187, 394] on label "80px" at bounding box center [192, 397] width 18 height 10
type input "*"
type input "***"
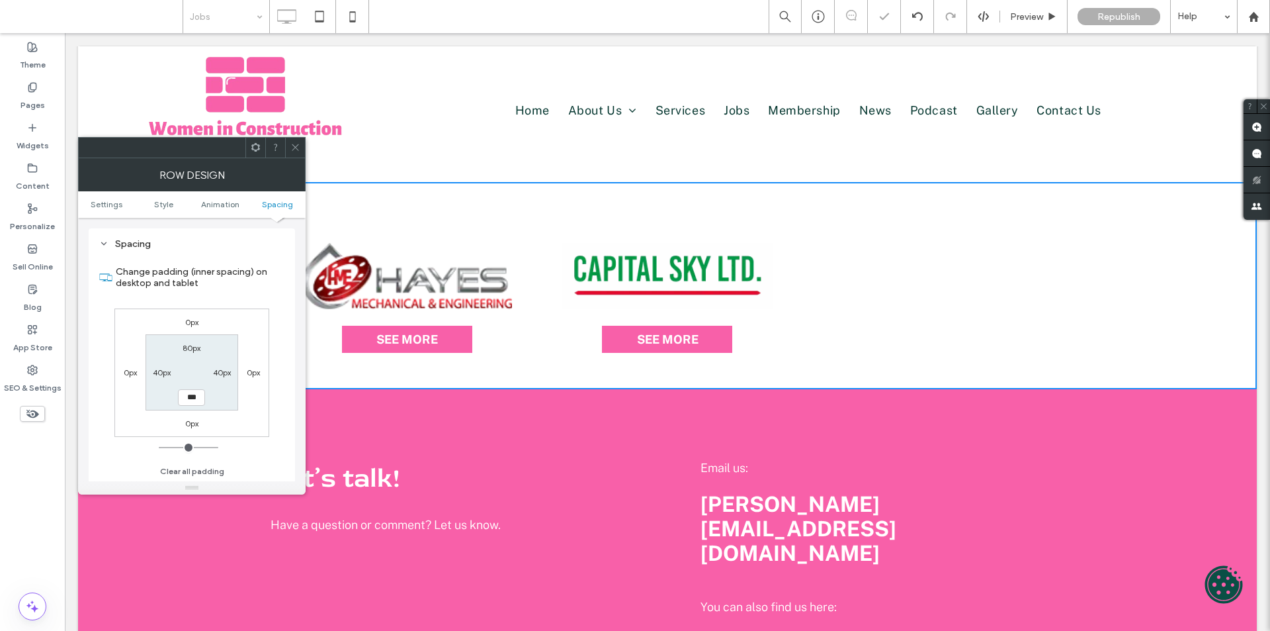
click at [289, 147] on div at bounding box center [295, 148] width 20 height 20
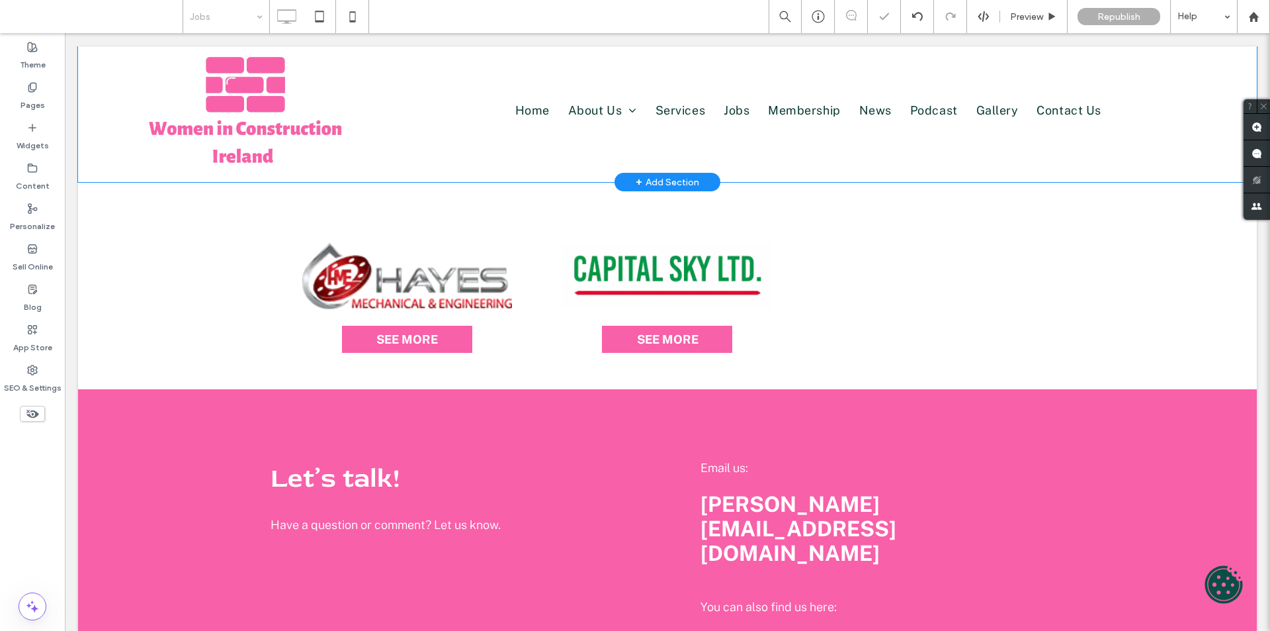
click at [474, 176] on div "SEE MORE SEE MORE SEE MORE SEE MORE Click To Paste Row + Add Section" at bounding box center [667, 72] width 1179 height 220
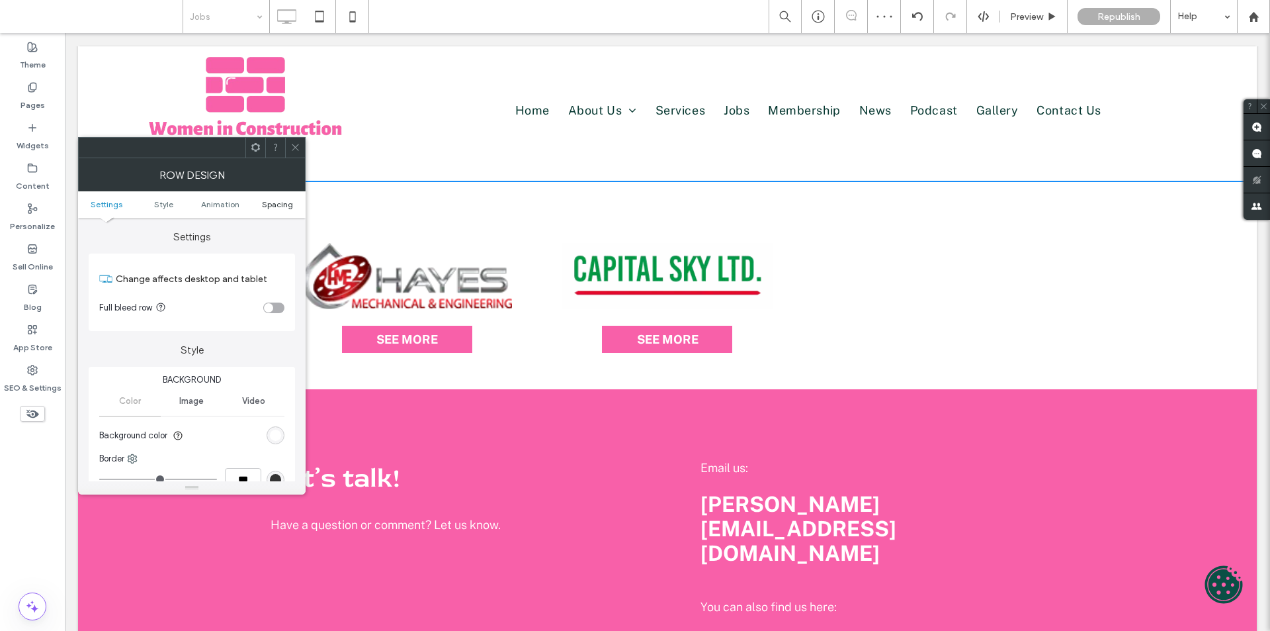
click at [282, 203] on span "Spacing" at bounding box center [277, 204] width 31 height 10
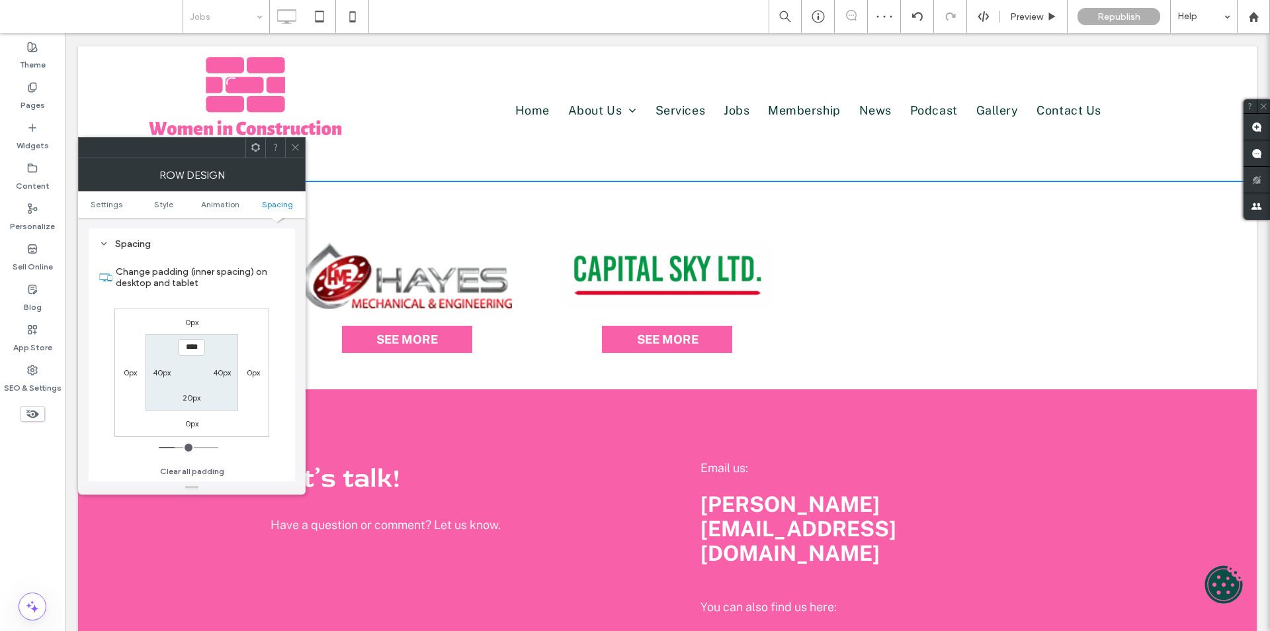
click at [197, 390] on section "**** 40px 20px 40px" at bounding box center [192, 372] width 92 height 76
click at [188, 394] on label "20px" at bounding box center [192, 397] width 18 height 10
type input "**"
click at [216, 397] on section "80px 40px **** 40px" at bounding box center [192, 372] width 92 height 76
click at [192, 392] on input "****" at bounding box center [191, 397] width 27 height 17
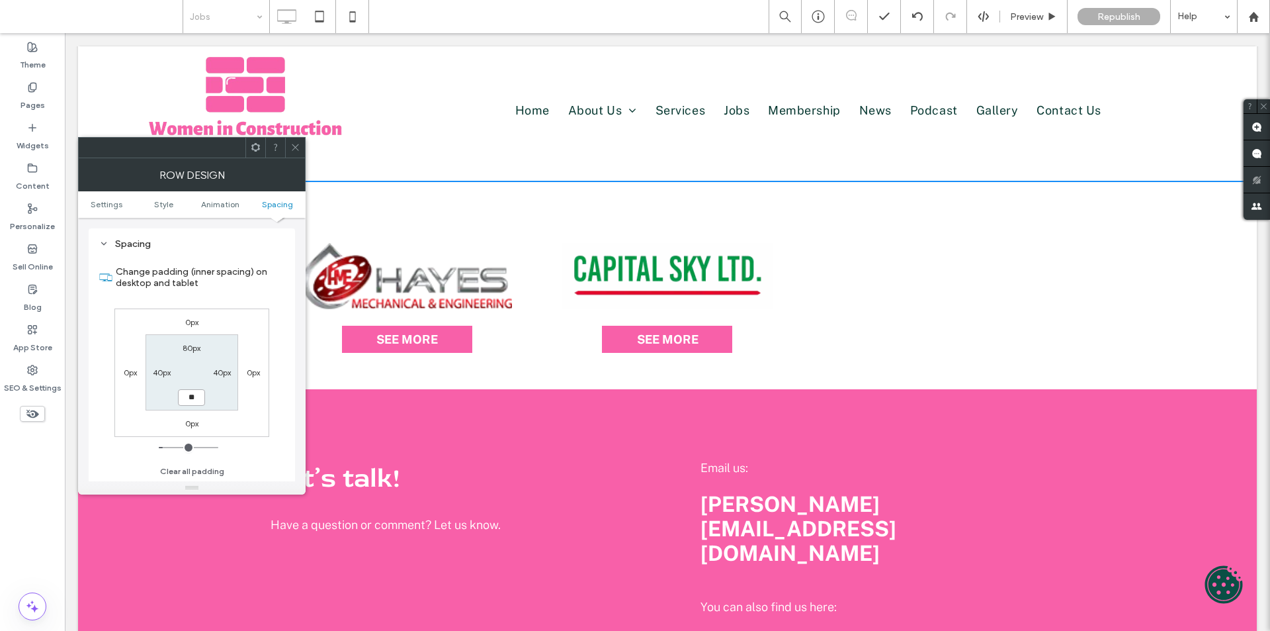
type input "**"
type input "*"
type input "***"
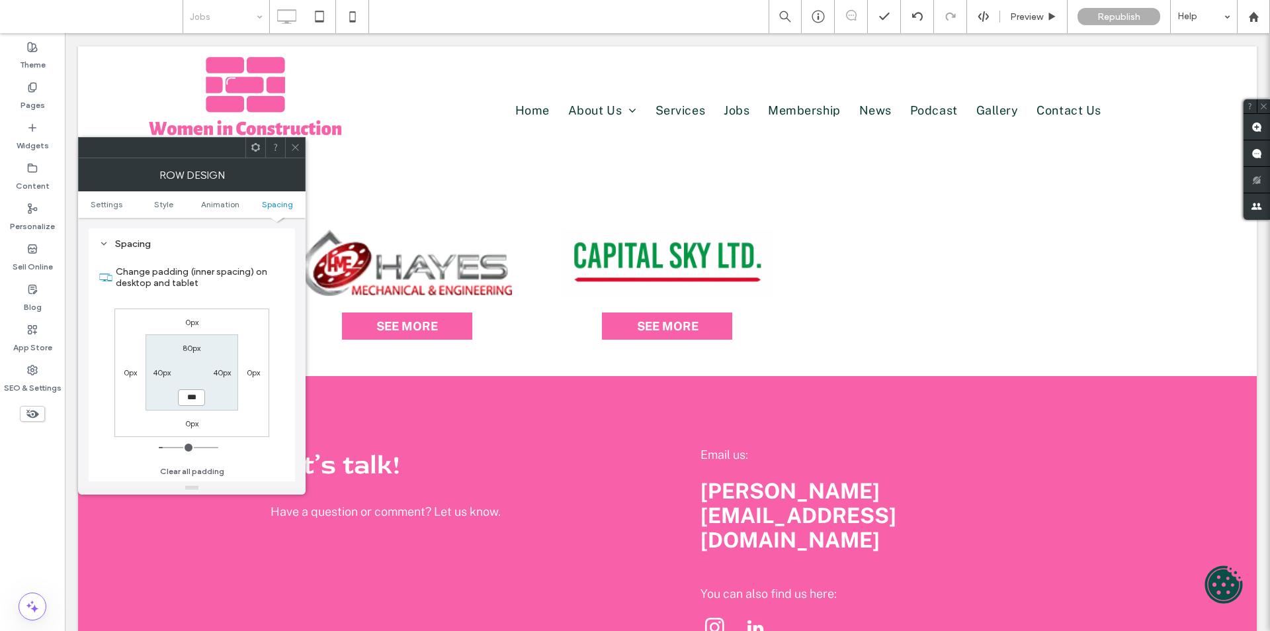
scroll to position [1178, 0]
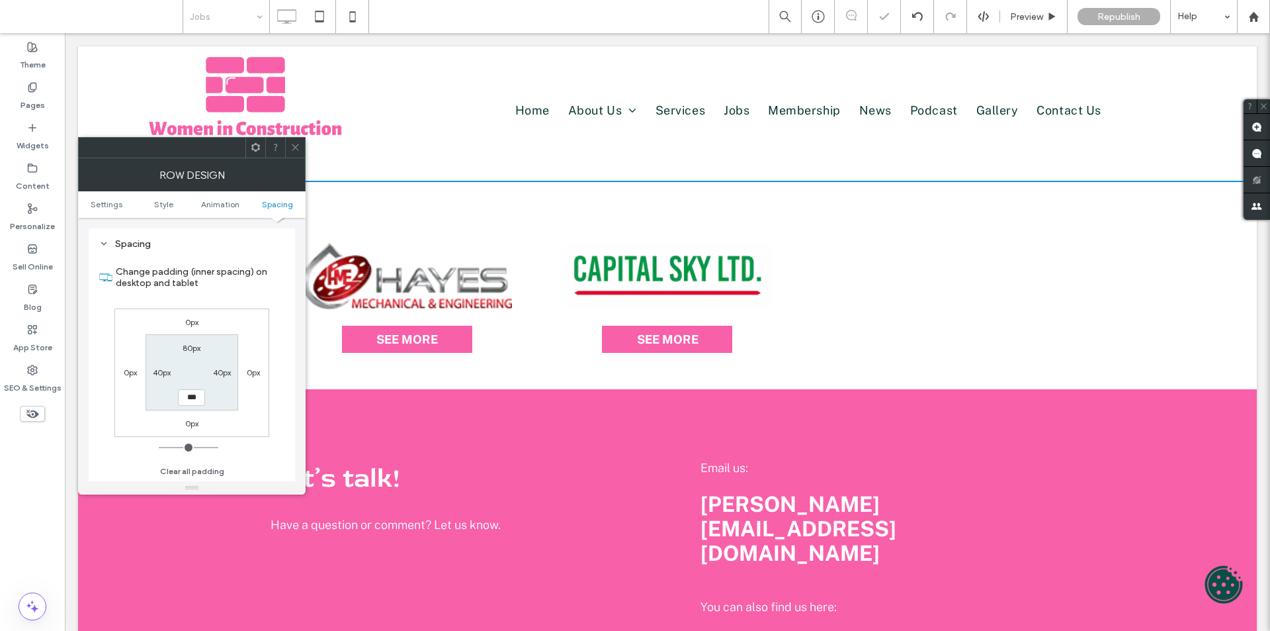
click at [294, 142] on icon at bounding box center [295, 147] width 10 height 10
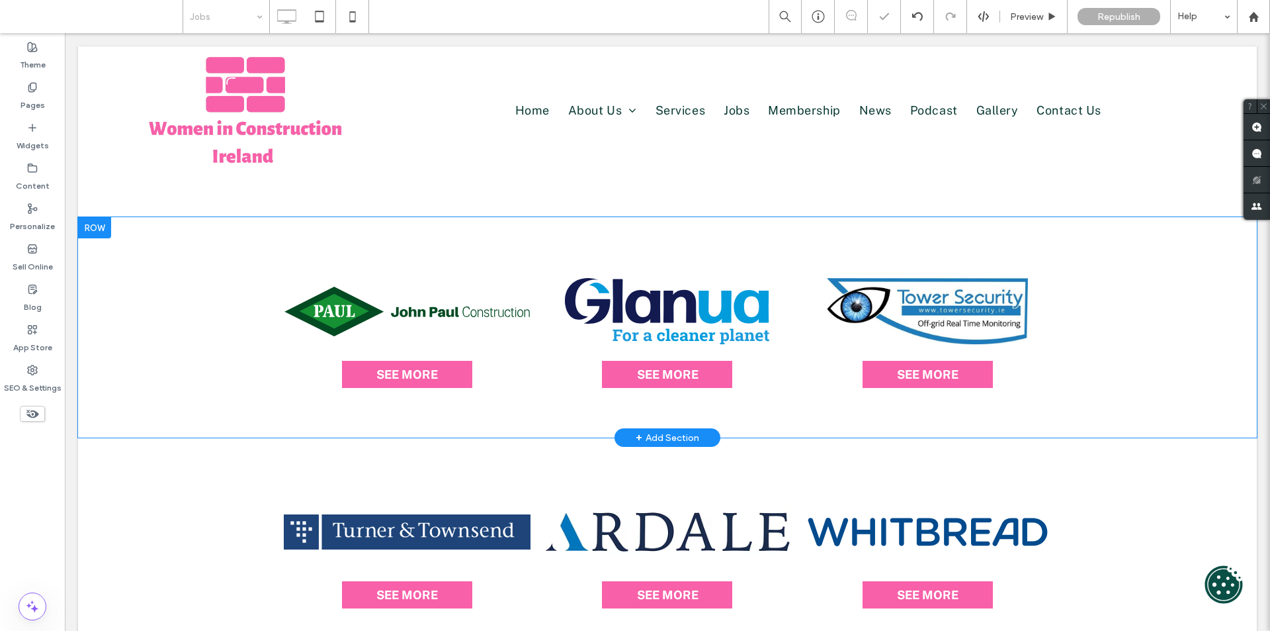
scroll to position [715, 0]
click at [1145, 414] on div "SEE MORE SEE MORE SEE MORE SEE MORE Click To Paste Row + Add Section" at bounding box center [667, 328] width 1179 height 220
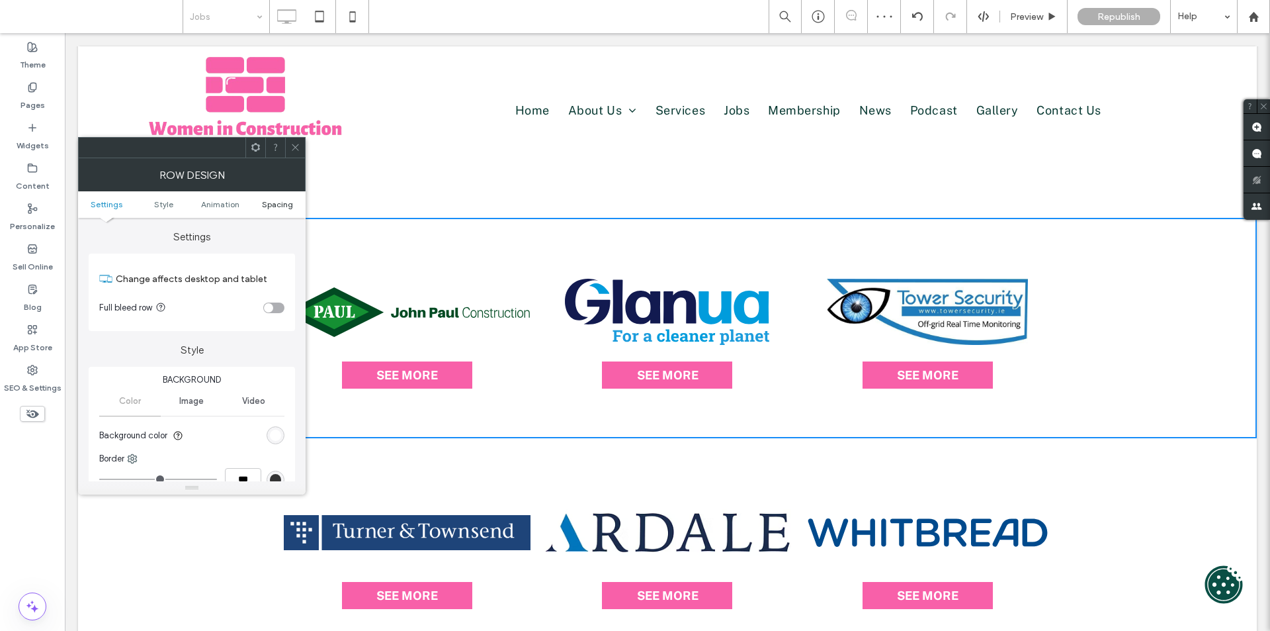
click at [276, 202] on span "Spacing" at bounding box center [277, 204] width 31 height 10
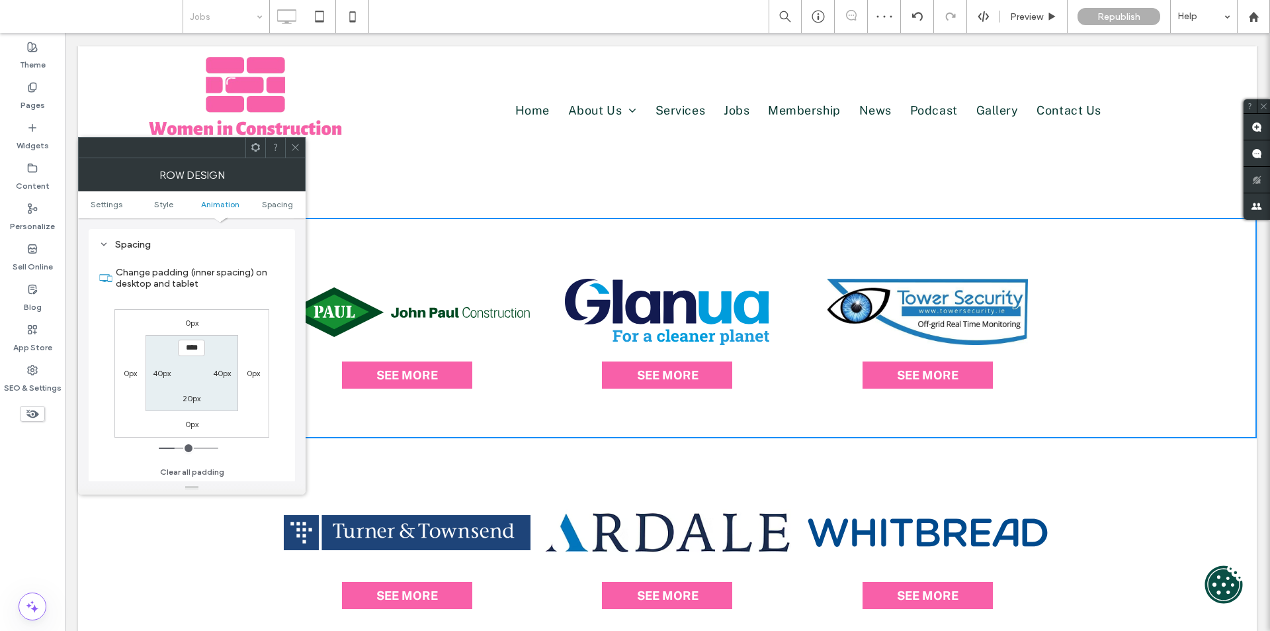
scroll to position [374, 0]
type input "****"
type input "**"
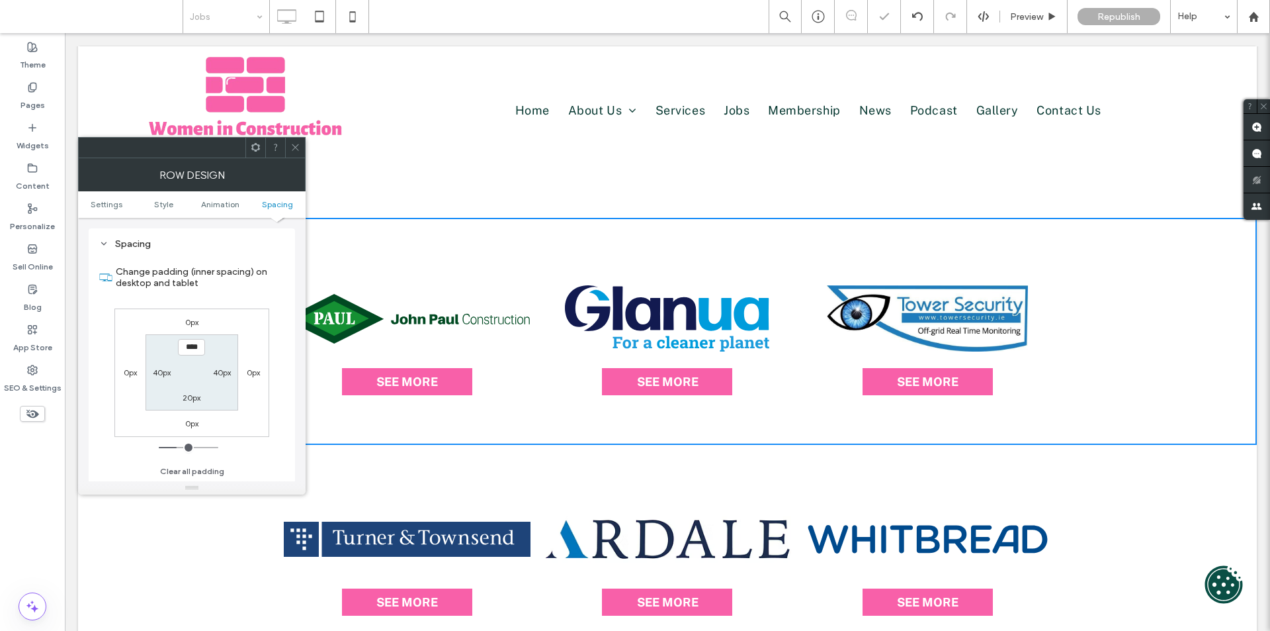
click at [294, 145] on icon at bounding box center [295, 147] width 10 height 10
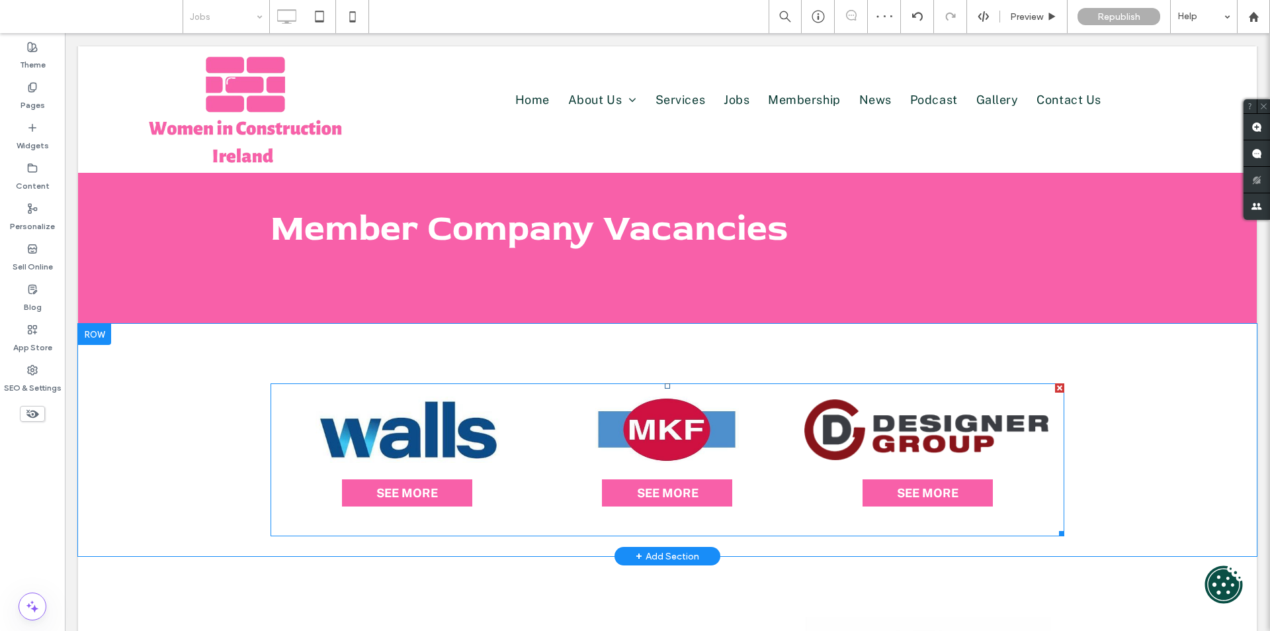
scroll to position [0, 0]
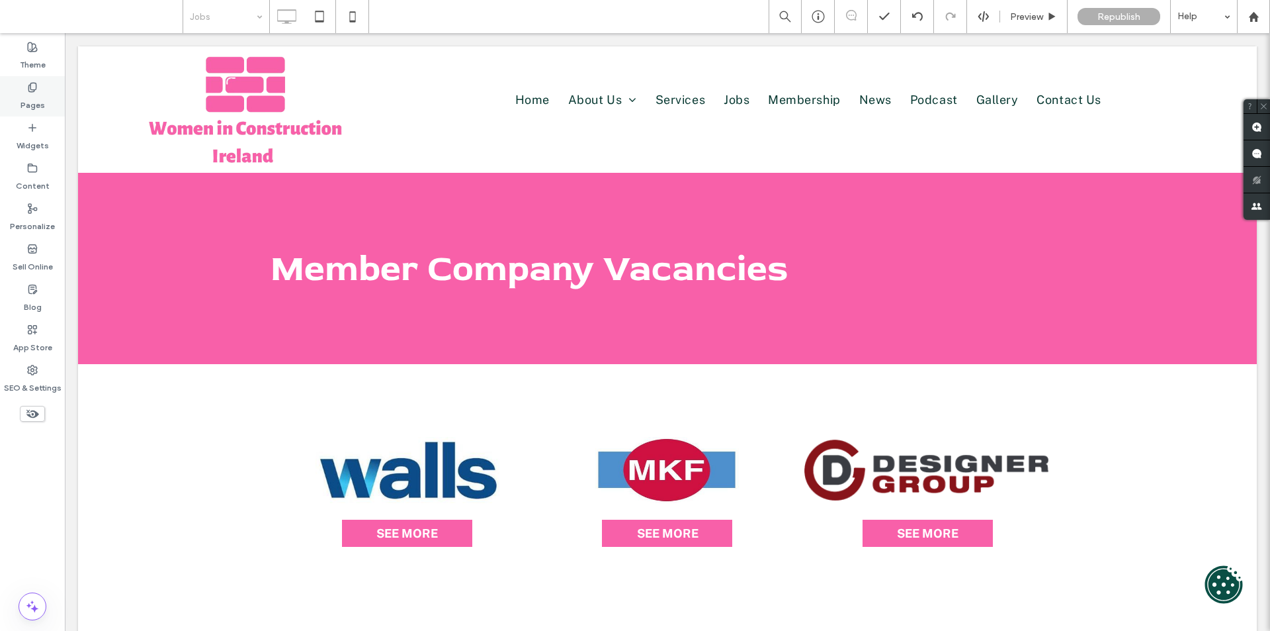
click at [32, 102] on label "Pages" at bounding box center [33, 102] width 24 height 19
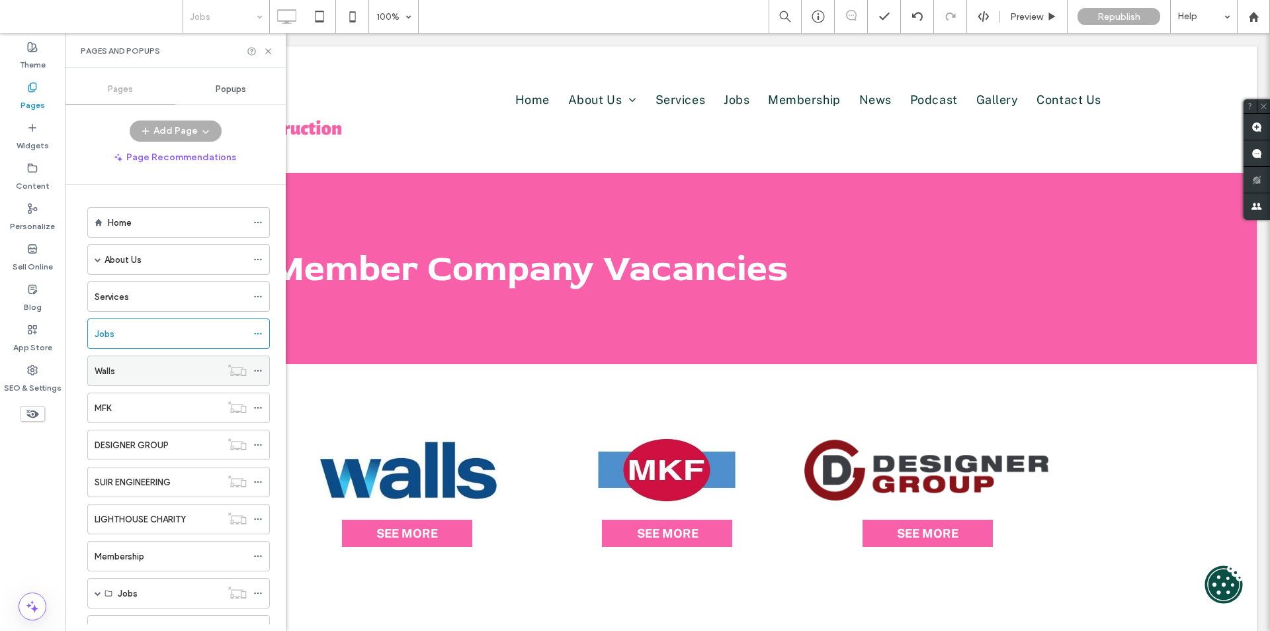
click at [129, 378] on div "Walls" at bounding box center [158, 370] width 126 height 29
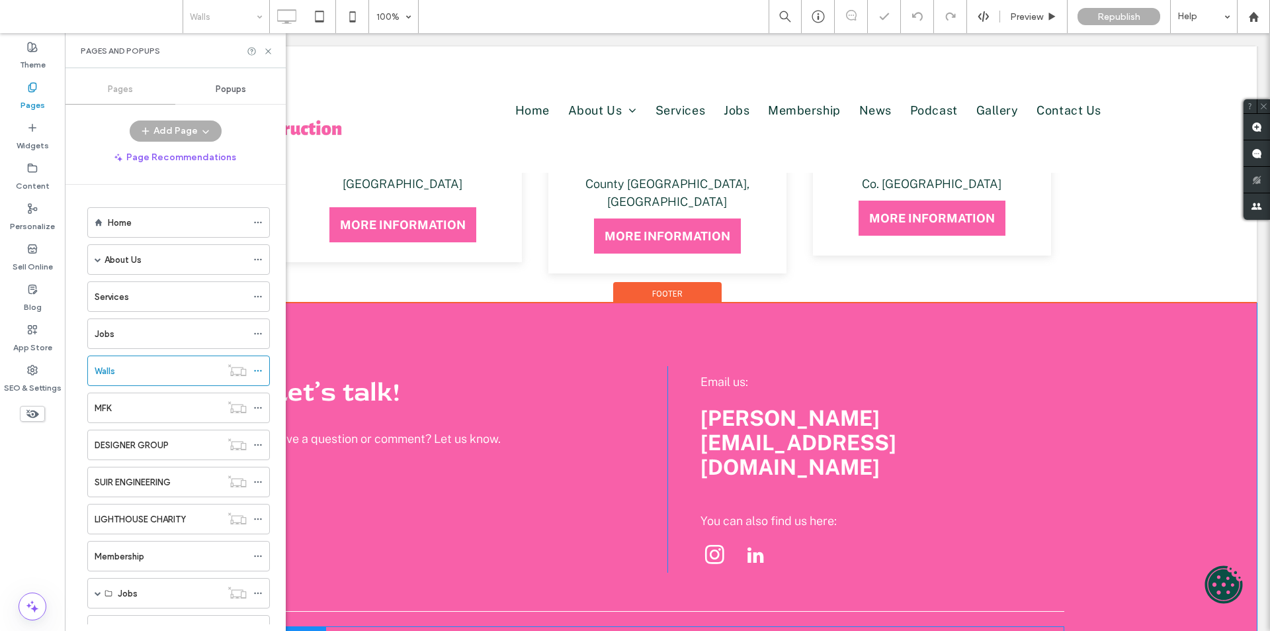
scroll to position [794, 0]
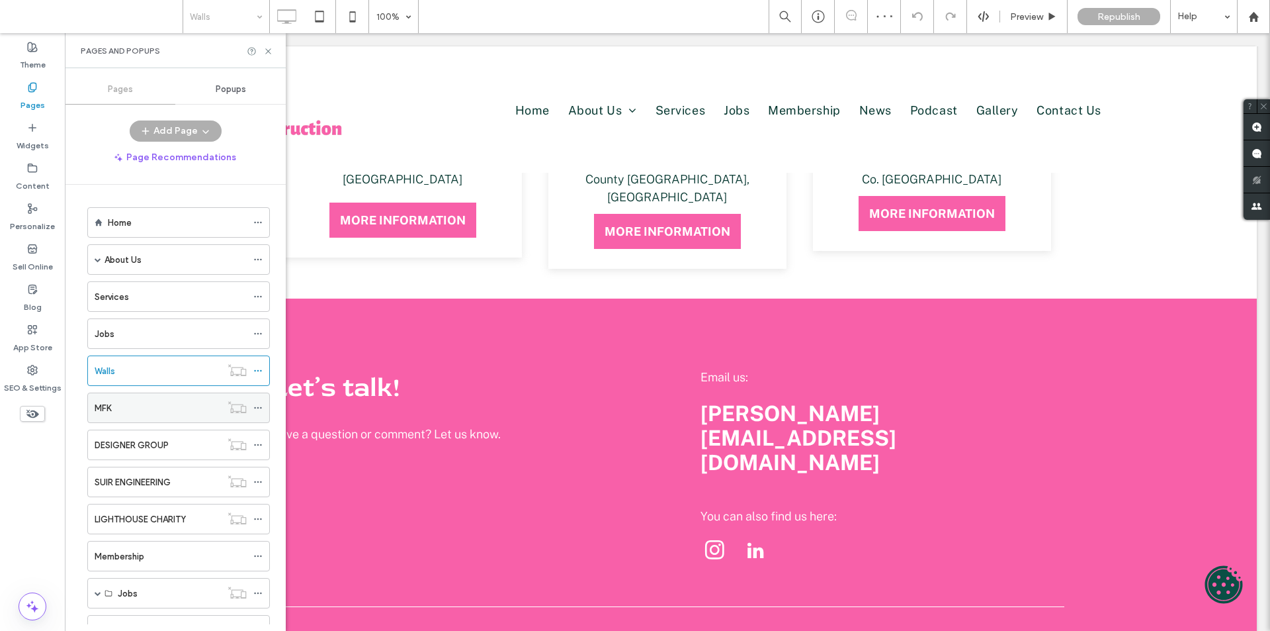
click at [133, 396] on div "MFK" at bounding box center [158, 407] width 126 height 29
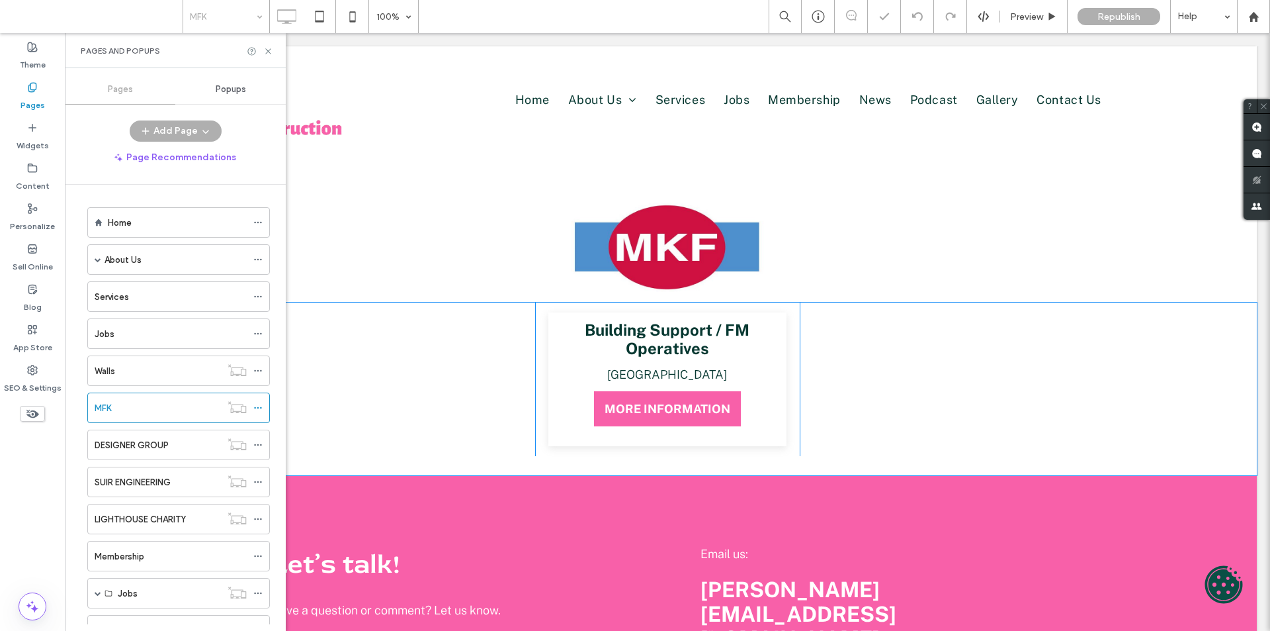
scroll to position [132, 0]
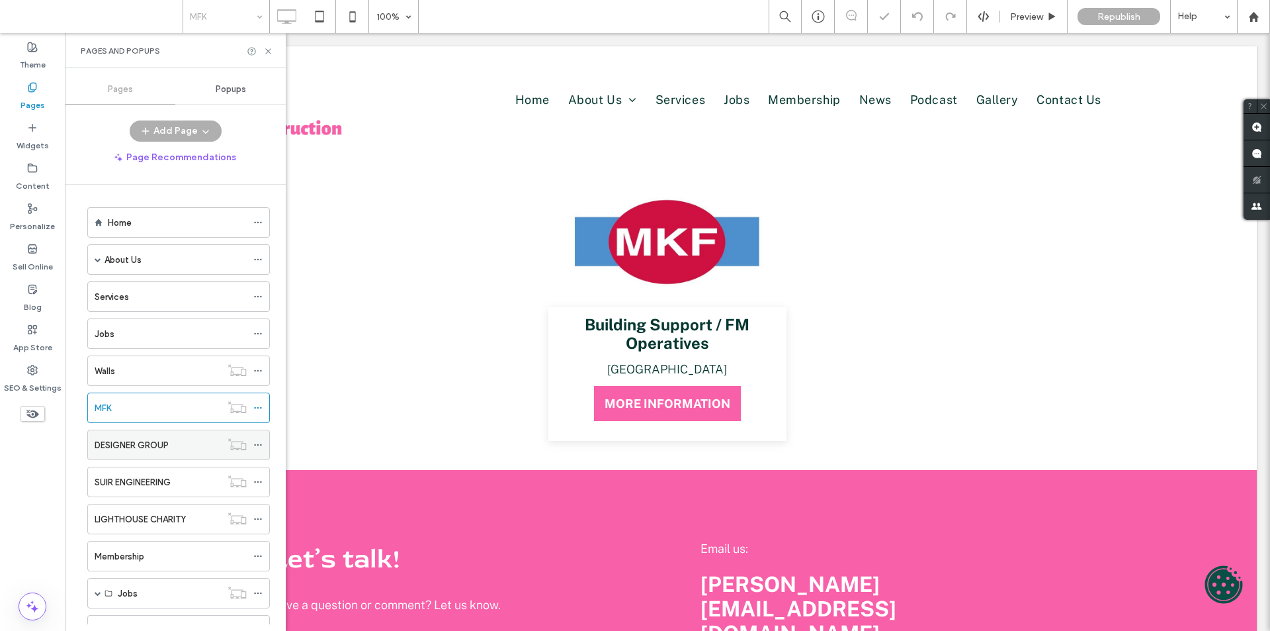
click at [144, 449] on label "DESIGNER GROUP" at bounding box center [132, 444] width 74 height 23
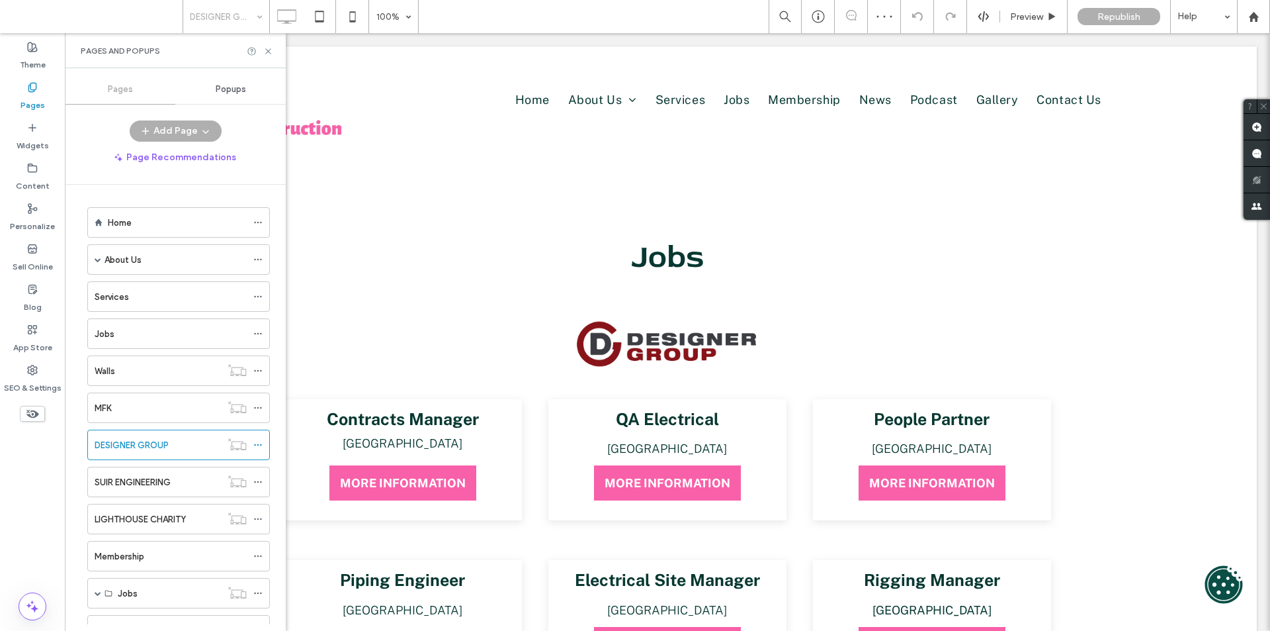
scroll to position [0, 0]
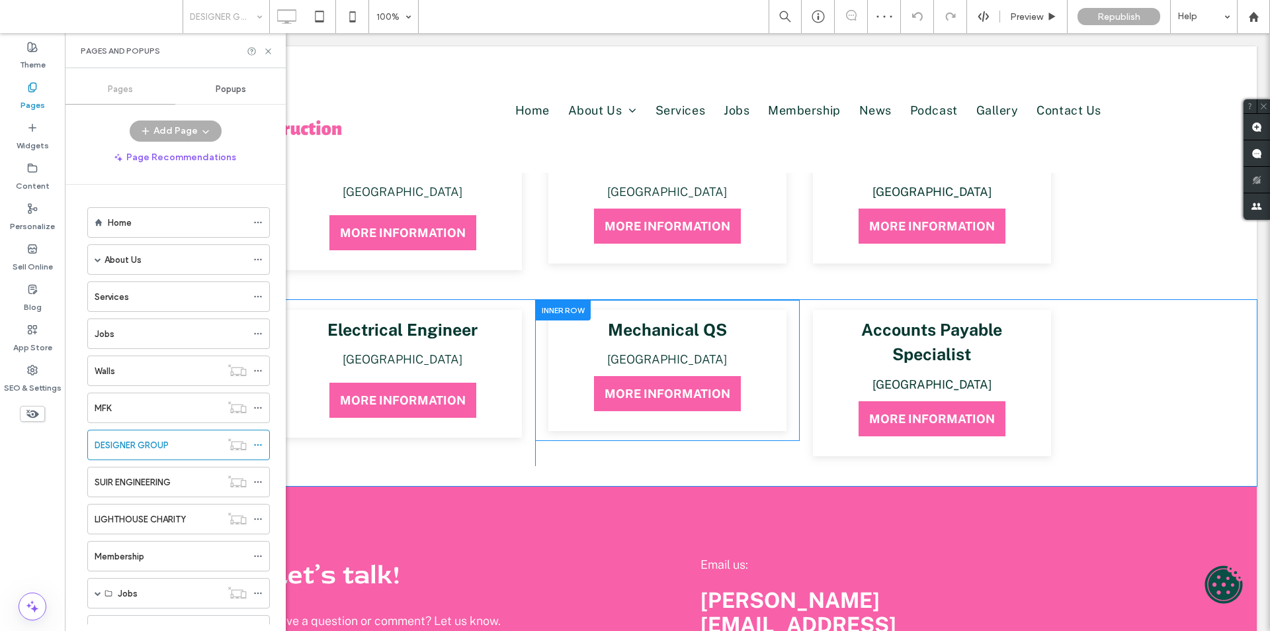
scroll to position [595, 0]
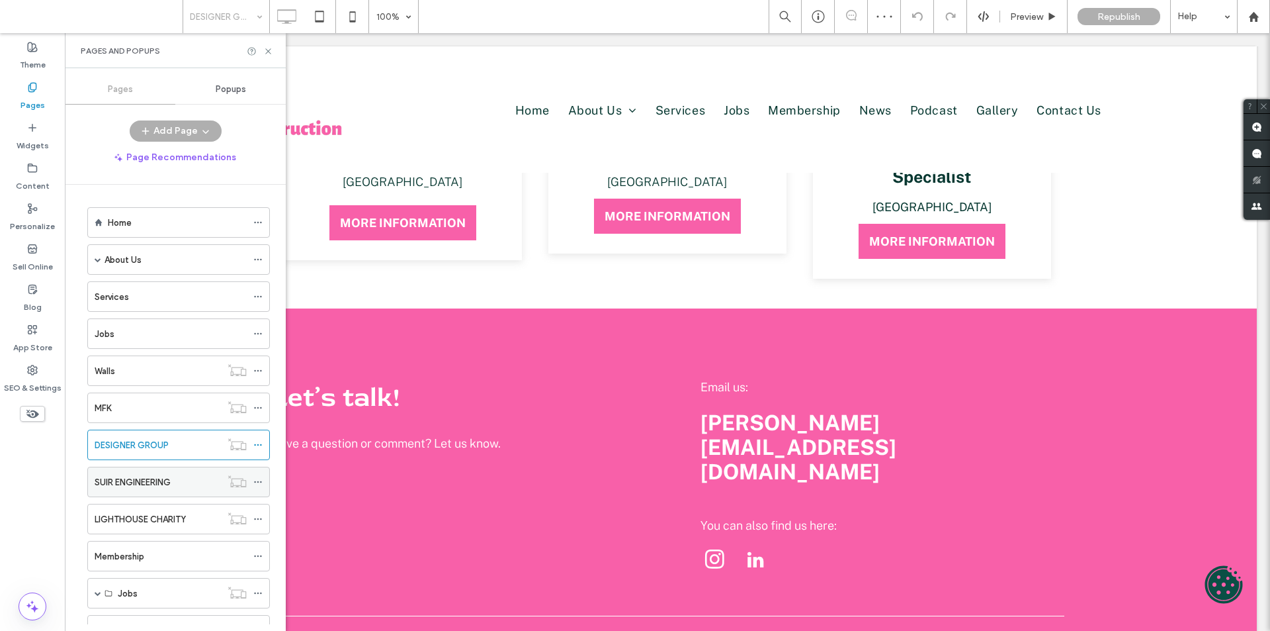
click at [157, 484] on label "SUIR ENGINEERING" at bounding box center [133, 481] width 76 height 23
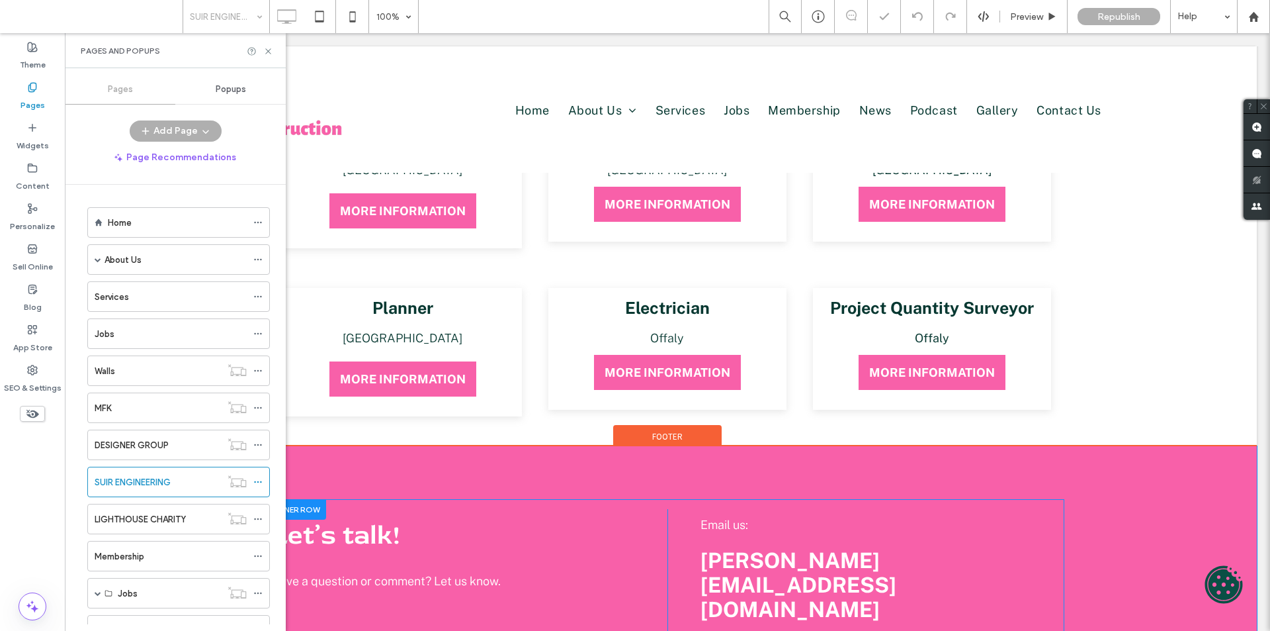
scroll to position [728, 0]
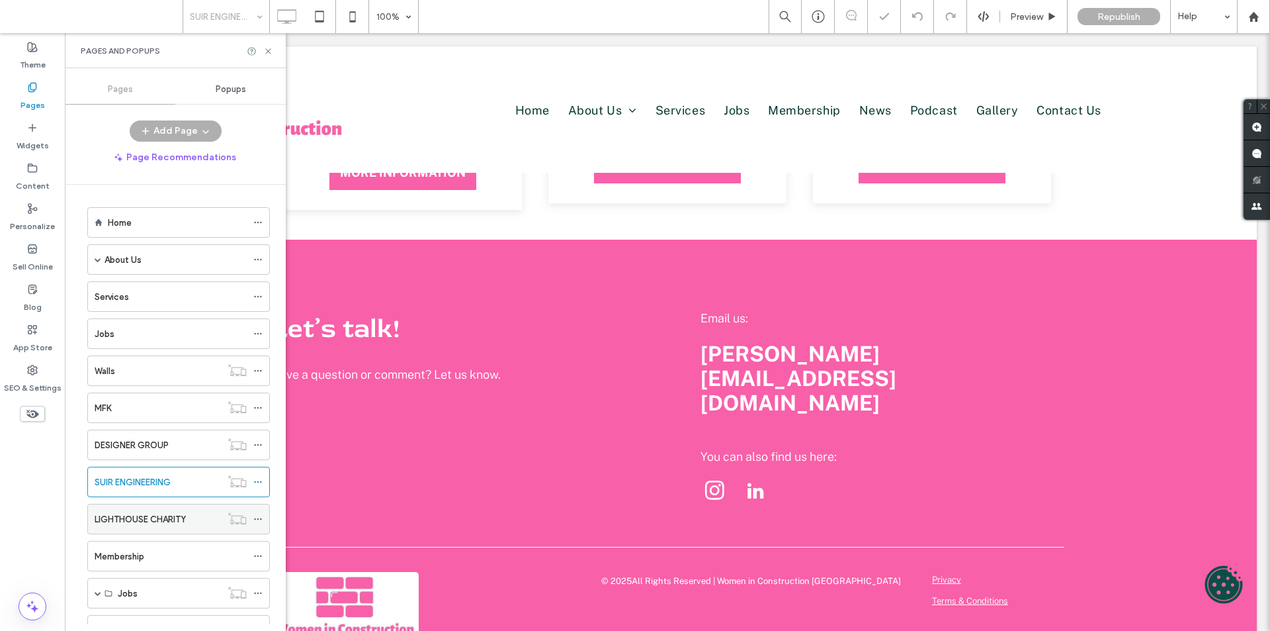
click at [184, 507] on div "LIGHTHOUSE CHARITY" at bounding box center [158, 518] width 126 height 29
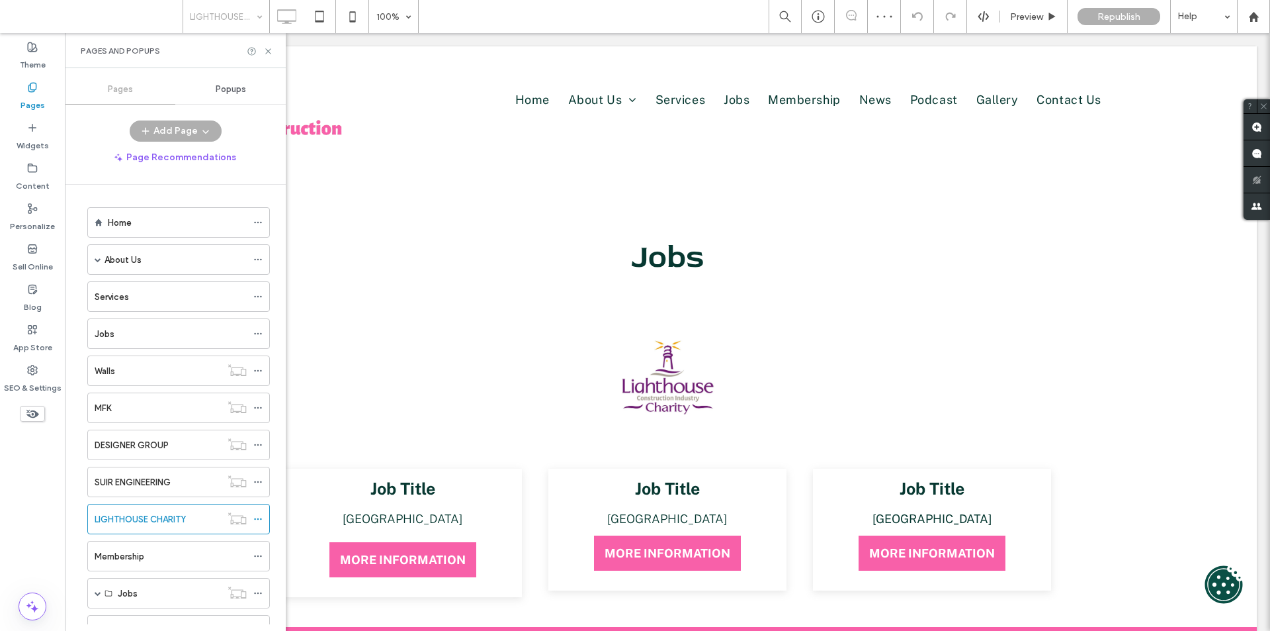
scroll to position [0, 0]
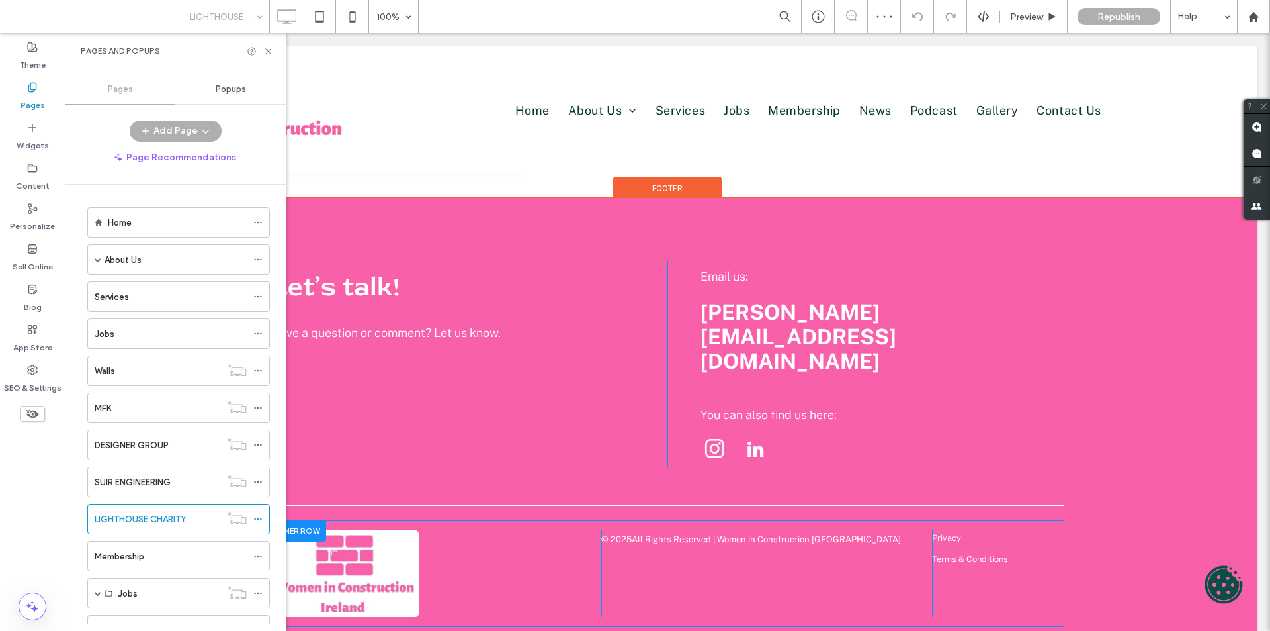
scroll to position [450, 0]
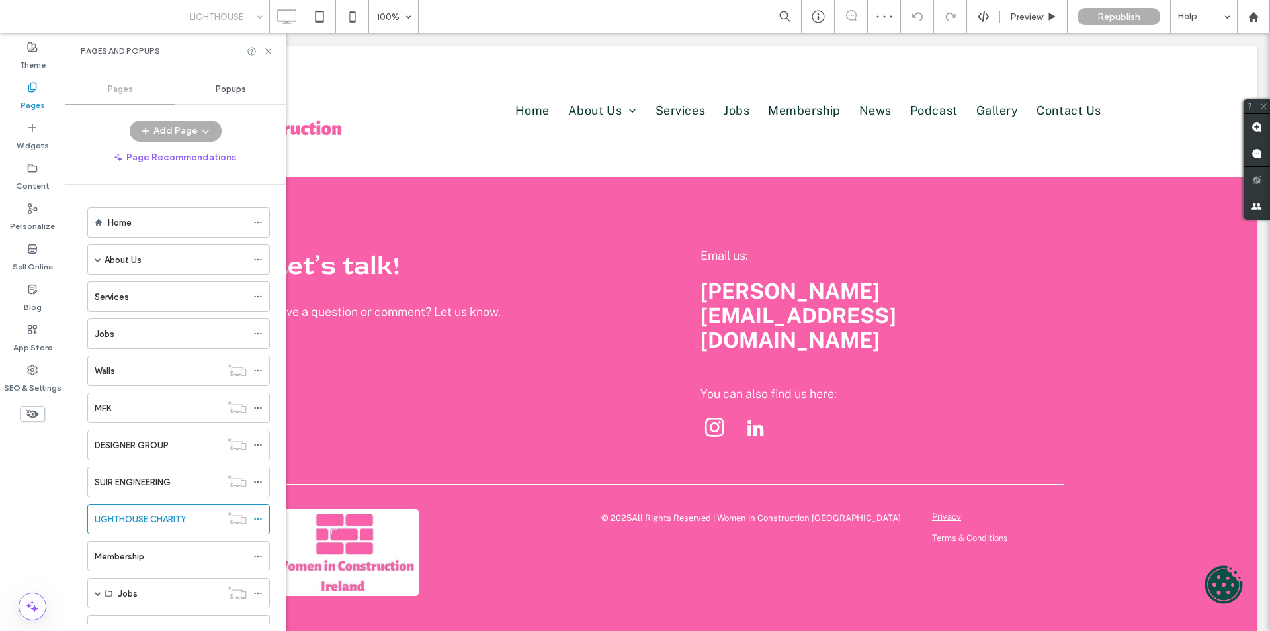
click at [154, 572] on ol "Home About Us Social Enterprise Our Team Joanne White Amy Martin Natalie Ryan S…" at bounding box center [170, 628] width 199 height 843
click at [154, 563] on div "Membership" at bounding box center [171, 555] width 152 height 29
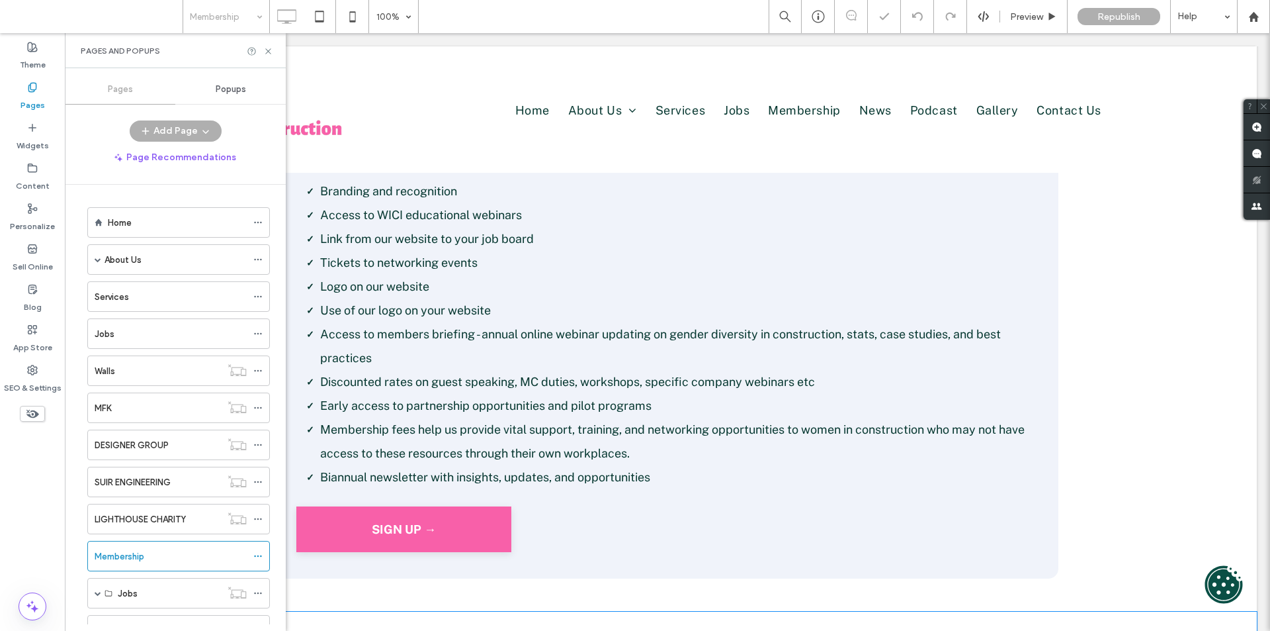
scroll to position [595, 0]
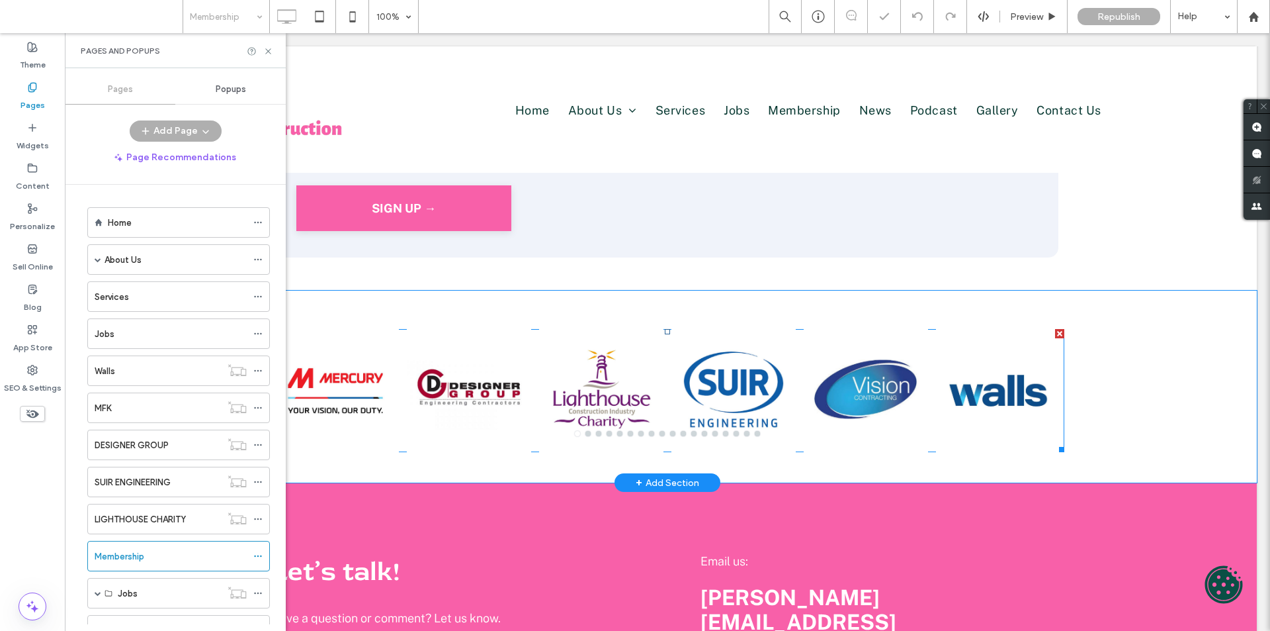
click at [603, 411] on div at bounding box center [601, 399] width 124 height 60
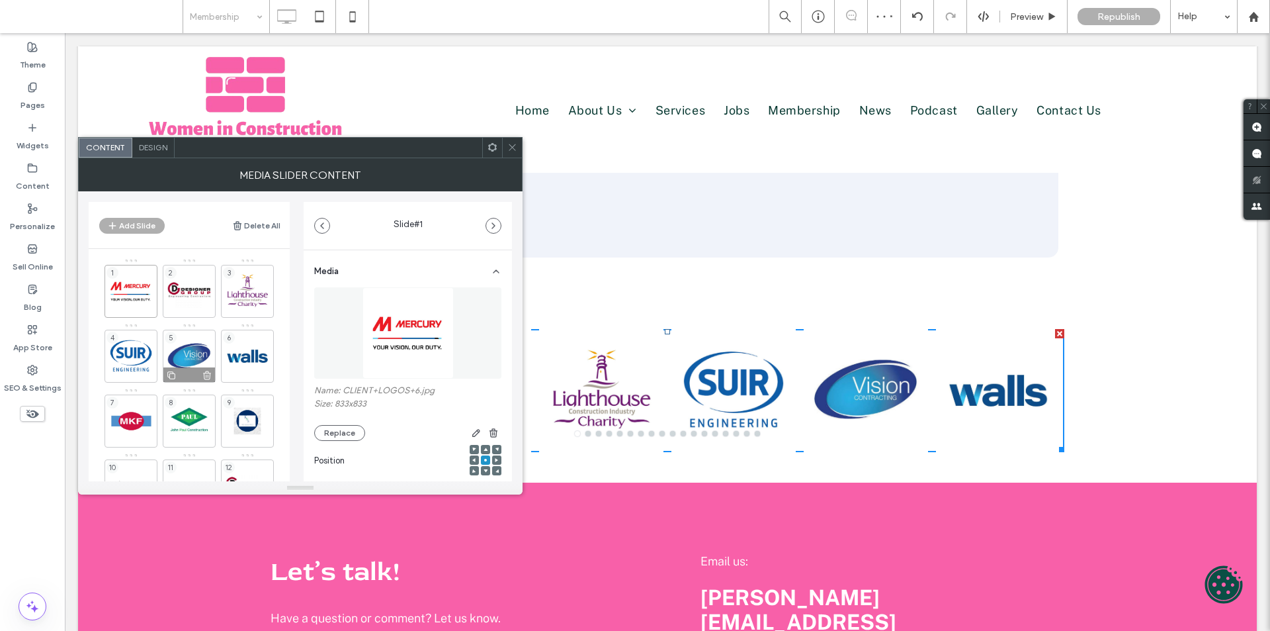
scroll to position [184, 0]
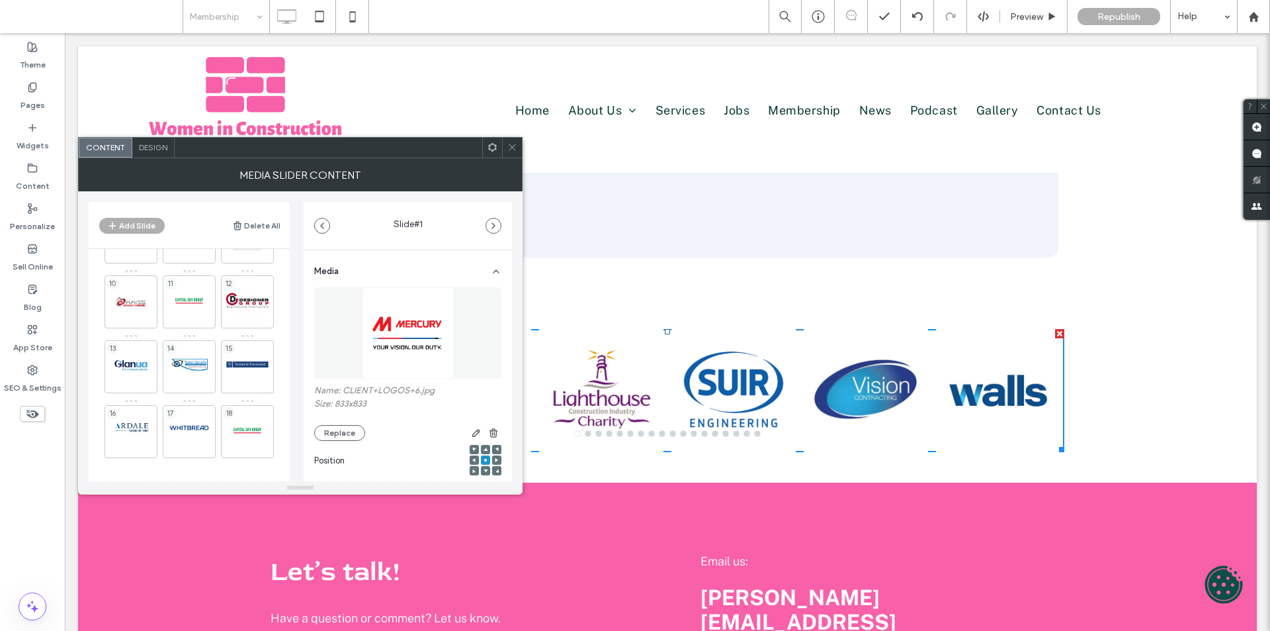
click at [512, 155] on span at bounding box center [512, 148] width 10 height 20
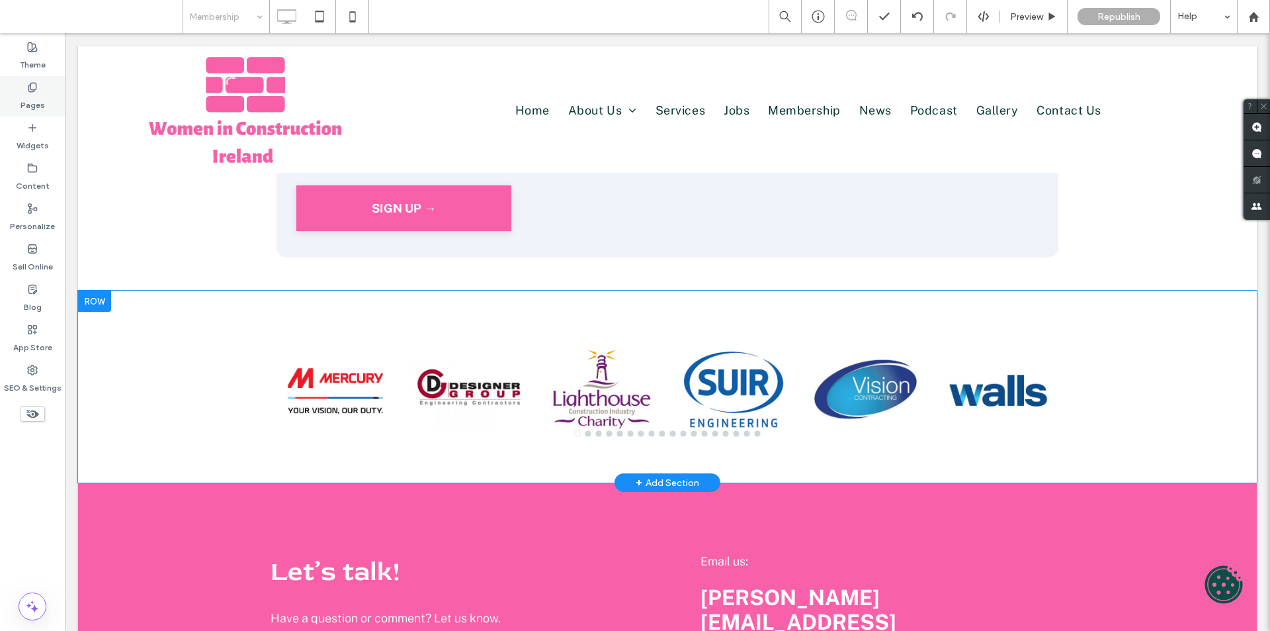
click at [36, 107] on label "Pages" at bounding box center [33, 102] width 24 height 19
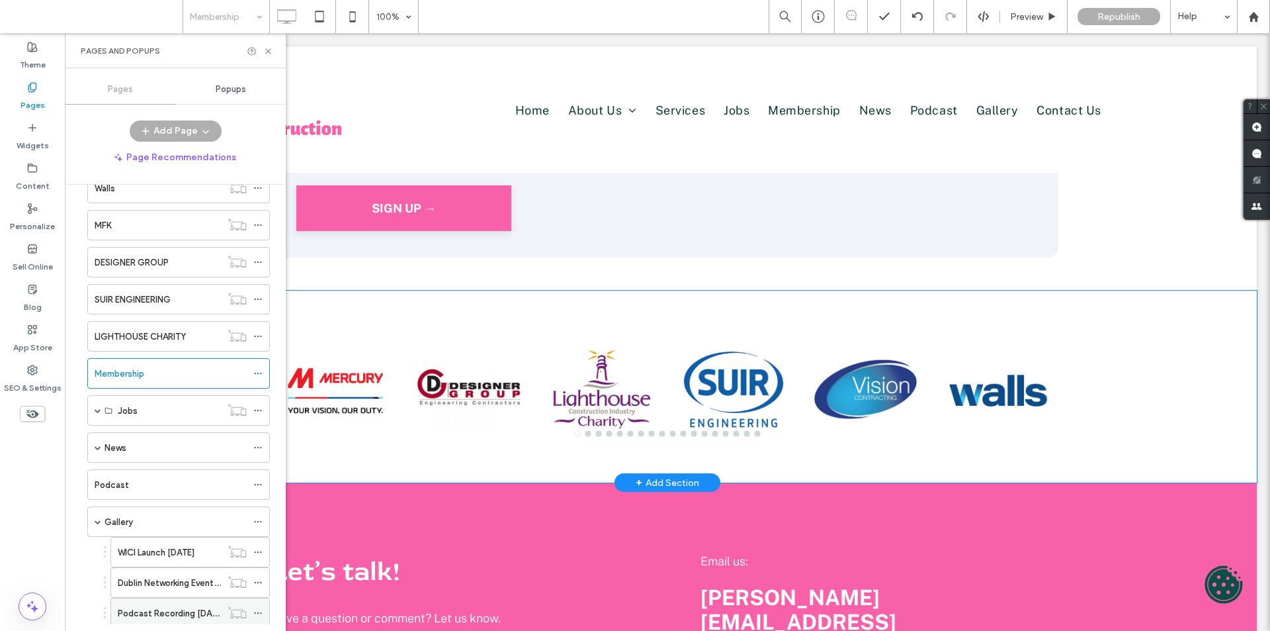
scroll to position [331, 0]
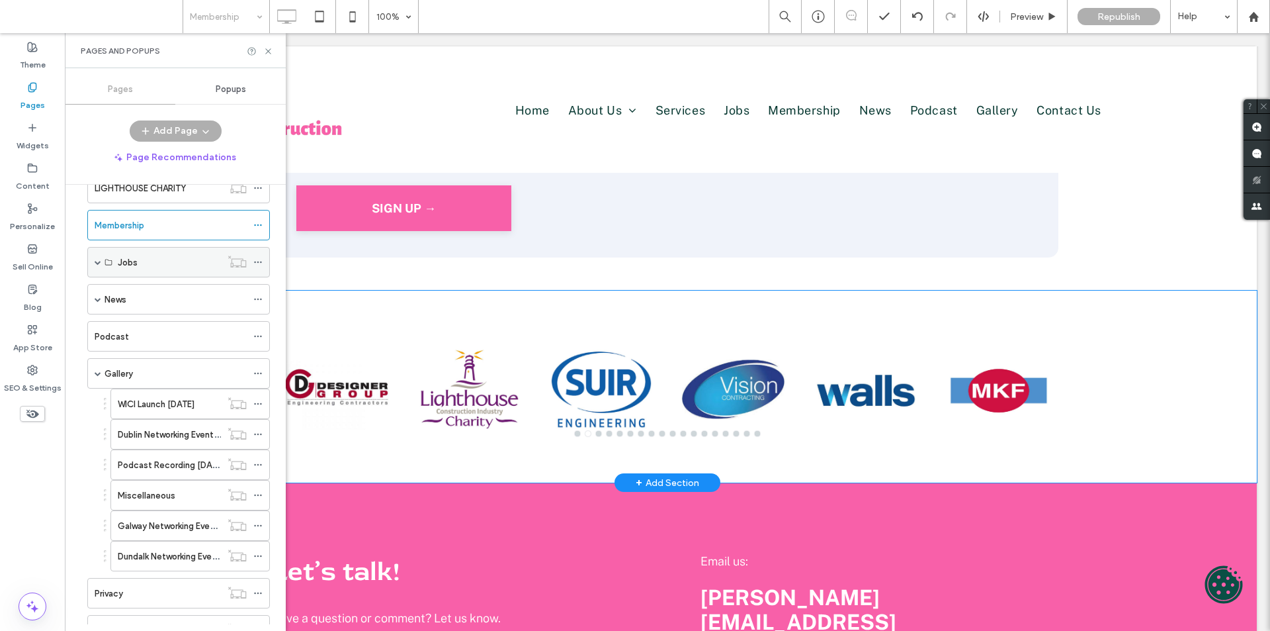
click at [99, 261] on span at bounding box center [98, 262] width 7 height 7
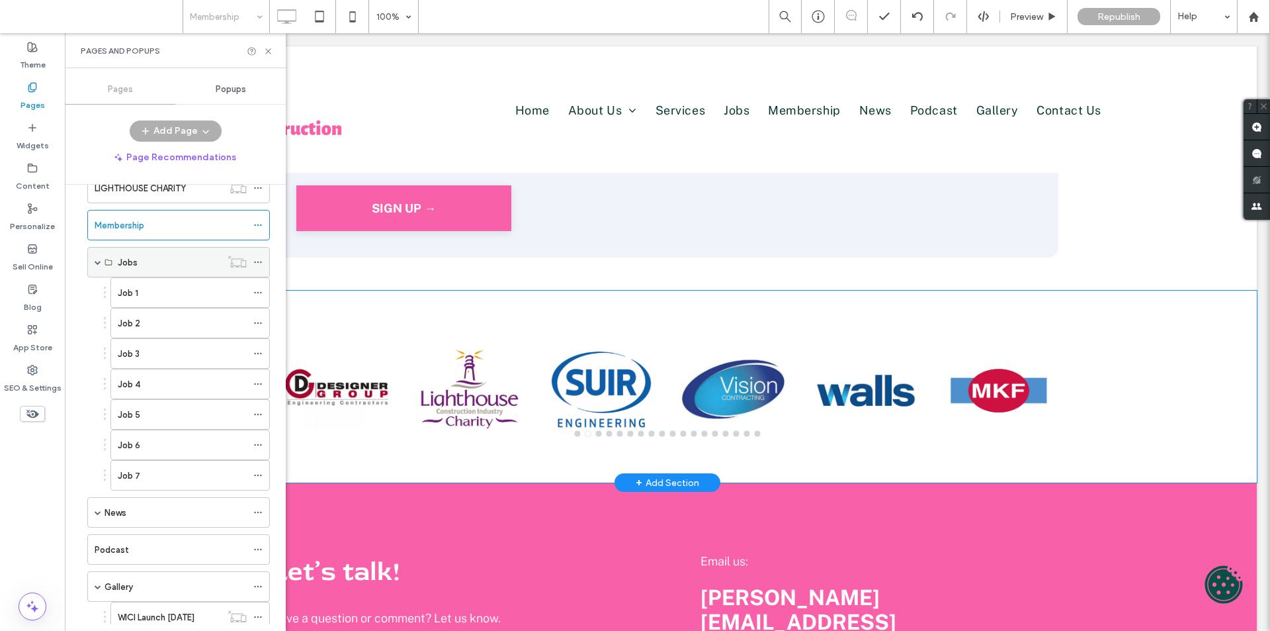
click at [98, 259] on span at bounding box center [98, 262] width 7 height 7
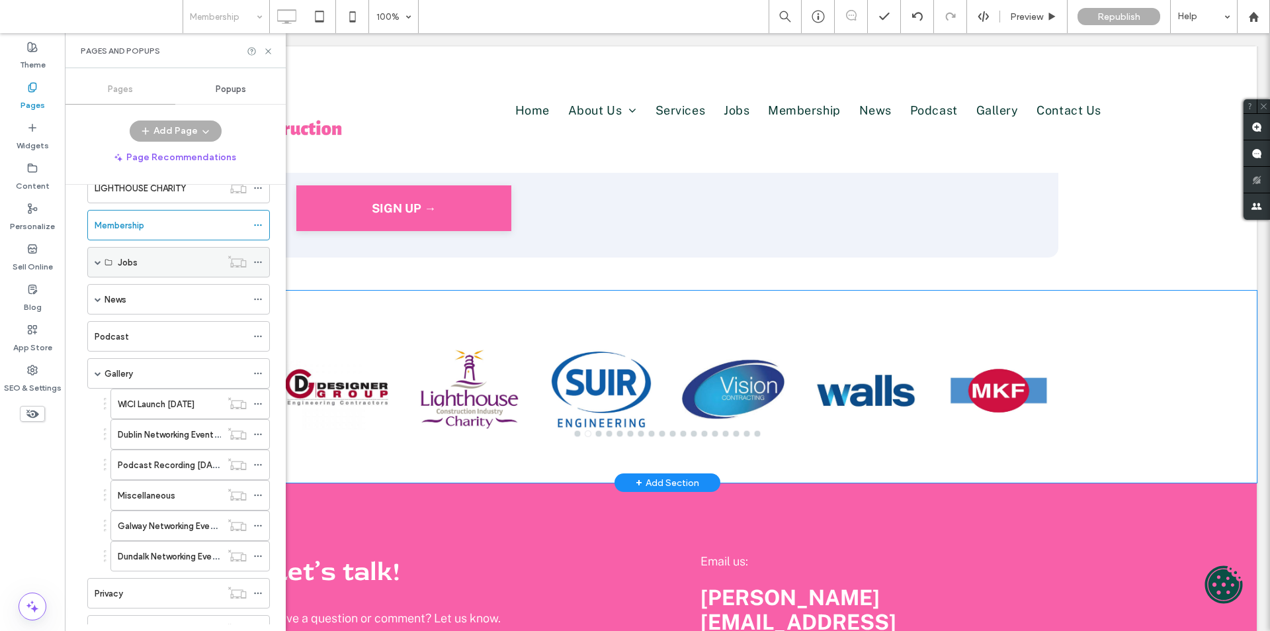
click at [98, 259] on span at bounding box center [98, 262] width 7 height 7
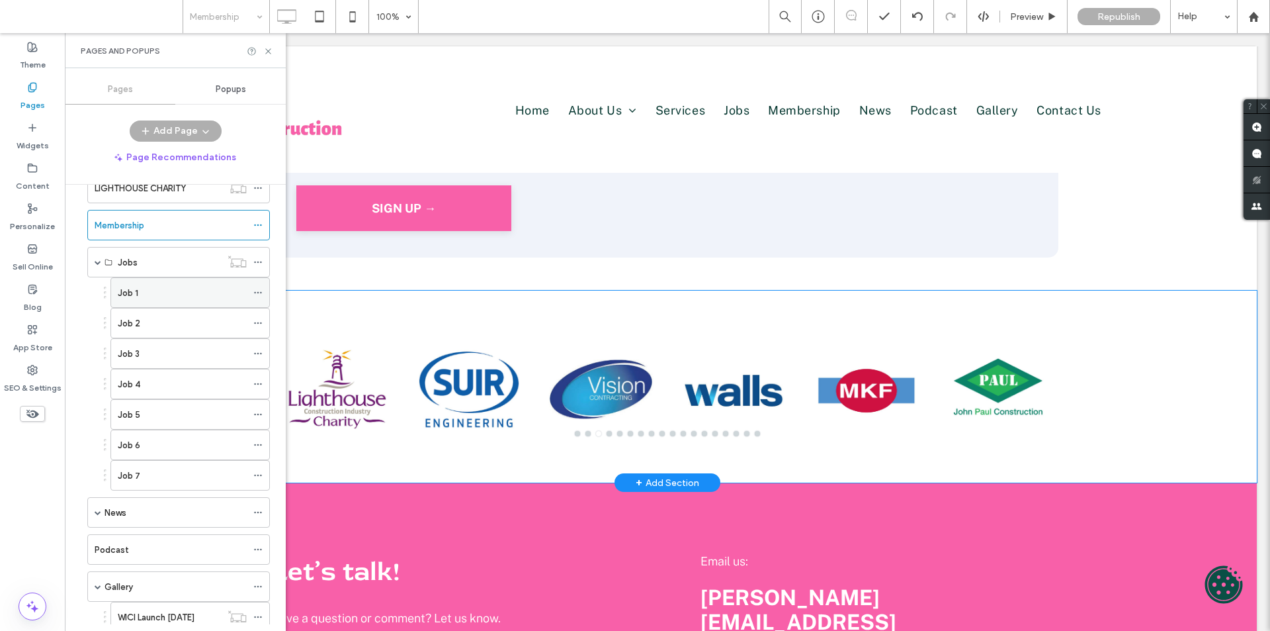
click at [152, 292] on div "Job 1" at bounding box center [182, 293] width 129 height 14
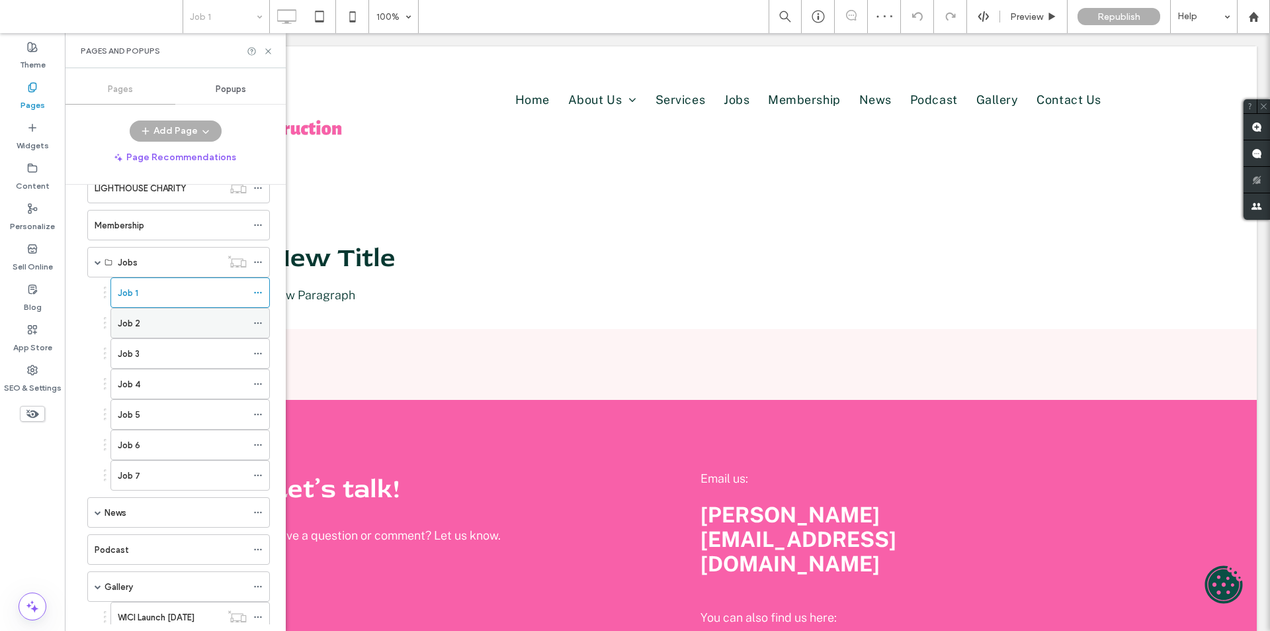
click at [140, 323] on div "Job 2" at bounding box center [182, 323] width 129 height 14
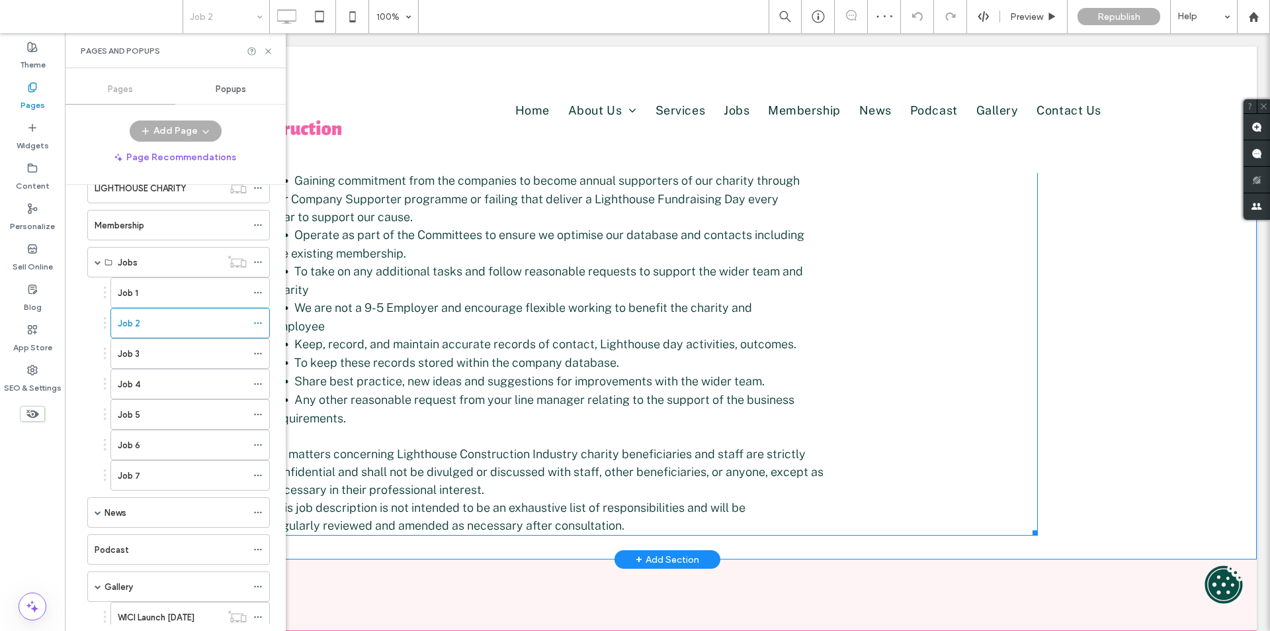
scroll to position [1522, 0]
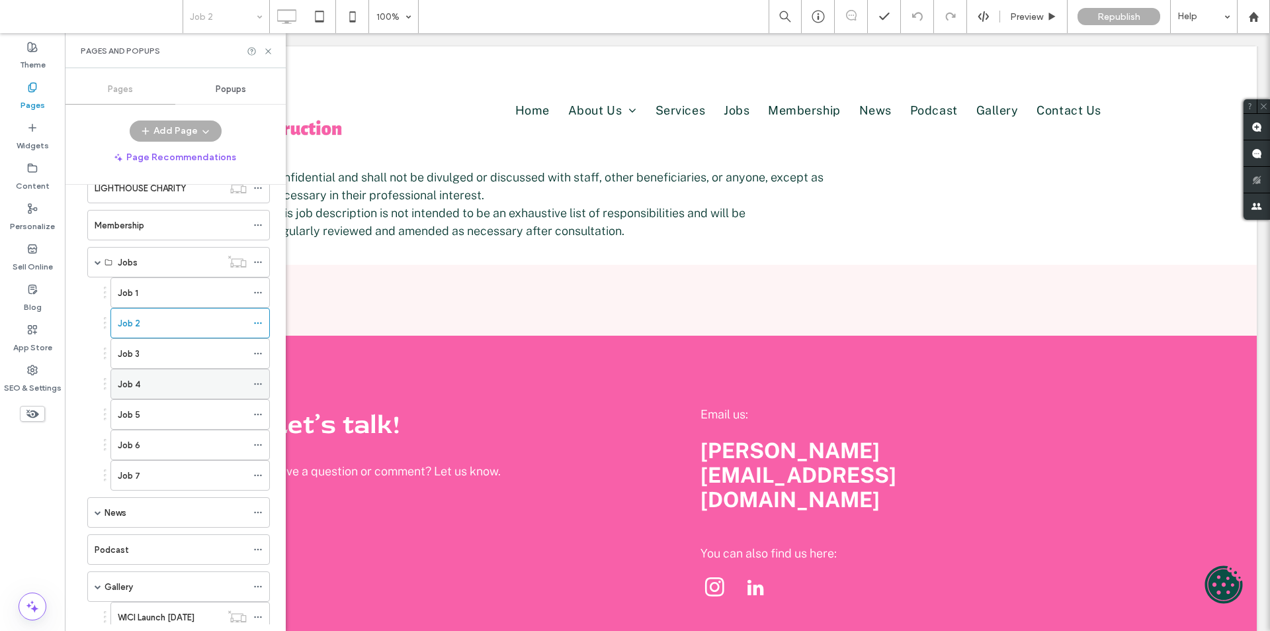
click at [195, 371] on div "Job 4" at bounding box center [182, 383] width 129 height 29
click at [189, 363] on div at bounding box center [635, 315] width 1270 height 631
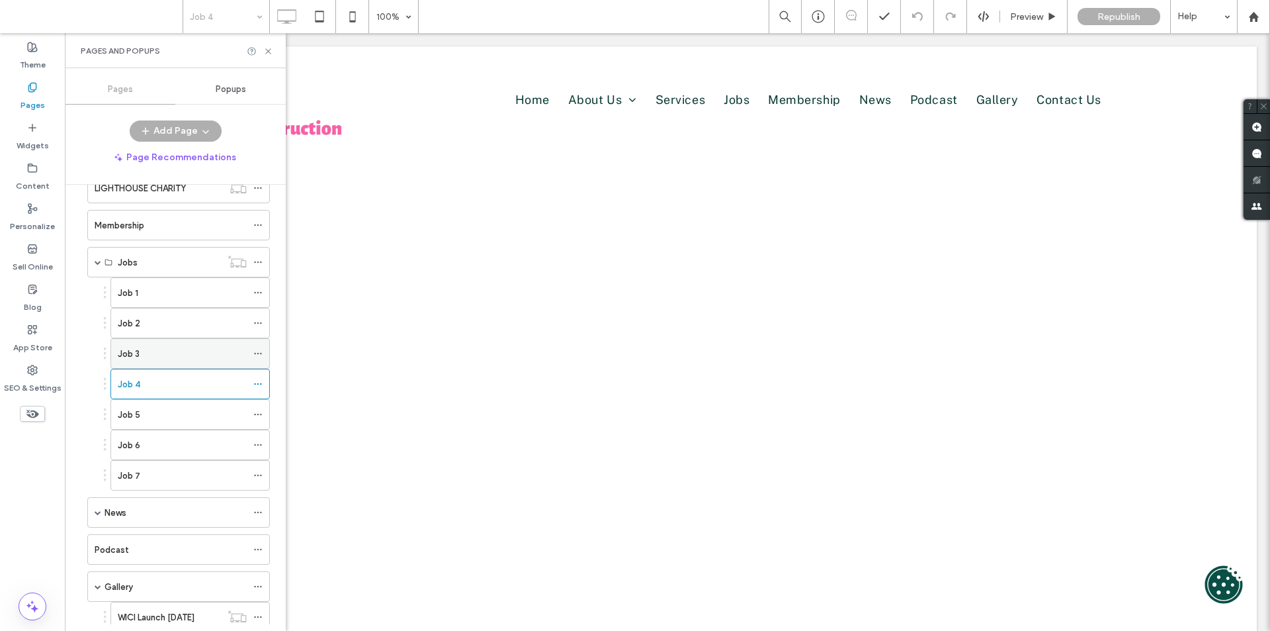
scroll to position [0, 0]
click at [189, 355] on div "Job 3" at bounding box center [182, 354] width 129 height 14
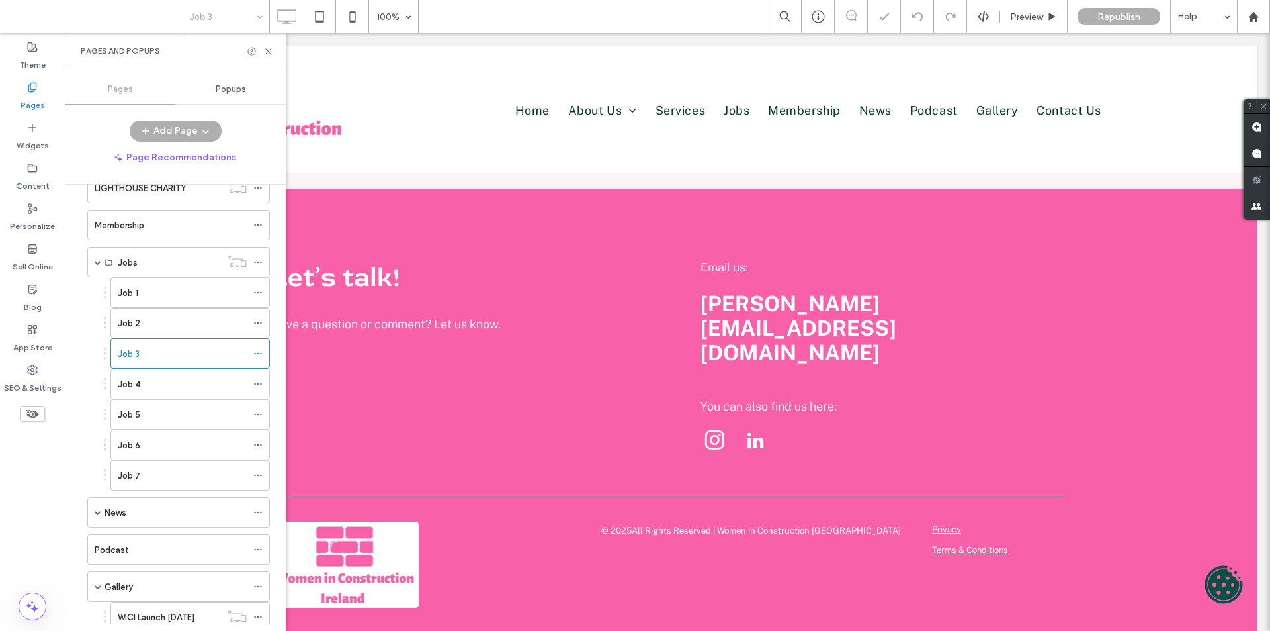
scroll to position [1165, 0]
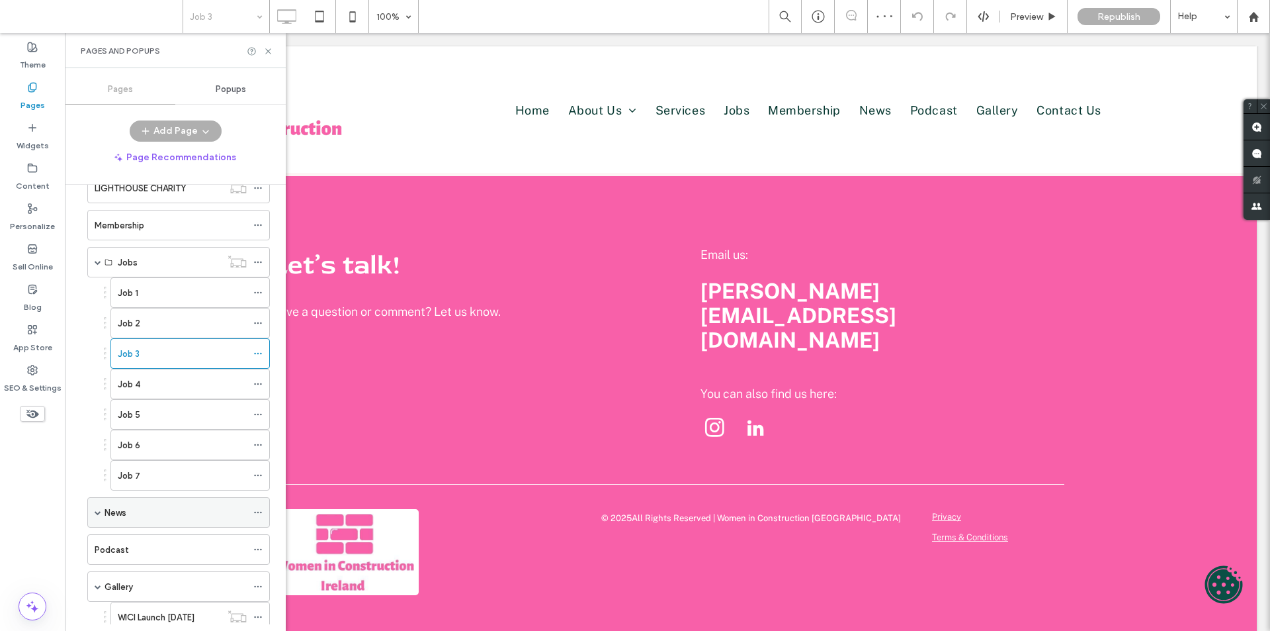
click at [94, 511] on div "News" at bounding box center [178, 512] width 183 height 30
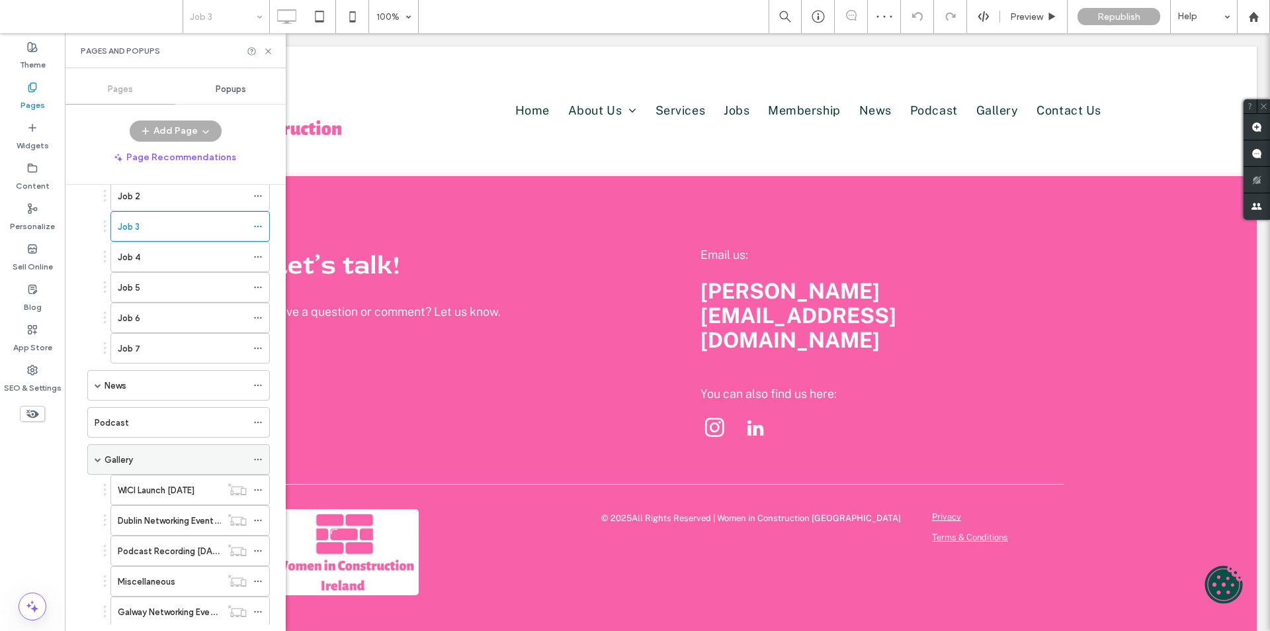
scroll to position [463, 0]
click at [119, 429] on div "Podcast" at bounding box center [171, 416] width 152 height 29
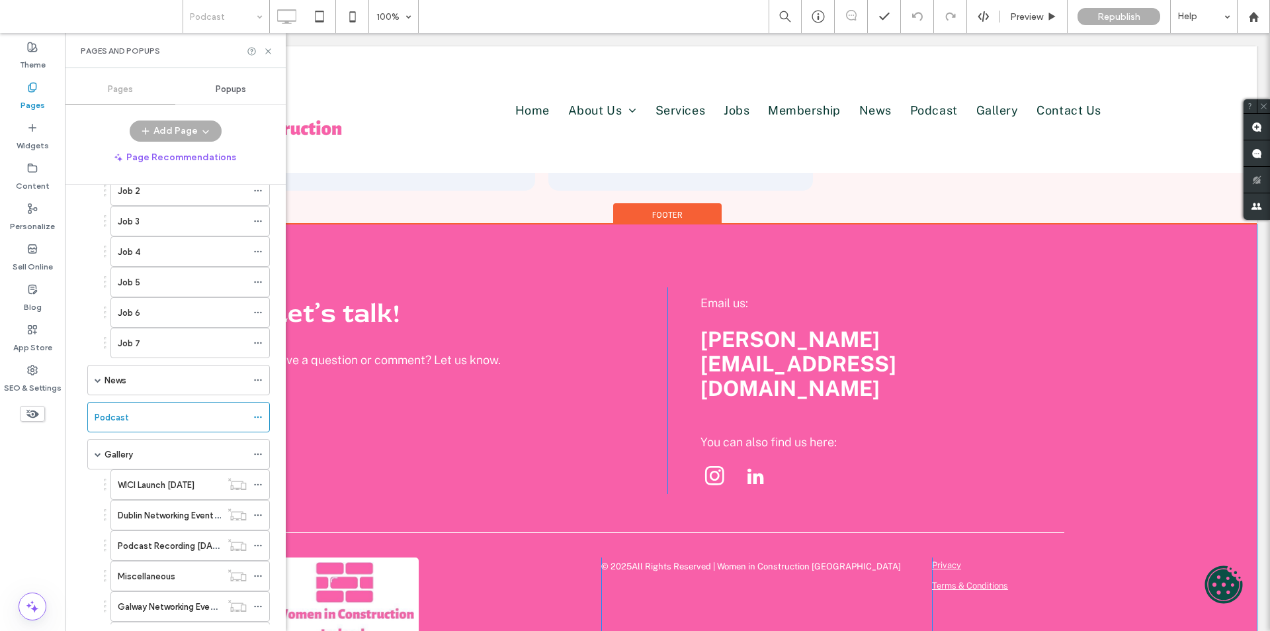
scroll to position [1384, 0]
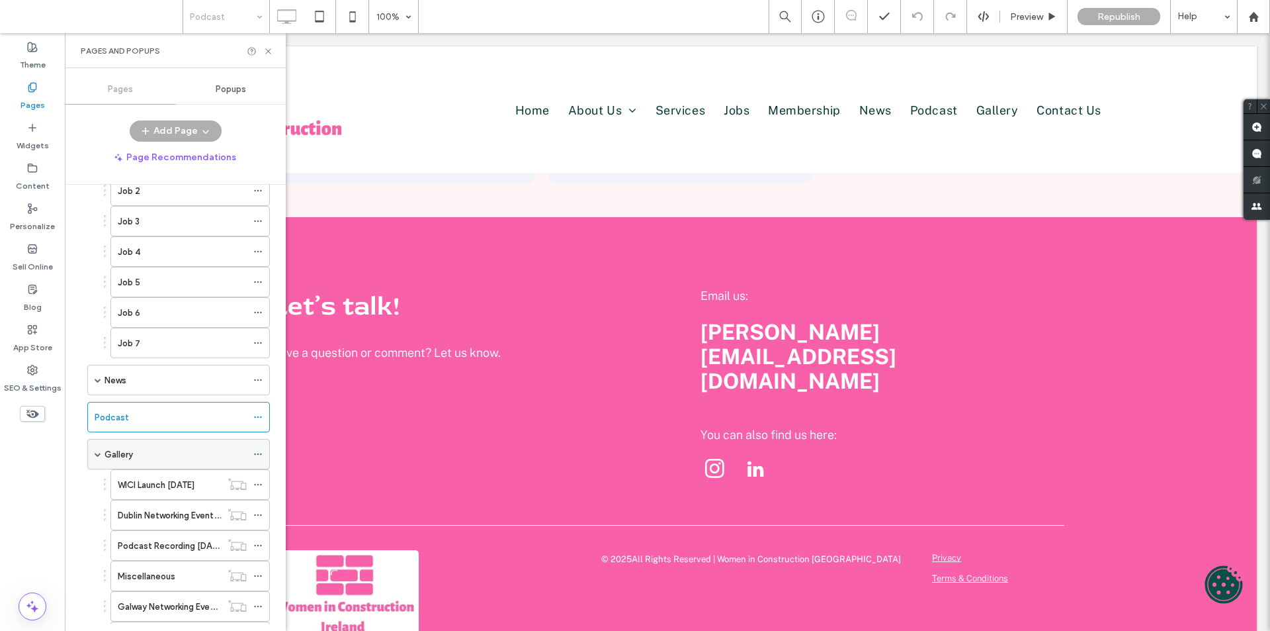
click at [161, 459] on div "Gallery" at bounding box center [176, 454] width 142 height 14
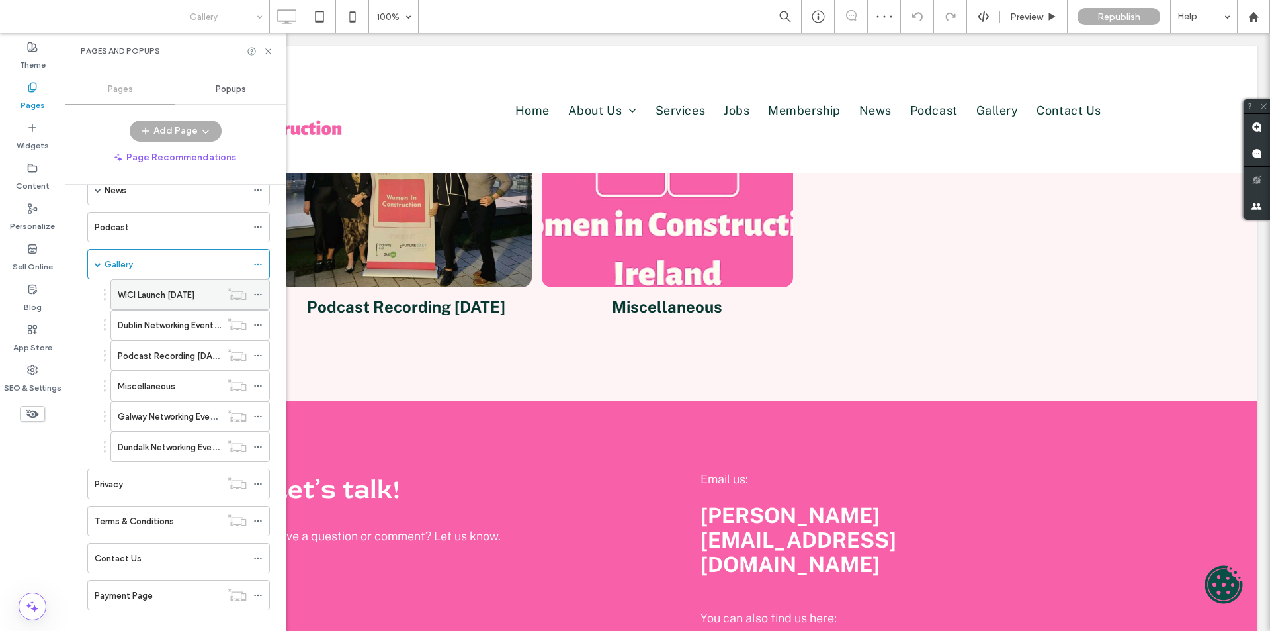
scroll to position [672, 0]
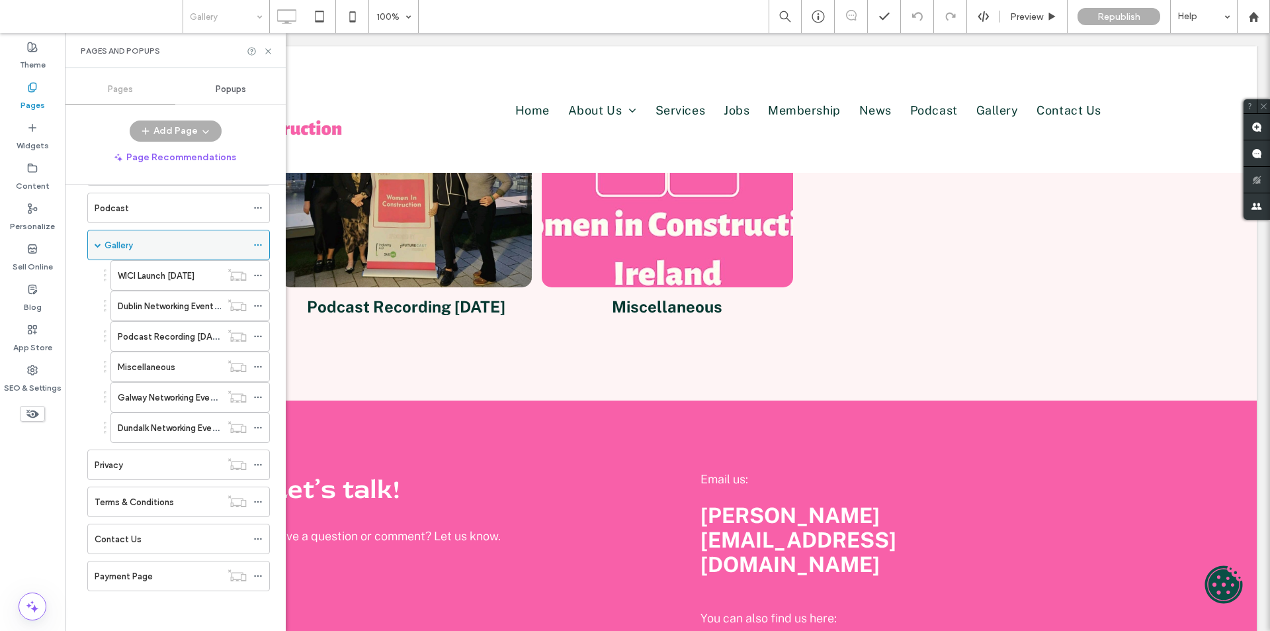
click at [101, 245] on span at bounding box center [98, 245] width 7 height 7
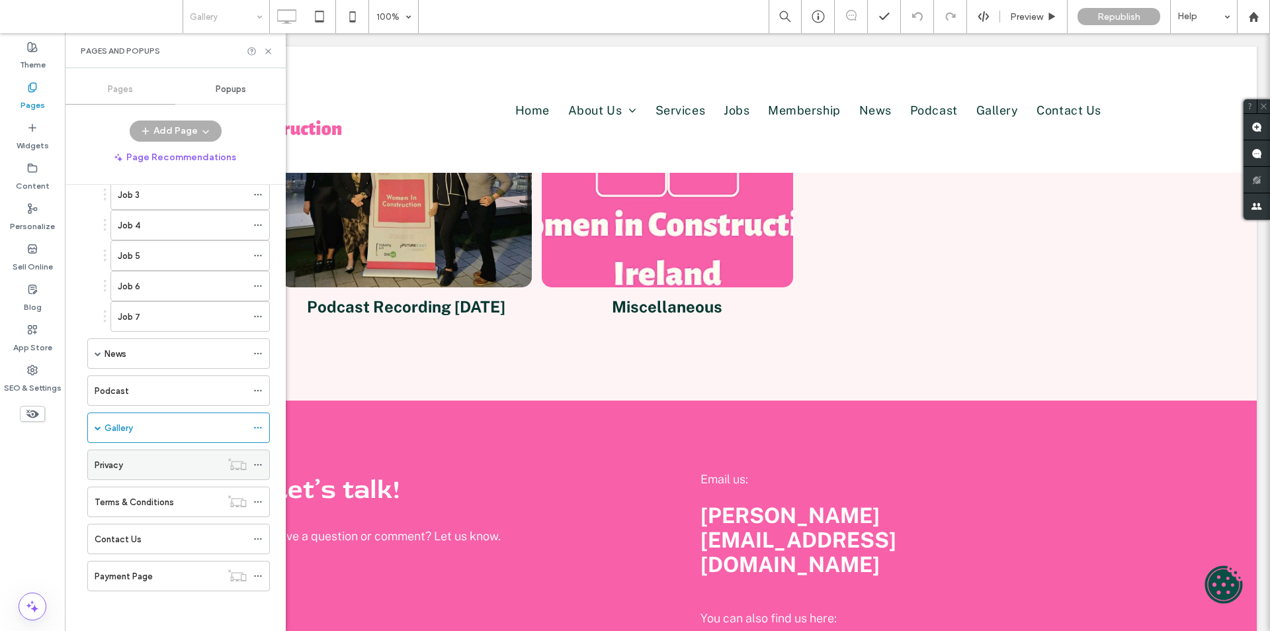
click at [121, 471] on label "Privacy" at bounding box center [109, 464] width 28 height 23
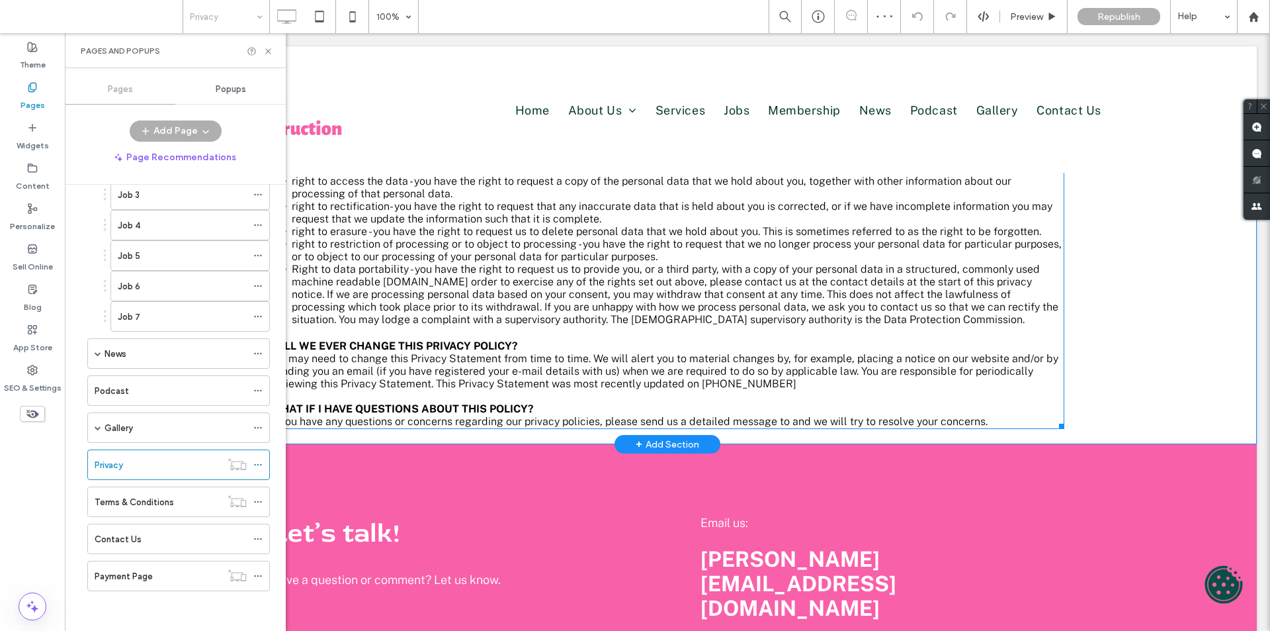
scroll to position [1360, 0]
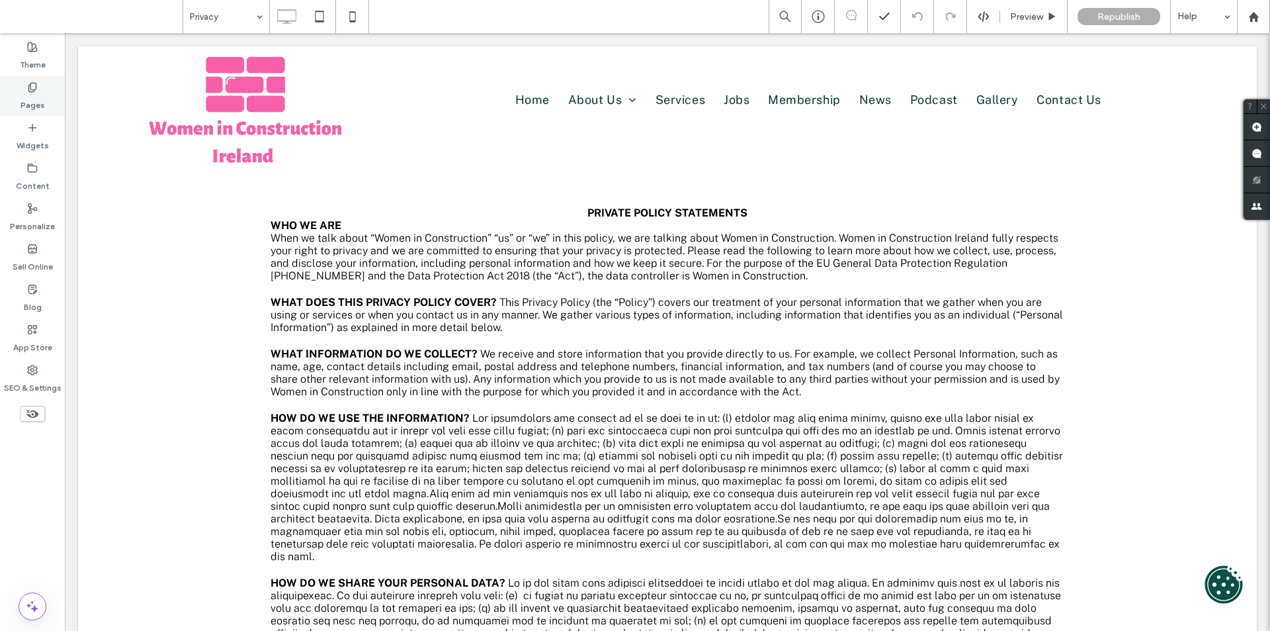
click at [29, 99] on label "Pages" at bounding box center [33, 102] width 24 height 19
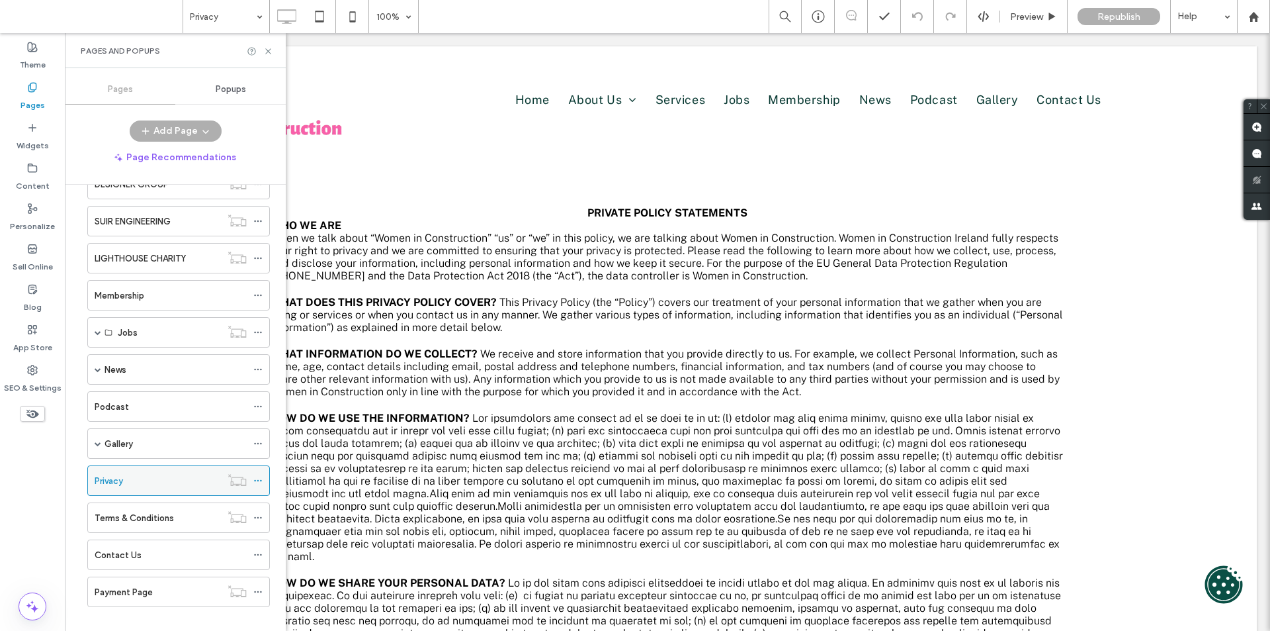
scroll to position [265, 0]
click at [154, 327] on div "Jobs" at bounding box center [169, 329] width 103 height 14
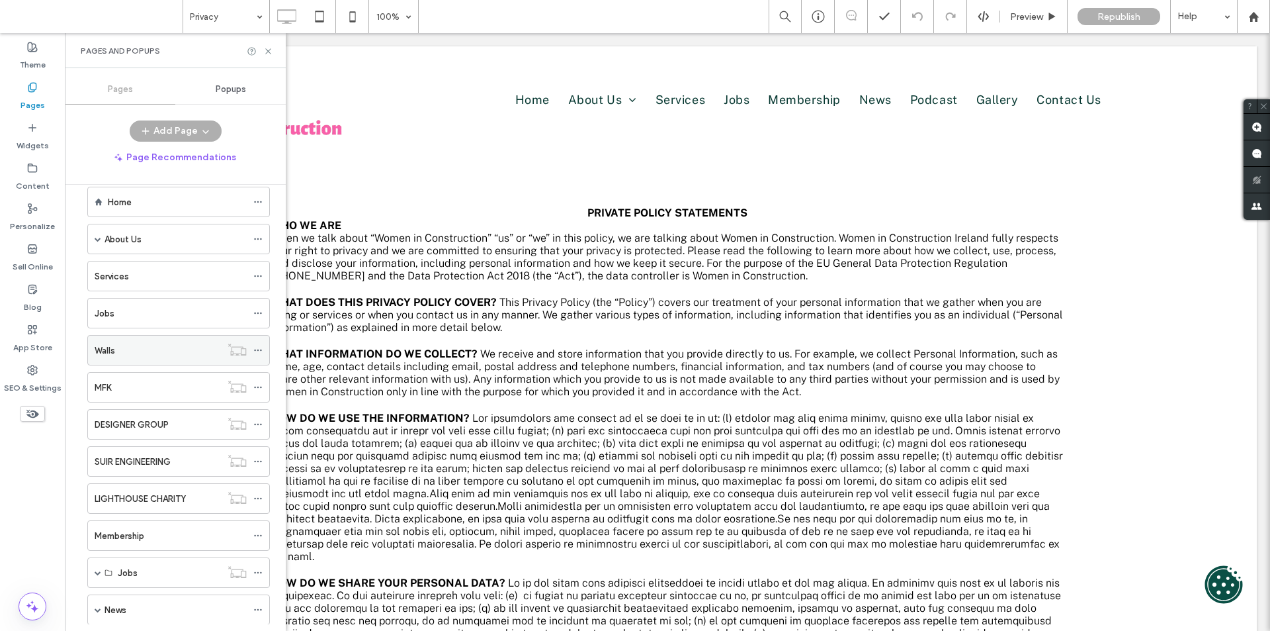
scroll to position [0, 0]
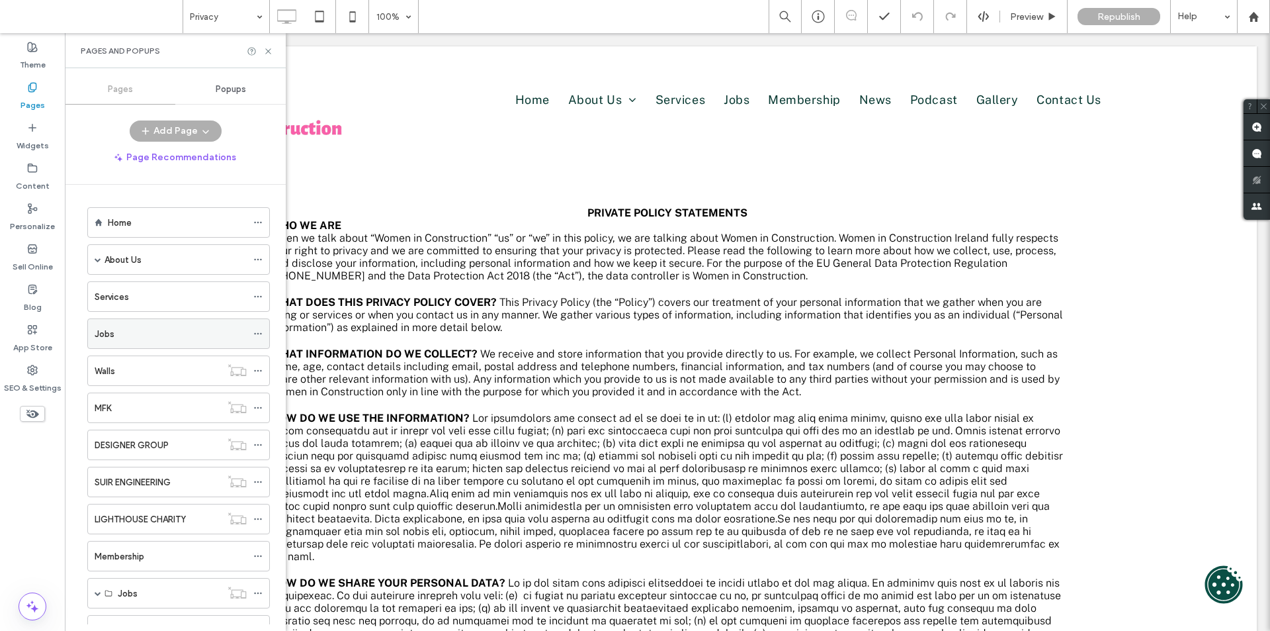
click at [154, 345] on div "Jobs" at bounding box center [171, 333] width 152 height 29
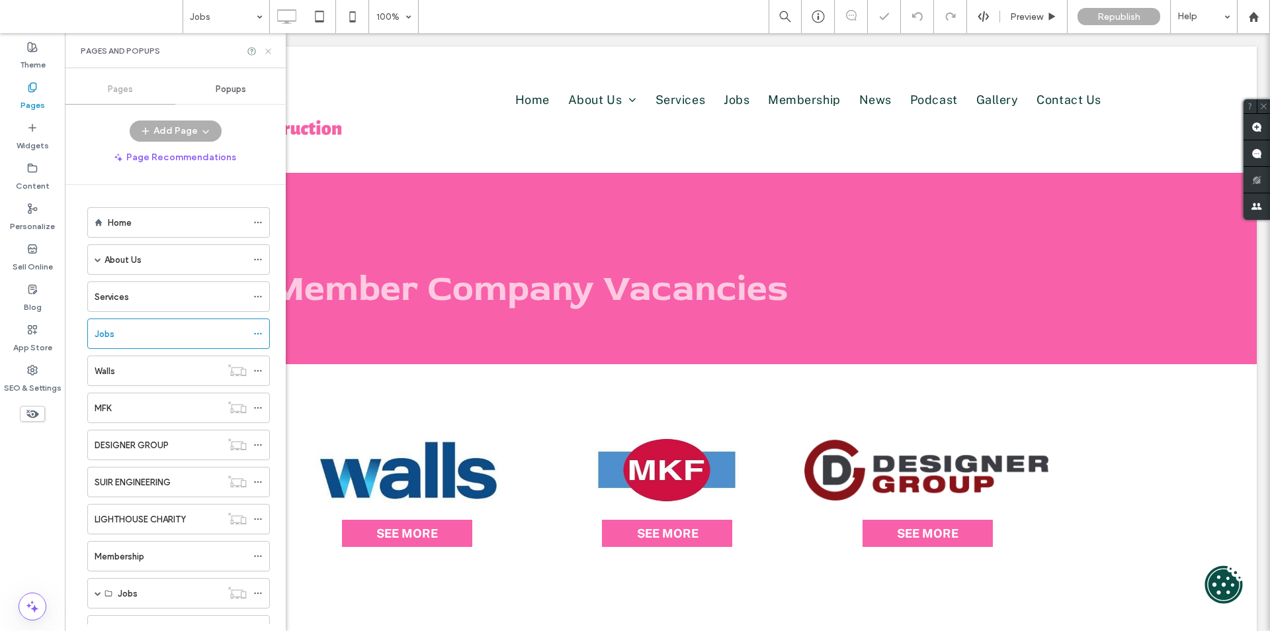
click at [268, 54] on icon at bounding box center [268, 51] width 10 height 10
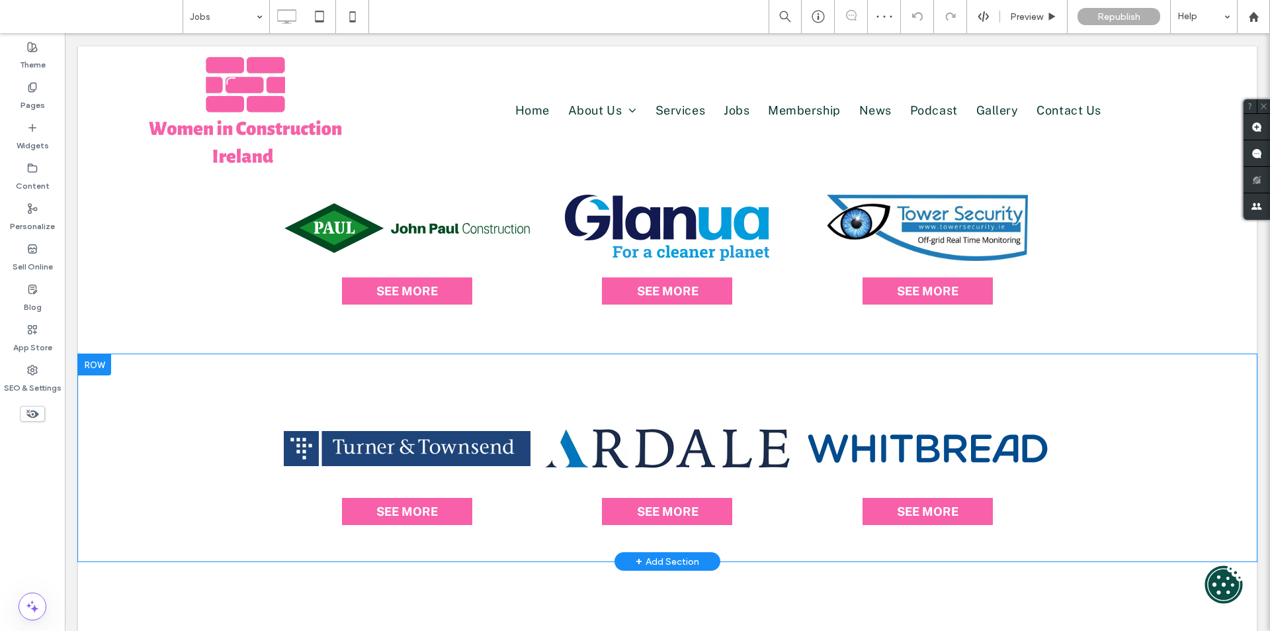
scroll to position [1191, 0]
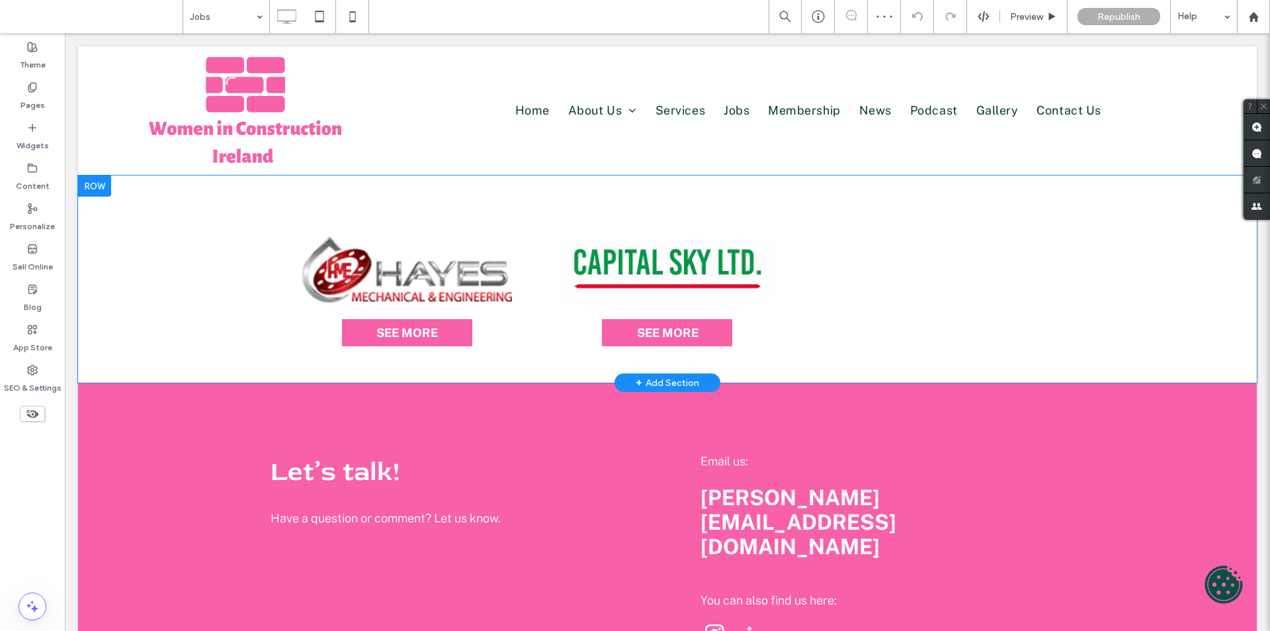
click at [183, 286] on div "SEE MORE SEE MORE SEE MORE Click To Paste Row + Add Section" at bounding box center [667, 278] width 1179 height 207
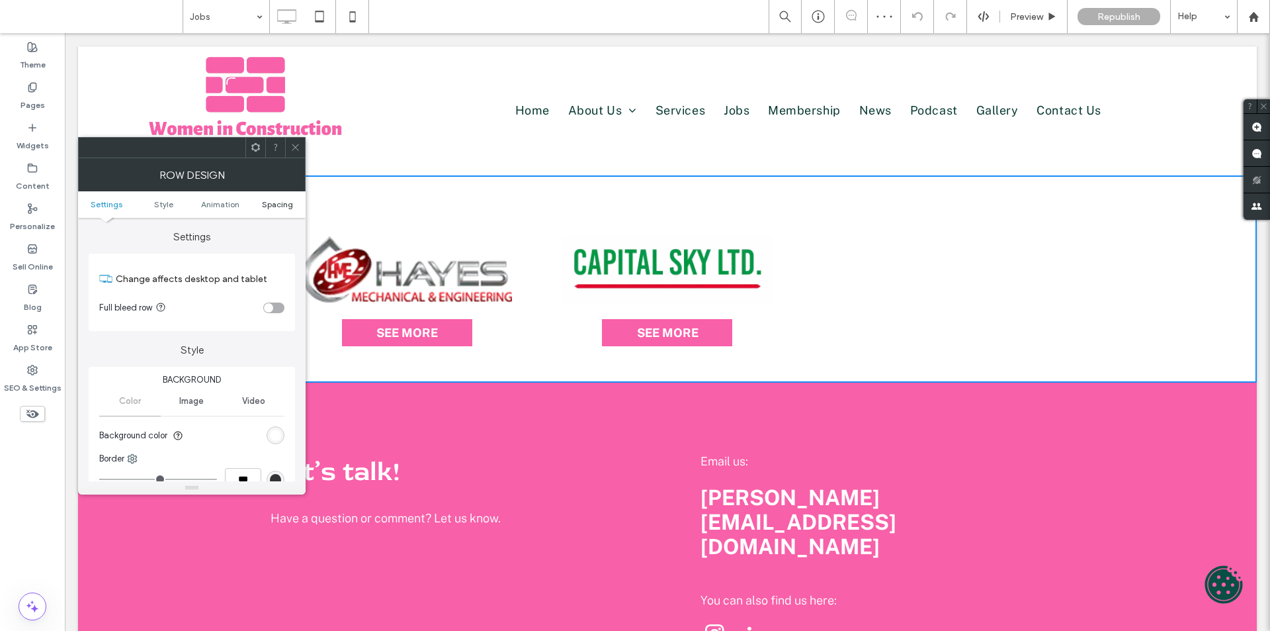
click at [262, 201] on span "Spacing" at bounding box center [277, 204] width 31 height 10
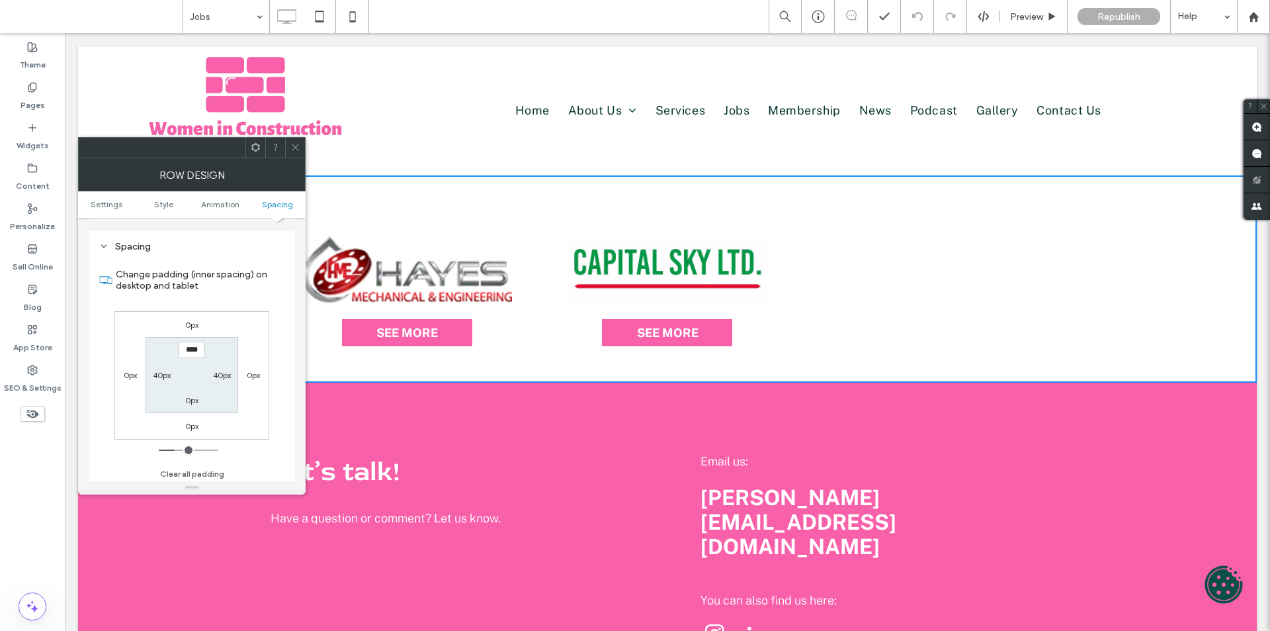
scroll to position [374, 0]
click at [191, 398] on label "0px" at bounding box center [191, 397] width 13 height 10
type input "*"
type input "**"
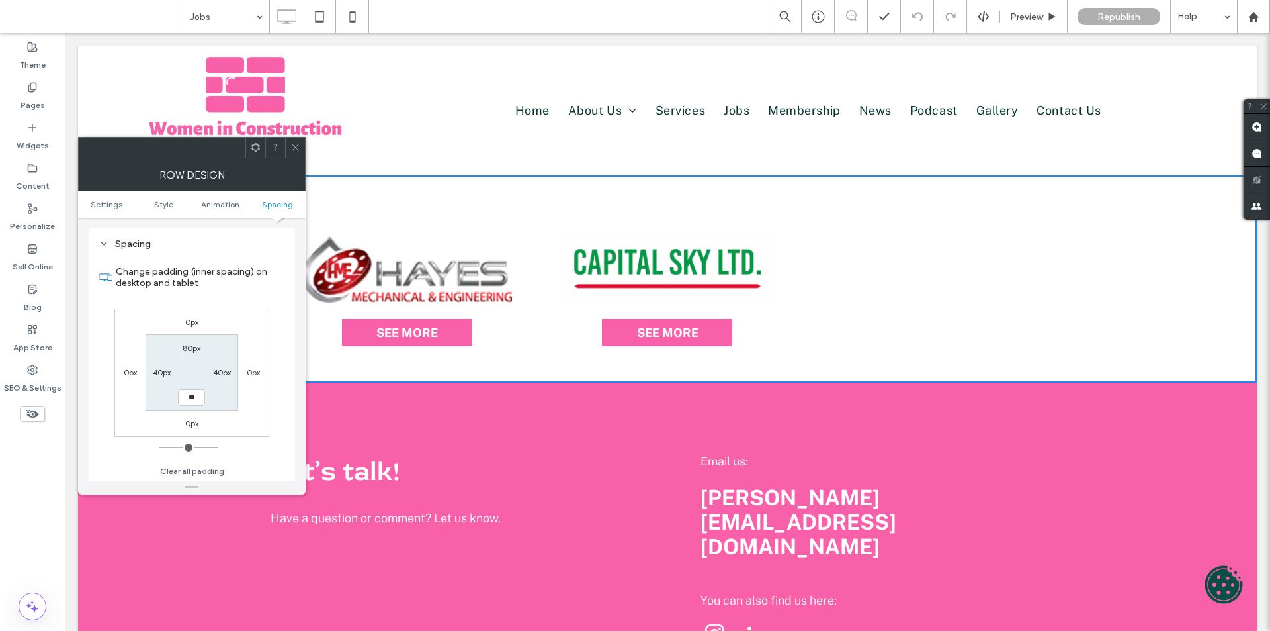
type input "****"
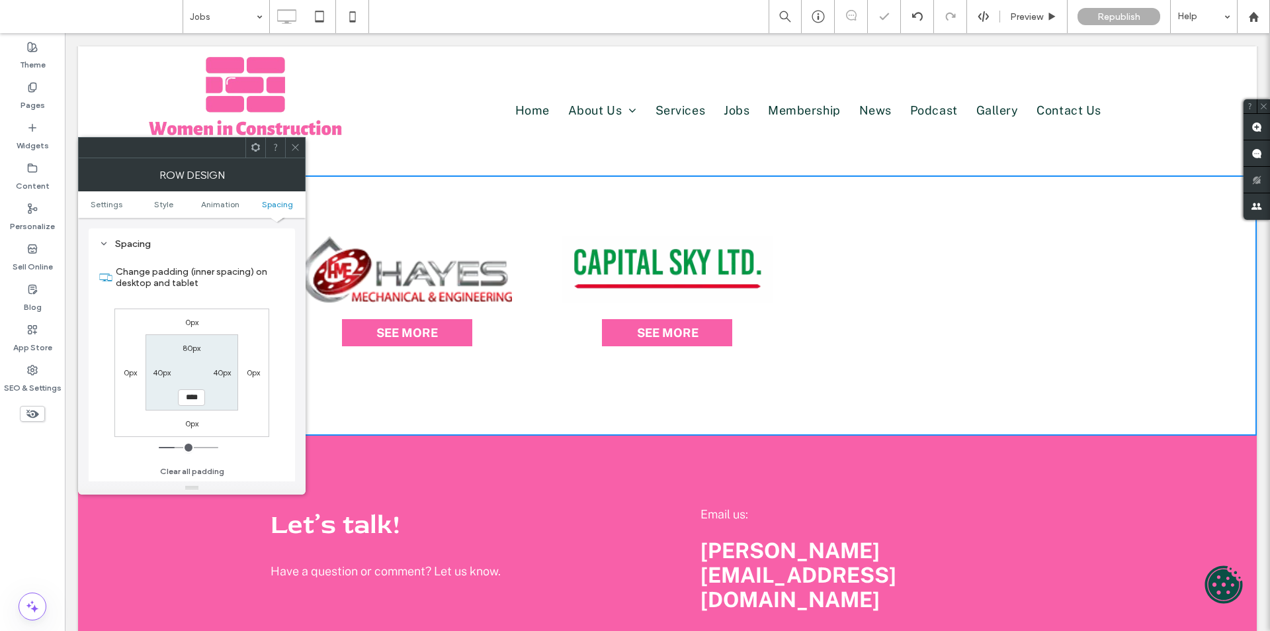
click at [290, 139] on div at bounding box center [295, 148] width 20 height 20
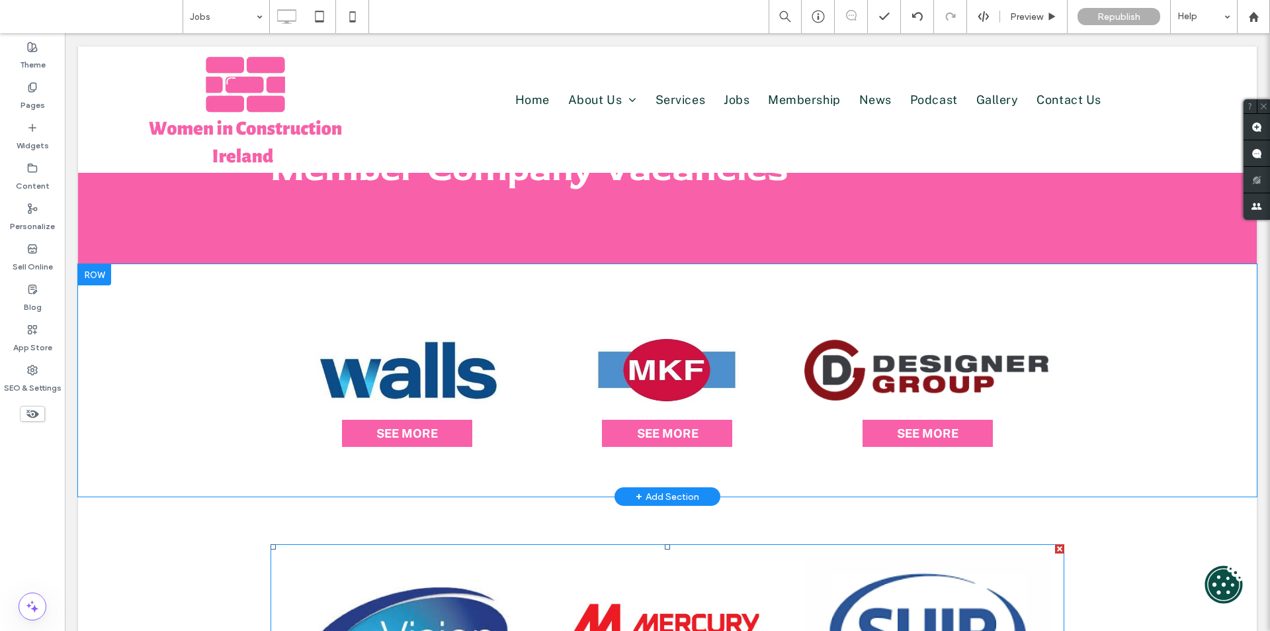
scroll to position [66, 0]
